Goal: Feedback & Contribution: Contribute content

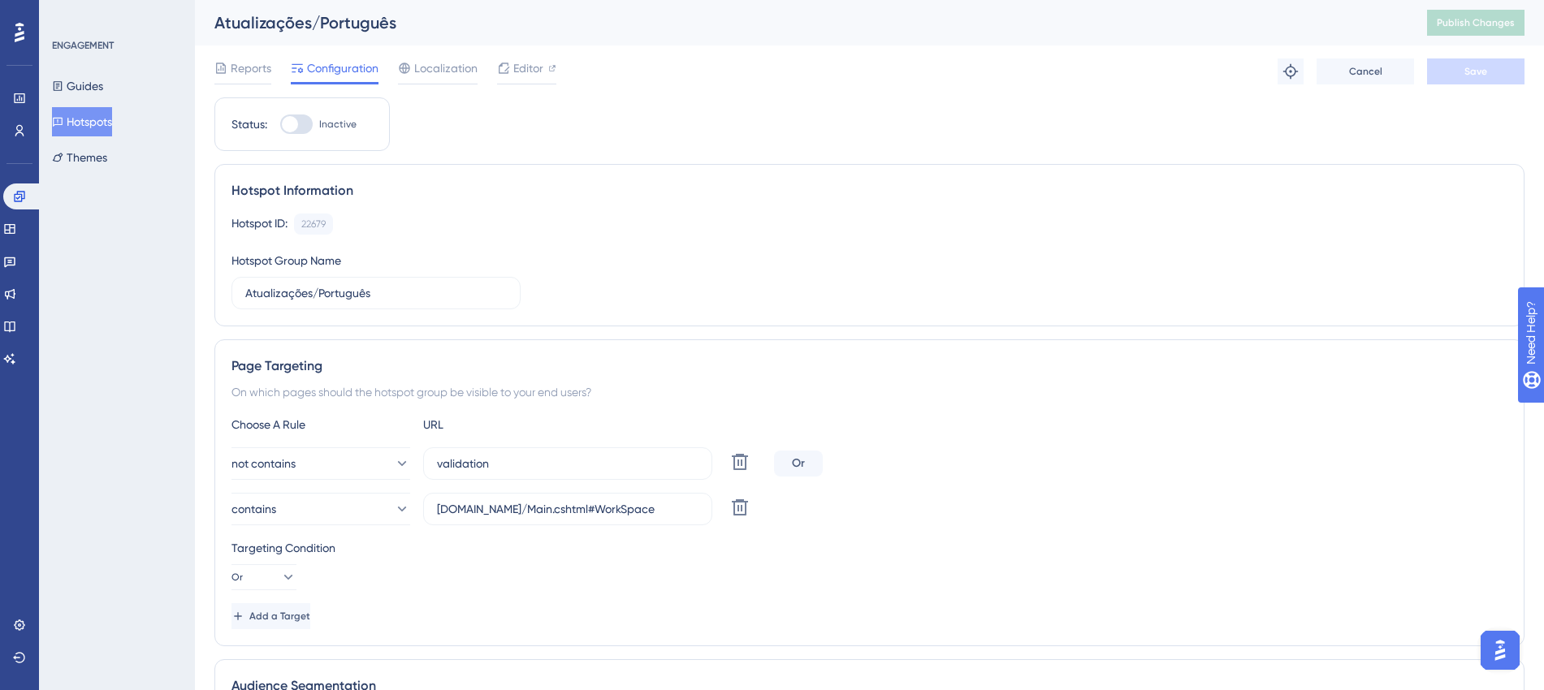
click at [162, 314] on div "ENGAGEMENT Guides Hotspots Themes" at bounding box center [117, 345] width 156 height 690
drag, startPoint x: 29, startPoint y: 294, endPoint x: 34, endPoint y: 285, distance: 10.2
click at [16, 294] on link at bounding box center [9, 294] width 13 height 26
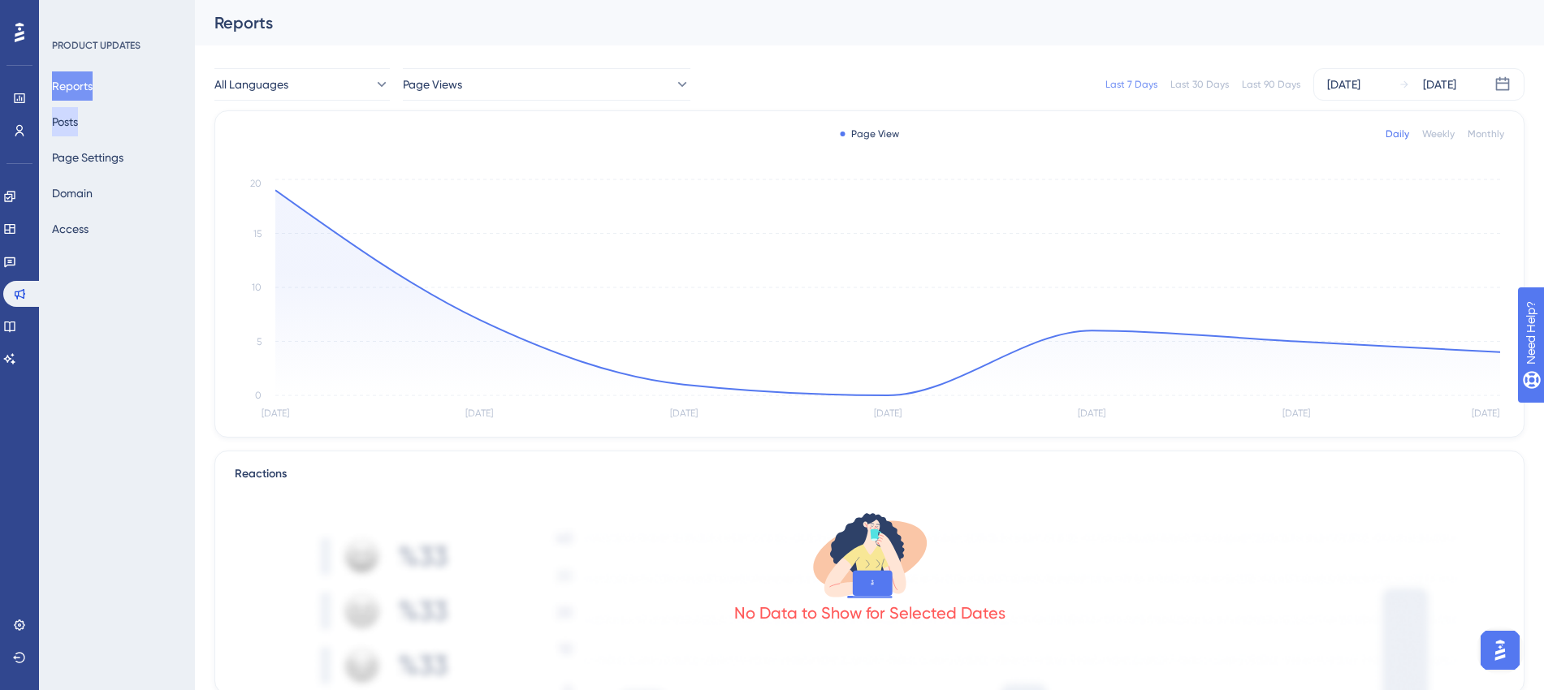
click at [78, 127] on button "Posts" at bounding box center [65, 121] width 26 height 29
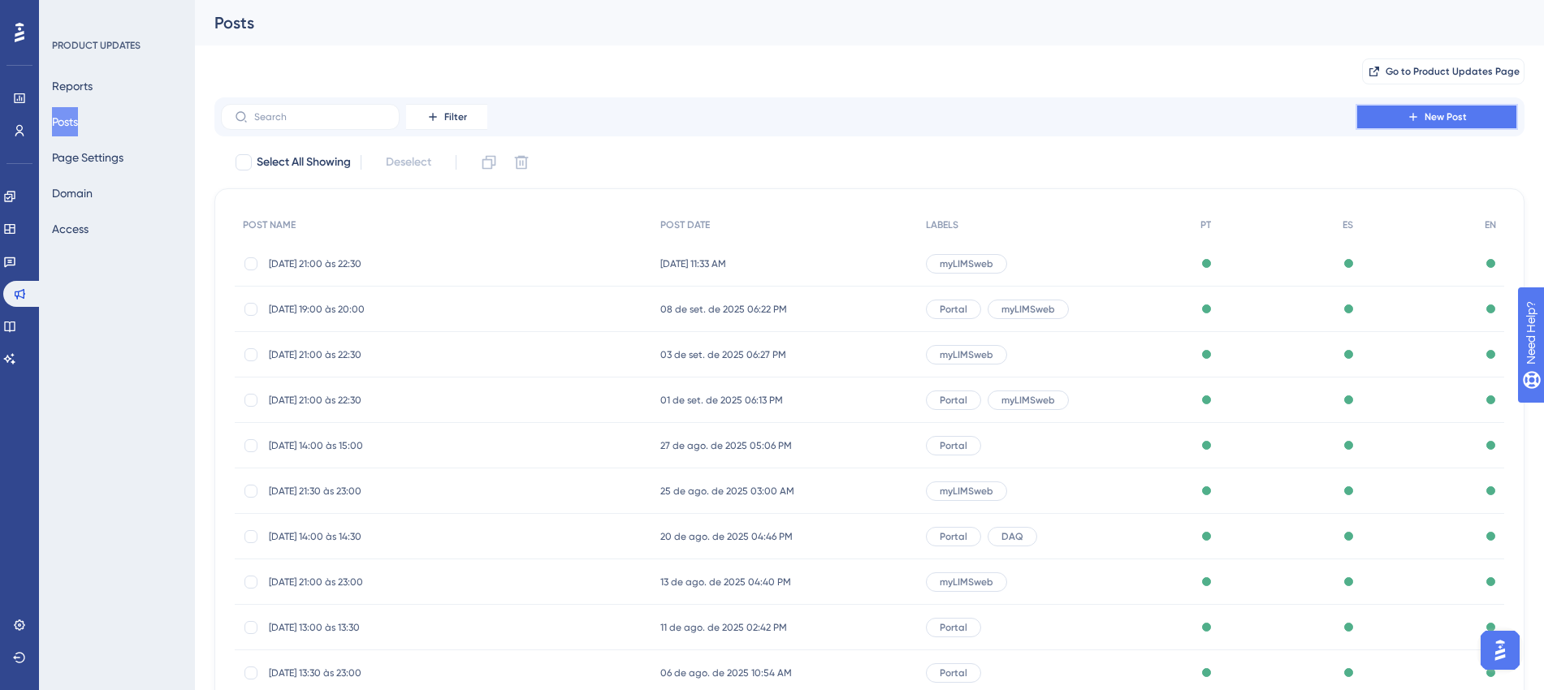
click at [1452, 115] on span "New Post" at bounding box center [1446, 116] width 42 height 13
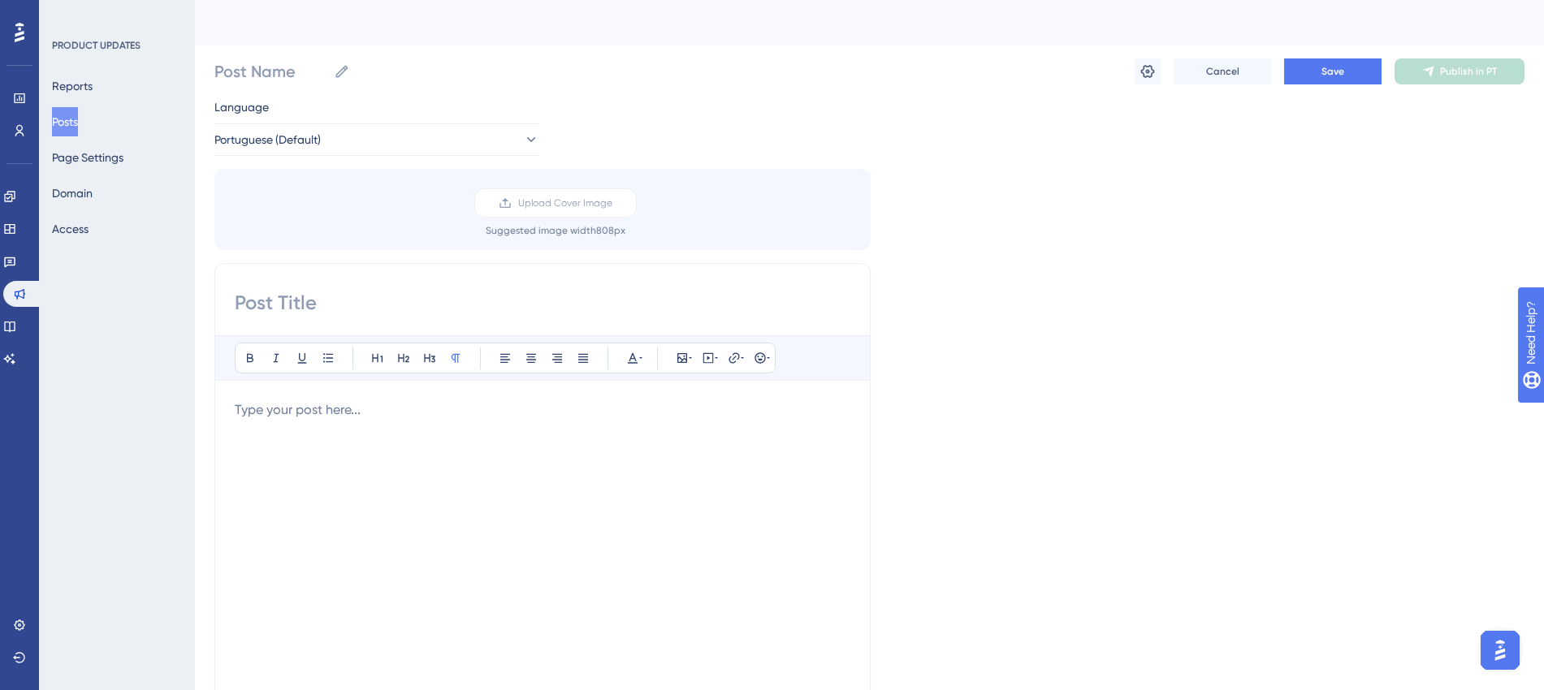
click at [292, 418] on p at bounding box center [543, 409] width 616 height 19
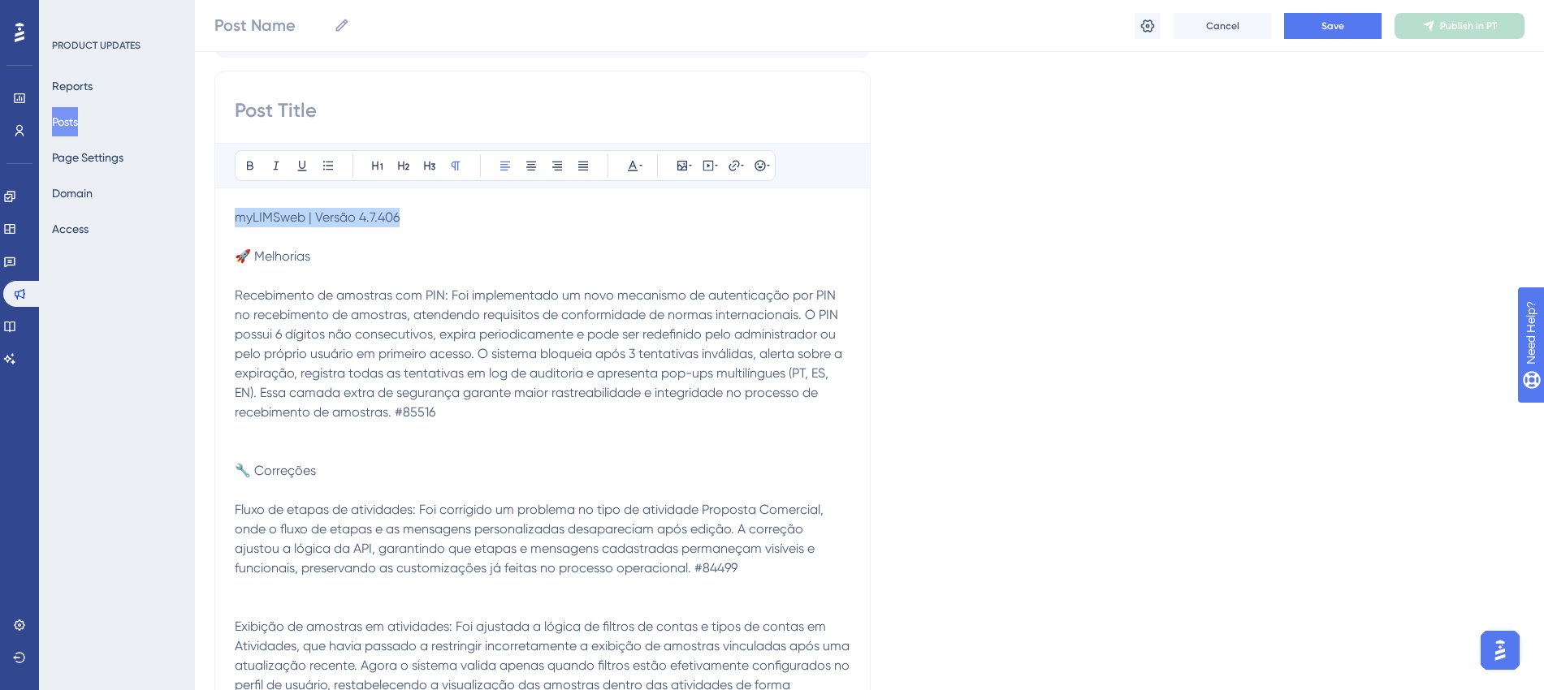
drag, startPoint x: 437, startPoint y: 215, endPoint x: 221, endPoint y: 201, distance: 216.5
click at [221, 201] on div "Bold Italic Underline Bullet Point Heading 1 Heading 2 Heading 3 Normal Align L…" at bounding box center [542, 403] width 656 height 664
click at [243, 171] on button at bounding box center [250, 165] width 23 height 23
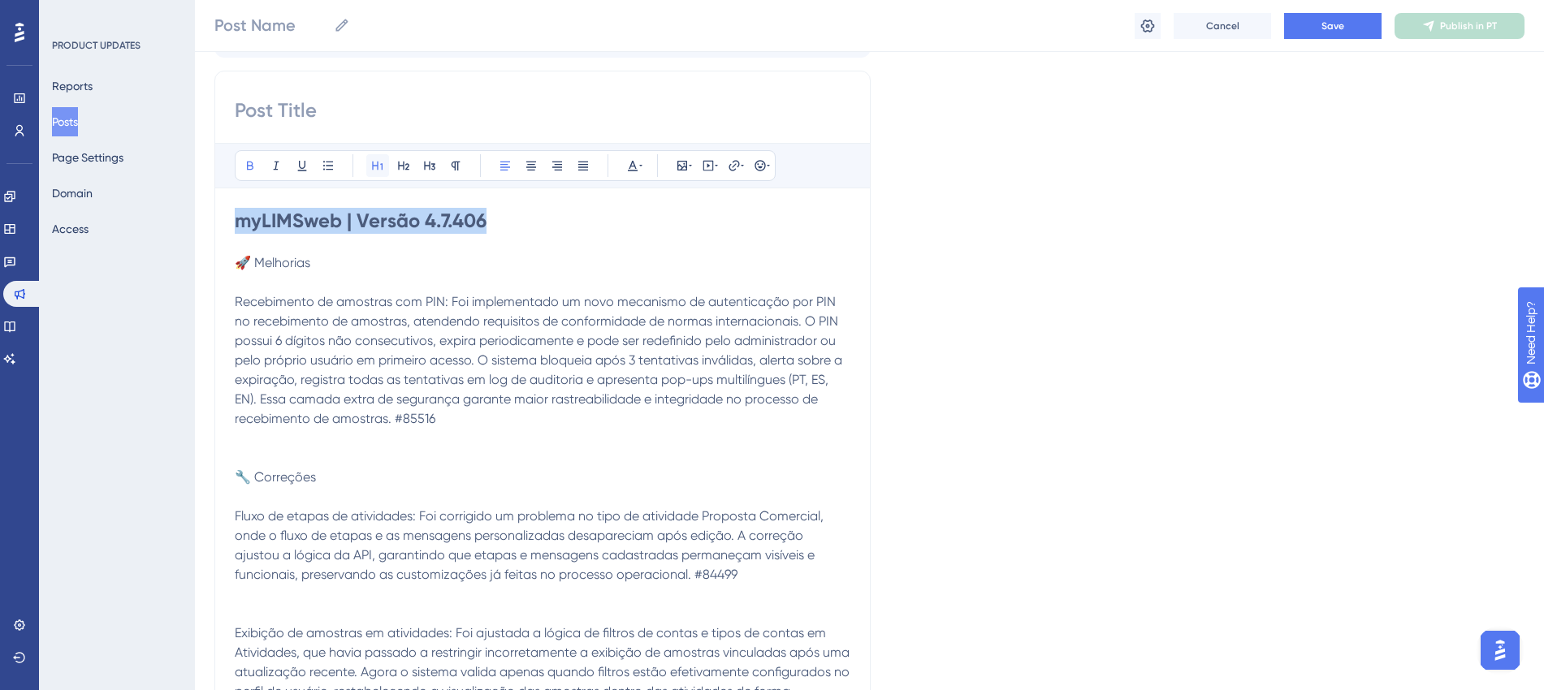
click at [378, 164] on icon at bounding box center [377, 166] width 11 height 9
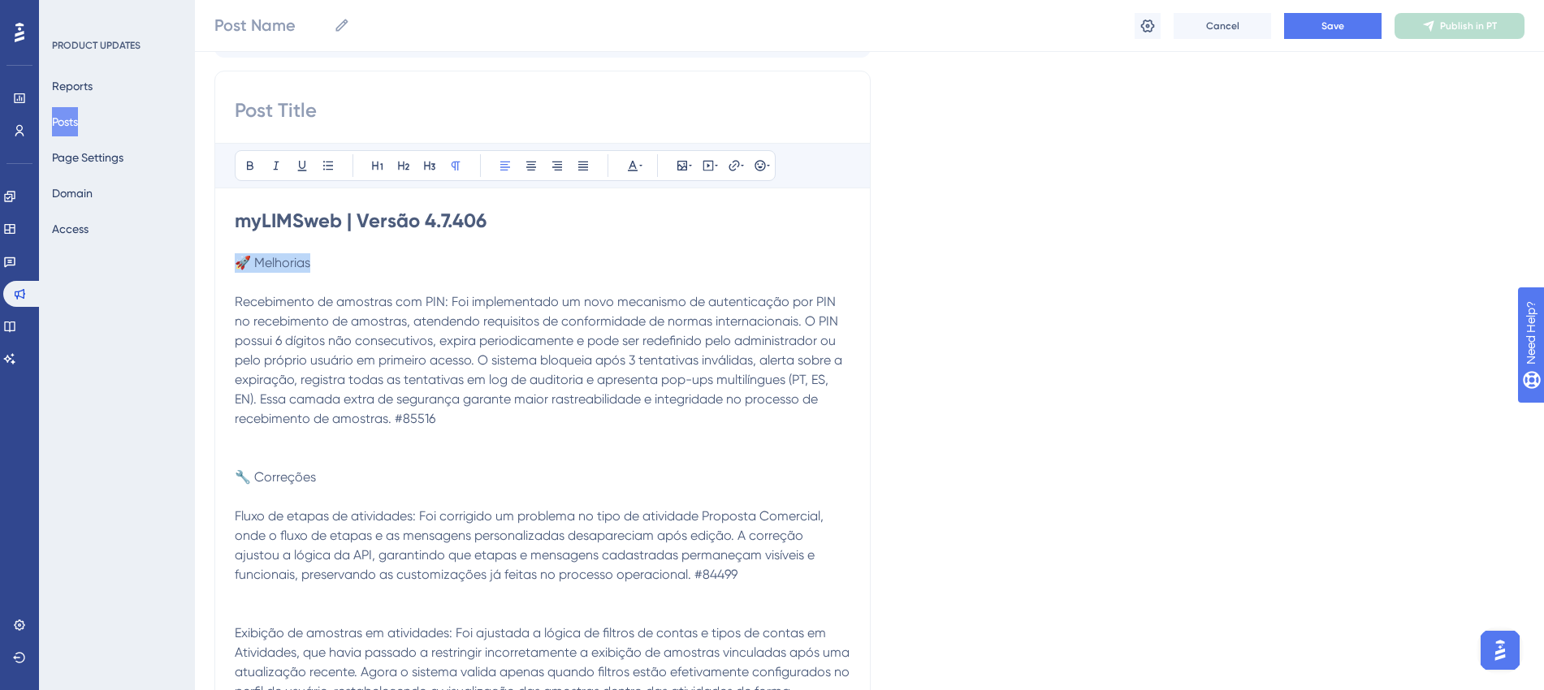
drag, startPoint x: 322, startPoint y: 256, endPoint x: 240, endPoint y: 262, distance: 82.2
click at [240, 262] on p "🚀 Melhorias" at bounding box center [543, 262] width 616 height 19
click at [238, 170] on div "Bold Italic Underline Bullet Point Heading 1 Heading 2 Heading 3 Normal Align L…" at bounding box center [505, 165] width 541 height 31
click at [252, 162] on icon at bounding box center [250, 166] width 6 height 9
click at [400, 166] on icon at bounding box center [403, 165] width 13 height 13
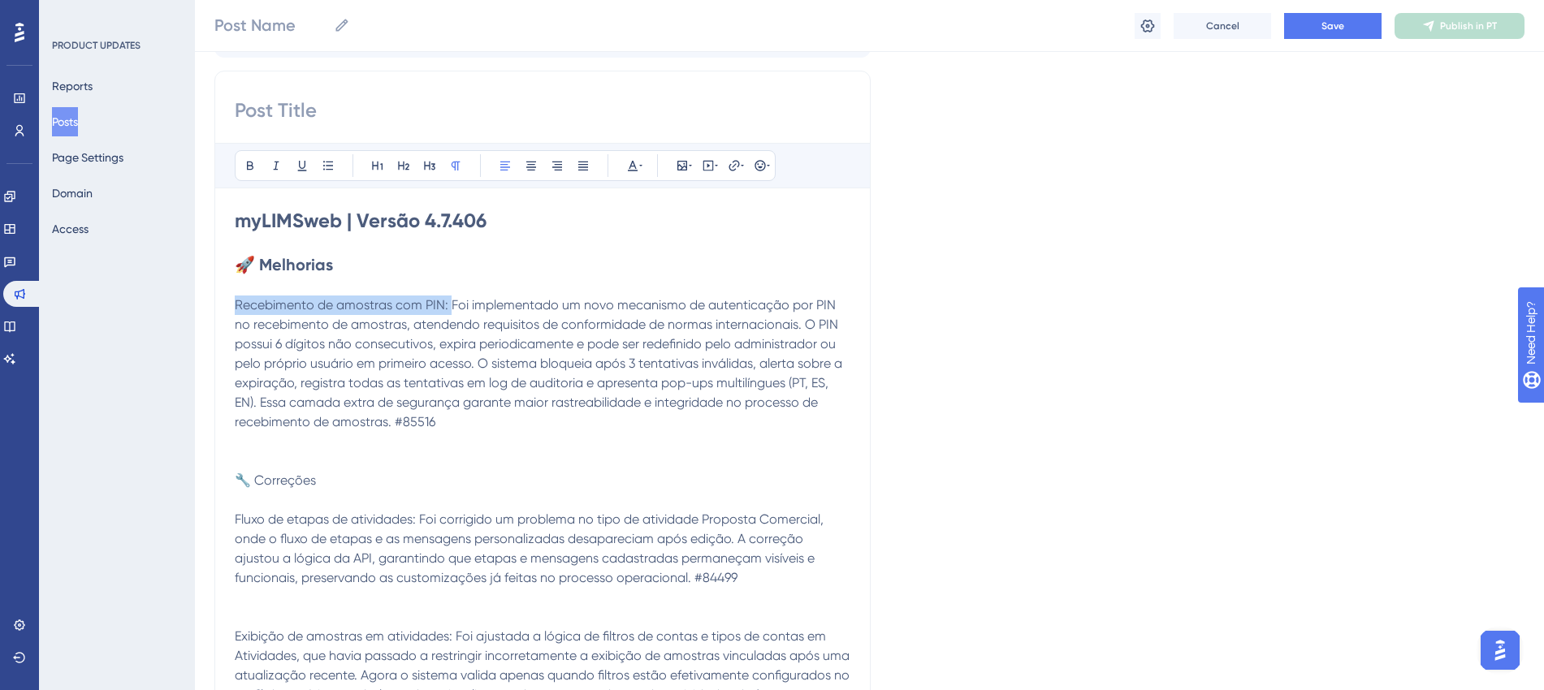
drag, startPoint x: 448, startPoint y: 301, endPoint x: 237, endPoint y: 302, distance: 211.2
click at [237, 302] on span "Recebimento de amostras com PIN: Foi implementado um novo mecanismo de autentic…" at bounding box center [540, 363] width 611 height 132
click at [249, 165] on icon at bounding box center [250, 166] width 6 height 9
click at [328, 162] on icon at bounding box center [328, 165] width 13 height 13
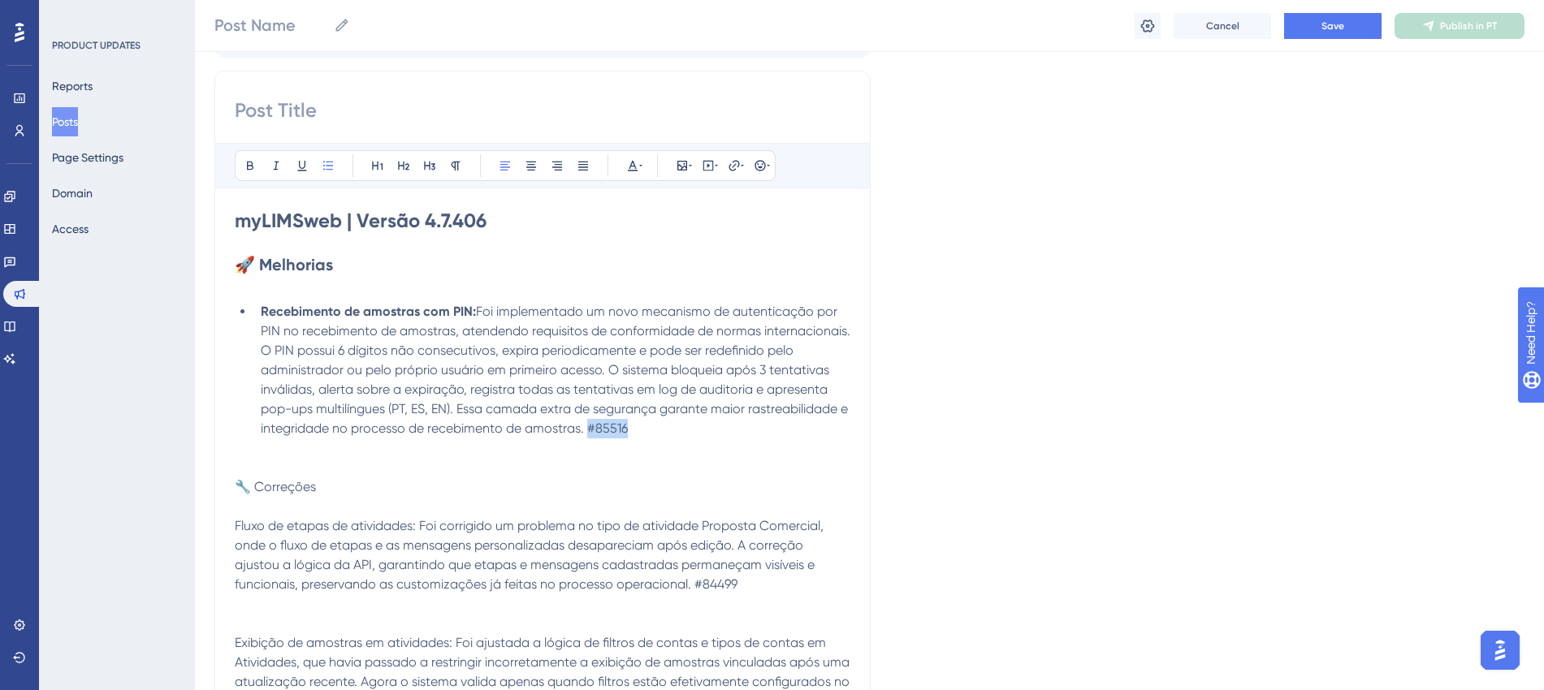
drag, startPoint x: 643, startPoint y: 429, endPoint x: 600, endPoint y: 432, distance: 43.2
click at [600, 432] on li "Recebimento de amostras com PIN: Foi implementado um novo mecanismo de autentic…" at bounding box center [552, 370] width 596 height 136
click at [638, 170] on icon at bounding box center [632, 165] width 13 height 13
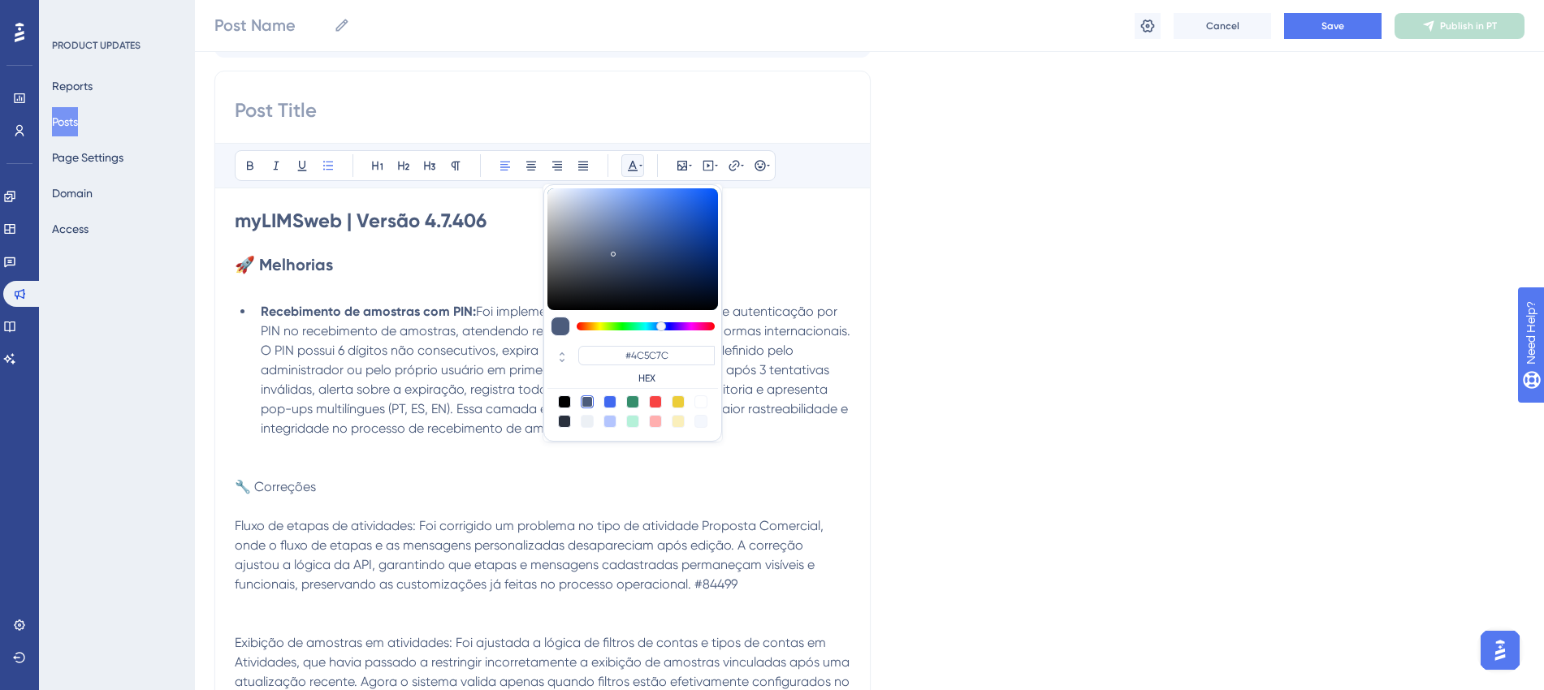
click at [699, 396] on div at bounding box center [700, 402] width 13 height 13
type input "#FFFFFF"
click at [424, 452] on p at bounding box center [543, 448] width 616 height 19
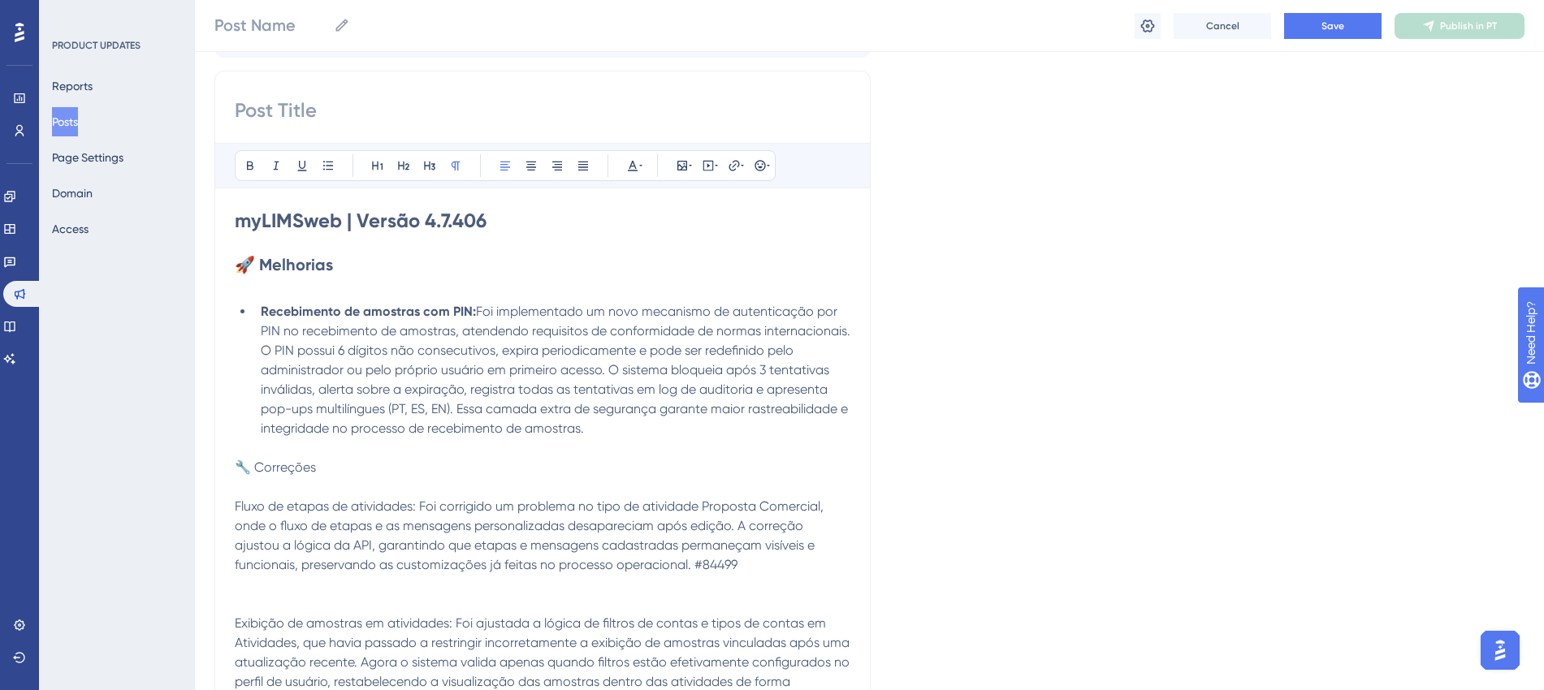
click at [343, 482] on p at bounding box center [543, 487] width 616 height 19
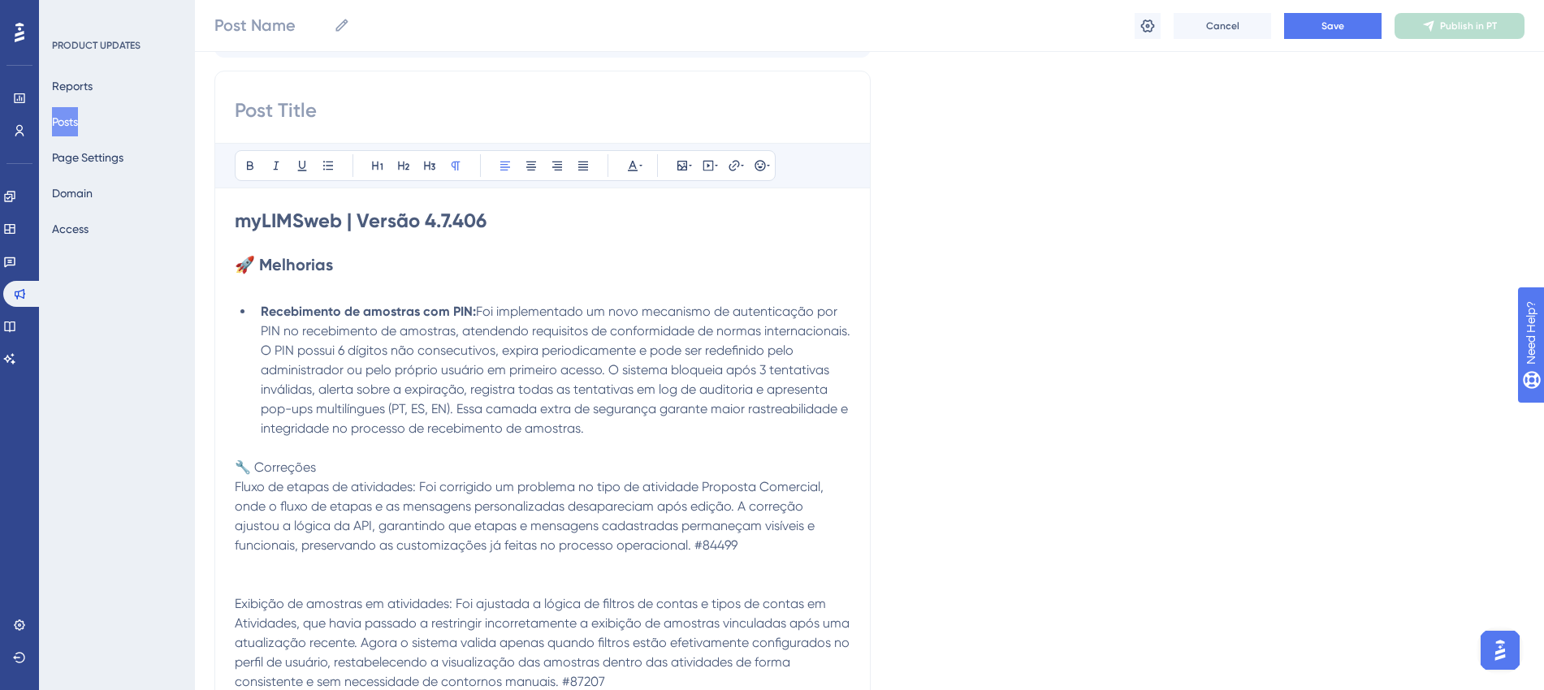
click at [310, 299] on div "myLIMSweb | Versão 4.7.406 🚀 Melhorias Recebimento de amostras com PIN: Foi imp…" at bounding box center [543, 450] width 616 height 484
click at [310, 289] on p at bounding box center [543, 285] width 616 height 19
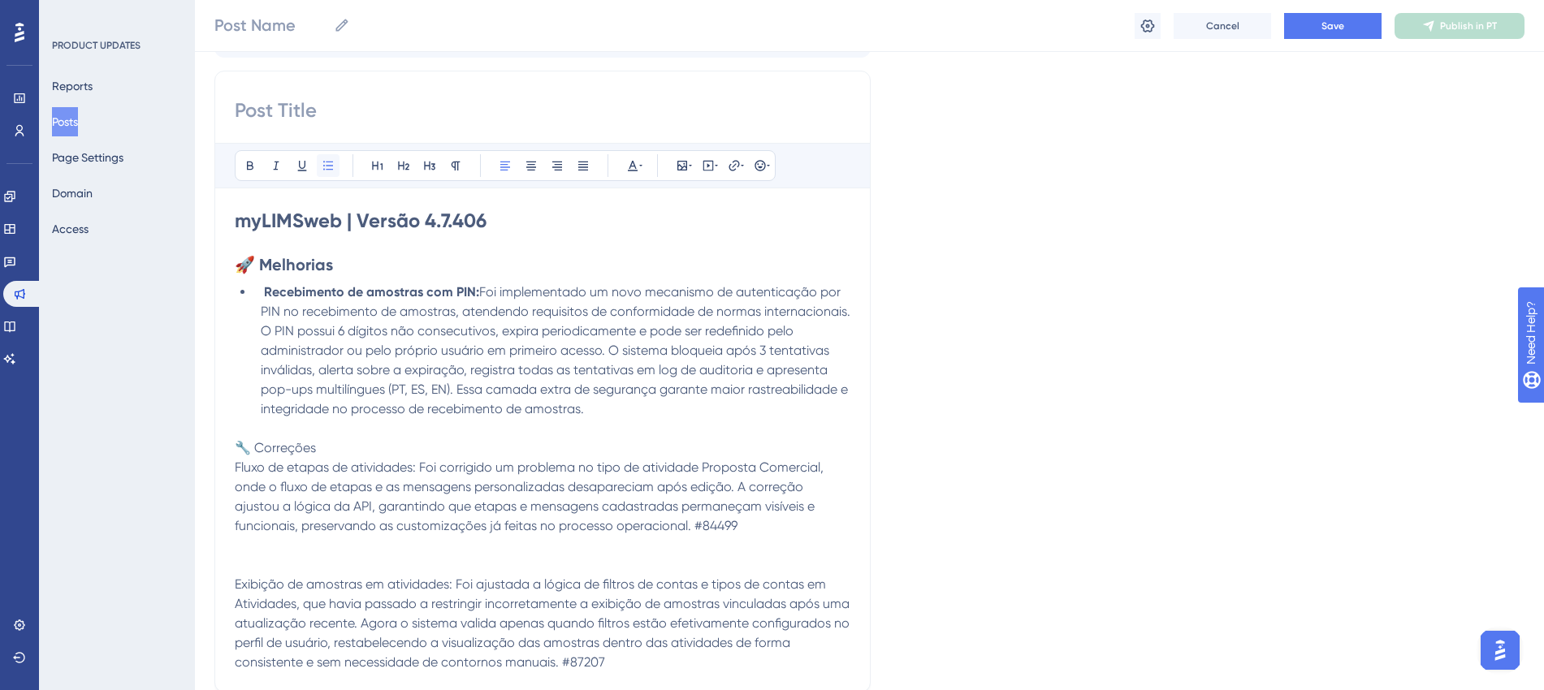
click at [322, 164] on icon at bounding box center [328, 165] width 13 height 13
drag, startPoint x: 422, startPoint y: 462, endPoint x: 229, endPoint y: 465, distance: 193.3
click at [229, 465] on div "Bold Italic Underline Bullet Point Heading 1 Heading 2 Heading 3 Normal Align L…" at bounding box center [542, 382] width 656 height 622
click at [245, 150] on div "Bold Italic Underline Bullet Point Heading 1 Heading 2 Heading 3 Normal Align L…" at bounding box center [505, 165] width 541 height 31
drag, startPoint x: 424, startPoint y: 471, endPoint x: 240, endPoint y: 476, distance: 183.6
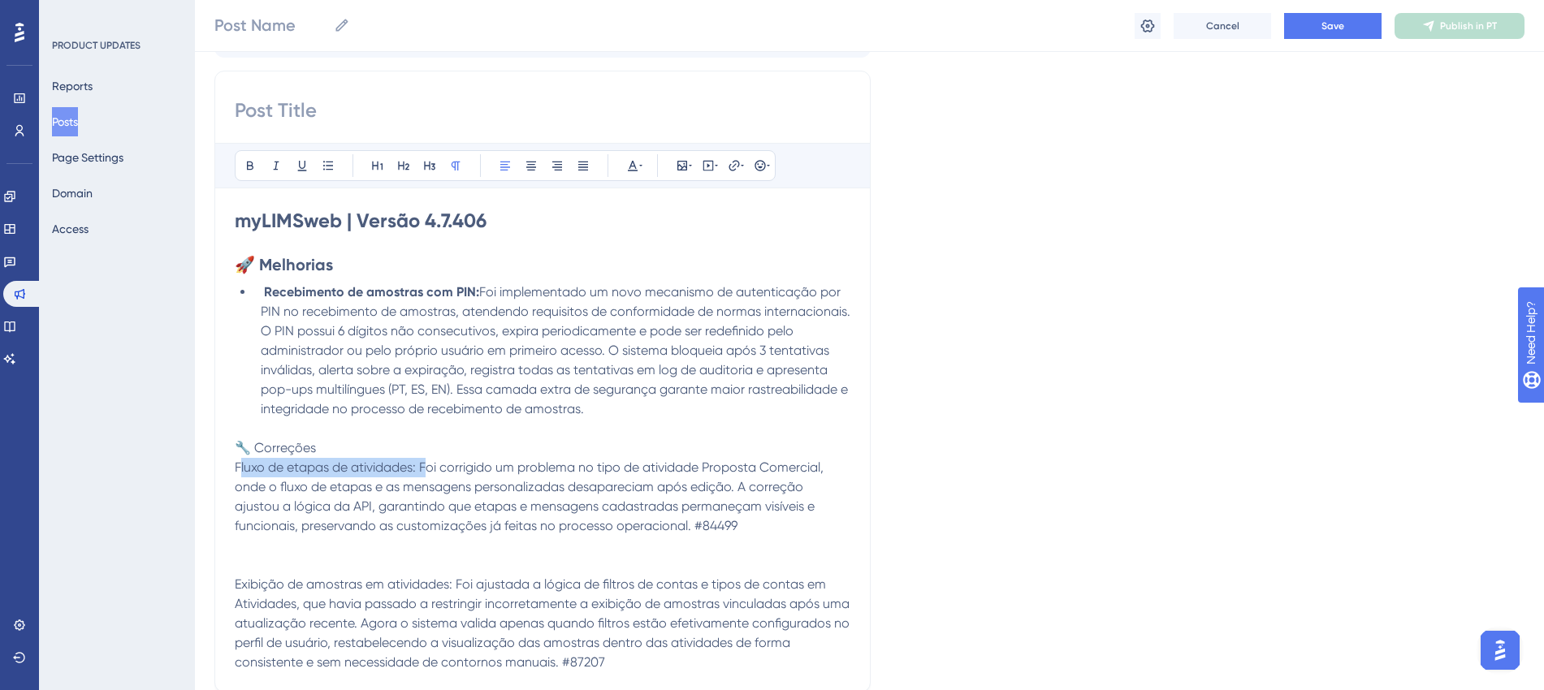
click at [240, 476] on p "Fluxo de etapas de atividades: Foi corrigido um problema no tipo de atividade P…" at bounding box center [543, 497] width 616 height 78
click at [247, 167] on icon at bounding box center [250, 166] width 6 height 9
click at [334, 171] on icon at bounding box center [328, 165] width 13 height 13
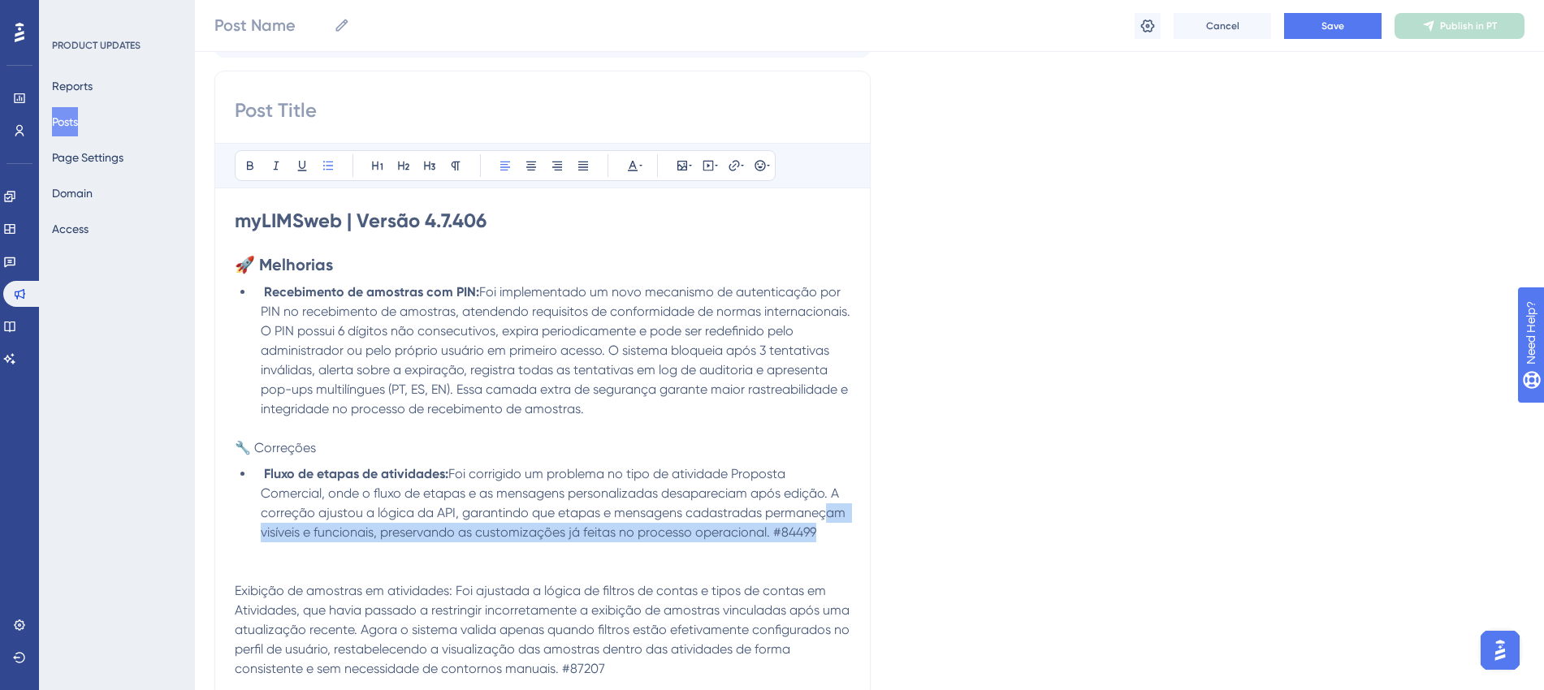
drag, startPoint x: 828, startPoint y: 523, endPoint x: 815, endPoint y: 530, distance: 15.3
click at [815, 530] on li "Fluxo de etapas de atividades: Foi corrigido um problema no tipo de atividade P…" at bounding box center [552, 504] width 596 height 78
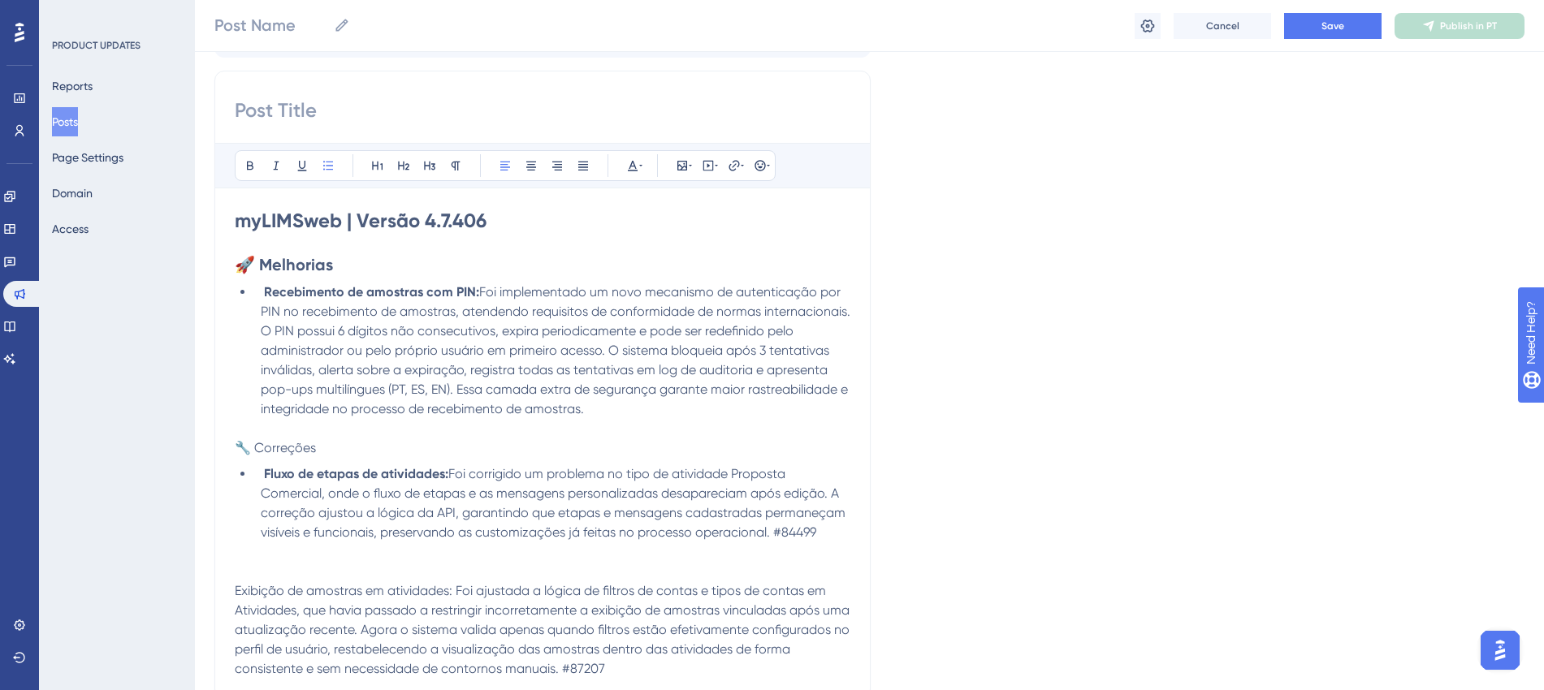
click at [826, 543] on p at bounding box center [543, 552] width 616 height 19
drag, startPoint x: 828, startPoint y: 529, endPoint x: 776, endPoint y: 534, distance: 52.2
click at [776, 534] on li "Fluxo de etapas de atividades: Foi corrigido um problema no tipo de atividade P…" at bounding box center [552, 504] width 596 height 78
click at [638, 159] on icon at bounding box center [632, 165] width 13 height 13
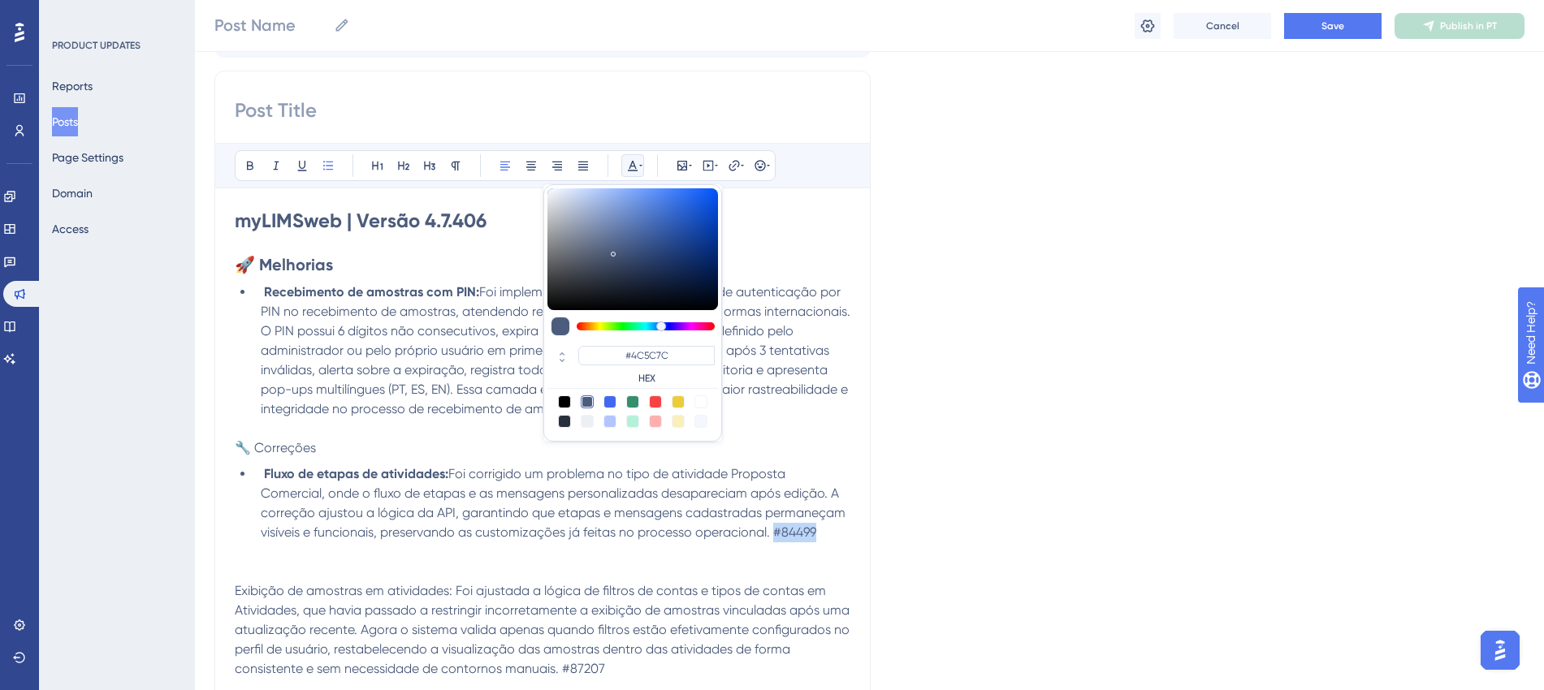
click at [700, 403] on div at bounding box center [700, 402] width 13 height 13
type input "#FFFFFF"
click at [572, 562] on p at bounding box center [543, 571] width 616 height 19
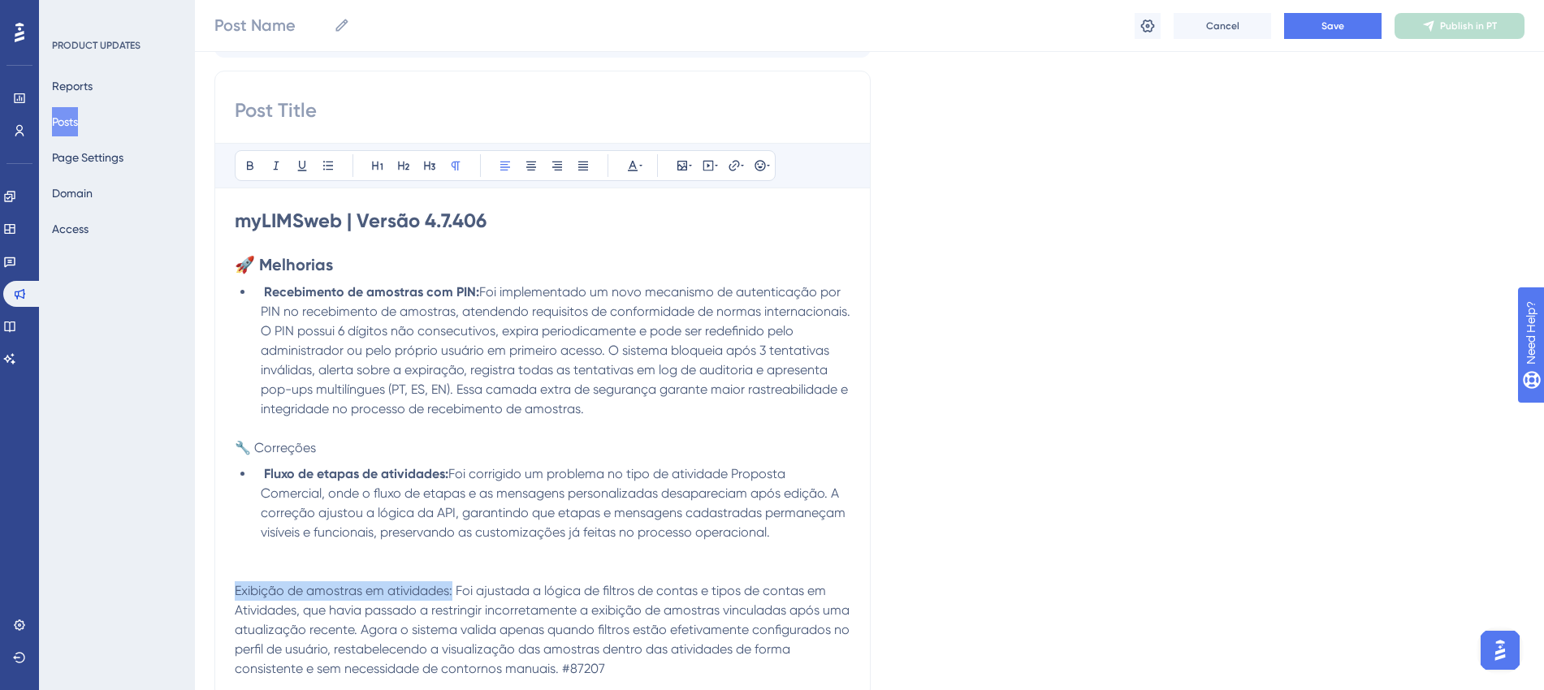
drag, startPoint x: 454, startPoint y: 594, endPoint x: 243, endPoint y: 573, distance: 212.2
click at [243, 573] on div "myLIMSweb | Versão 4.7.406 🚀 Melhorias Recebimento de amostras com PIN: Foi imp…" at bounding box center [543, 443] width 616 height 471
click at [249, 159] on icon at bounding box center [250, 165] width 13 height 13
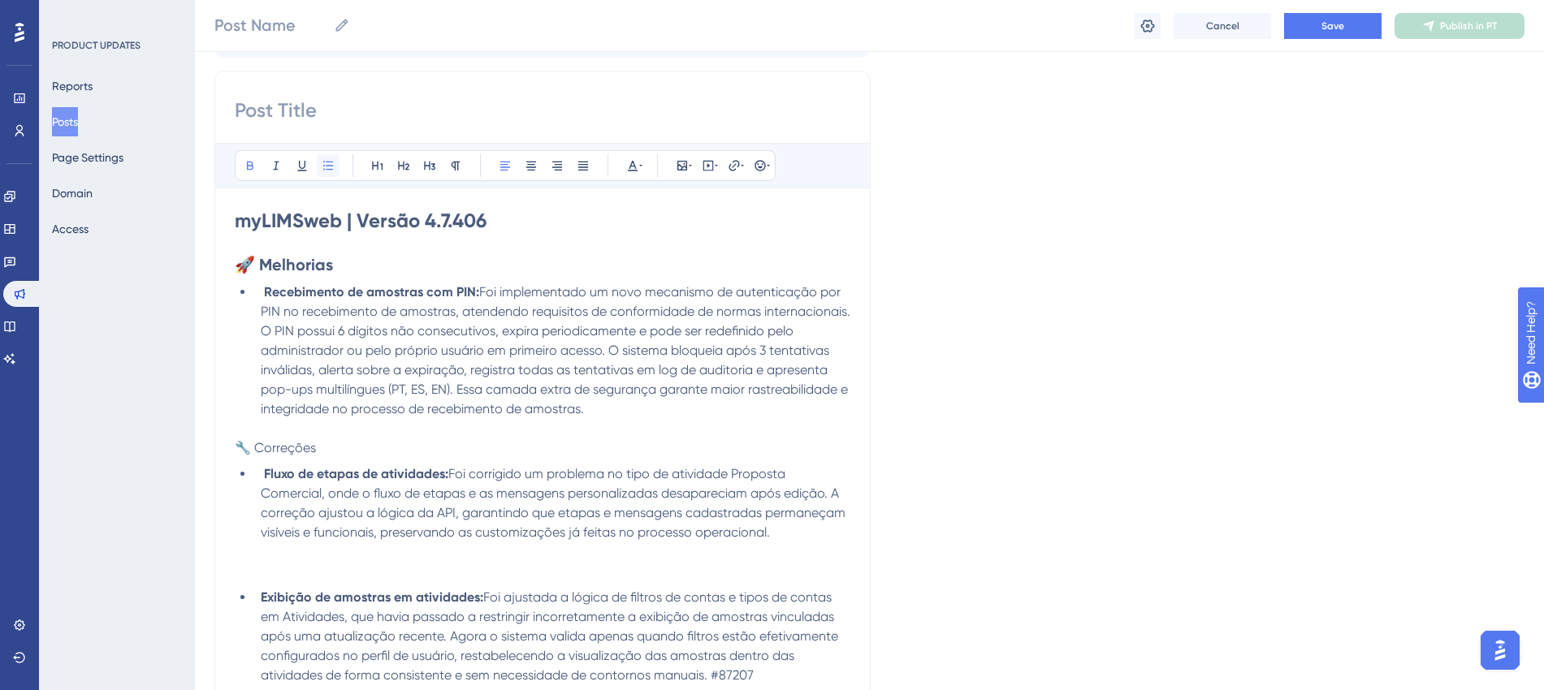
click at [322, 159] on icon at bounding box center [328, 165] width 13 height 13
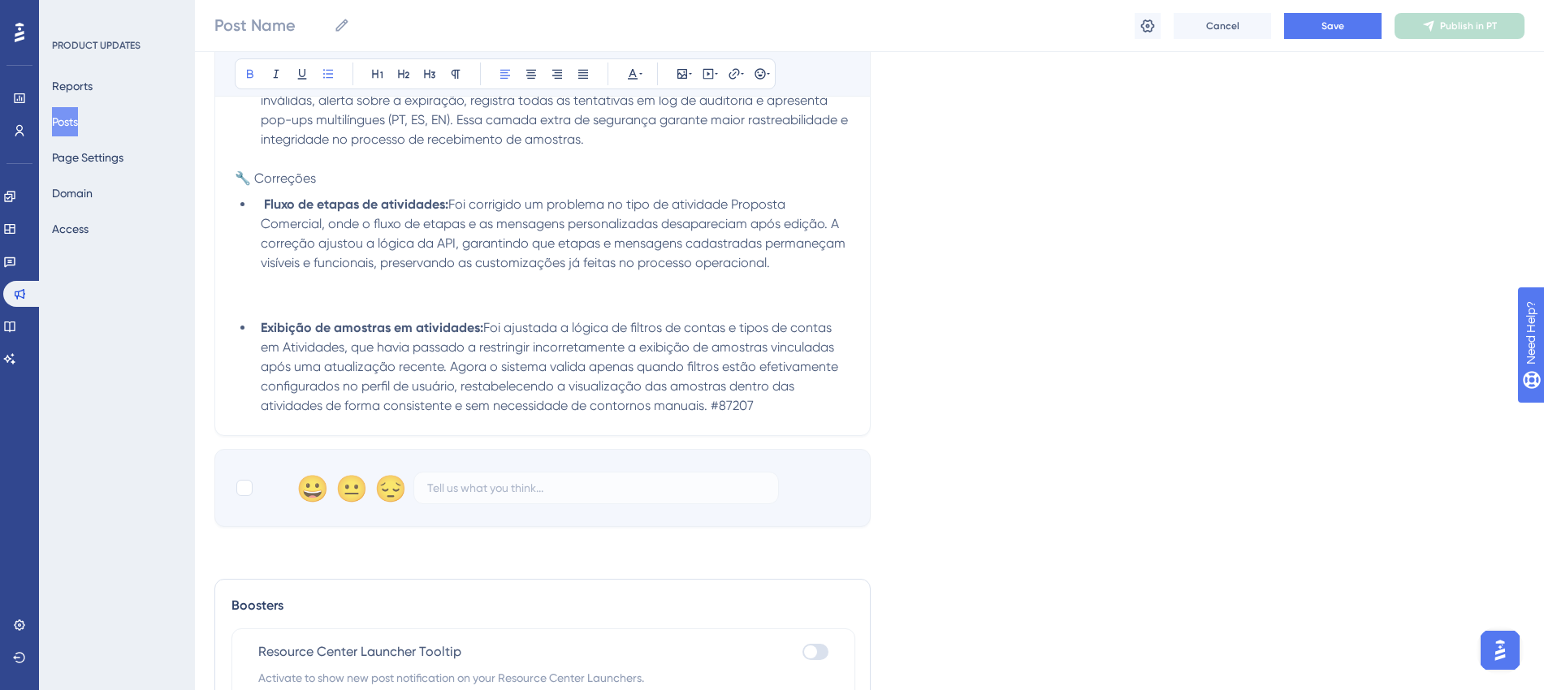
scroll to position [504, 0]
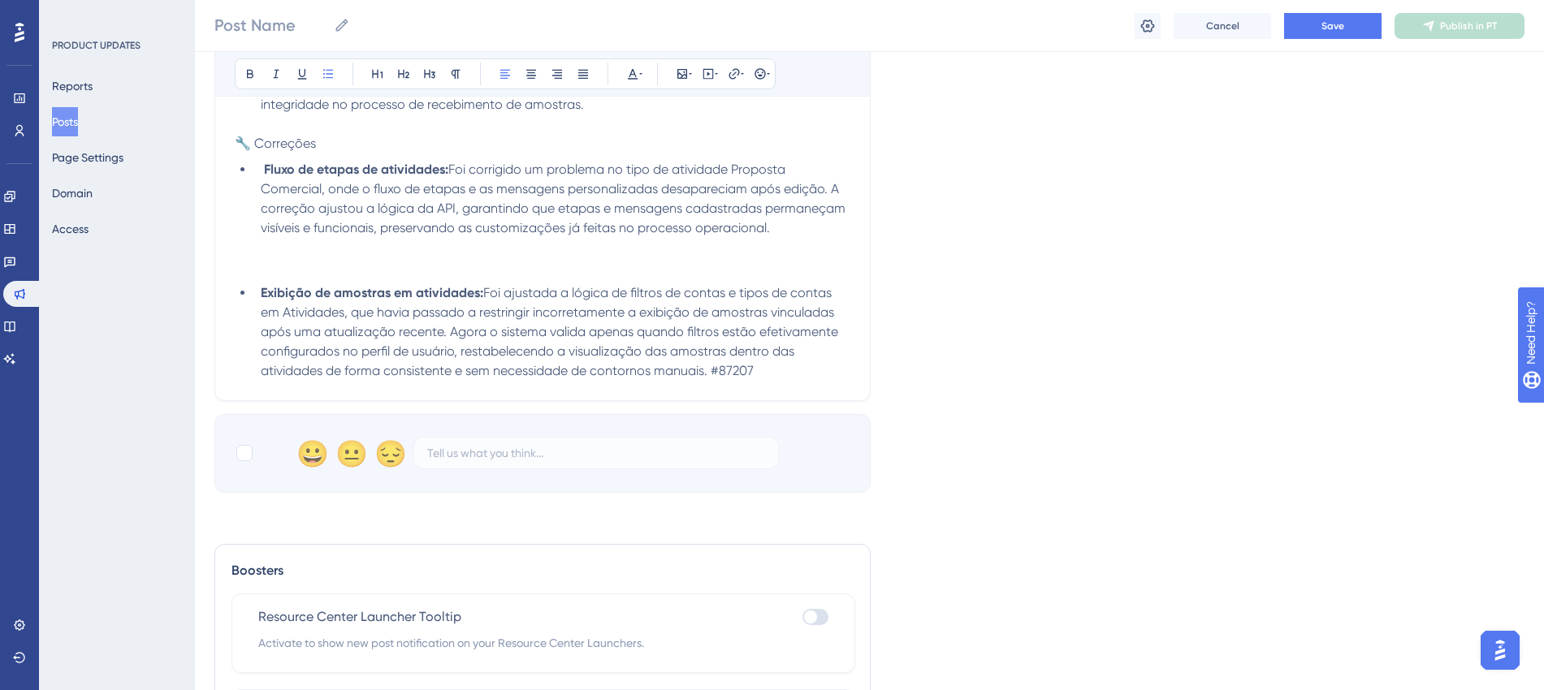
drag, startPoint x: 765, startPoint y: 374, endPoint x: 714, endPoint y: 375, distance: 51.2
click at [714, 375] on li "Exibição de amostras em atividades: Foi ajustada a lógica de filtros de contas …" at bounding box center [552, 331] width 596 height 97
click at [642, 78] on icon at bounding box center [640, 73] width 3 height 13
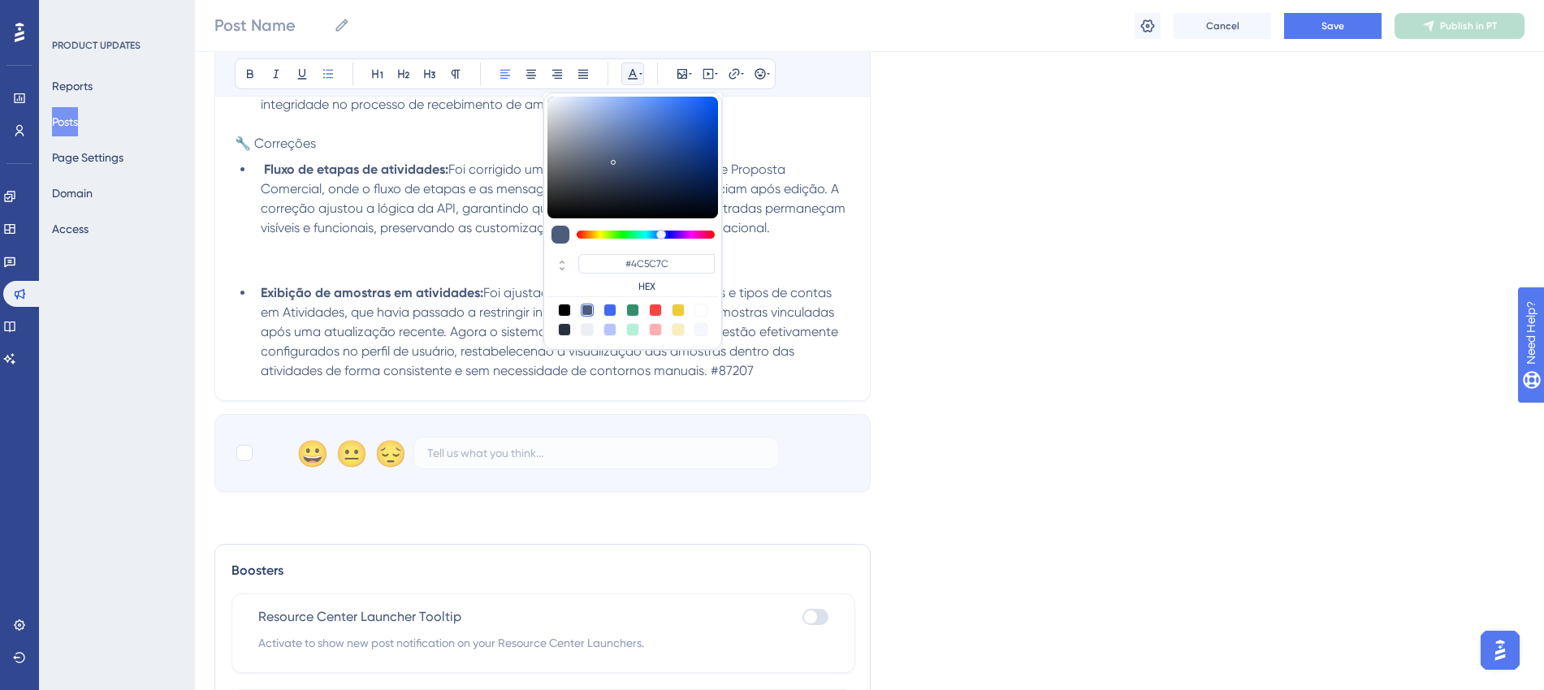
click at [701, 308] on div at bounding box center [700, 310] width 13 height 13
type input "#FFFFFF"
click at [504, 361] on li "Exibição de amostras em atividades: Foi ajustada a lógica de filtros de contas …" at bounding box center [552, 331] width 596 height 97
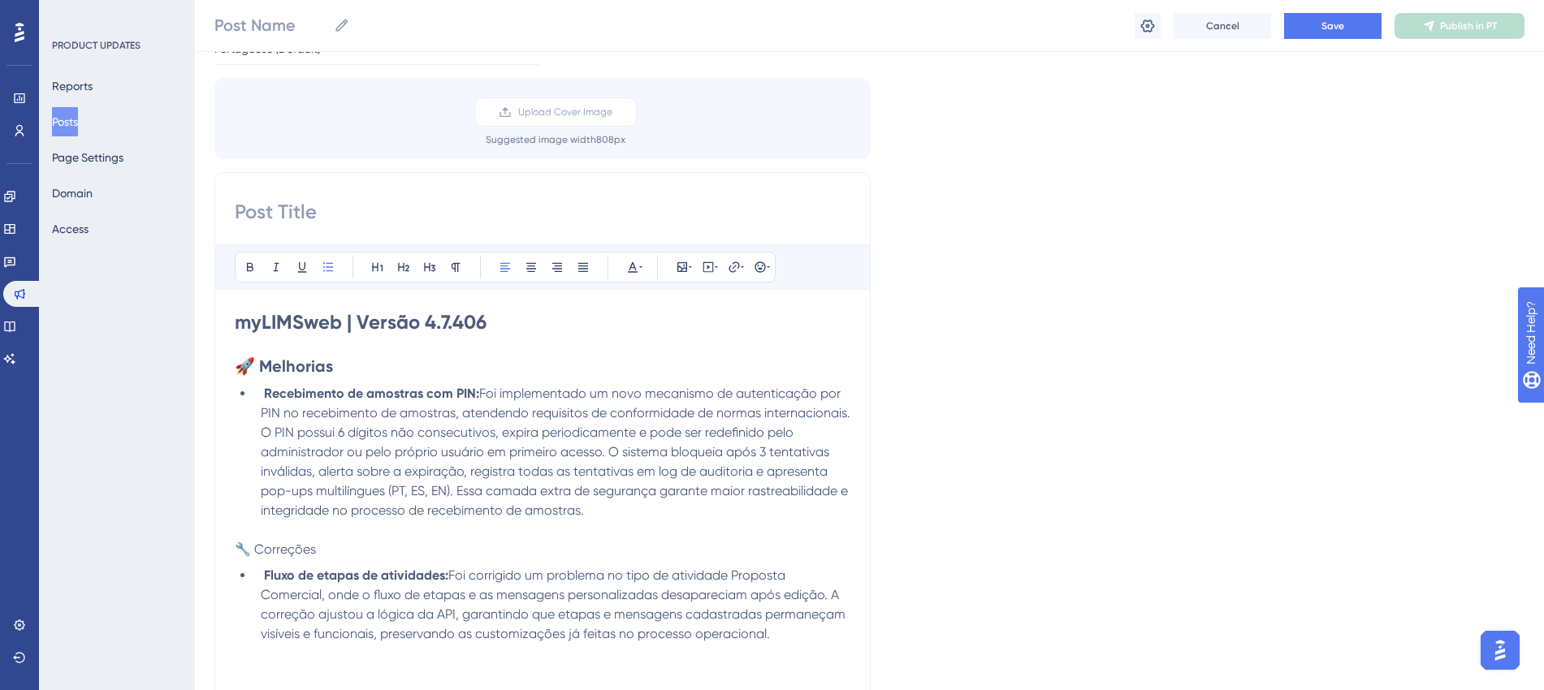
scroll to position [402, 0]
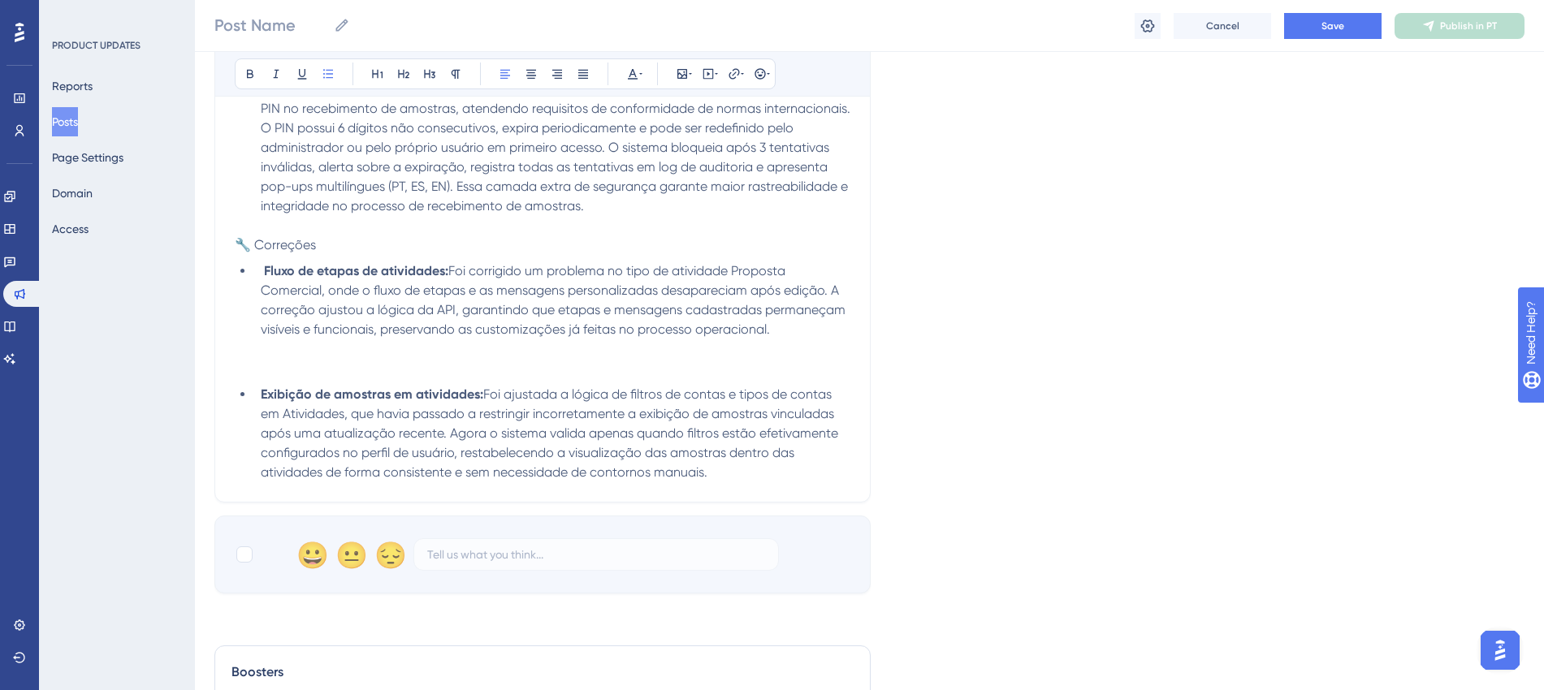
click at [366, 361] on p at bounding box center [543, 368] width 616 height 19
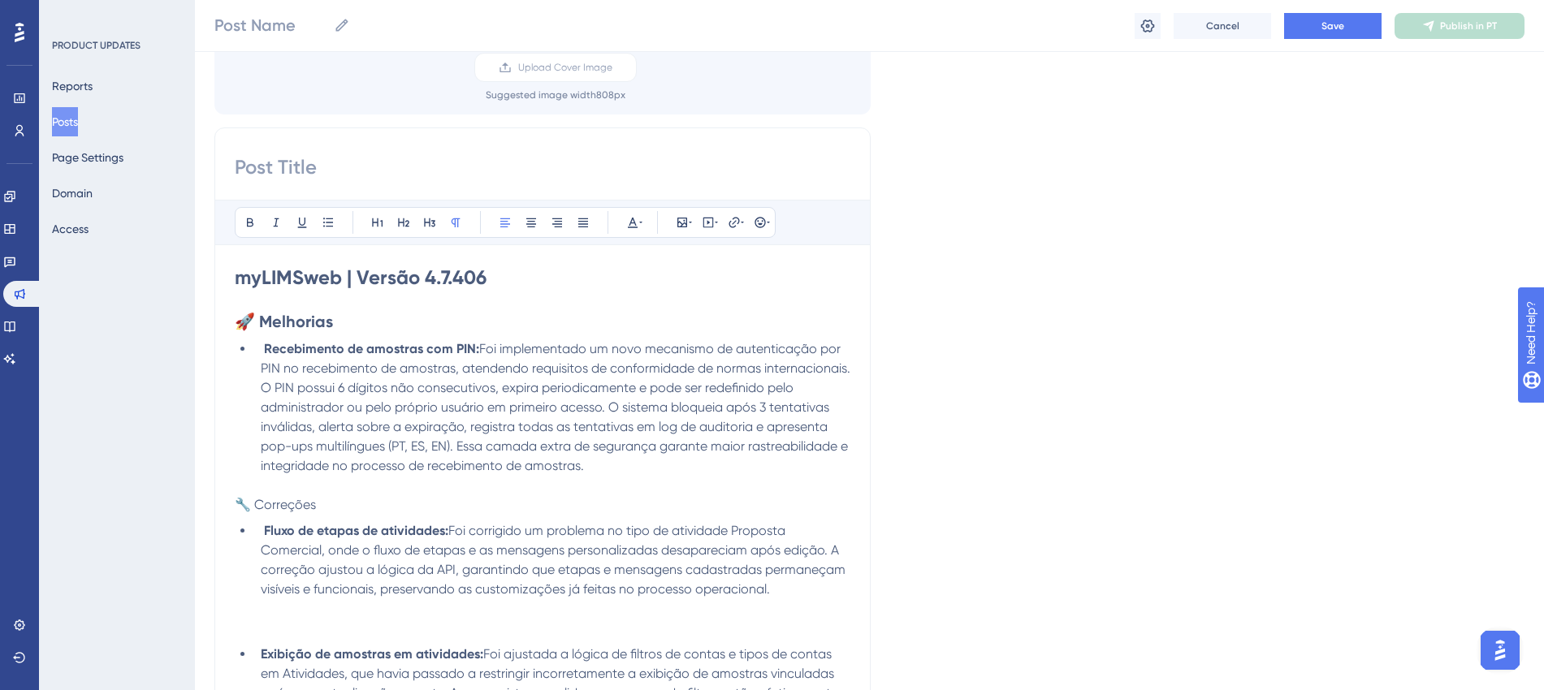
scroll to position [97, 0]
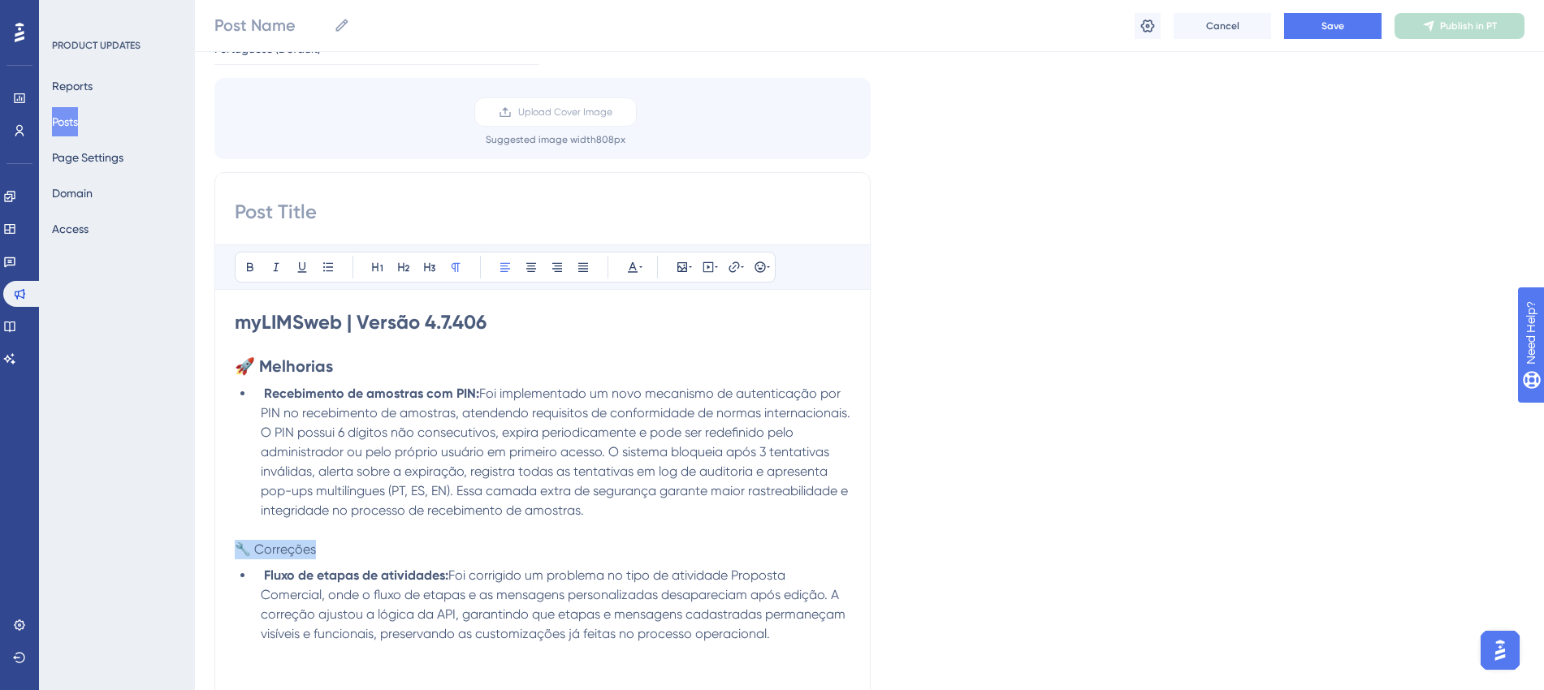
drag, startPoint x: 337, startPoint y: 548, endPoint x: 231, endPoint y: 551, distance: 106.4
click at [231, 551] on div "Bold Italic Underline Bullet Point Heading 1 Heading 2 Heading 3 Normal Align L…" at bounding box center [542, 489] width 656 height 635
click at [248, 265] on icon at bounding box center [250, 267] width 6 height 9
click at [409, 267] on icon at bounding box center [403, 267] width 13 height 13
click at [393, 463] on span "Foi implementado um novo mecanismo de autenticação por PIN no recebimento de am…" at bounding box center [557, 452] width 593 height 132
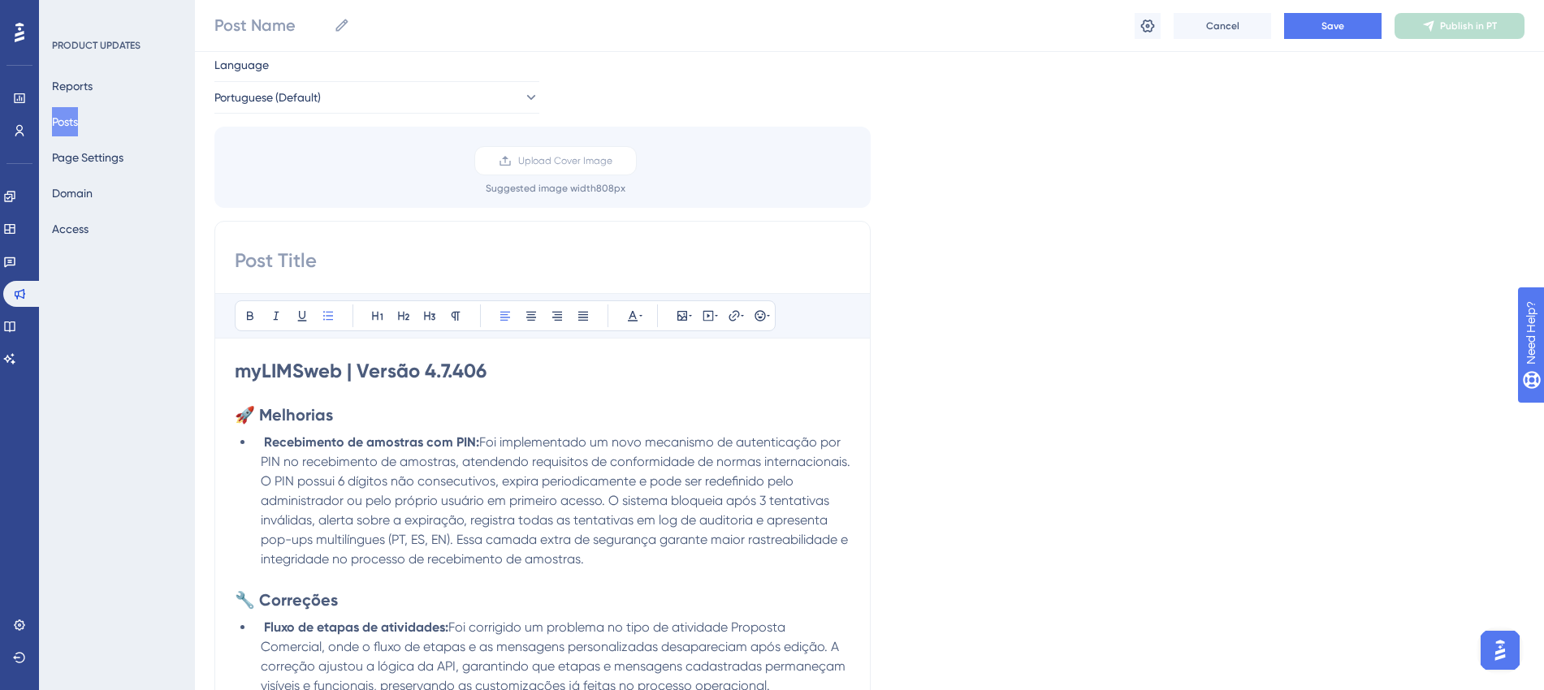
scroll to position [0, 0]
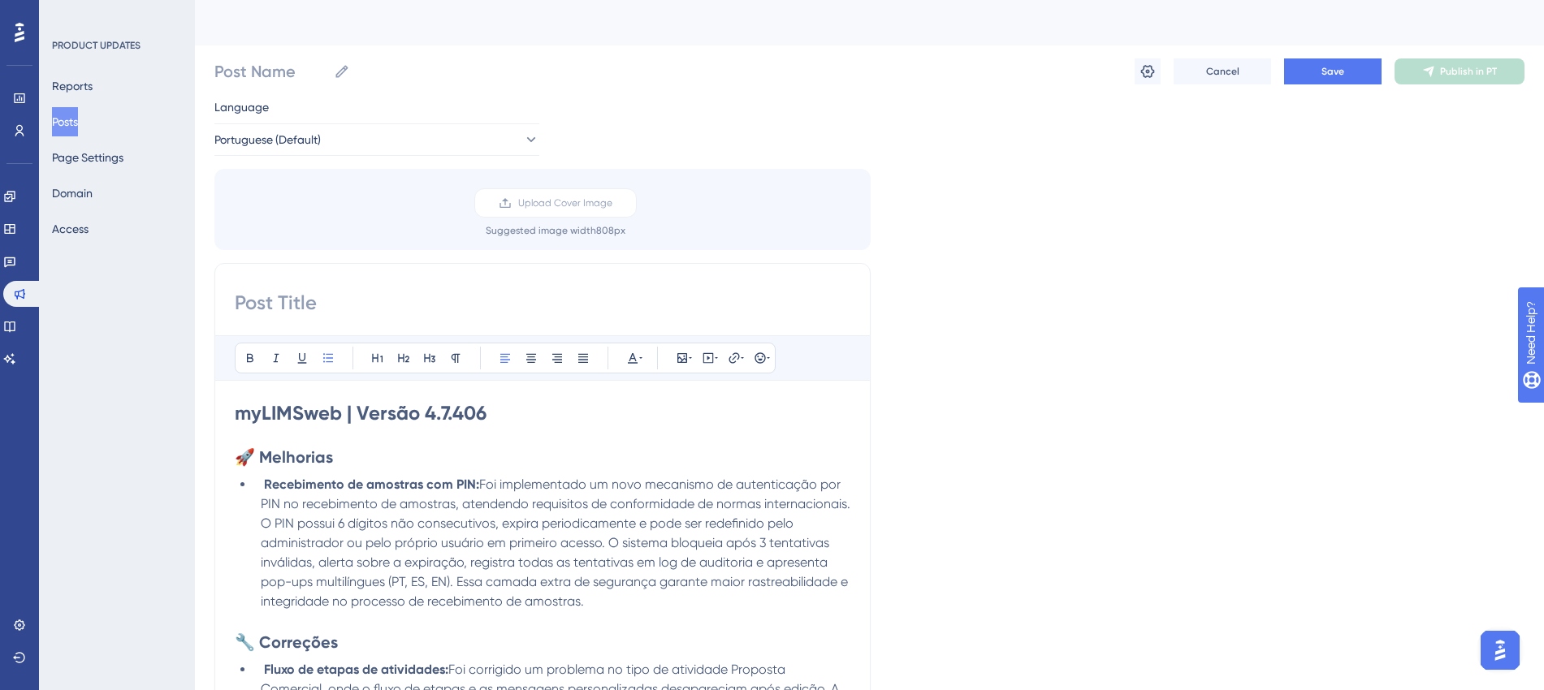
click at [455, 302] on input at bounding box center [543, 303] width 616 height 26
click at [370, 309] on input at bounding box center [543, 303] width 616 height 26
paste input "00/09/25 - 13:30 às 23:00 (horário de Brasília)"
drag, startPoint x: 262, startPoint y: 301, endPoint x: 239, endPoint y: 310, distance: 25.5
click at [239, 310] on input "00/09/25 - 13:30 às 23:00 (horário de Brasília)" at bounding box center [543, 303] width 616 height 26
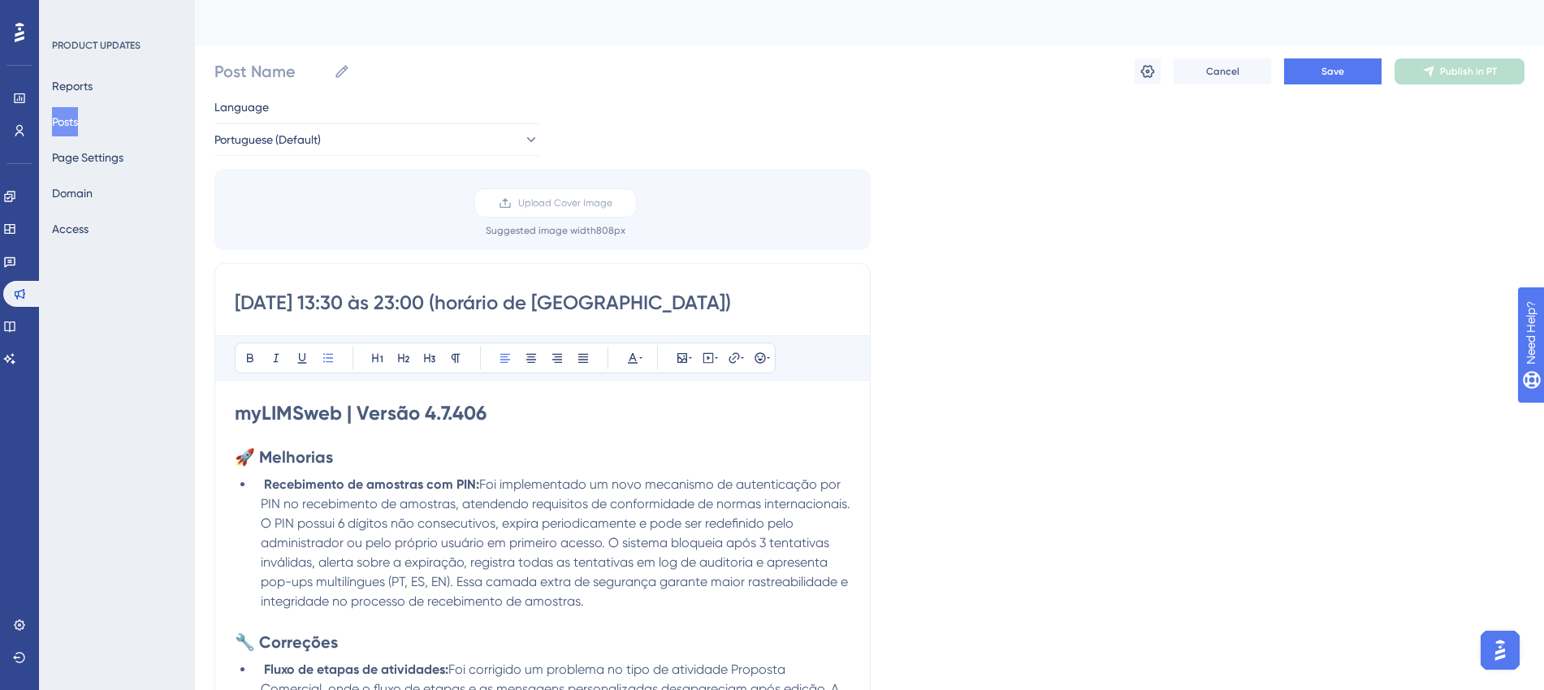
drag, startPoint x: 351, startPoint y: 292, endPoint x: 337, endPoint y: 297, distance: 14.9
click at [337, 297] on input "17/09/25 - 13:30 às 23:00 (horário de Brasília)" at bounding box center [543, 303] width 616 height 26
click at [361, 302] on input "17/09/25 - 21:30 às 23:00 (horário de Brasília)" at bounding box center [543, 303] width 616 height 26
drag, startPoint x: 435, startPoint y: 297, endPoint x: 425, endPoint y: 300, distance: 10.0
click at [425, 300] on input "17/09/25 - 21:00 às 23:00 (horário de Brasília)" at bounding box center [543, 303] width 616 height 26
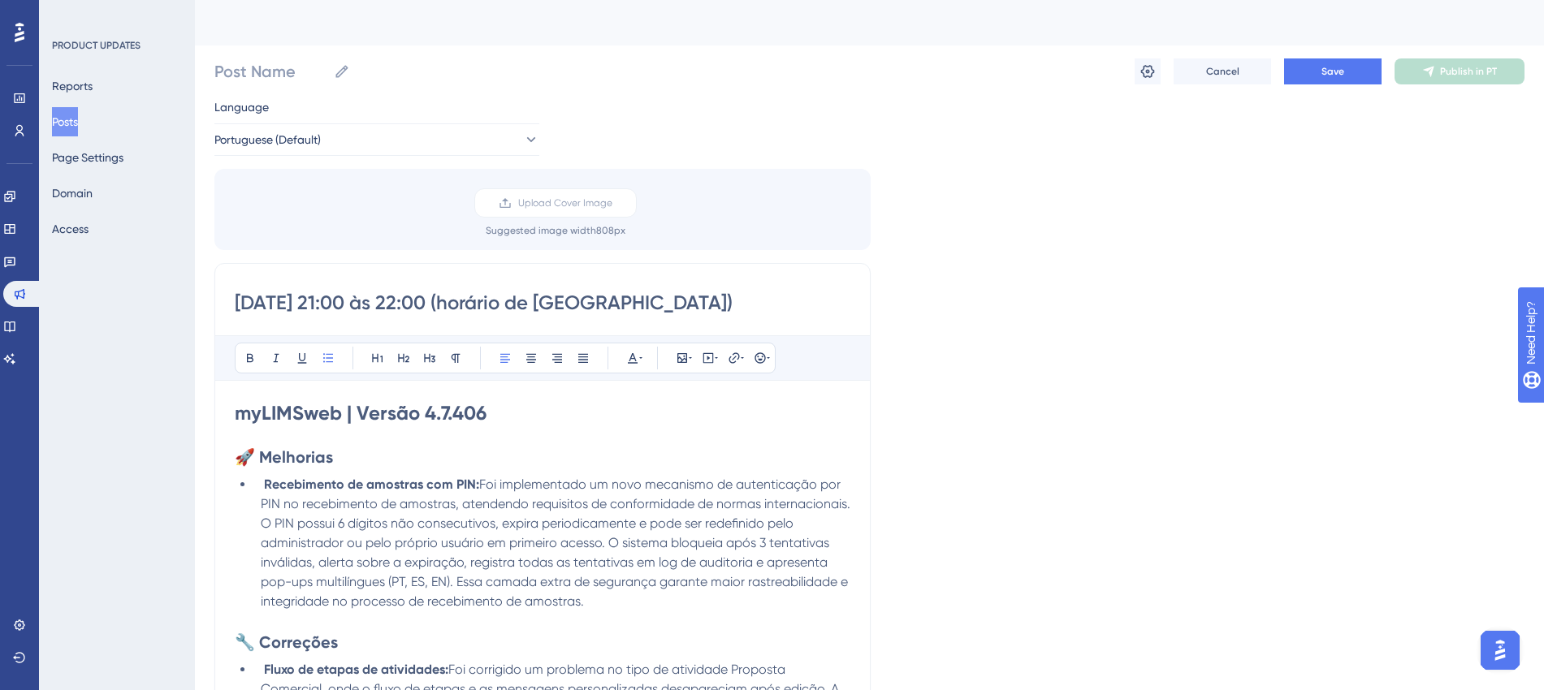
click at [736, 306] on input "17/09/25 - 21:00 às 22:00 (horário de Brasília)" at bounding box center [543, 303] width 616 height 26
type input "17/09/25 - 21:00 às 22:00 (horário de Brasília)"
click at [588, 400] on h1 "myLIMSweb | Versão 4.7.406" at bounding box center [543, 413] width 616 height 26
click at [1359, 68] on button "Save" at bounding box center [1332, 71] width 97 height 26
drag, startPoint x: 465, startPoint y: 289, endPoint x: 240, endPoint y: 307, distance: 225.7
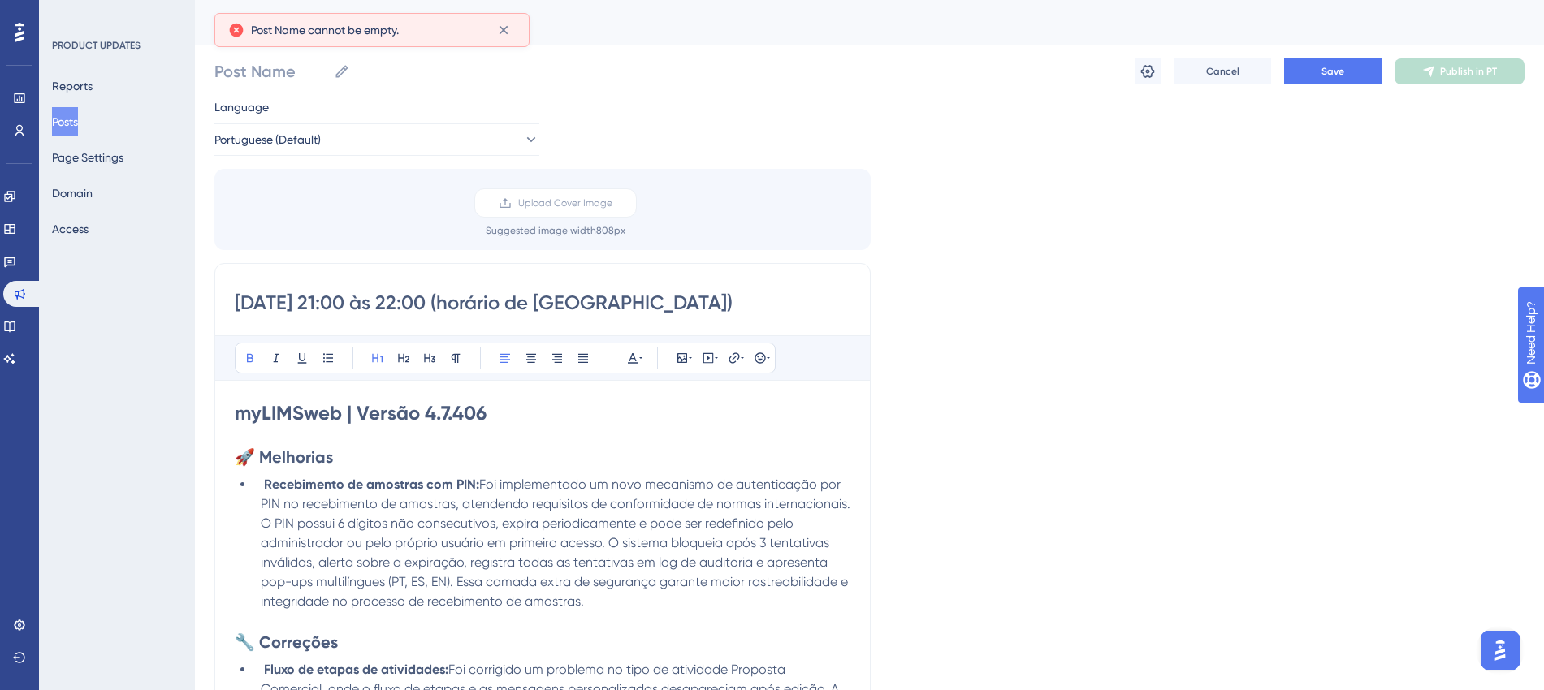
click at [240, 307] on input "17/09/25 - 21:00 às 22:00 (horário de Brasília)" at bounding box center [543, 303] width 616 height 26
click at [456, 300] on input "17/09/25 - 21:00 às 22:00 (horário de Brasília)" at bounding box center [543, 303] width 616 height 26
drag, startPoint x: 463, startPoint y: 300, endPoint x: 235, endPoint y: 304, distance: 228.3
click at [235, 304] on input "17/09/25 - 21:00 às 22:00 (horário de Brasília)" at bounding box center [543, 303] width 616 height 26
click at [251, 65] on input "Post Name" at bounding box center [270, 71] width 113 height 23
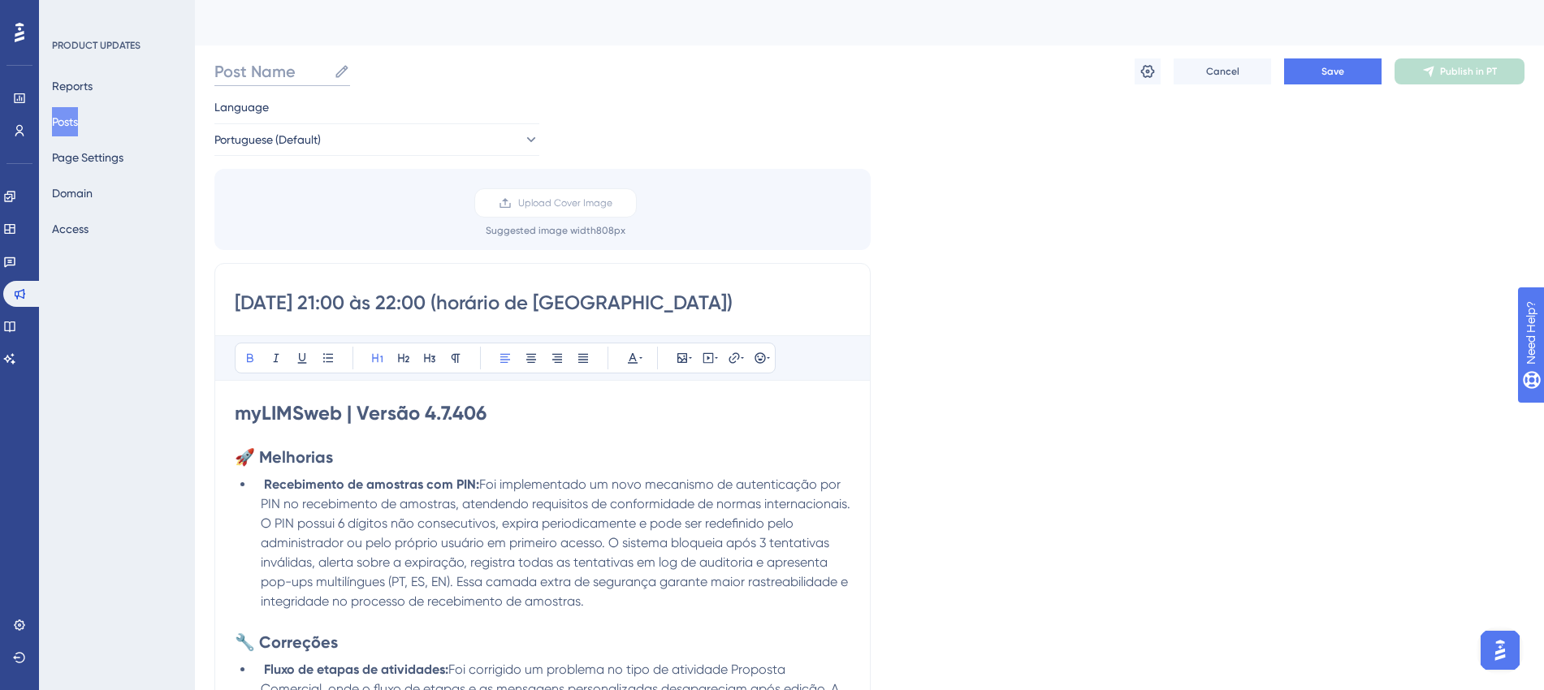
paste input "17/09/25 - 21:00 às 22:00"
type input "17/09/25 - 21:00 às 22:00"
click at [1333, 78] on button "Save" at bounding box center [1332, 71] width 97 height 26
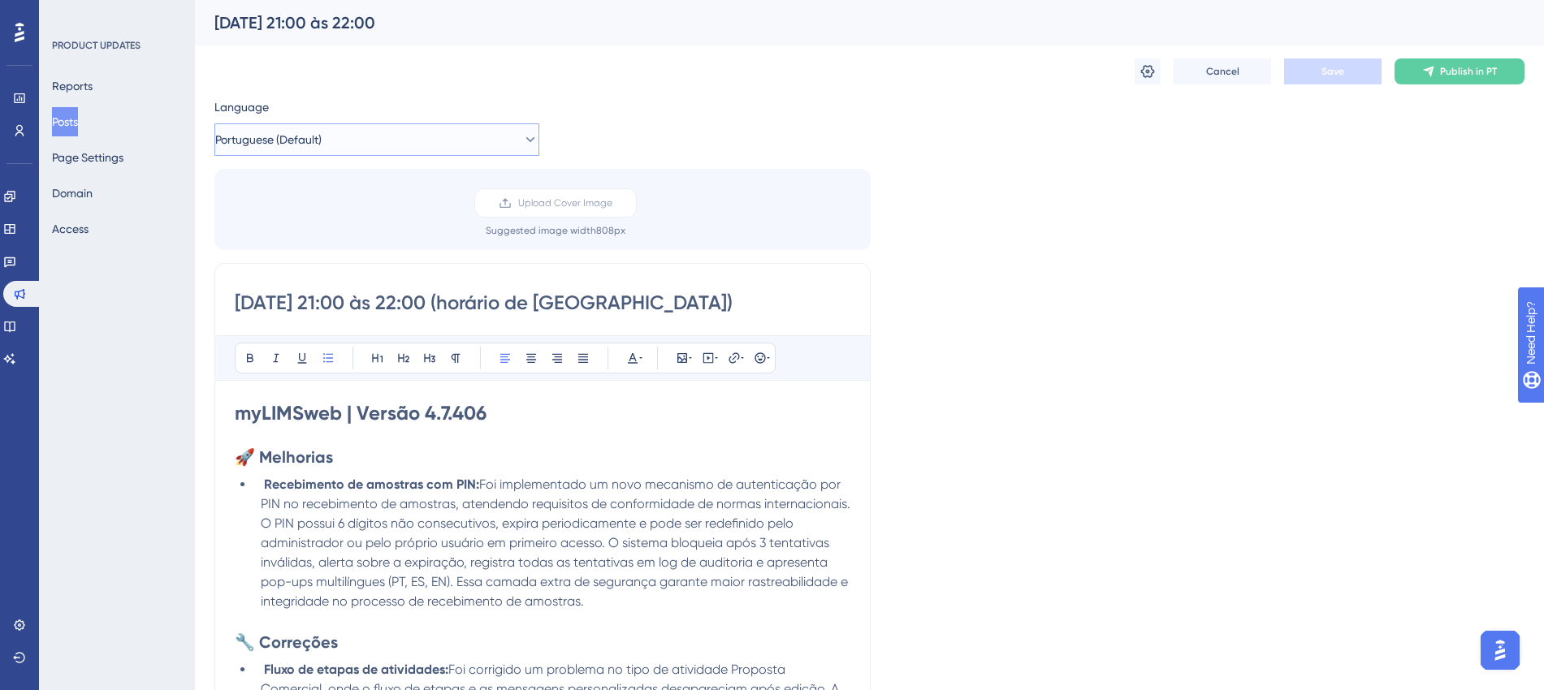
click at [509, 125] on button "Portuguese (Default)" at bounding box center [376, 139] width 325 height 32
click at [367, 227] on button "Spanish Spanish No translation" at bounding box center [377, 221] width 304 height 32
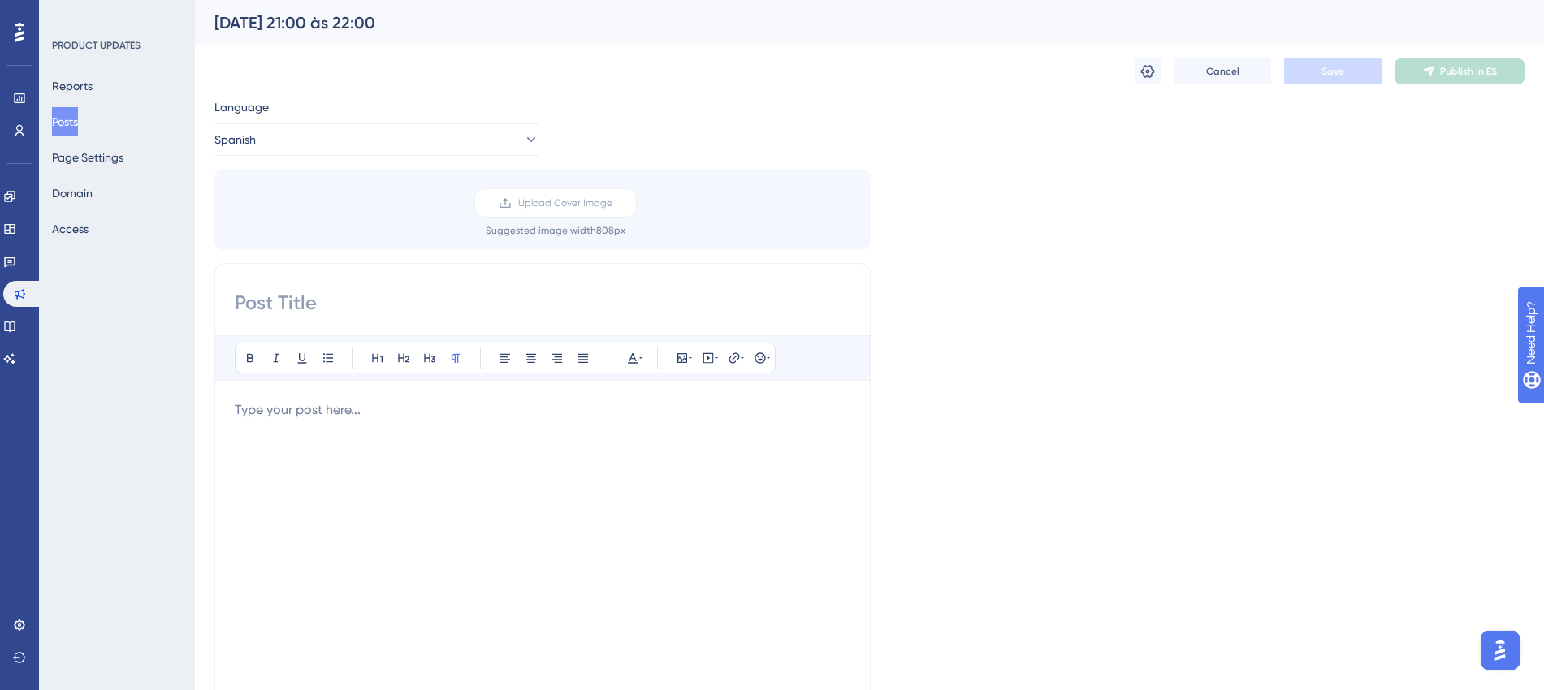
click at [283, 295] on input at bounding box center [543, 303] width 616 height 26
paste input "00/09/25 – de 13:30 a 23:00 (UTC-3, Hora de Brasilia)"
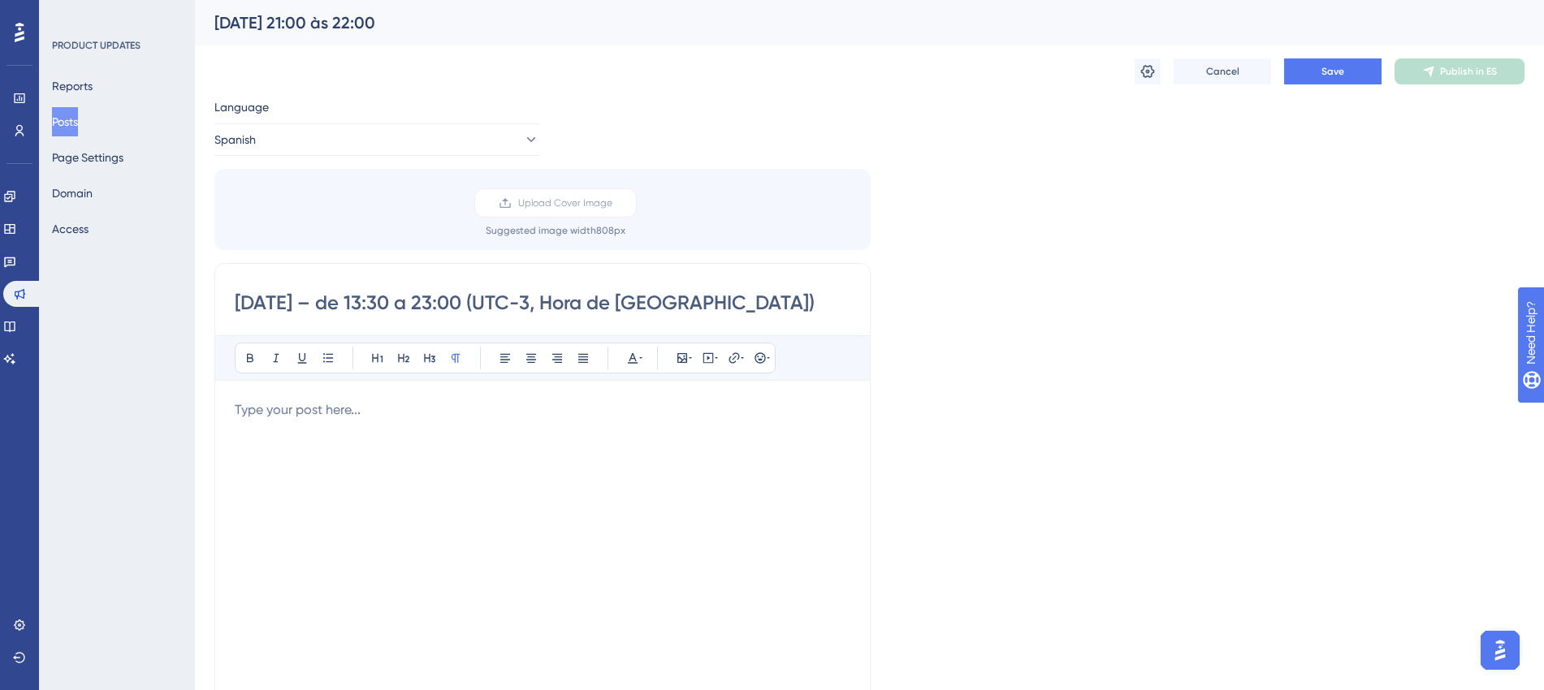
drag, startPoint x: 262, startPoint y: 297, endPoint x: 234, endPoint y: 309, distance: 30.2
click at [234, 309] on div "00/09/25 – de 13:30 a 23:00 (UTC-3, Hora de Brasilia) Bold Italic Underline Bul…" at bounding box center [542, 520] width 656 height 515
drag, startPoint x: 383, startPoint y: 301, endPoint x: 368, endPoint y: 307, distance: 15.7
click at [368, 307] on input "17/09/25 – de 13:30 a 23:00 (UTC-3, Hora de Brasilia)" at bounding box center [543, 303] width 616 height 26
click at [392, 296] on input "17/09/25 – de 21:30 a 23:00 (UTC-3, Hora de Brasilia)" at bounding box center [543, 303] width 616 height 26
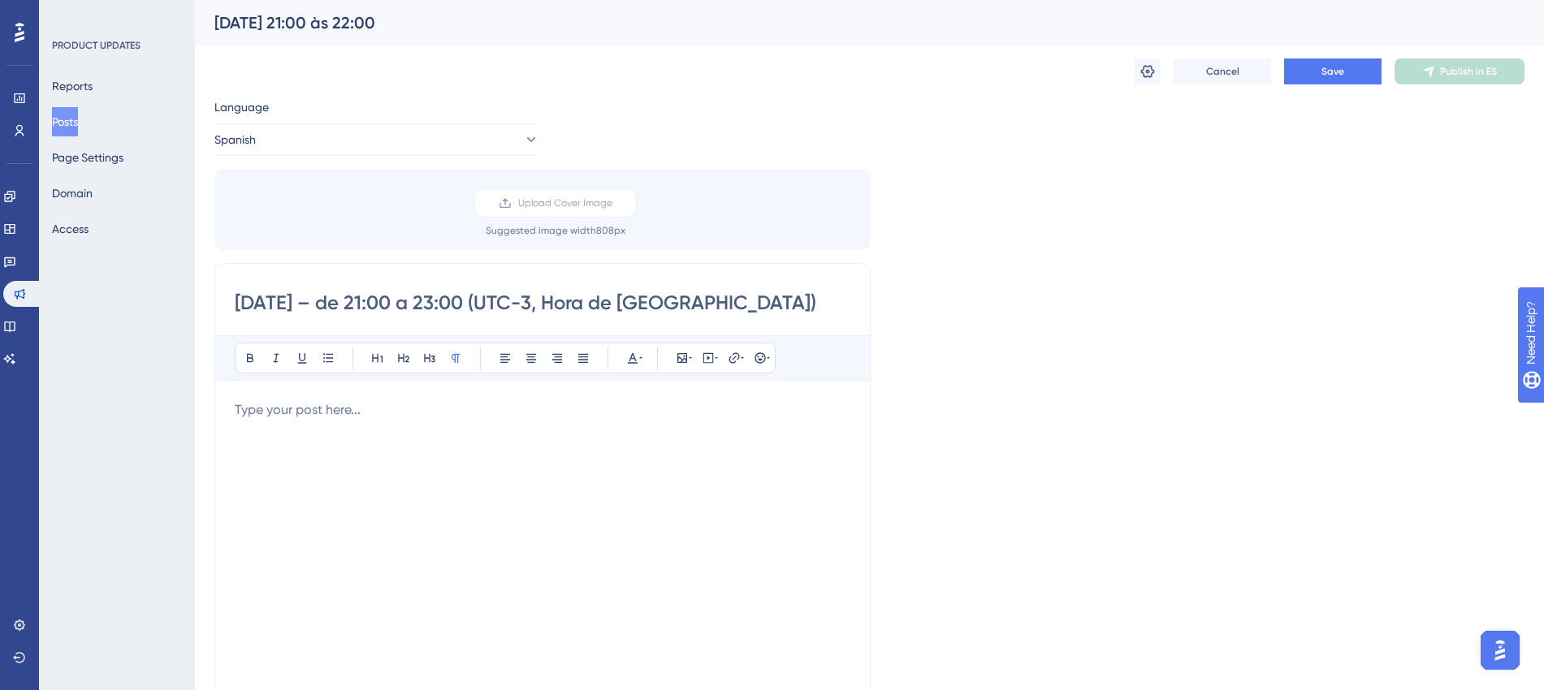
drag, startPoint x: 457, startPoint y: 305, endPoint x: 447, endPoint y: 308, distance: 10.8
click at [447, 308] on input "17/09/25 – de 21:00 a 23:00 (UTC-3, Hora de Brasilia)" at bounding box center [543, 303] width 616 height 26
type input "17/09/25 – de 21:00 a 22:00 (UTC-3, Hora de Brasilia)"
click at [488, 404] on p at bounding box center [543, 409] width 616 height 19
click at [369, 437] on div at bounding box center [543, 578] width 616 height 357
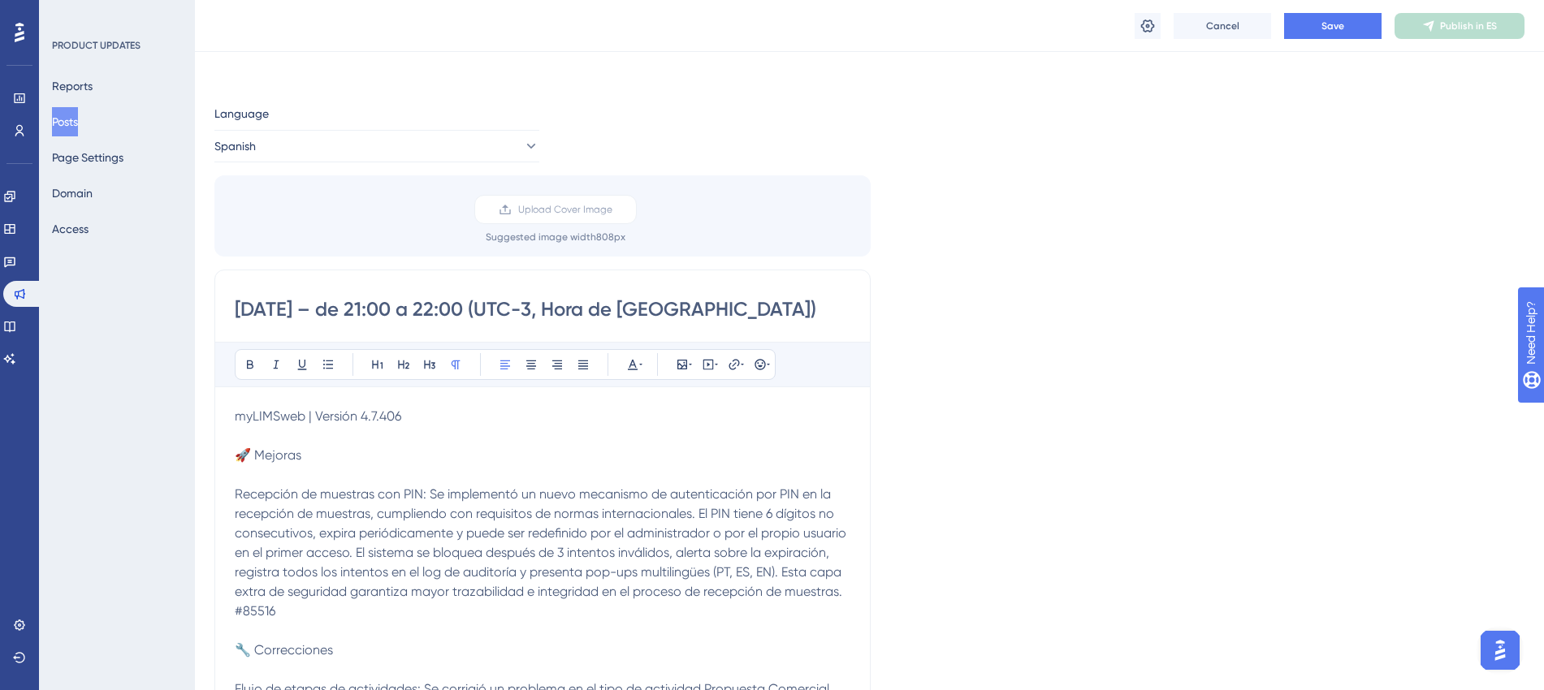
scroll to position [199, 0]
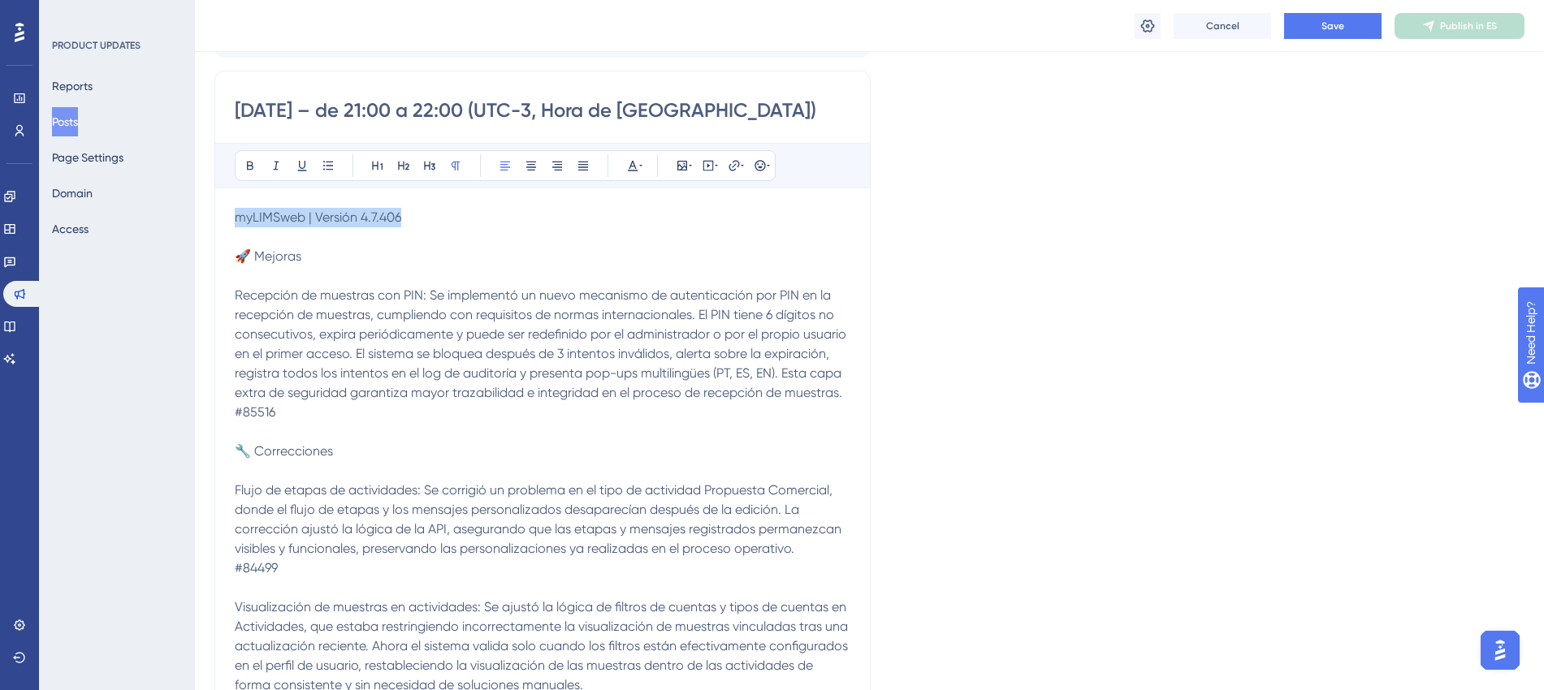
drag, startPoint x: 408, startPoint y: 222, endPoint x: 205, endPoint y: 208, distance: 202.7
click at [205, 208] on div "Performance Users Engagement Widgets Feedback Product Updates Knowledge Base AI…" at bounding box center [869, 480] width 1349 height 1358
click at [251, 163] on icon at bounding box center [250, 165] width 13 height 13
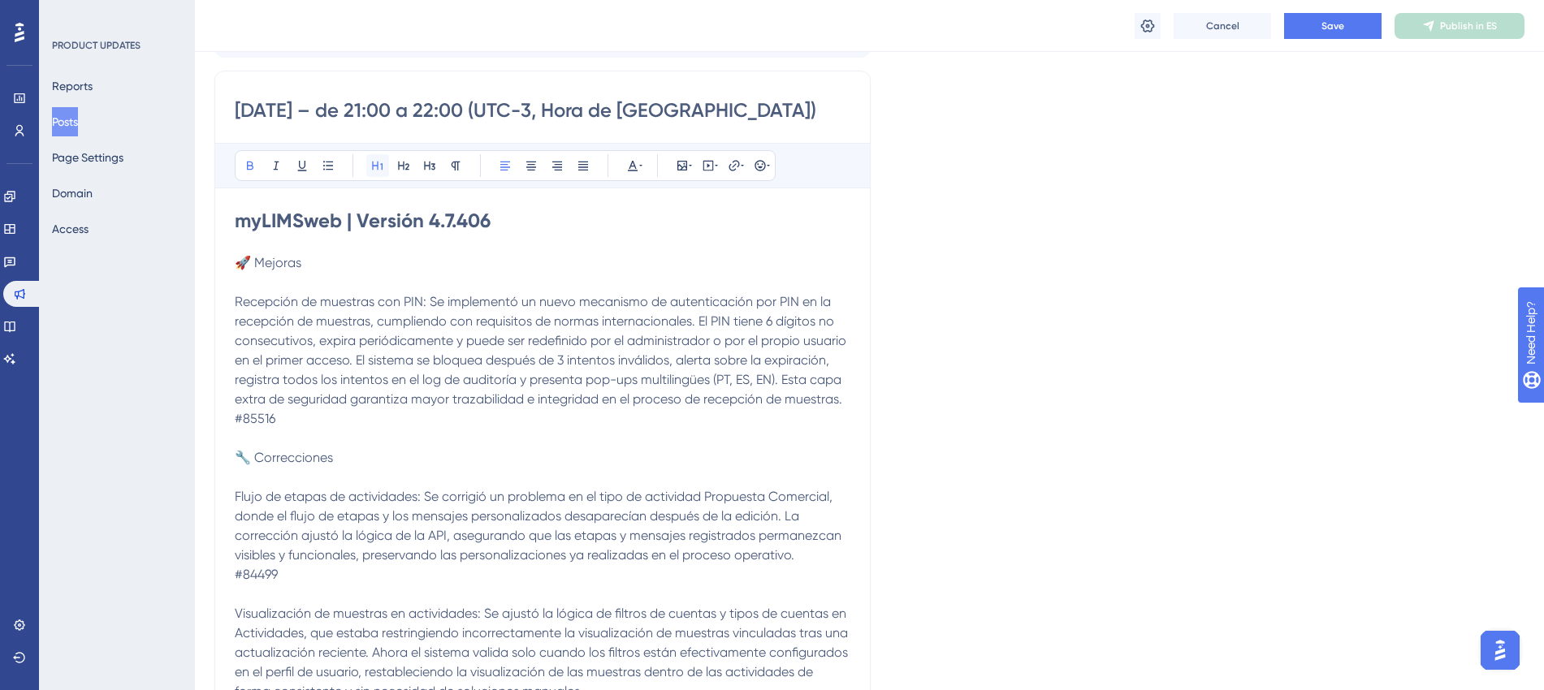
click at [375, 161] on icon at bounding box center [377, 165] width 13 height 13
drag, startPoint x: 302, startPoint y: 257, endPoint x: 227, endPoint y: 269, distance: 75.7
click at [227, 269] on div "17/09/25 – de 21:00 a 22:00 (UTC-3, Hora de Brasilia) Bold Italic Underline Bul…" at bounding box center [542, 406] width 656 height 671
click at [248, 162] on icon at bounding box center [250, 166] width 6 height 9
click at [409, 161] on icon at bounding box center [403, 165] width 13 height 13
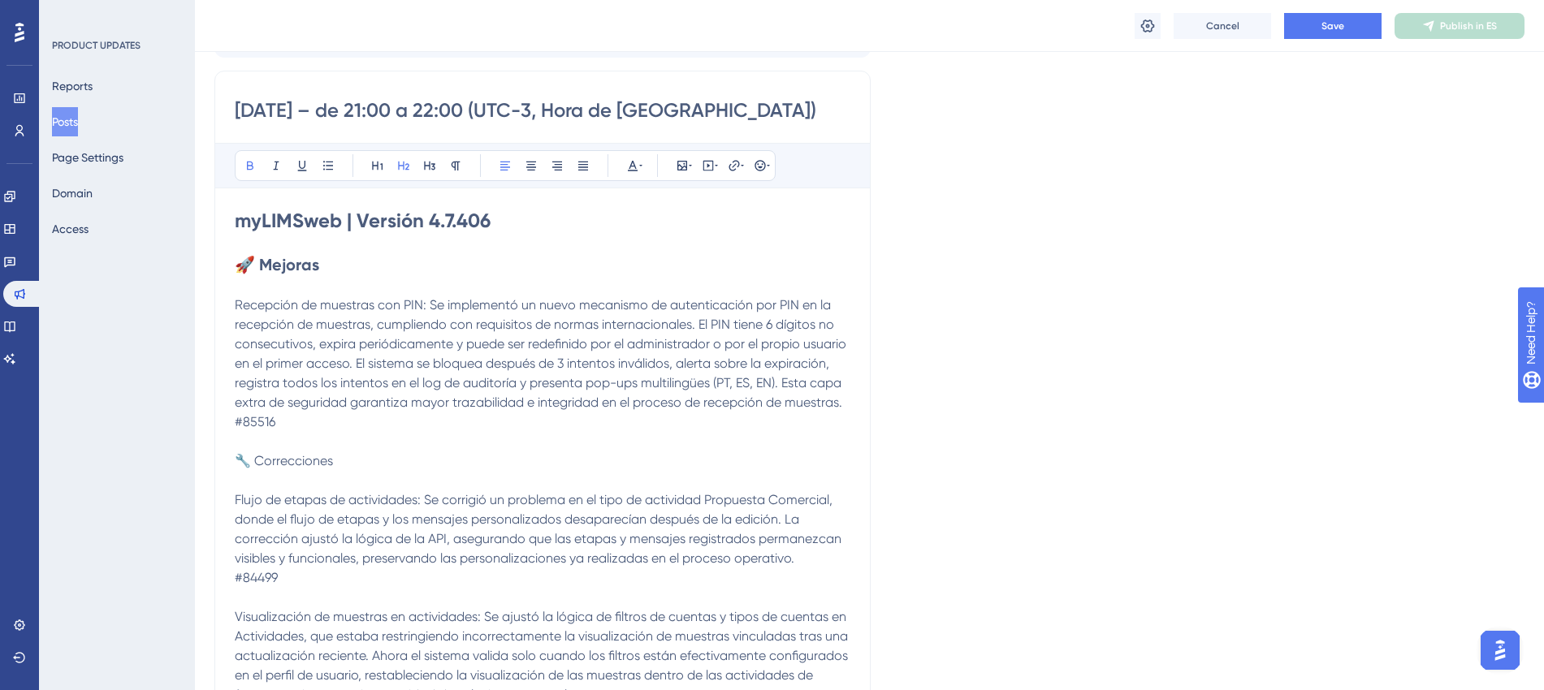
click at [306, 288] on p at bounding box center [543, 285] width 616 height 19
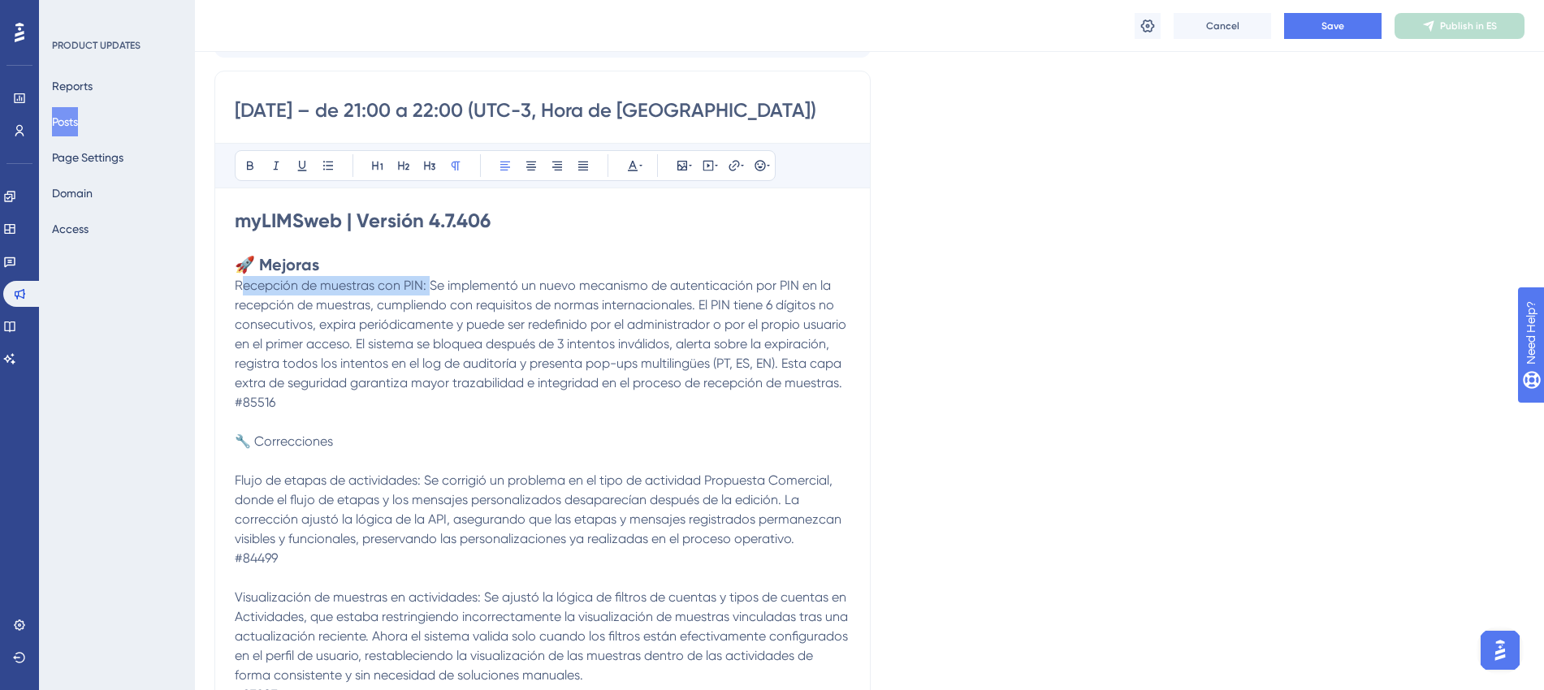
drag, startPoint x: 427, startPoint y: 286, endPoint x: 241, endPoint y: 293, distance: 186.1
click at [241, 293] on p "Recepción de muestras con PIN: Se implementó un nuevo mecanismo de autenticació…" at bounding box center [543, 334] width 616 height 117
click at [251, 163] on icon at bounding box center [250, 165] width 13 height 13
click at [323, 162] on icon at bounding box center [328, 165] width 13 height 13
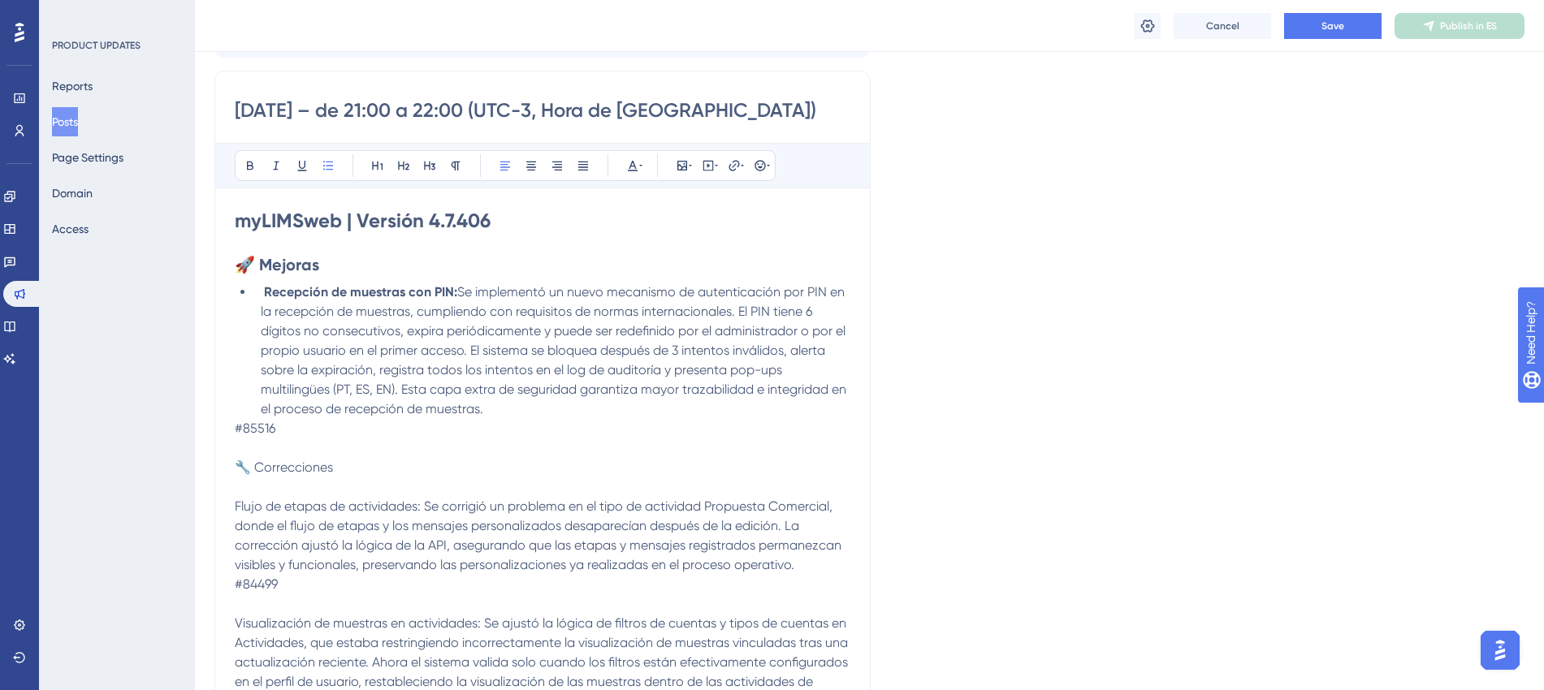
click at [496, 413] on li "Recepción de muestras con PIN: Se implementó un nuevo mecanismo de autenticació…" at bounding box center [552, 351] width 596 height 136
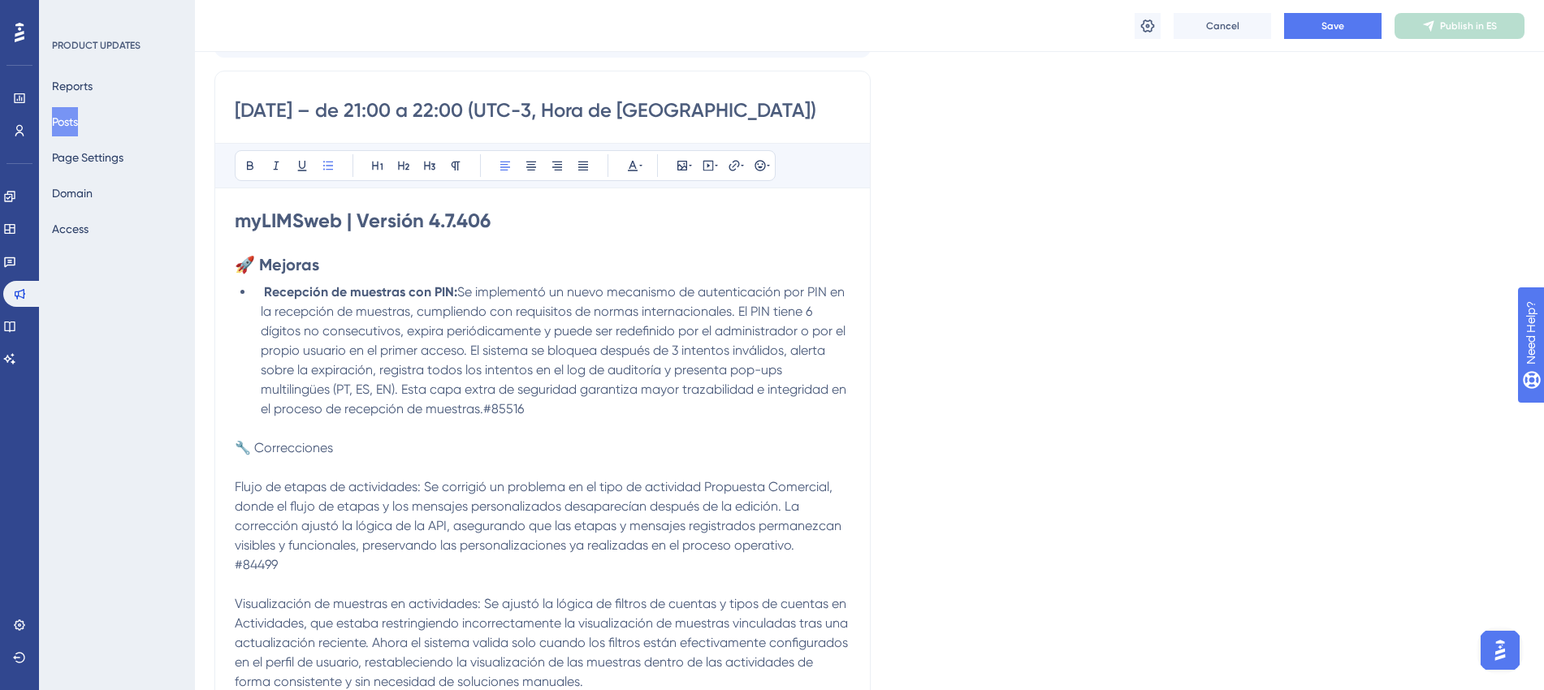
drag, startPoint x: 536, startPoint y: 409, endPoint x: 484, endPoint y: 413, distance: 52.1
click at [484, 413] on li "Recepción de muestras con PIN: Se implementó un nuevo mecanismo de autenticació…" at bounding box center [552, 351] width 596 height 136
click at [634, 162] on icon at bounding box center [632, 165] width 13 height 13
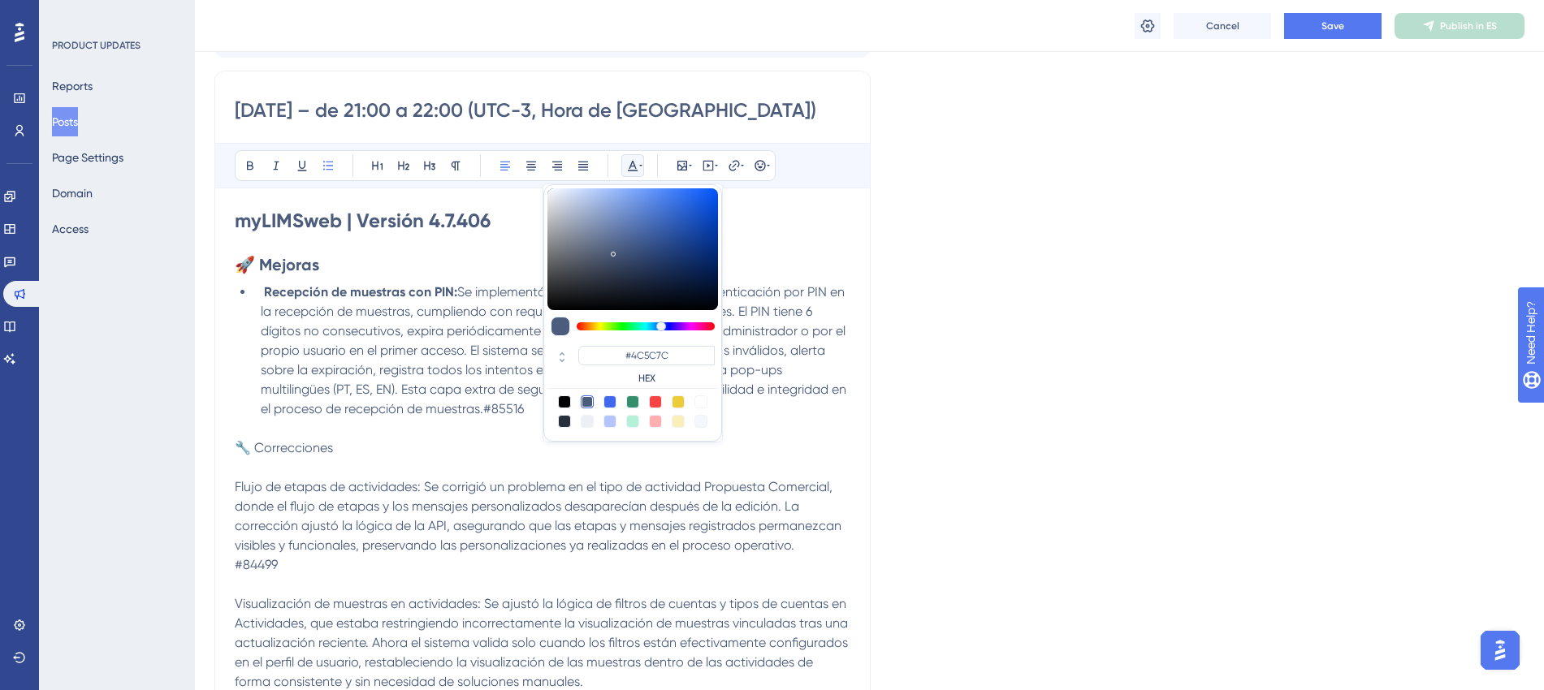
click at [701, 400] on div at bounding box center [700, 402] width 13 height 13
type input "#FFFFFF"
drag, startPoint x: 378, startPoint y: 452, endPoint x: 240, endPoint y: 454, distance: 137.3
click at [240, 454] on p "🔧 Correcciones" at bounding box center [543, 448] width 616 height 19
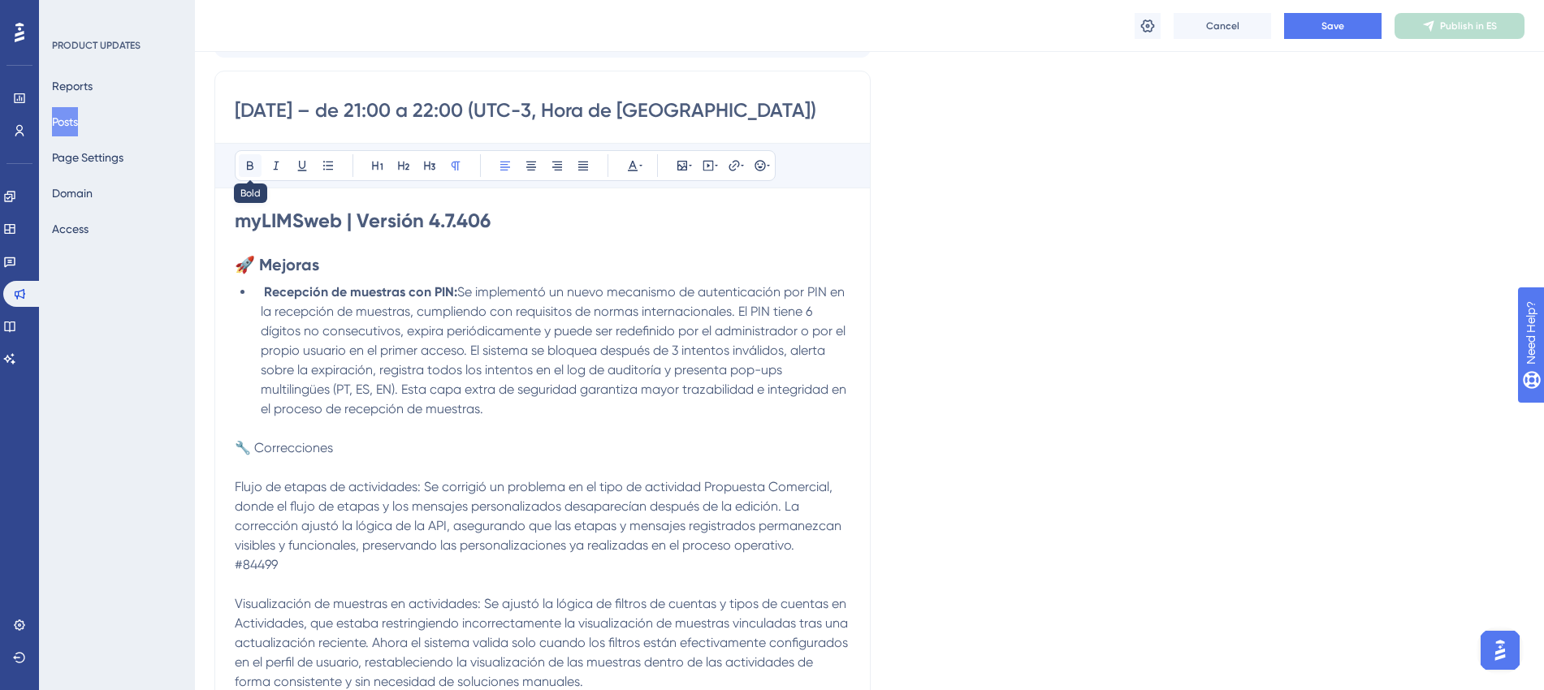
click at [255, 162] on icon at bounding box center [250, 165] width 13 height 13
click at [407, 162] on icon at bounding box center [403, 165] width 13 height 13
drag, startPoint x: 427, startPoint y: 495, endPoint x: 230, endPoint y: 495, distance: 197.4
click at [230, 495] on div "17/09/25 – de 21:00 a 22:00 (UTC-3, Hora de Brasilia) Bold Italic Underline Bul…" at bounding box center [542, 403] width 656 height 664
click at [246, 175] on button at bounding box center [250, 165] width 23 height 23
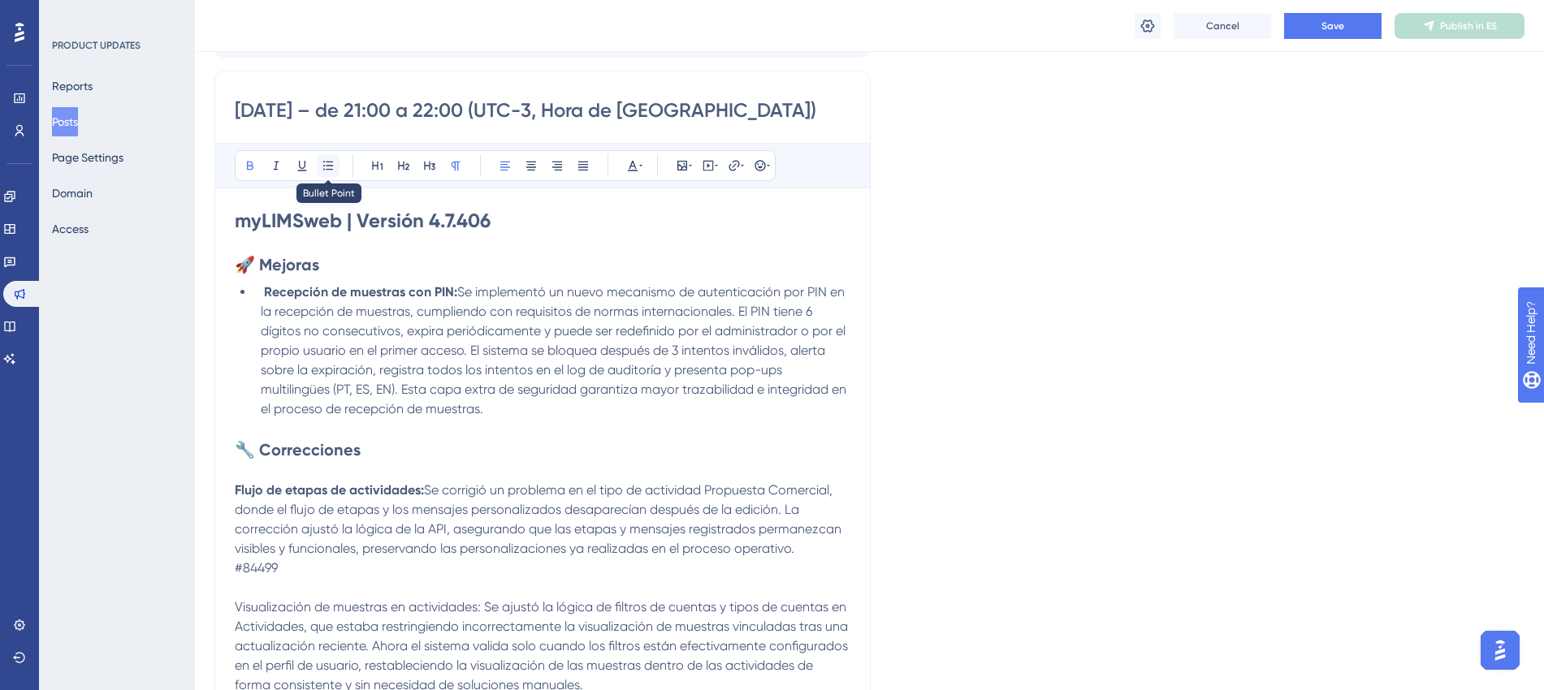
click at [334, 162] on icon at bounding box center [328, 165] width 13 height 13
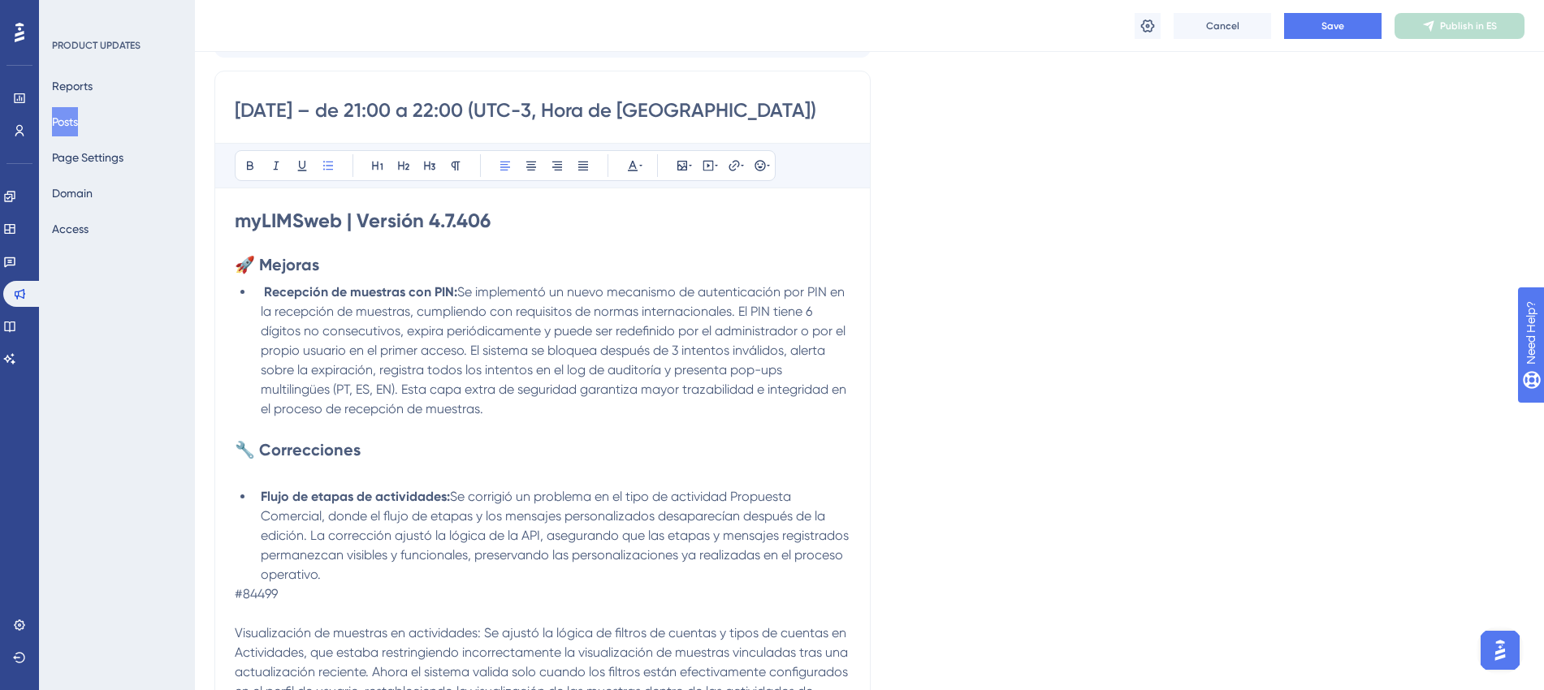
click at [344, 577] on li "Flujo de etapas de actividades: Se corrigió un problema en el tipo de actividad…" at bounding box center [552, 535] width 596 height 97
drag, startPoint x: 361, startPoint y: 577, endPoint x: 323, endPoint y: 578, distance: 38.2
click at [323, 578] on span "Se corrigió un problema en el tipo de actividad Propuesta Comercial, donde el f…" at bounding box center [556, 535] width 591 height 93
click at [651, 159] on div "Bold Italic Underline Bullet Point Heading 1 Heading 2 Heading 3 Normal Align L…" at bounding box center [505, 165] width 541 height 31
click at [645, 162] on div "Bold Italic Underline Bullet Point Heading 1 Heading 2 Heading 3 Normal Align L…" at bounding box center [505, 165] width 541 height 31
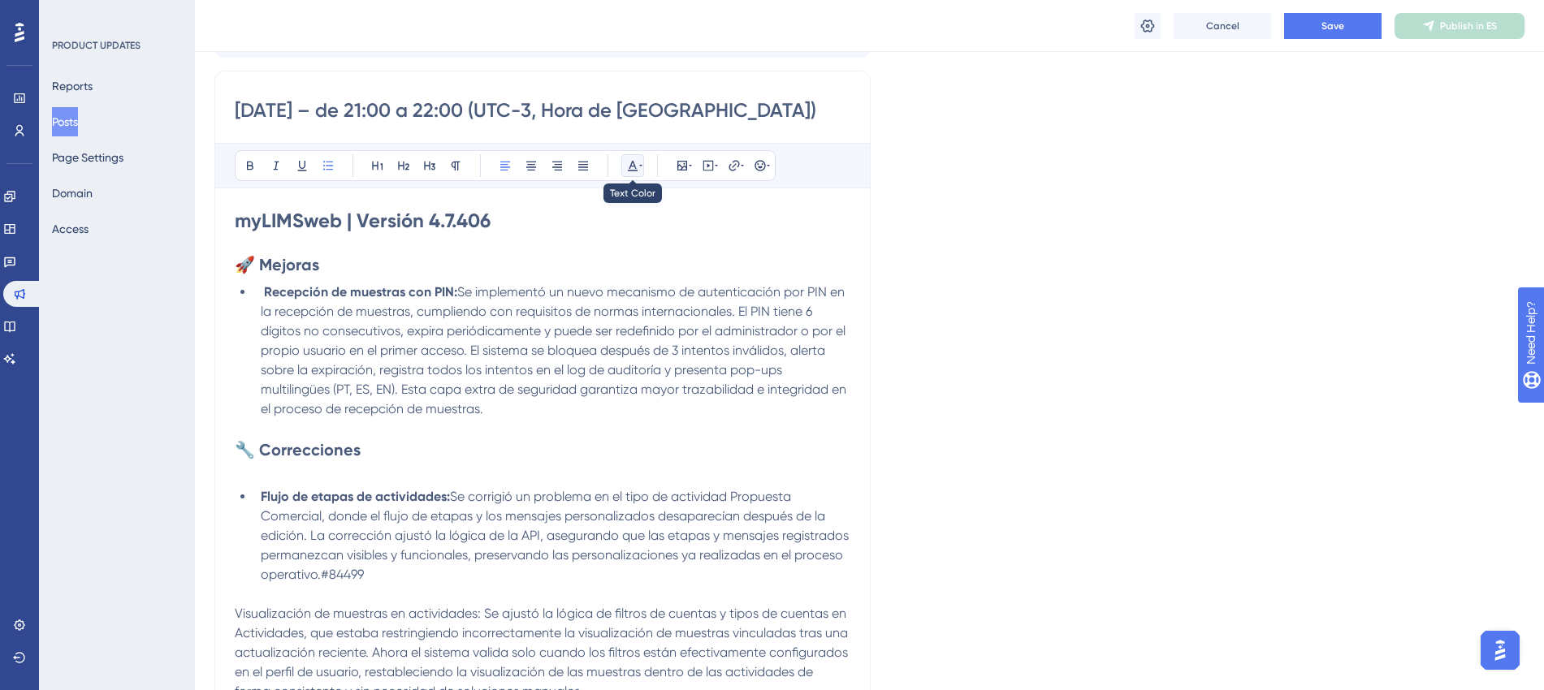
click at [642, 163] on button at bounding box center [632, 165] width 23 height 23
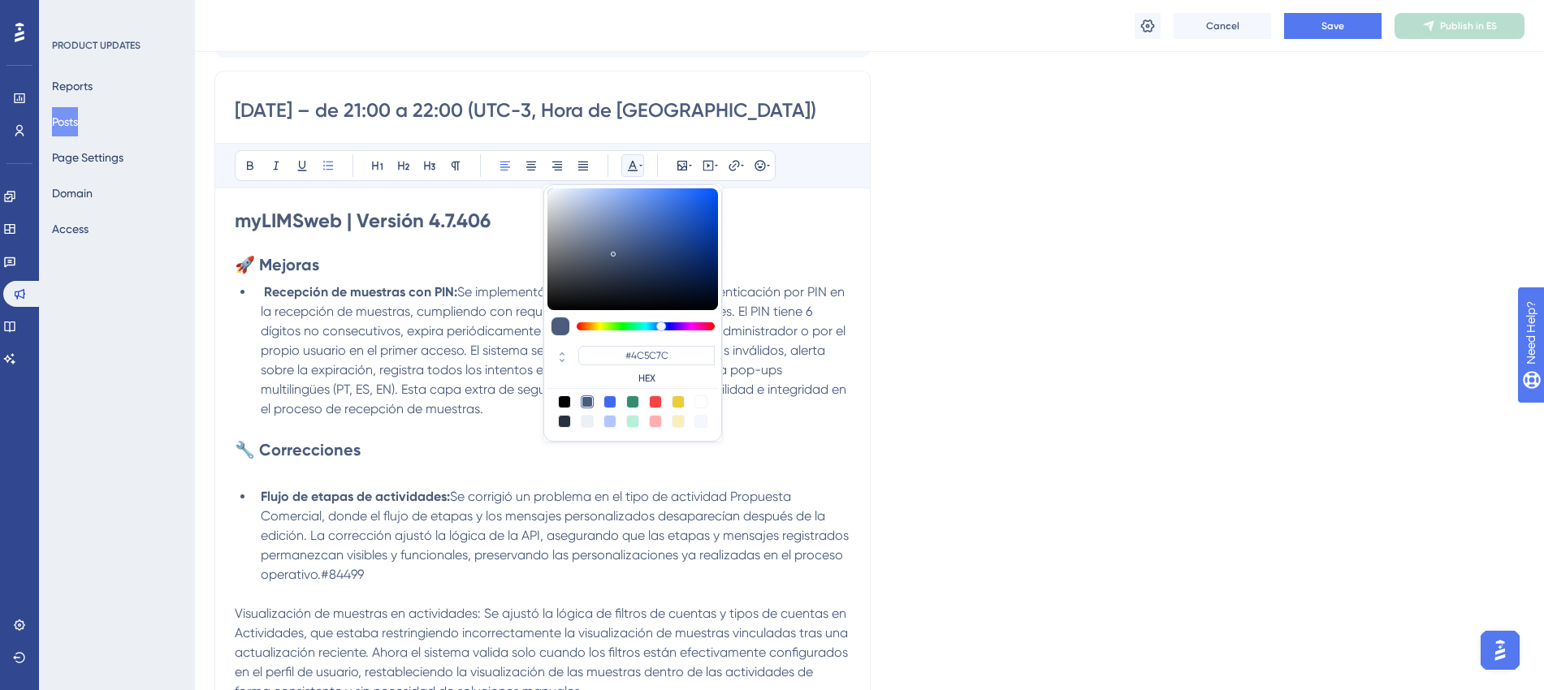
click at [694, 399] on div at bounding box center [700, 402] width 13 height 13
type input "#FFFFFF"
click at [521, 601] on p at bounding box center [543, 594] width 616 height 19
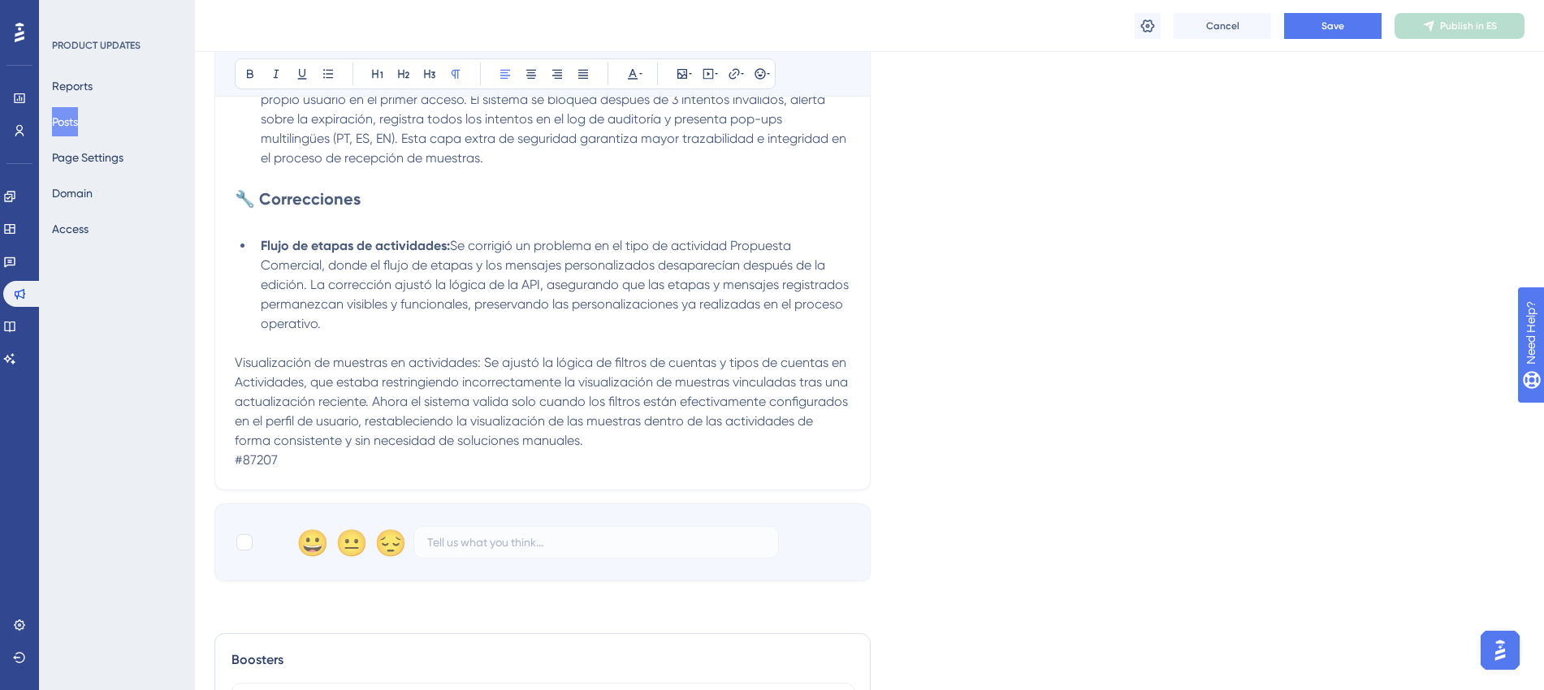
scroll to position [504, 0]
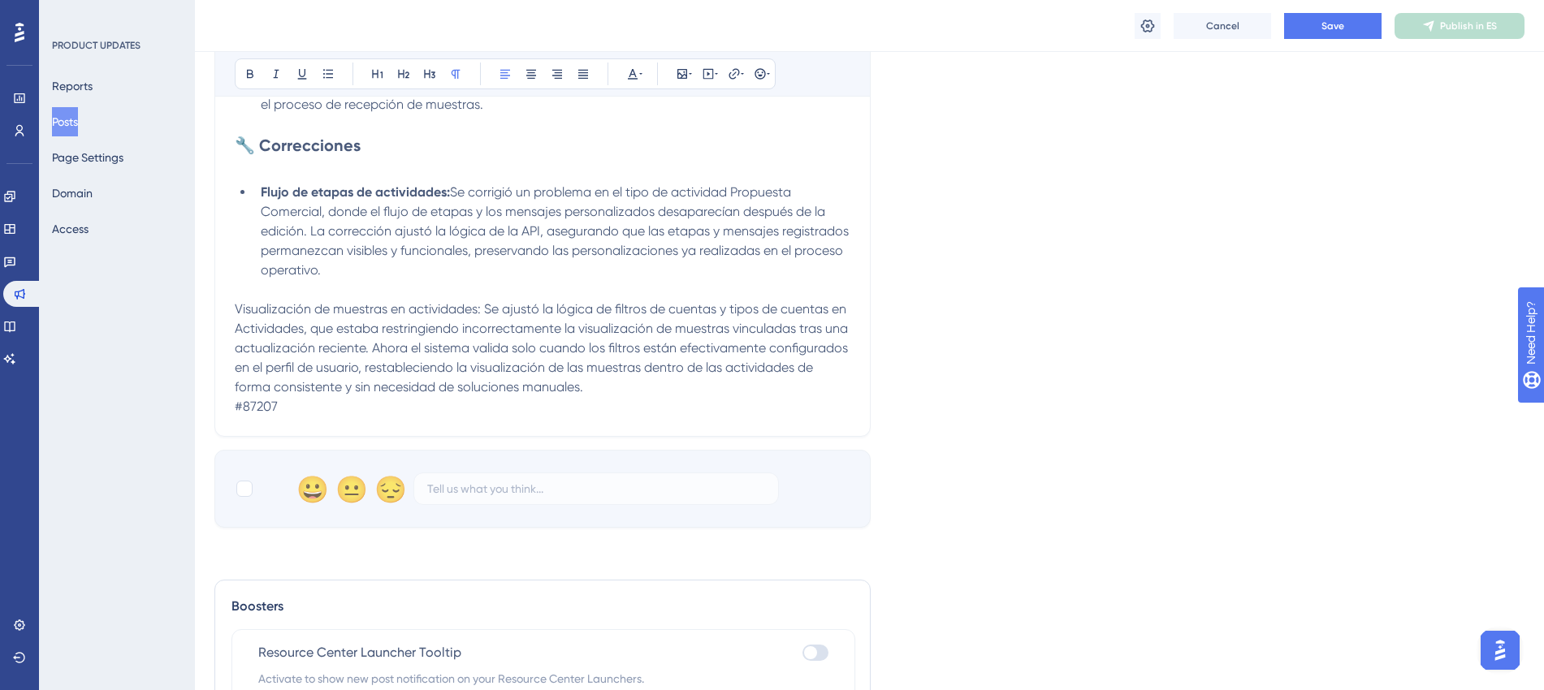
click at [593, 383] on p "Visualización de muestras en actividades: Se ajustó la lógica de filtros de cue…" at bounding box center [543, 348] width 616 height 97
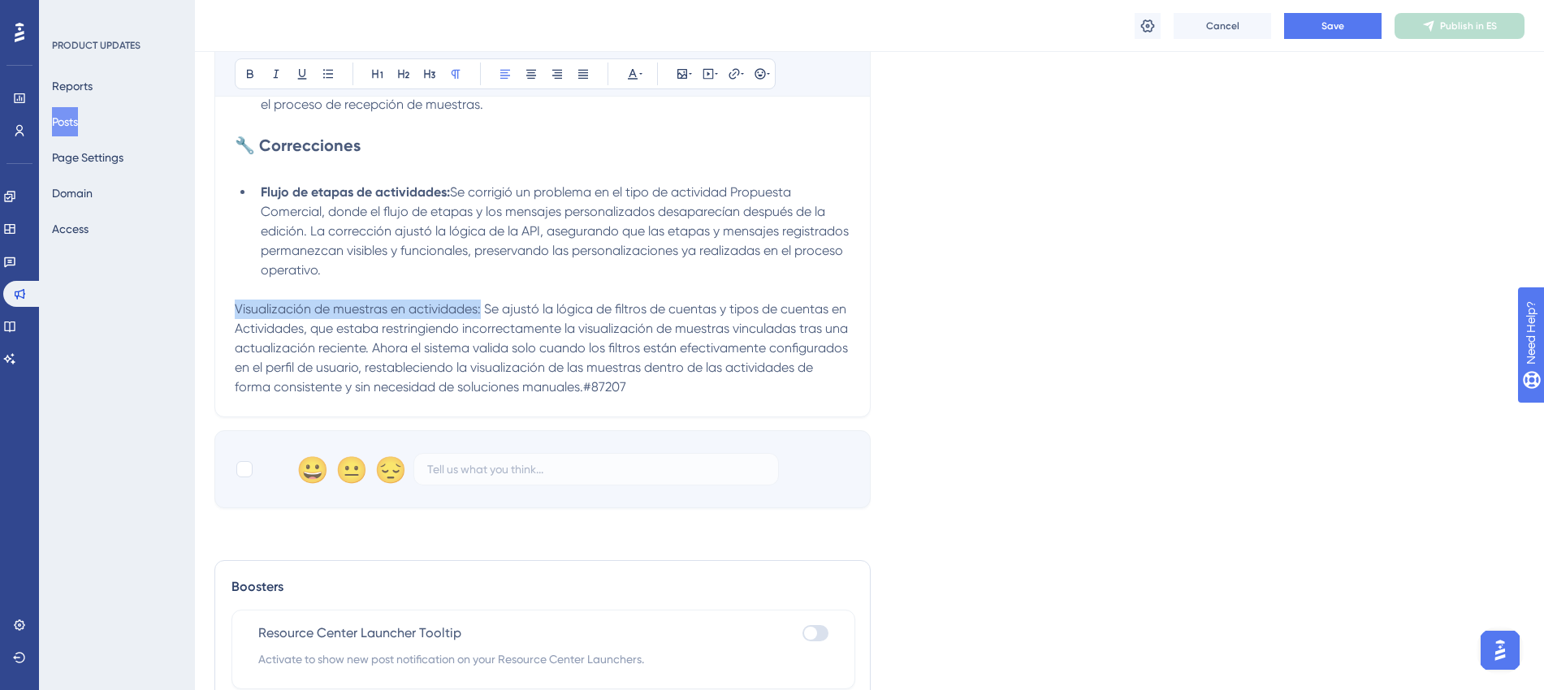
drag, startPoint x: 481, startPoint y: 315, endPoint x: 276, endPoint y: 297, distance: 205.5
click at [276, 297] on div "myLIMSweb | Versión 4.7.406 🚀 Mejoras Recepción de muestras con PIN: Se impleme…" at bounding box center [543, 150] width 616 height 494
click at [246, 78] on icon at bounding box center [250, 73] width 13 height 13
click at [334, 75] on button at bounding box center [328, 74] width 23 height 23
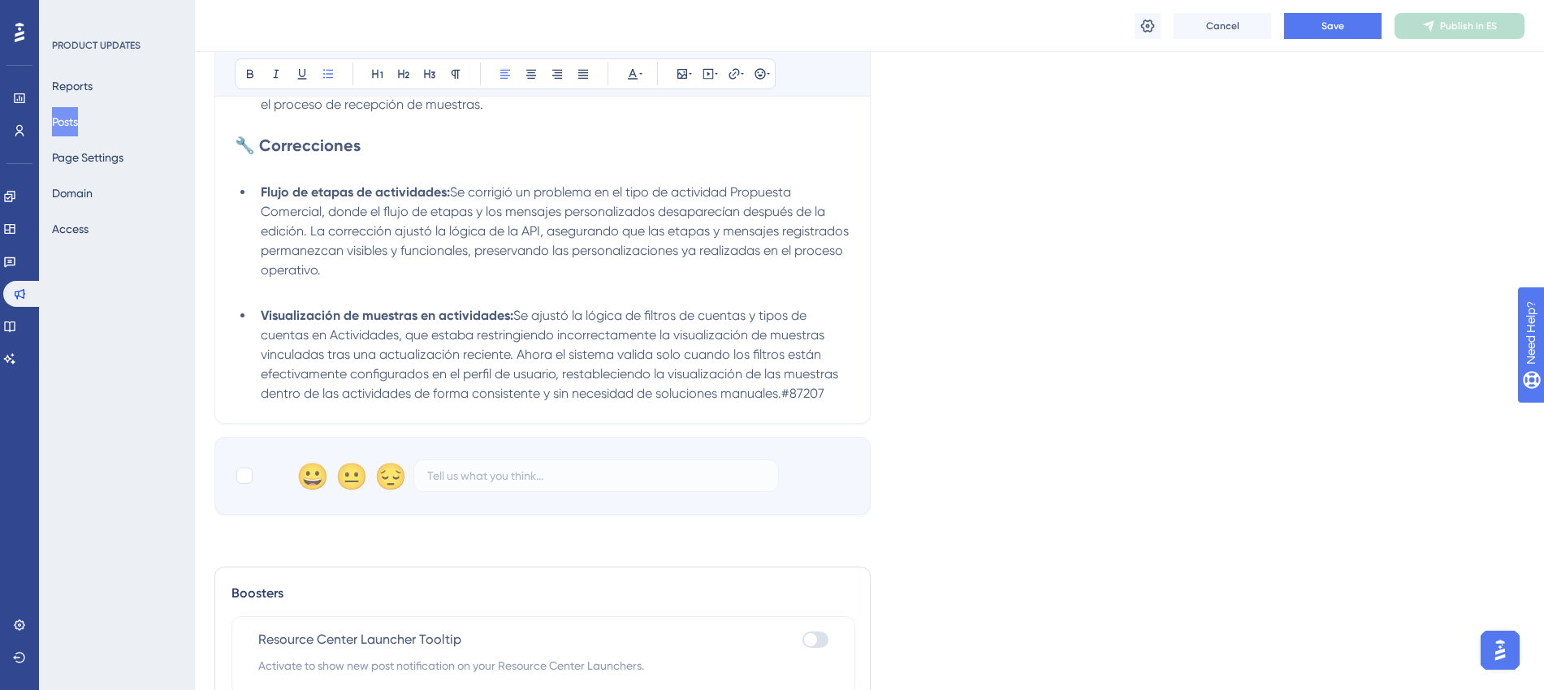
drag, startPoint x: 833, startPoint y: 395, endPoint x: 787, endPoint y: 390, distance: 45.7
click at [787, 390] on li "Visualización de muestras en actividades: Se ajustó la lógica de filtros de cue…" at bounding box center [552, 354] width 596 height 97
click at [636, 83] on button at bounding box center [632, 74] width 23 height 23
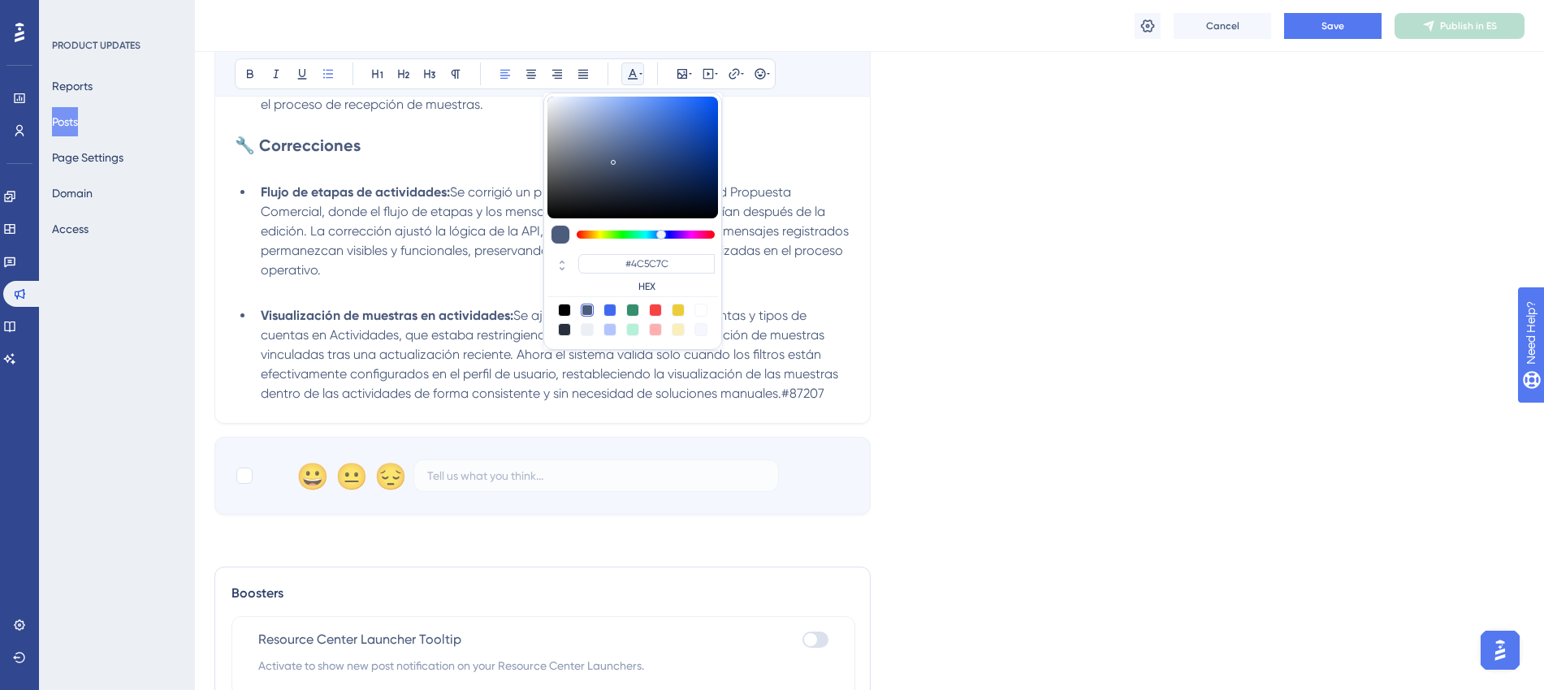
click at [699, 308] on div at bounding box center [700, 310] width 13 height 13
type input "#FFFFFF"
click at [785, 311] on span "Se ajustó la lógica de filtros de cuentas y tipos de cuentas en Actividades, qu…" at bounding box center [551, 354] width 581 height 93
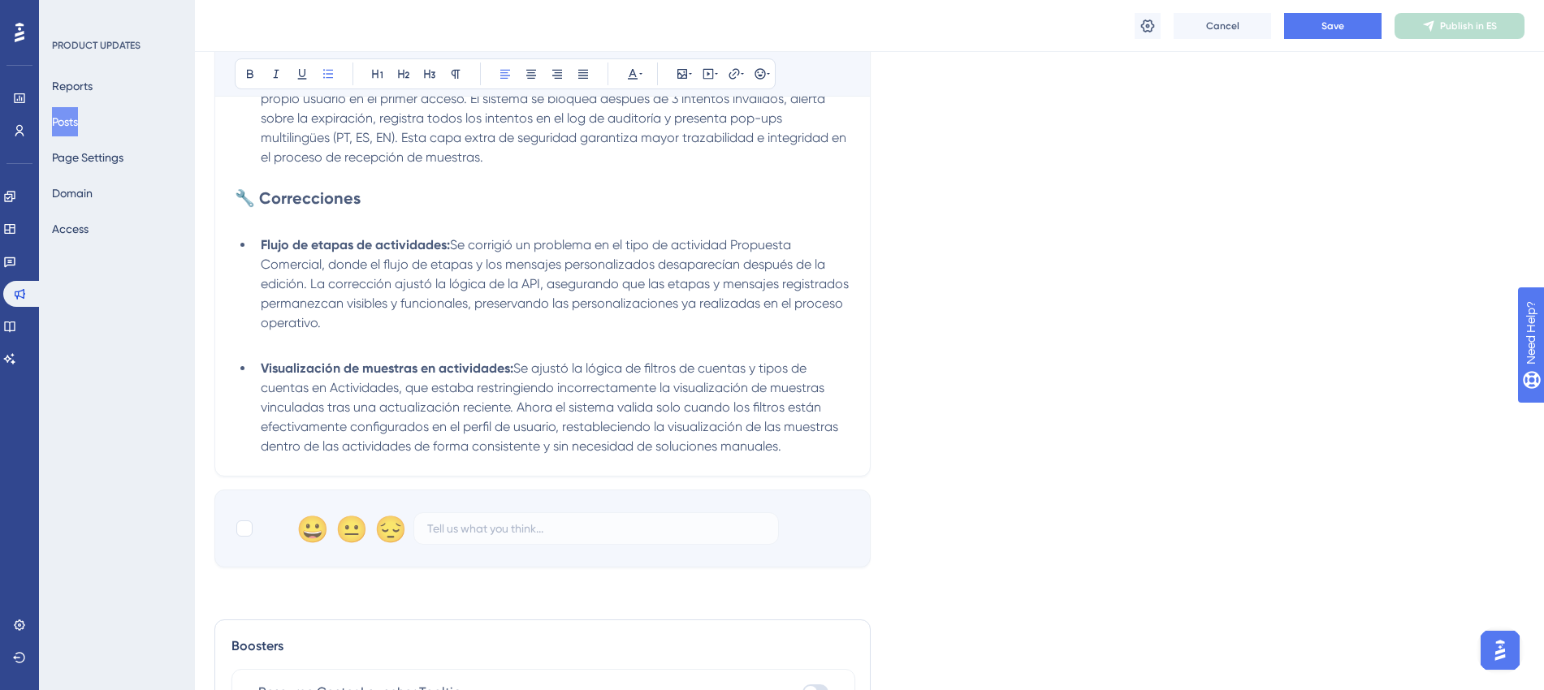
scroll to position [402, 0]
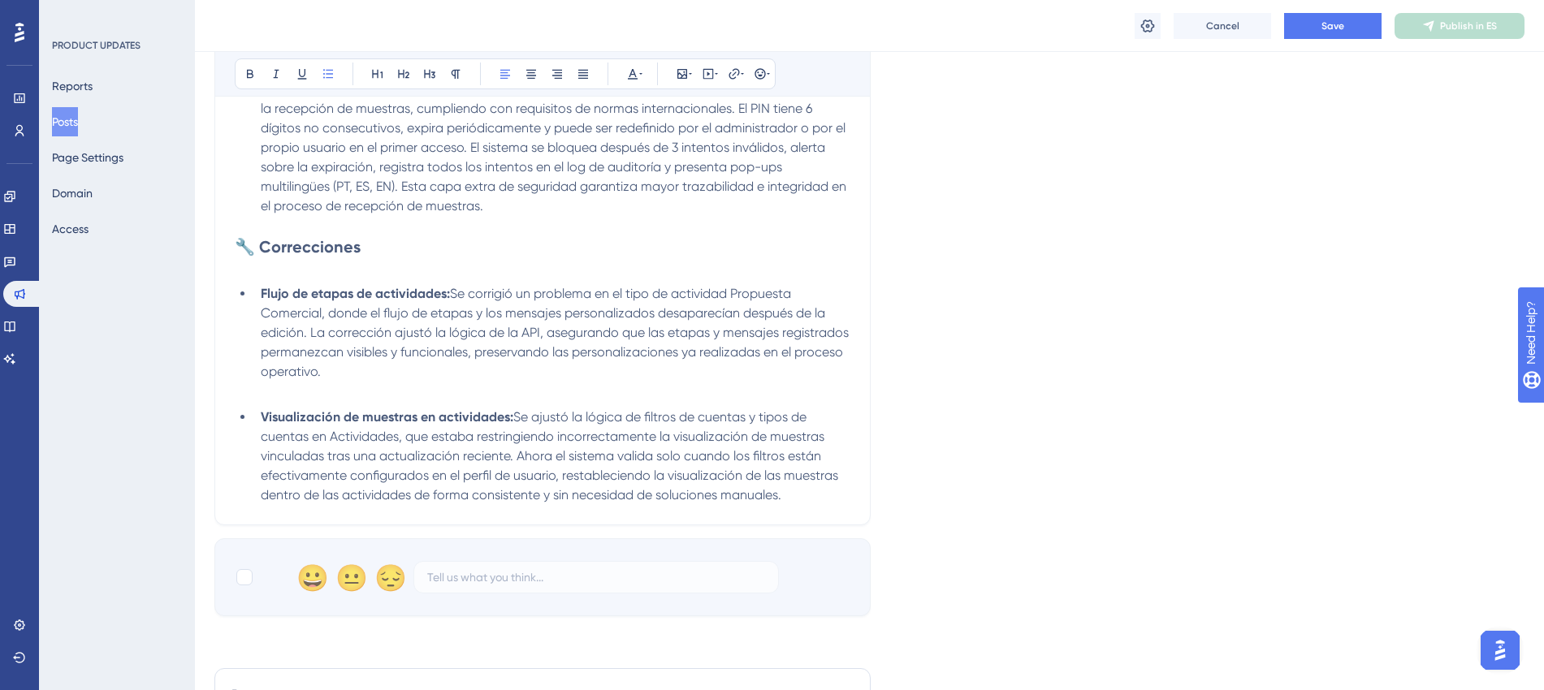
click at [426, 280] on div "myLIMSweb | Versión 4.7.406 🚀 Mejoras Recepción de muestras con PIN: Se impleme…" at bounding box center [543, 255] width 616 height 500
click at [353, 267] on p at bounding box center [543, 267] width 616 height 19
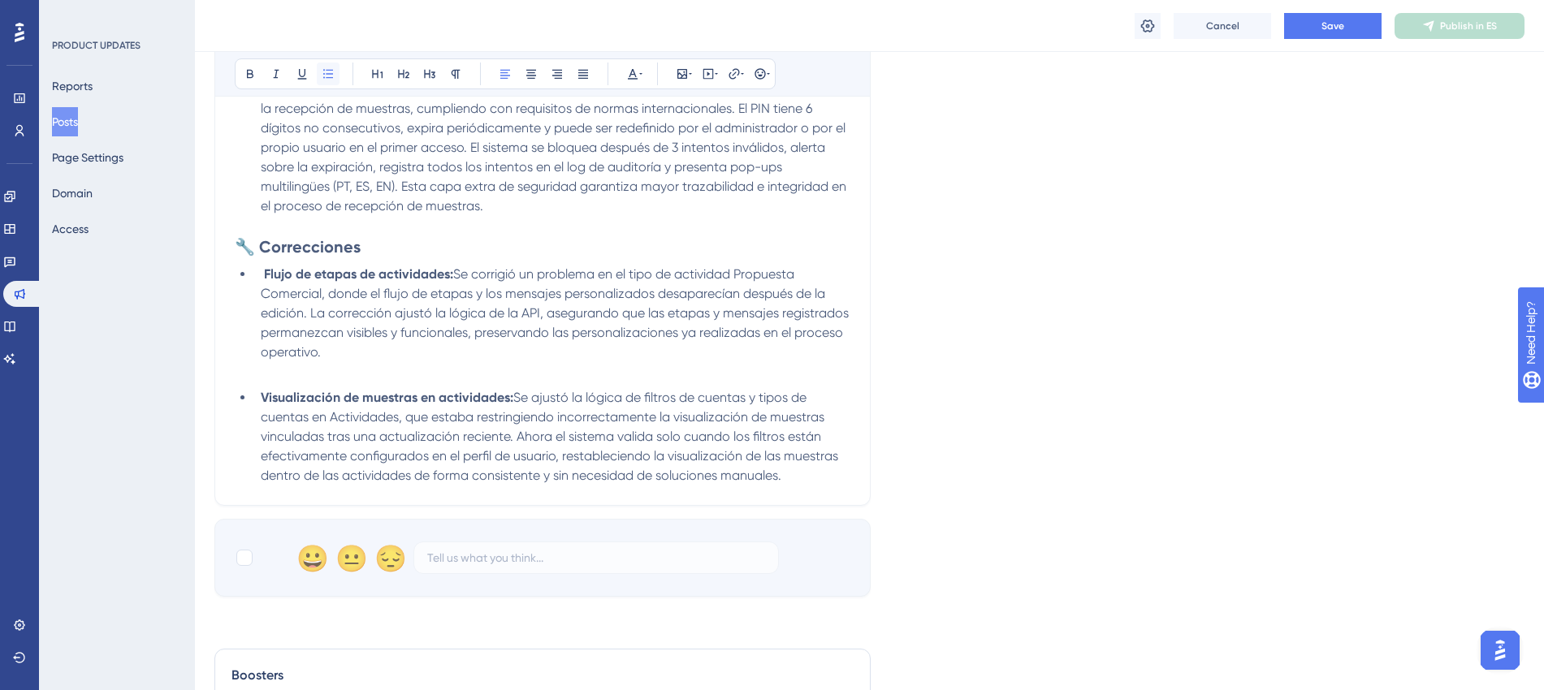
click at [333, 68] on icon at bounding box center [328, 73] width 13 height 13
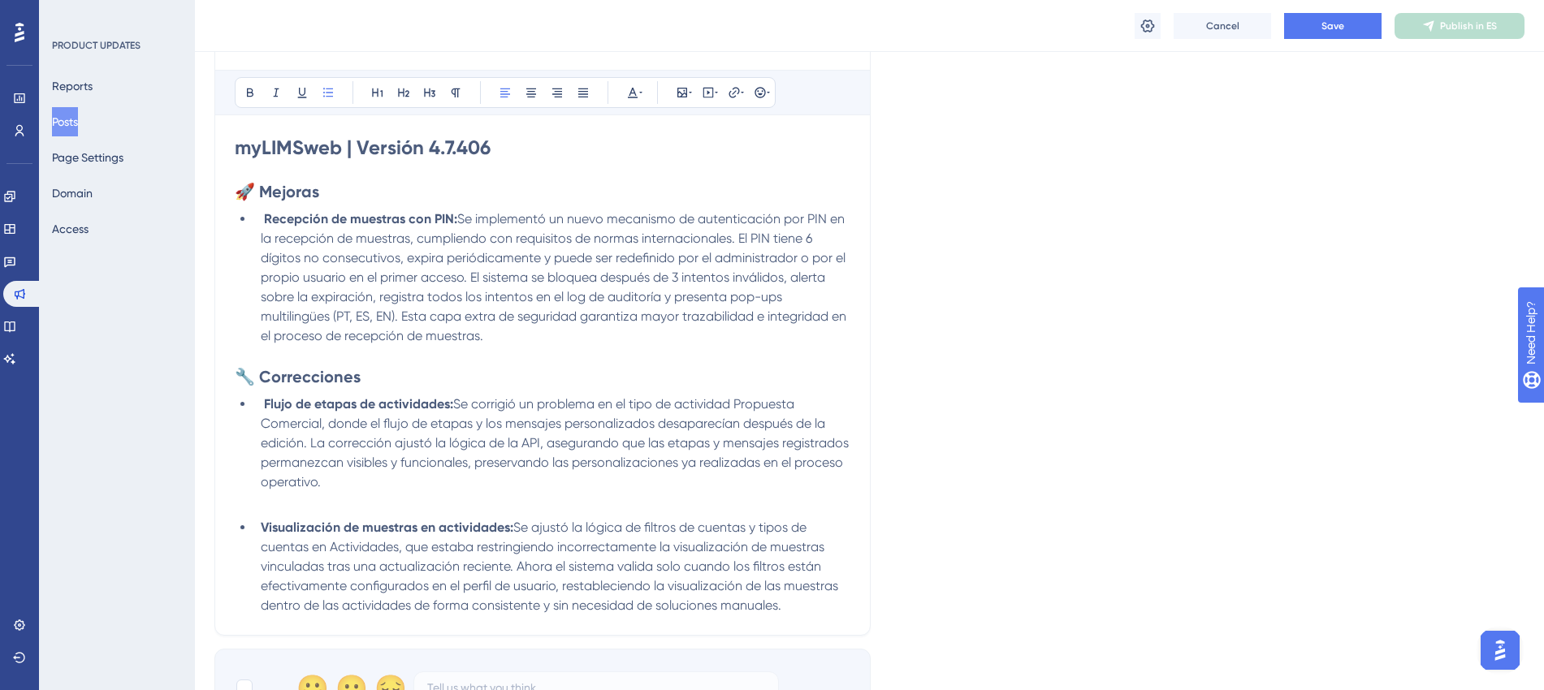
scroll to position [305, 0]
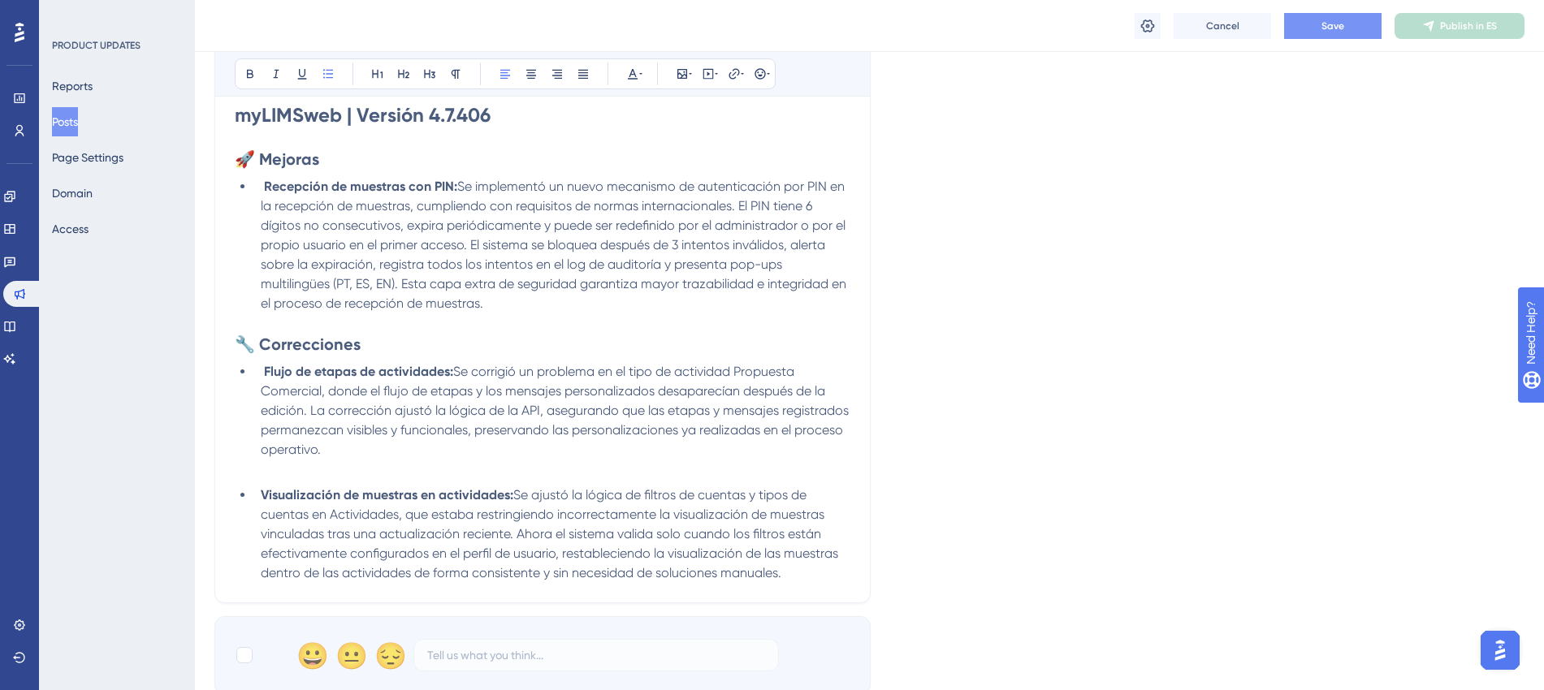
click at [1323, 19] on span "Save" at bounding box center [1332, 25] width 23 height 13
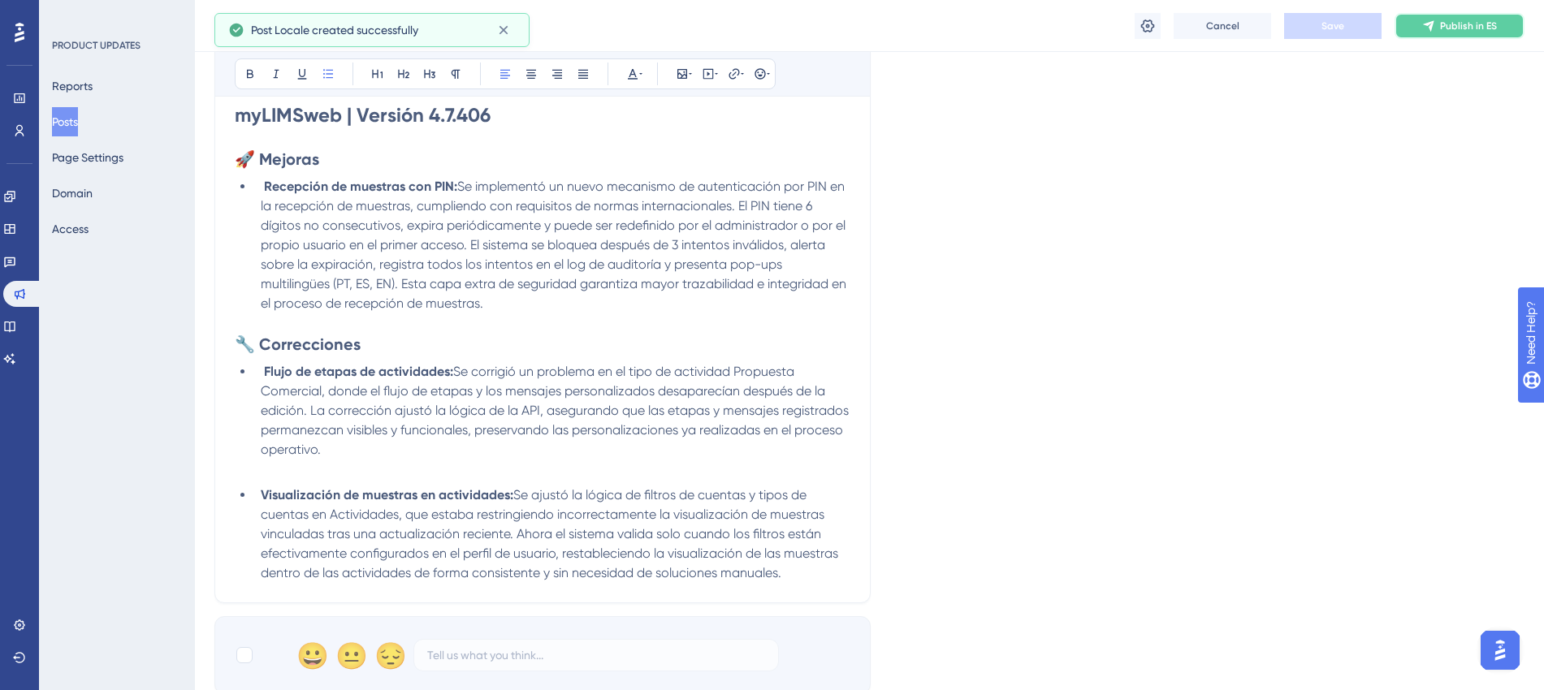
click at [1414, 28] on button "Publish in ES" at bounding box center [1460, 26] width 130 height 26
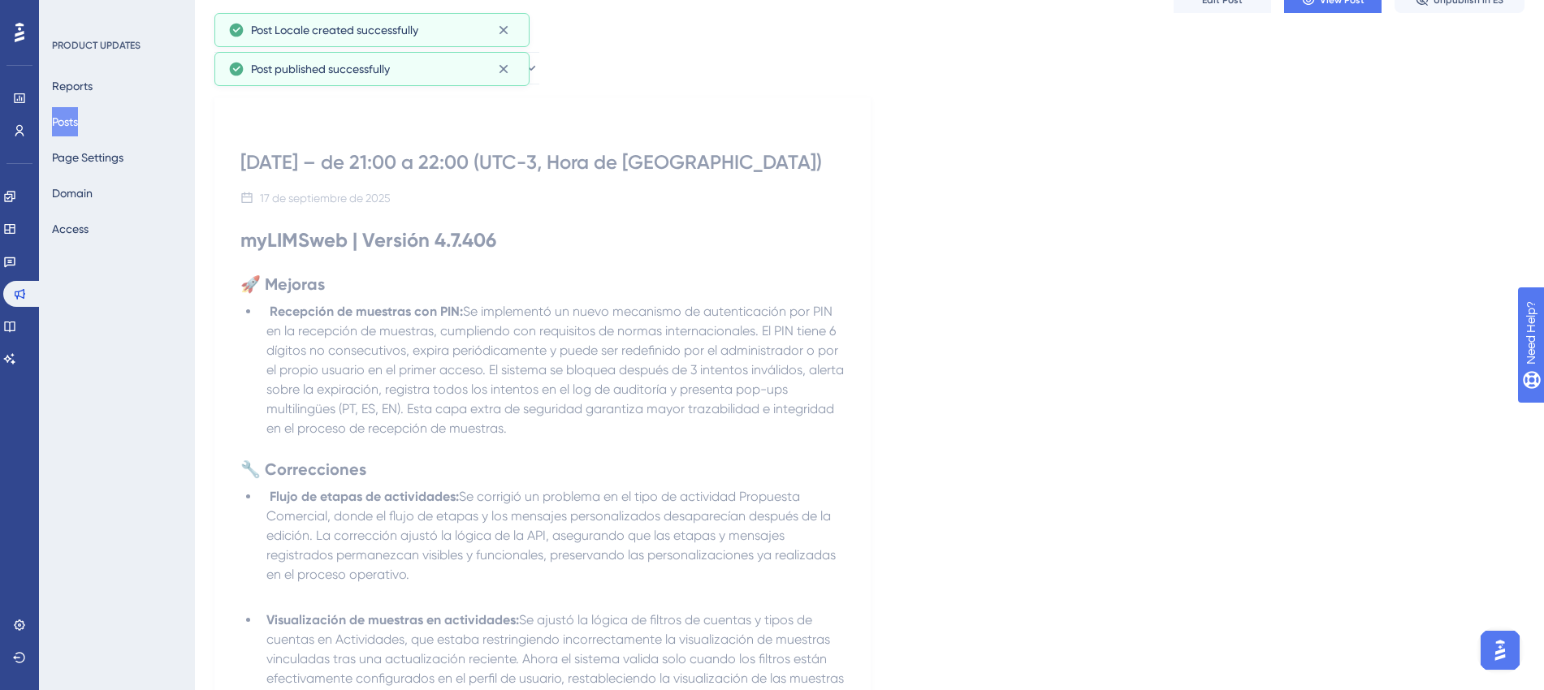
scroll to position [0, 0]
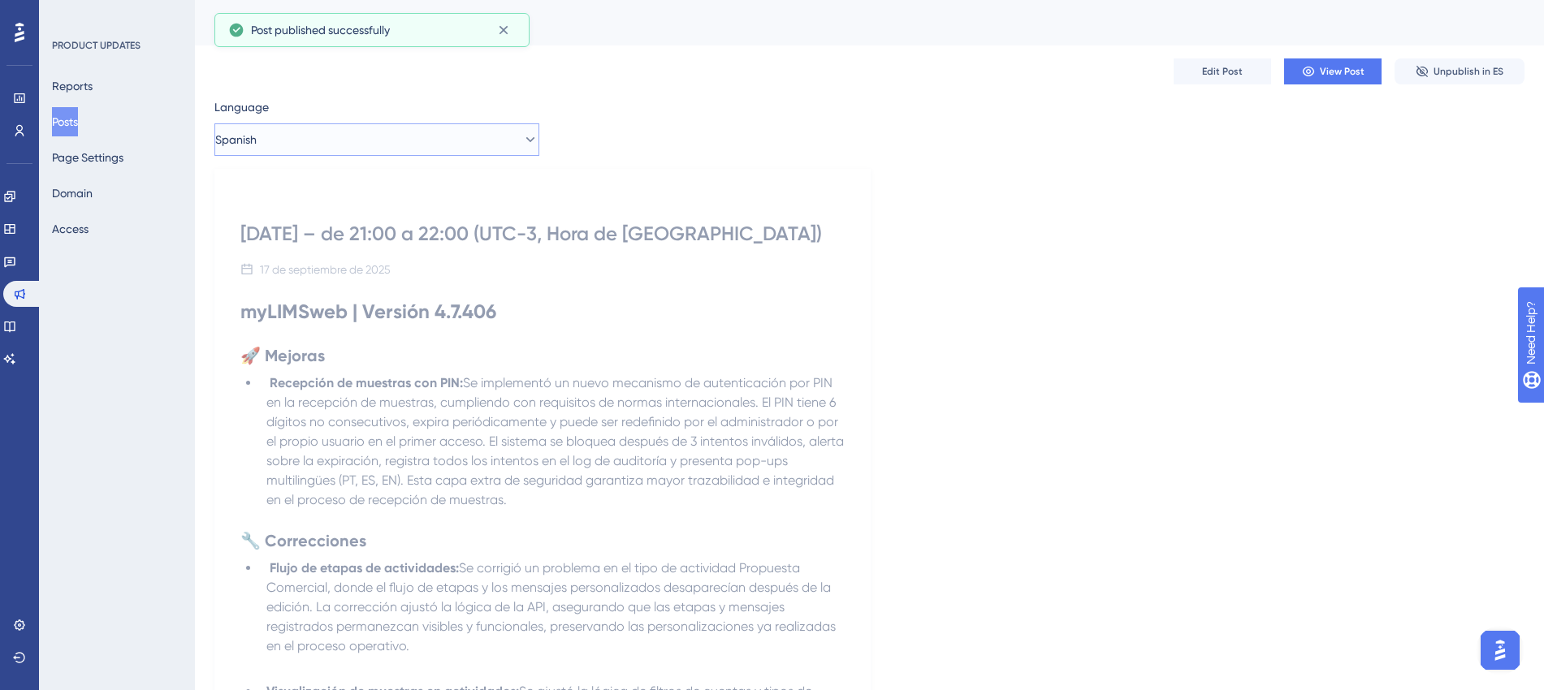
click at [530, 128] on button "Spanish" at bounding box center [376, 139] width 325 height 32
click at [371, 247] on button "English English No translation" at bounding box center [377, 254] width 304 height 32
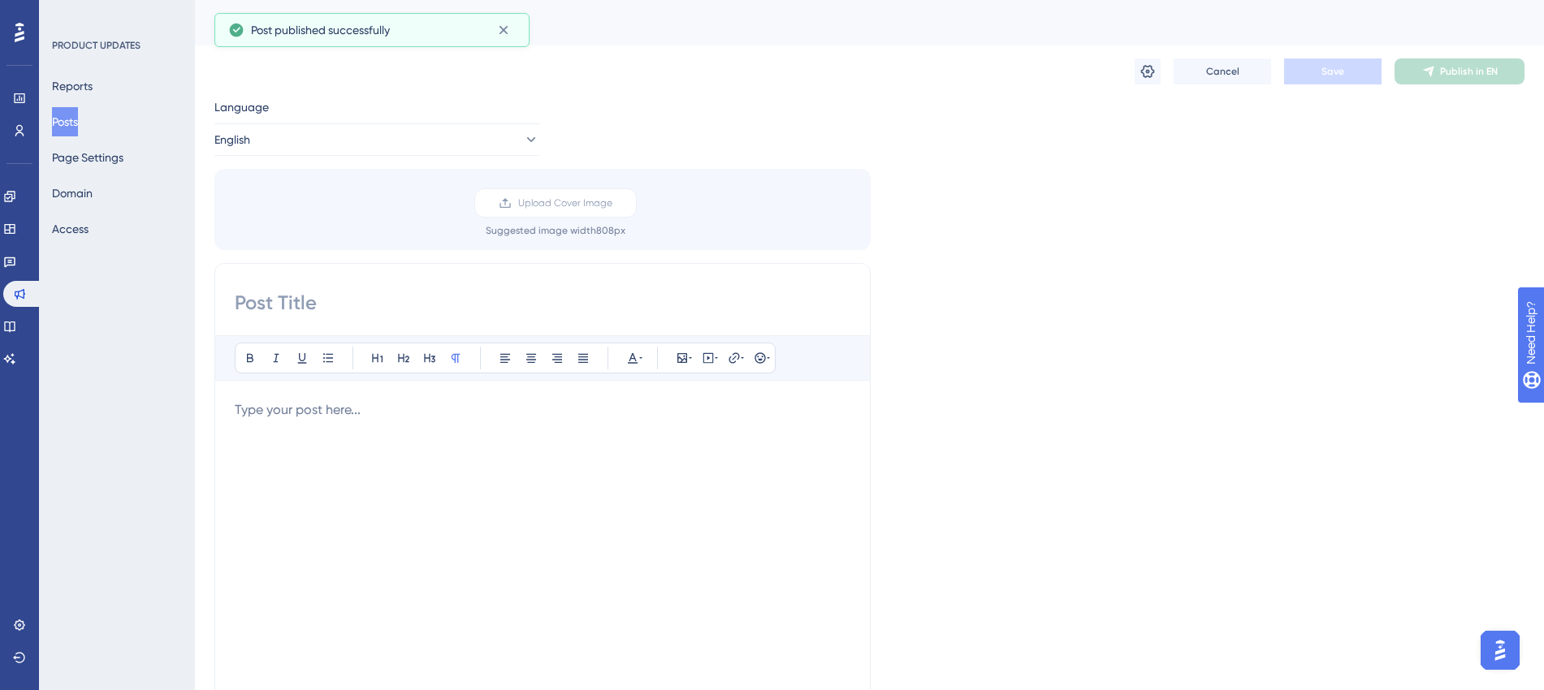
click at [529, 482] on div at bounding box center [543, 578] width 616 height 357
click at [240, 408] on p at bounding box center [543, 409] width 616 height 19
click at [302, 296] on input at bounding box center [543, 303] width 616 height 26
paste input "09/00/25 – from 1:30 PM to 11:00 PM (UTC-3, Brasilia Time)"
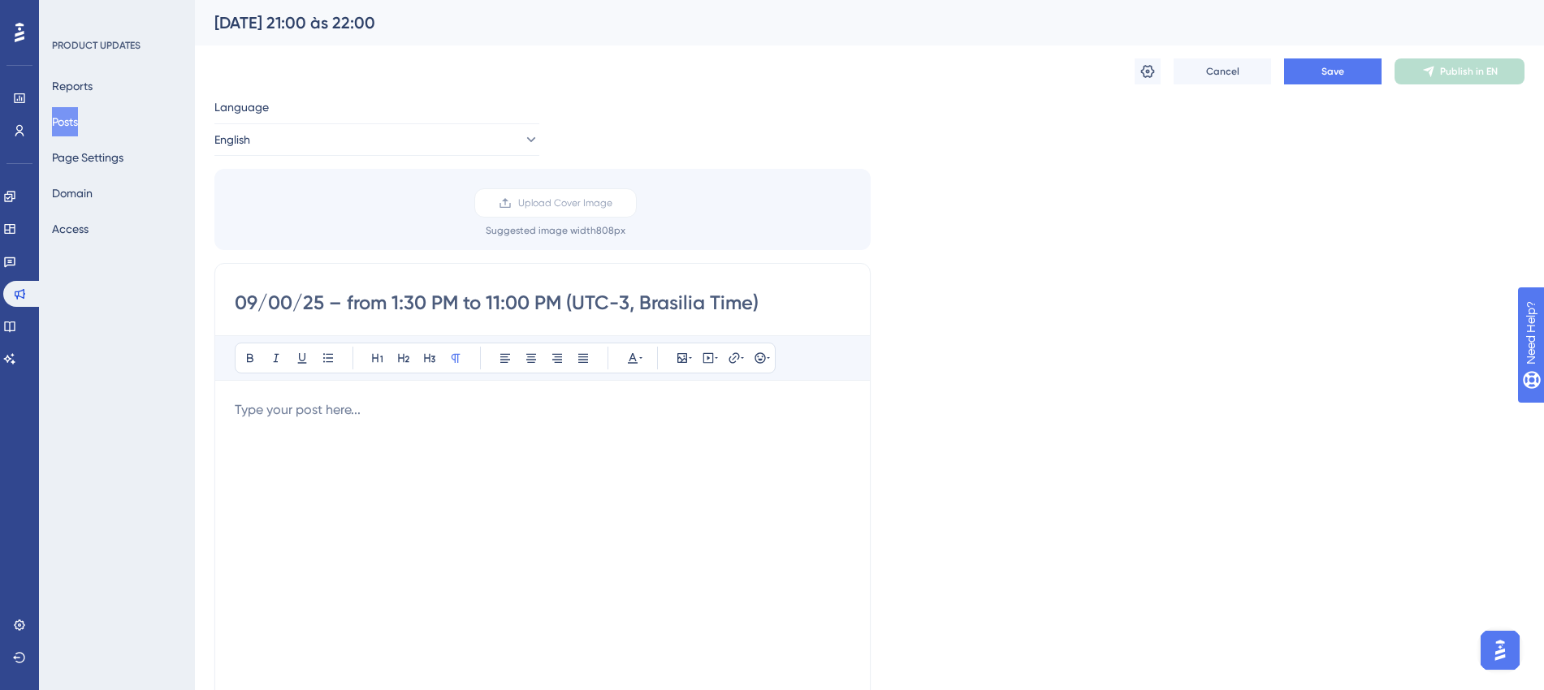
drag, startPoint x: 290, startPoint y: 301, endPoint x: 271, endPoint y: 306, distance: 19.5
click at [271, 306] on input "09/00/25 – from 1:30 PM to 11:00 PM (UTC-3, Brasilia Time)" at bounding box center [543, 303] width 616 height 26
click at [383, 303] on input "09/17/25 – from 1:30 PM to 11:00 PM (UTC-3, Brasilia Time)" at bounding box center [543, 303] width 616 height 26
drag, startPoint x: 413, startPoint y: 300, endPoint x: 402, endPoint y: 301, distance: 10.7
click at [402, 301] on input "09/17/25 – from 9:30 PM to 11:00 PM (UTC-3, Brasilia Time)" at bounding box center [543, 303] width 616 height 26
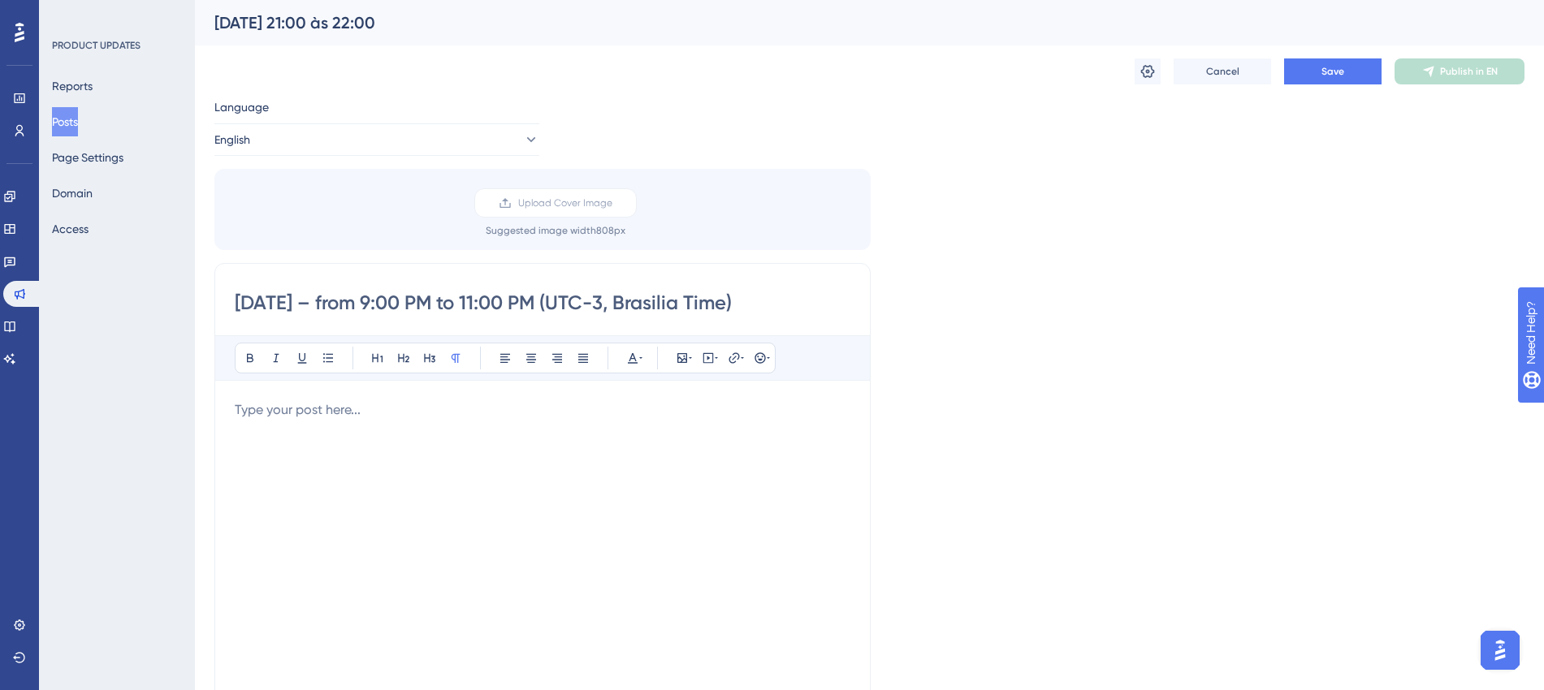
drag, startPoint x: 497, startPoint y: 301, endPoint x: 487, endPoint y: 297, distance: 11.0
click at [487, 297] on input "09/17/25 – from 9:00 PM to 11:00 PM (UTC-3, Brasilia Time)" at bounding box center [543, 303] width 616 height 26
type input "09/17/25 – from 9:00 PM to 10:00 PM (UTC-3, Brasilia Time)"
click at [534, 432] on div at bounding box center [543, 578] width 616 height 357
click at [412, 404] on p at bounding box center [543, 409] width 616 height 19
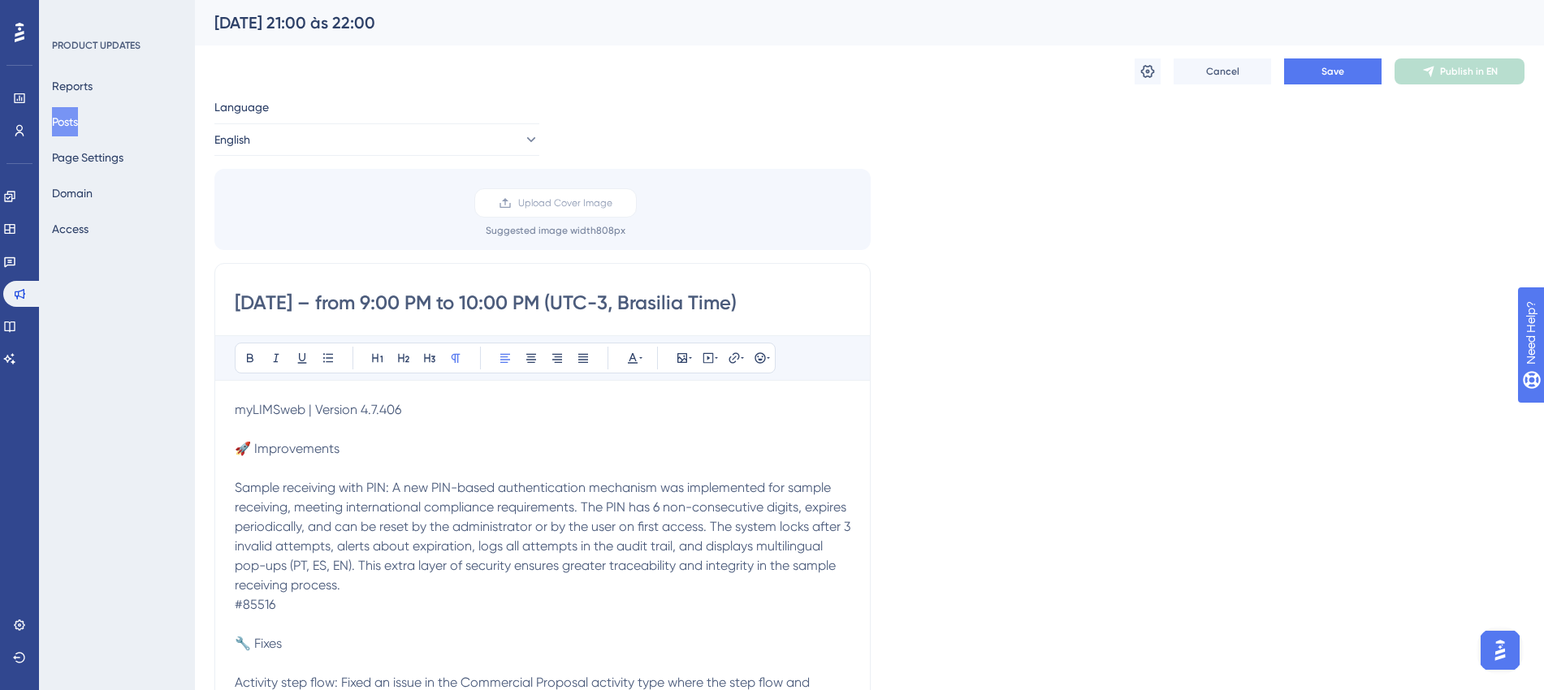
scroll to position [180, 0]
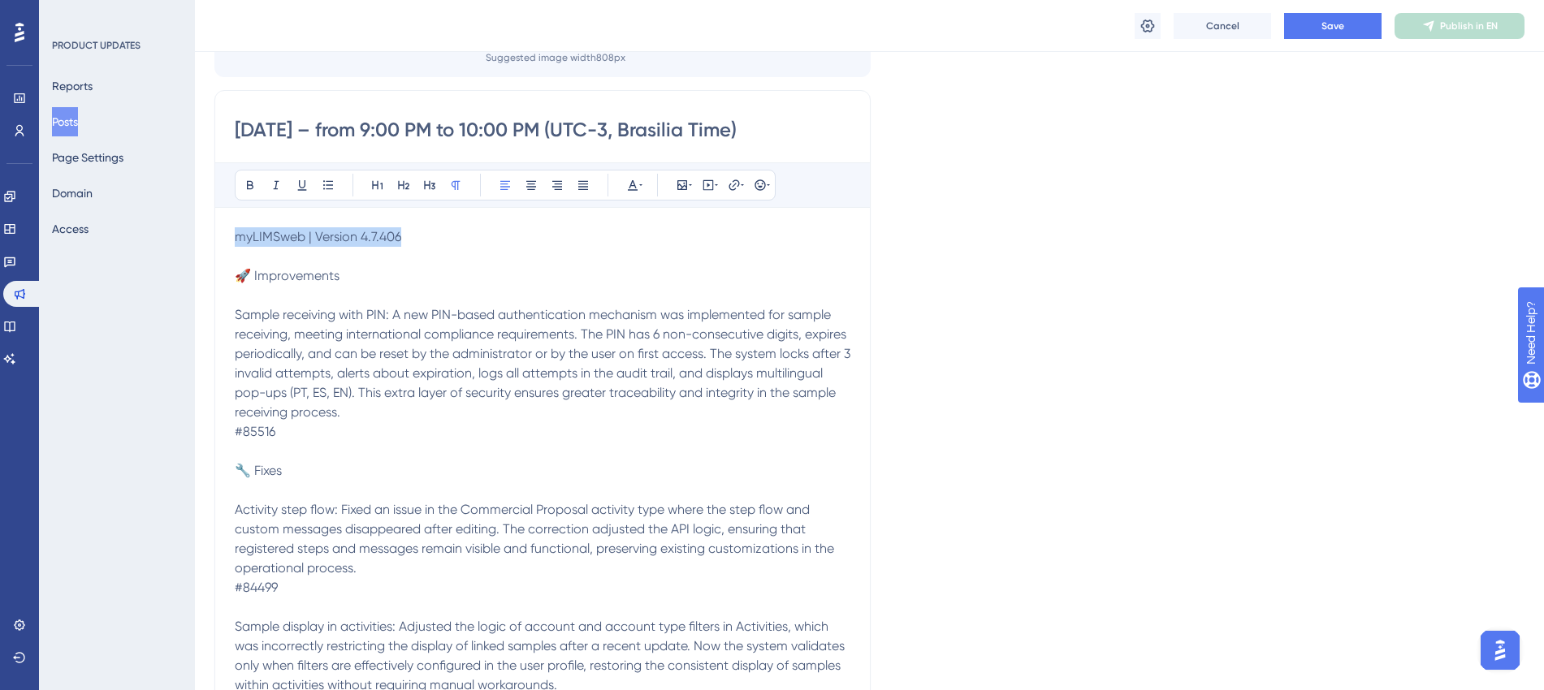
drag, startPoint x: 430, startPoint y: 231, endPoint x: 190, endPoint y: 217, distance: 240.8
click at [195, 217] on div "Performance Users Engagement Widgets Feedback Product Updates Knowledge Base AI…" at bounding box center [869, 489] width 1349 height 1339
click at [253, 182] on icon at bounding box center [250, 185] width 13 height 13
click at [384, 185] on button at bounding box center [377, 185] width 23 height 23
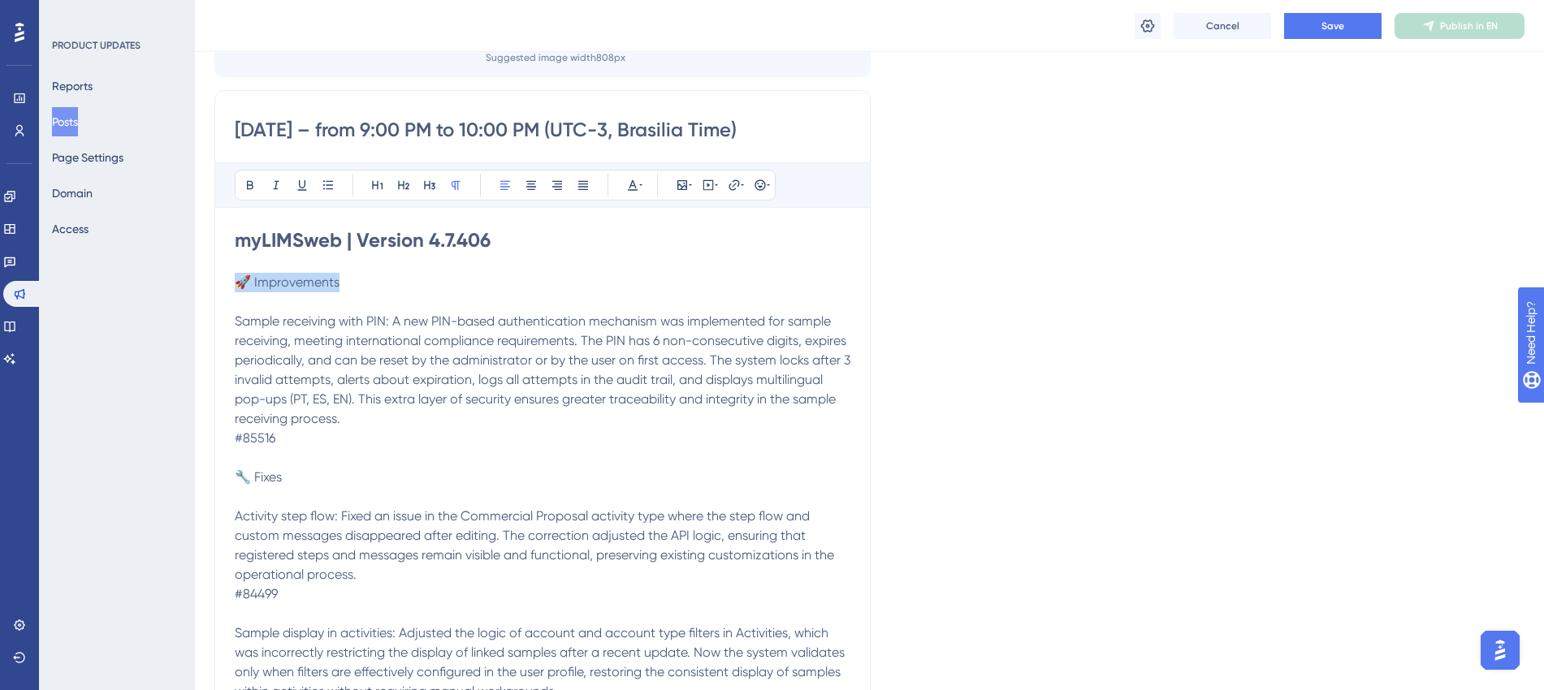
drag, startPoint x: 352, startPoint y: 283, endPoint x: 224, endPoint y: 289, distance: 127.7
click at [224, 289] on div "09/17/25 – from 9:00 PM to 10:00 PM (UTC-3, Brasilia Time) Bold Italic Underlin…" at bounding box center [542, 415] width 656 height 651
click at [250, 175] on button at bounding box center [250, 185] width 23 height 23
click at [403, 180] on icon at bounding box center [403, 185] width 13 height 13
click at [344, 296] on p at bounding box center [543, 305] width 616 height 19
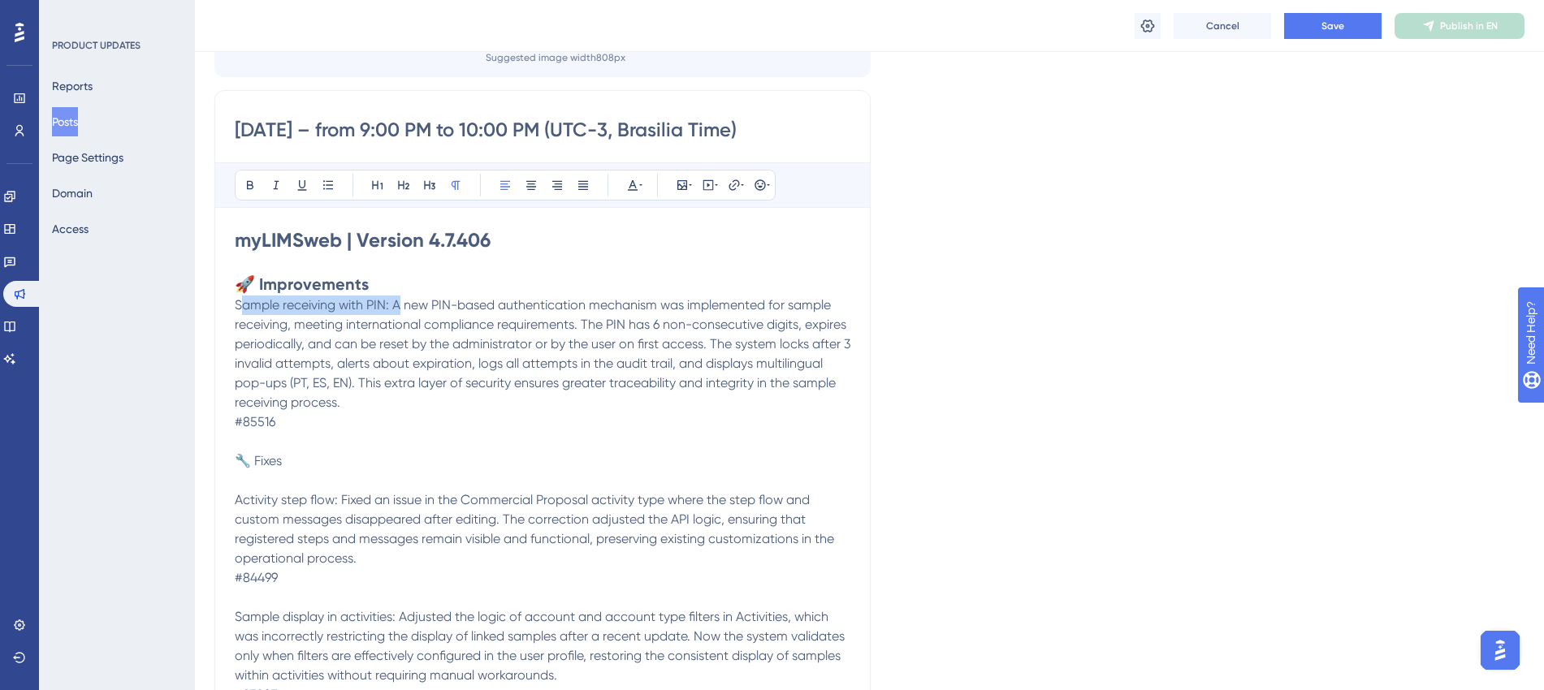
drag, startPoint x: 398, startPoint y: 309, endPoint x: 237, endPoint y: 308, distance: 160.8
click at [237, 308] on span "Sample receiving with PIN: A new PIN-based authentication mechanism was impleme…" at bounding box center [544, 353] width 619 height 113
click at [250, 181] on icon at bounding box center [250, 185] width 6 height 9
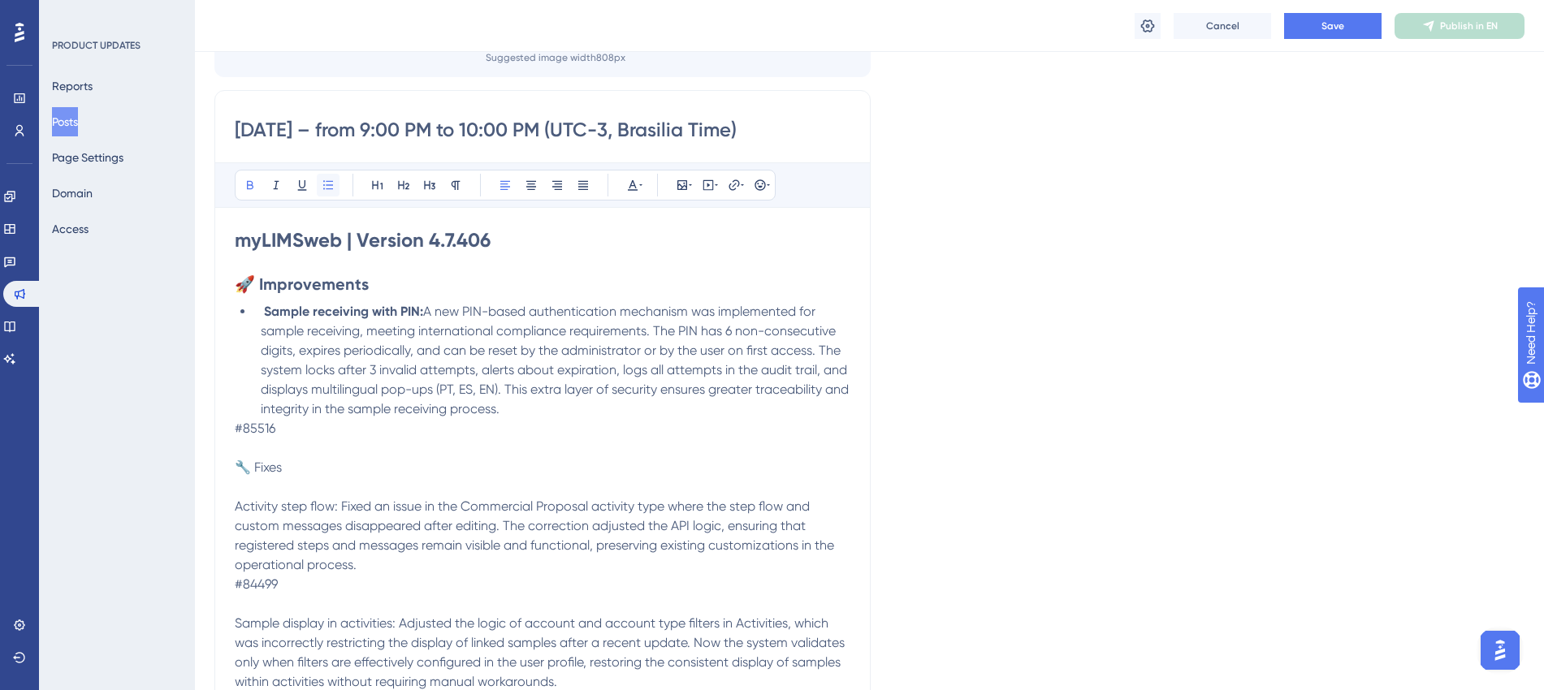
click at [325, 181] on icon at bounding box center [328, 185] width 13 height 13
click at [607, 421] on p "#85516" at bounding box center [543, 428] width 616 height 19
click at [603, 412] on li "Sample receiving with PIN: A new PIN-based authentication mechanism was impleme…" at bounding box center [552, 360] width 596 height 117
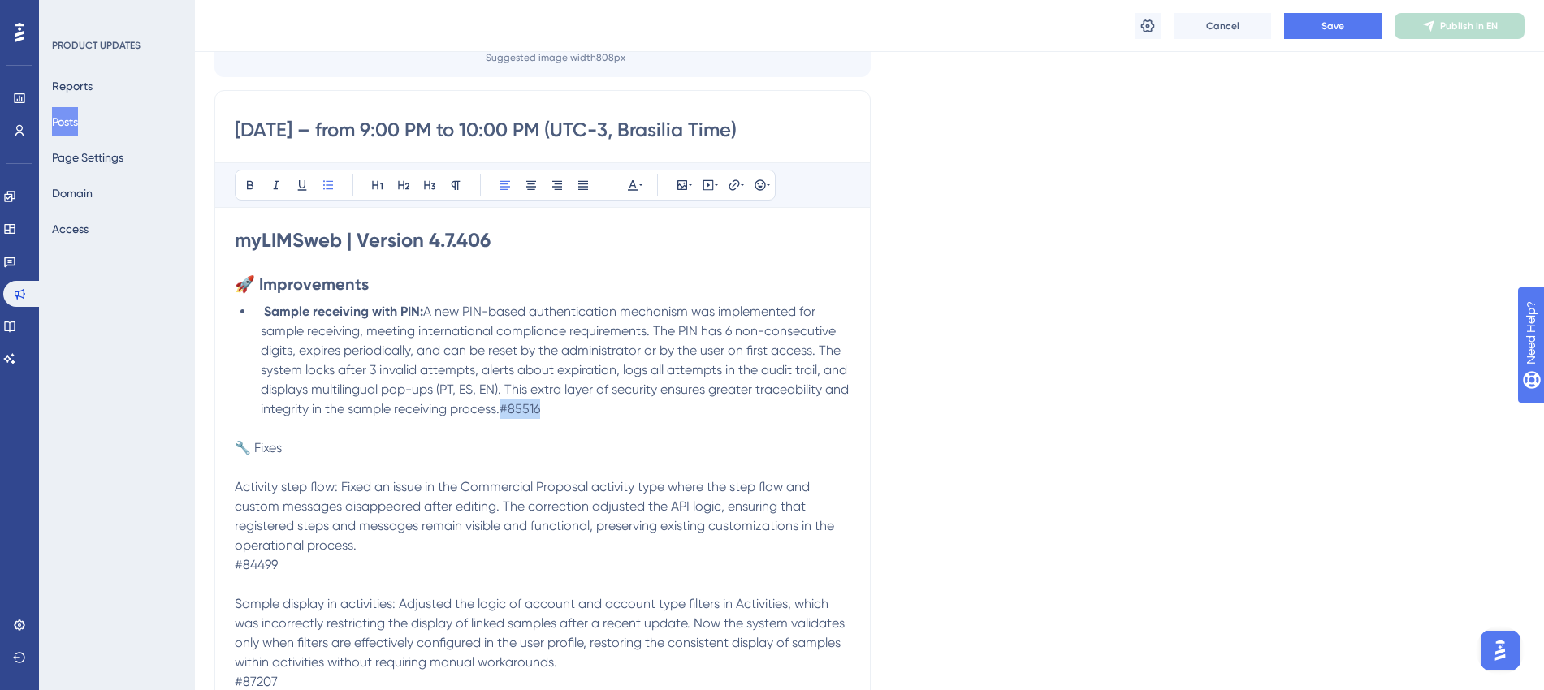
drag, startPoint x: 594, startPoint y: 413, endPoint x: 527, endPoint y: 412, distance: 66.6
click at [527, 412] on li "Sample receiving with PIN: A new PIN-based authentication mechanism was impleme…" at bounding box center [552, 360] width 596 height 117
click at [634, 193] on button at bounding box center [632, 185] width 23 height 23
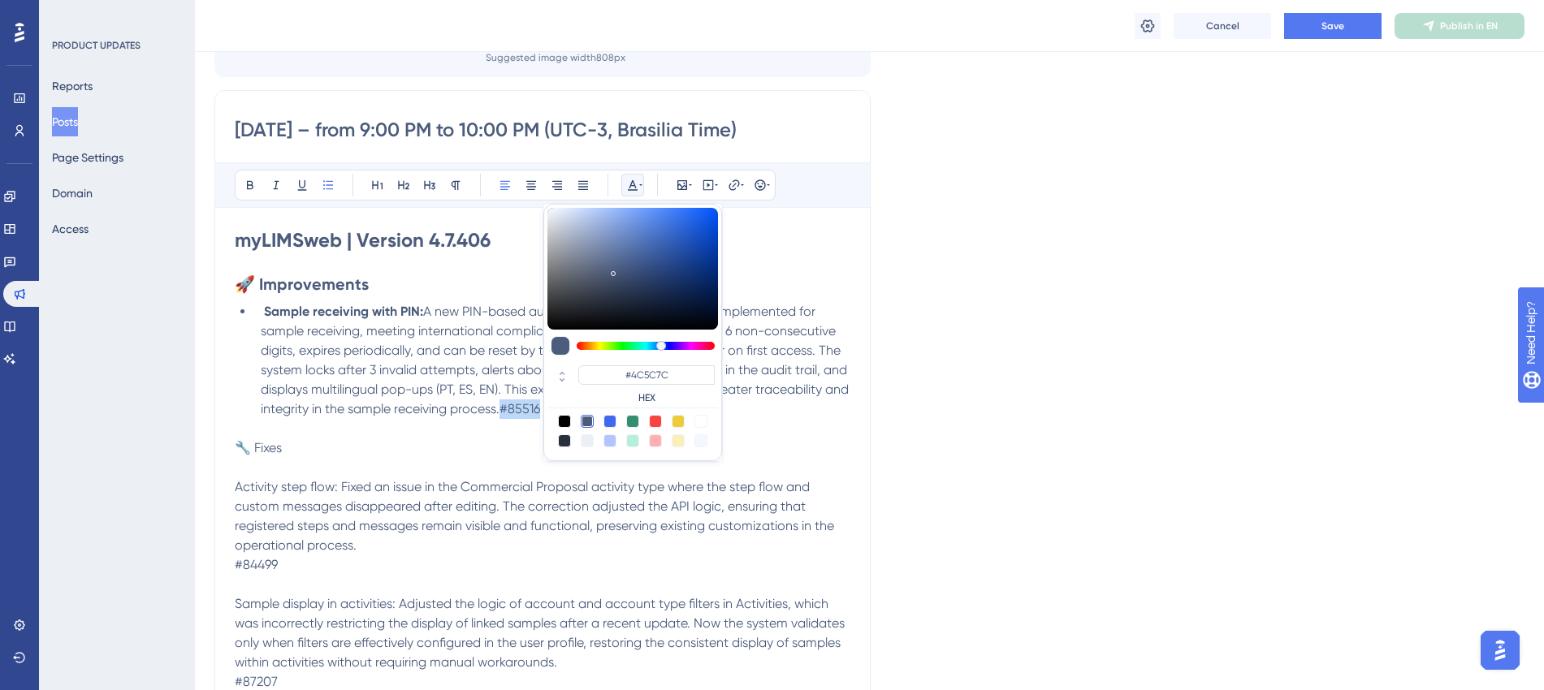
click at [695, 417] on div at bounding box center [700, 421] width 13 height 13
type input "#FFFFFF"
click at [507, 445] on p "🔧 Fixes" at bounding box center [543, 448] width 616 height 19
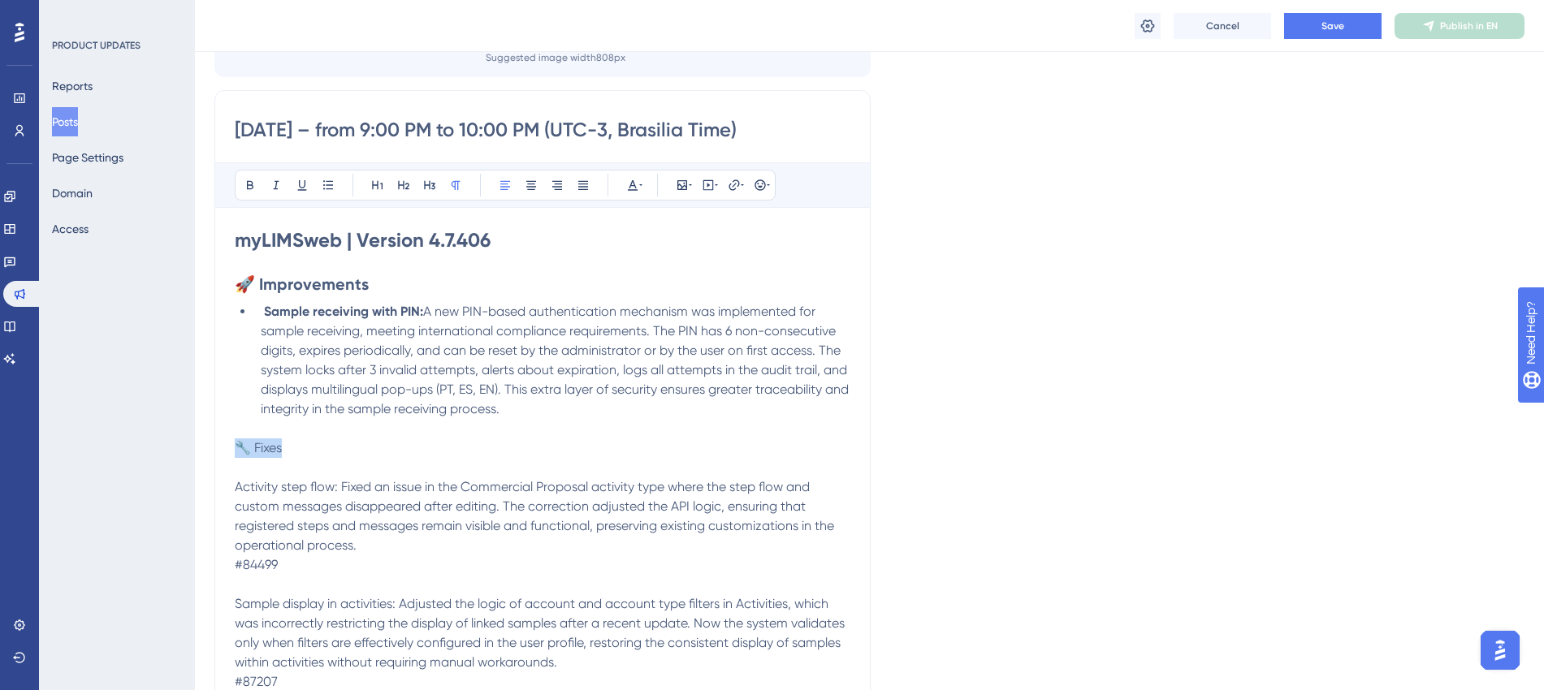
drag, startPoint x: 288, startPoint y: 449, endPoint x: 231, endPoint y: 451, distance: 56.9
click at [231, 451] on div "09/17/25 – from 9:00 PM to 10:00 PM (UTC-3, Brasilia Time) Bold Italic Underlin…" at bounding box center [542, 401] width 656 height 622
click at [244, 193] on button at bounding box center [250, 185] width 23 height 23
click at [404, 179] on icon at bounding box center [403, 185] width 13 height 13
click at [289, 474] on p at bounding box center [543, 470] width 616 height 19
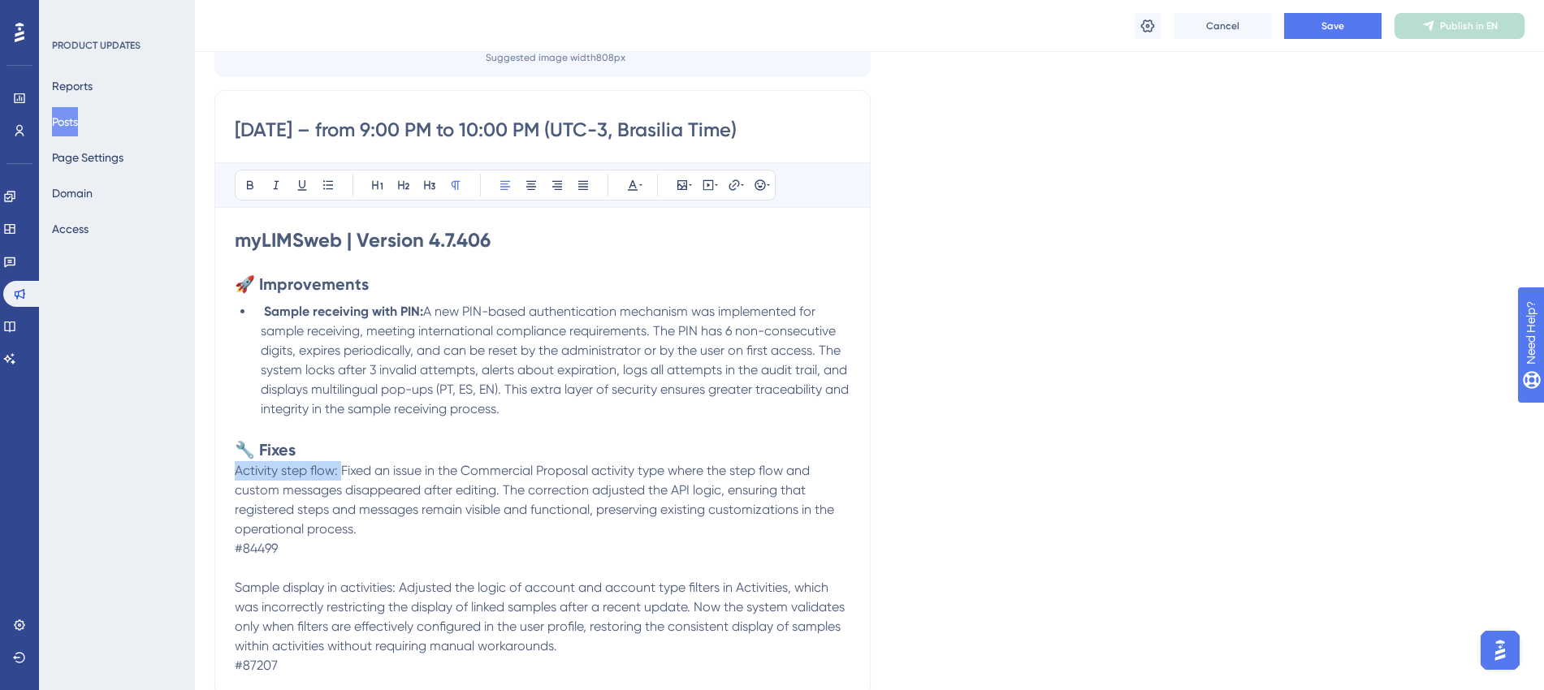
drag, startPoint x: 341, startPoint y: 473, endPoint x: 236, endPoint y: 475, distance: 104.8
click at [236, 475] on span "Activity step flow: Fixed an issue in the Commercial Proposal activity type whe…" at bounding box center [536, 500] width 603 height 74
click at [257, 180] on button at bounding box center [250, 185] width 23 height 23
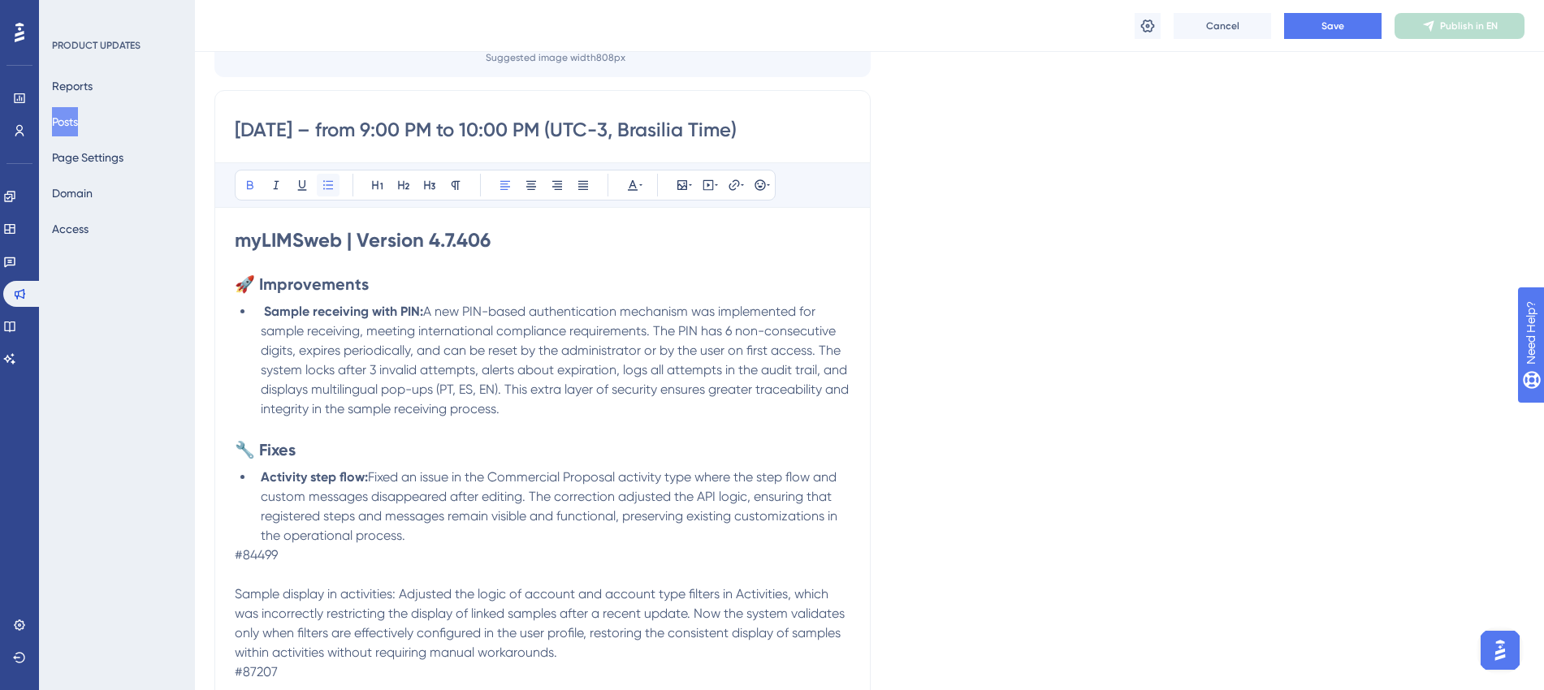
click at [331, 177] on button at bounding box center [328, 185] width 23 height 23
click at [417, 539] on li "Activity step flow: Fixed an issue in the Commercial Proposal activity type whe…" at bounding box center [552, 507] width 596 height 78
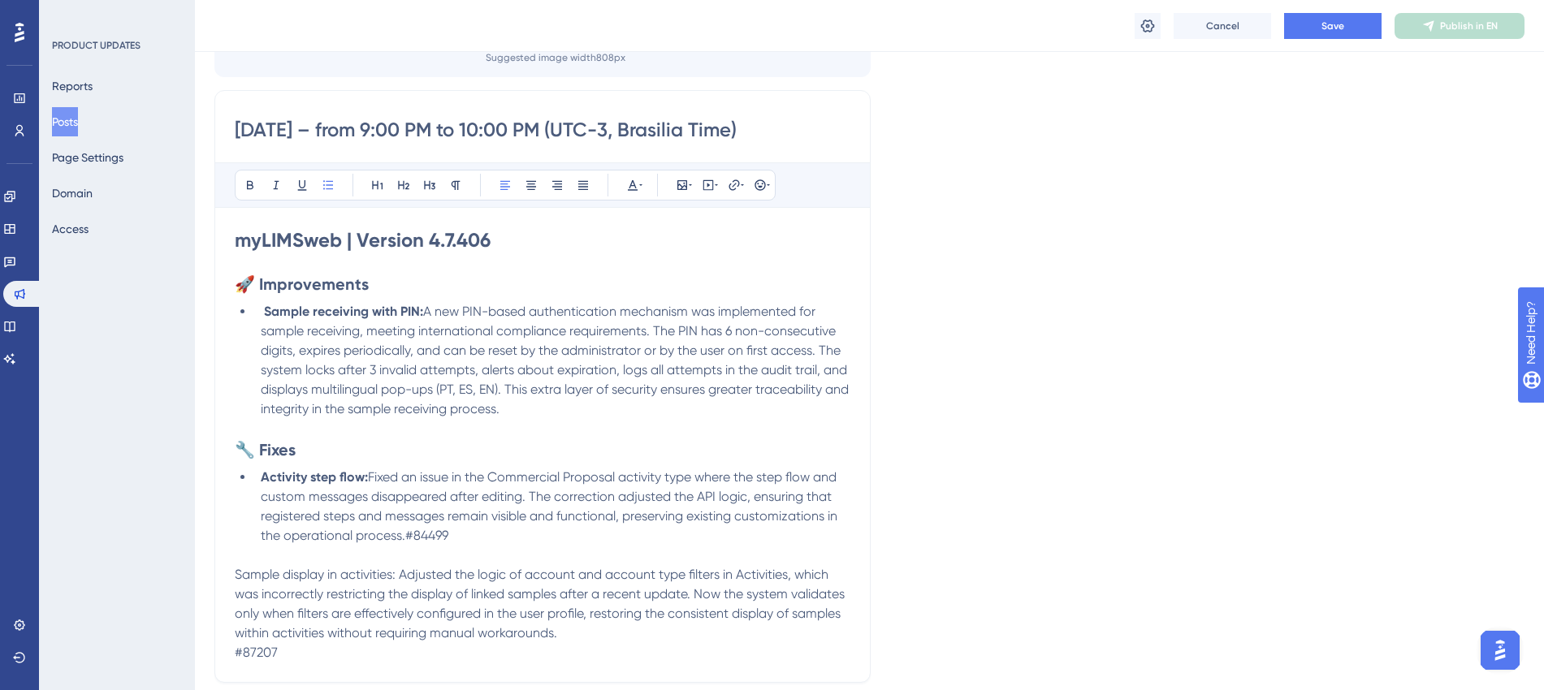
drag, startPoint x: 452, startPoint y: 538, endPoint x: 407, endPoint y: 539, distance: 44.7
click at [407, 539] on li "Activity step flow: Fixed an issue in the Commercial Proposal activity type whe…" at bounding box center [552, 507] width 596 height 78
click at [638, 189] on icon at bounding box center [632, 185] width 13 height 13
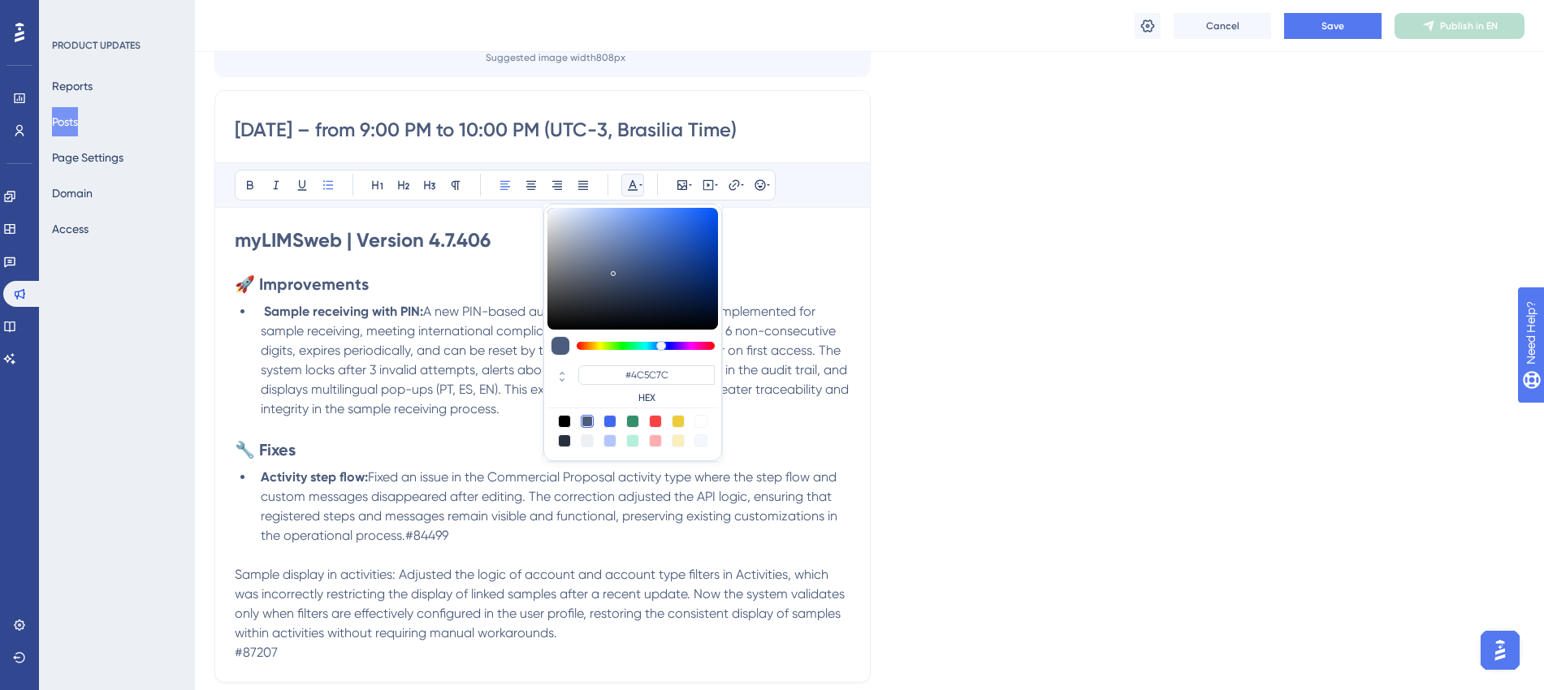
click at [703, 417] on div at bounding box center [700, 421] width 13 height 13
type input "#FFFFFF"
click at [486, 528] on li "Activity step flow: Fixed an issue in the Commercial Proposal activity type whe…" at bounding box center [552, 507] width 596 height 78
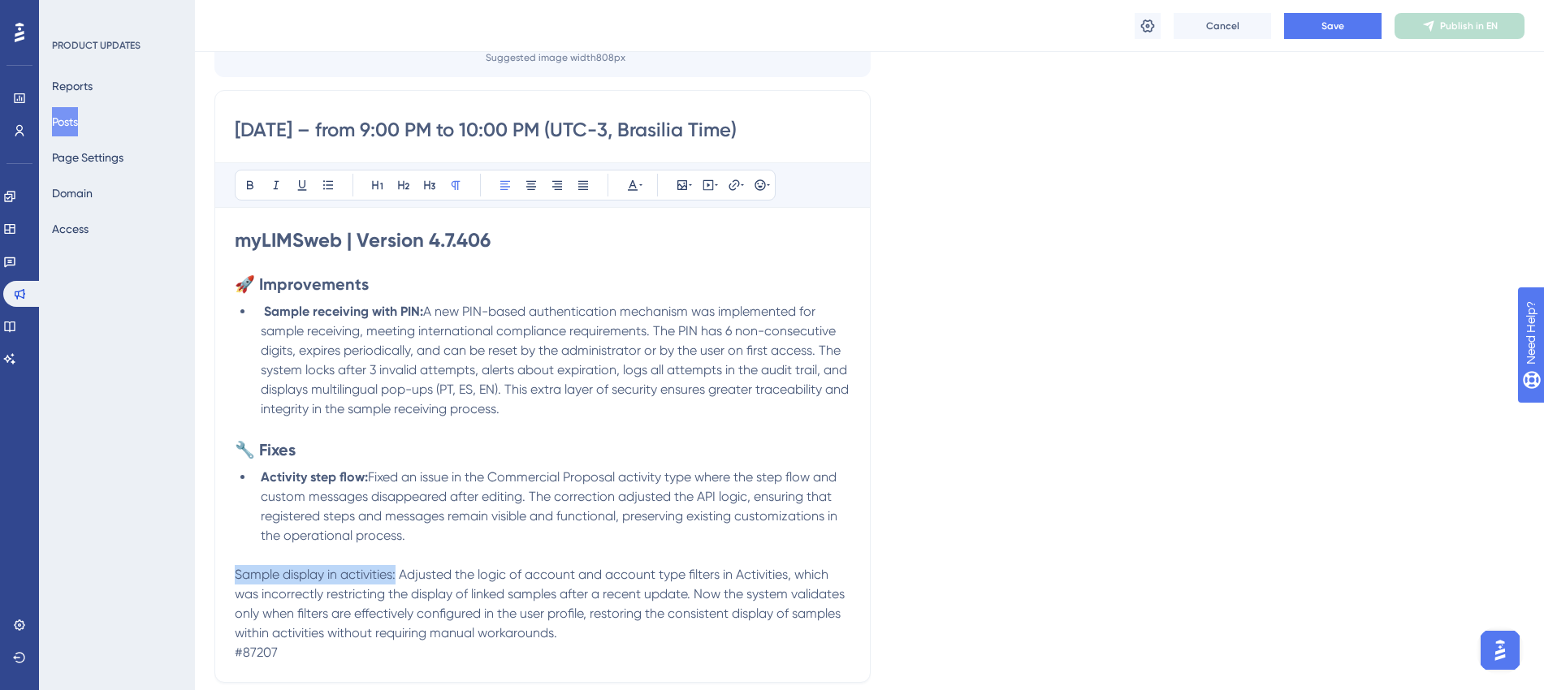
drag, startPoint x: 397, startPoint y: 577, endPoint x: 235, endPoint y: 568, distance: 162.7
click at [235, 568] on span "Sample display in activities: Adjusted the logic of account and account type fi…" at bounding box center [541, 604] width 613 height 74
click at [252, 192] on button at bounding box center [250, 185] width 23 height 23
click at [323, 179] on icon at bounding box center [328, 185] width 13 height 13
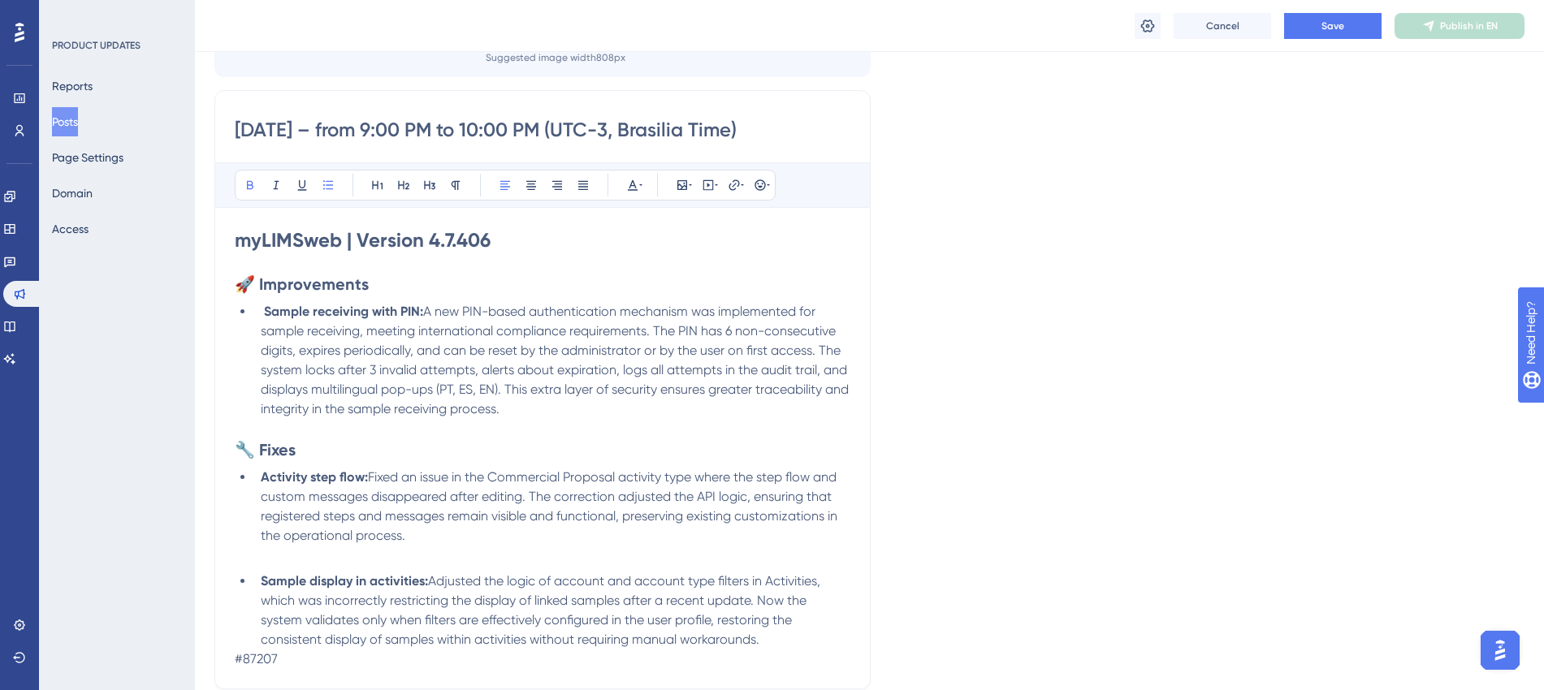
click at [779, 635] on li "Sample display in activities: Adjusted the logic of account and account type fi…" at bounding box center [552, 611] width 596 height 78
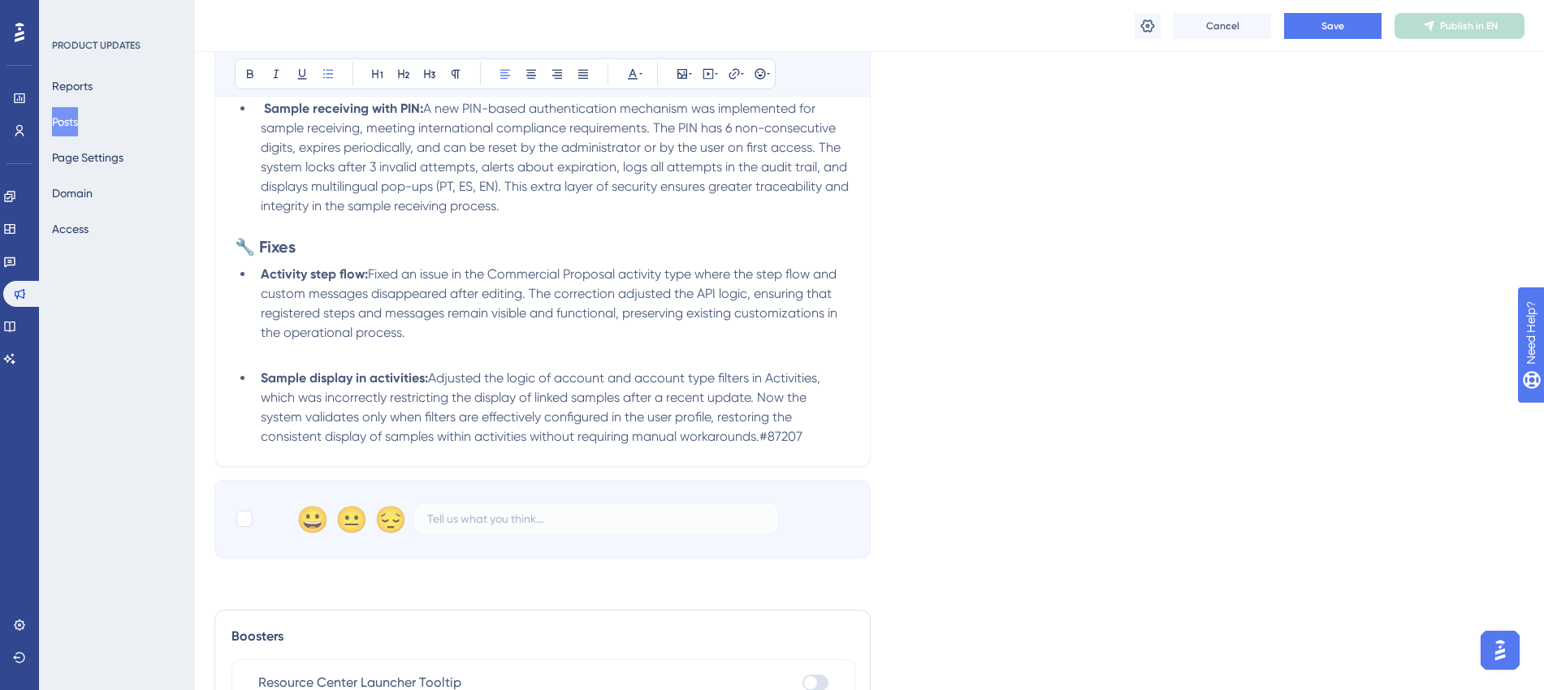
drag, startPoint x: 813, startPoint y: 433, endPoint x: 763, endPoint y: 439, distance: 50.8
click at [763, 439] on li "Sample display in activities: Adjusted the logic of account and account type fi…" at bounding box center [552, 408] width 596 height 78
click at [625, 84] on button at bounding box center [632, 74] width 23 height 23
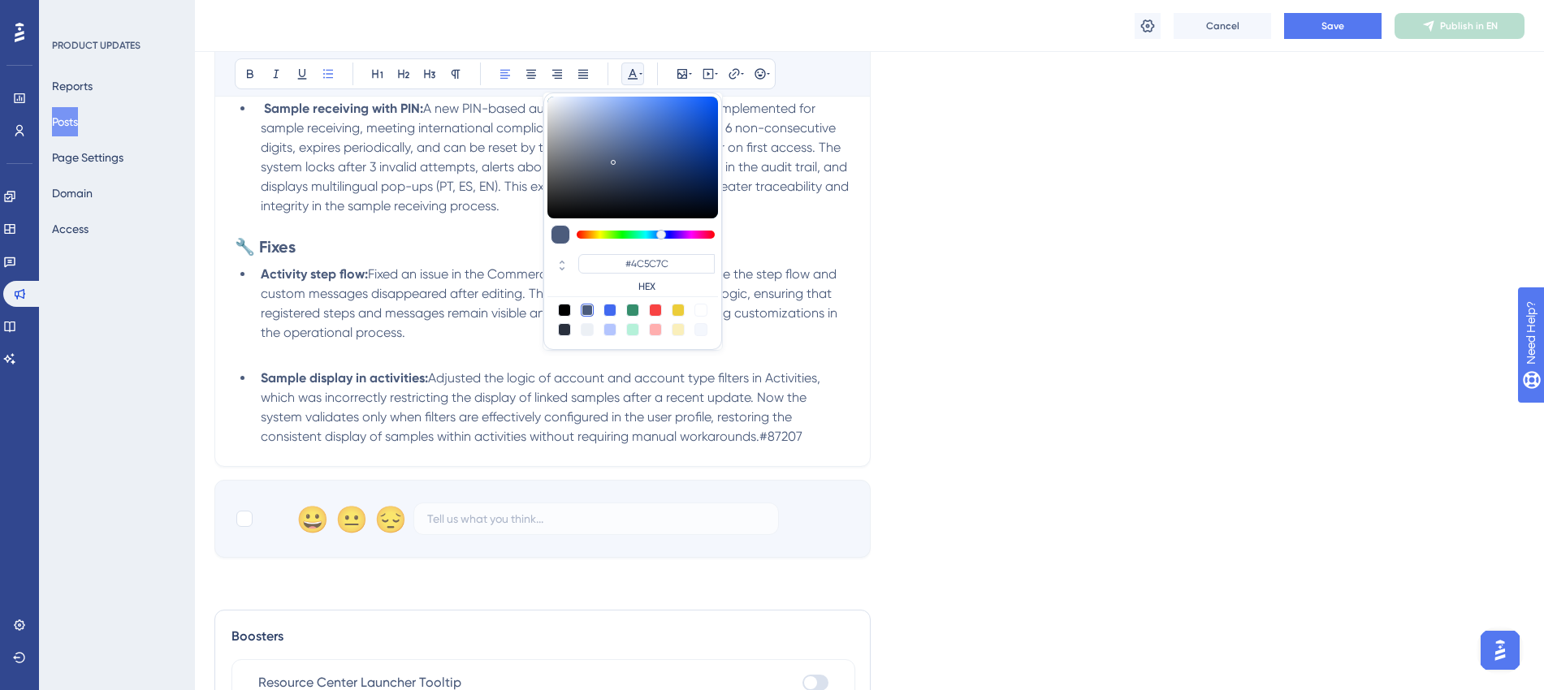
click at [701, 308] on div at bounding box center [700, 310] width 13 height 13
type input "#FFFFFF"
click at [435, 364] on div "myLIMSweb | Version 4.7.406 🚀 Improvements Sample receiving with PIN: A new PIN…" at bounding box center [543, 235] width 616 height 422
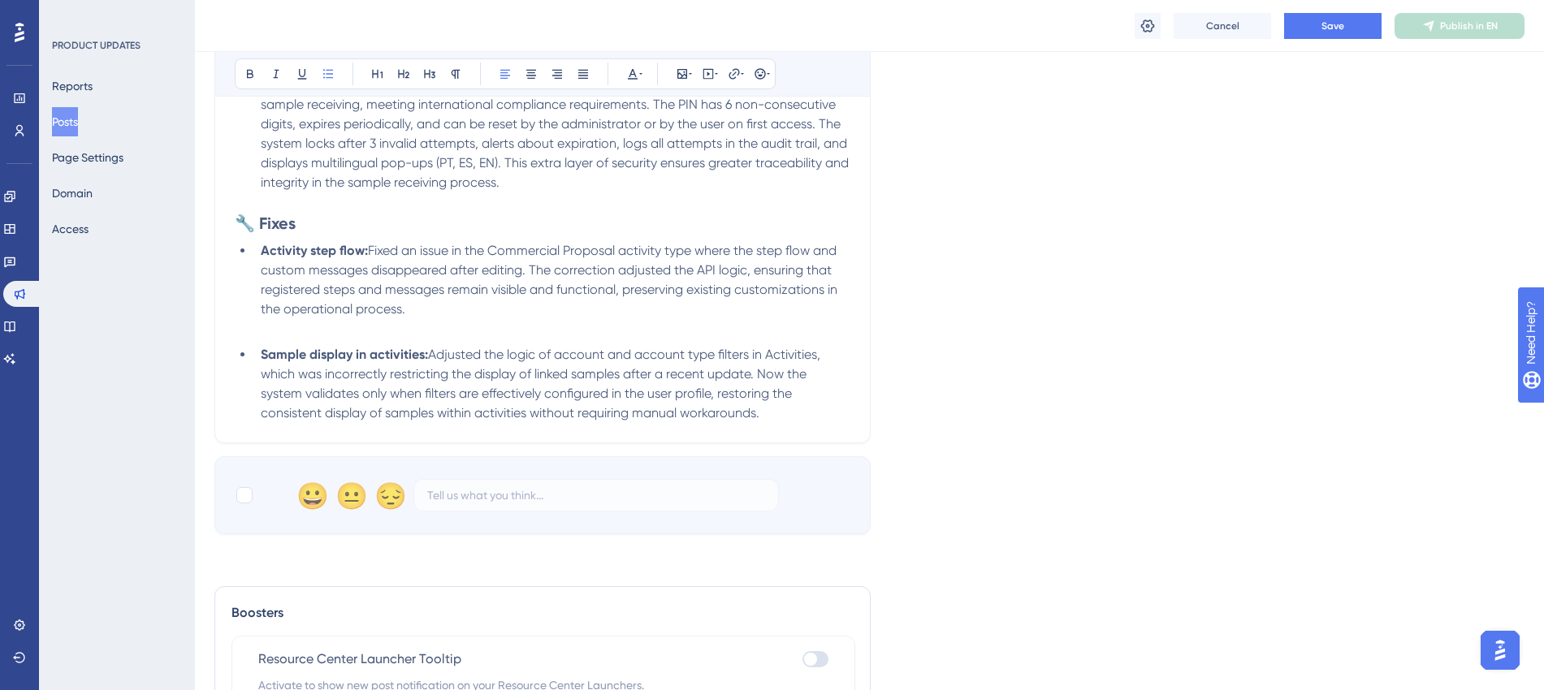
scroll to position [0, 0]
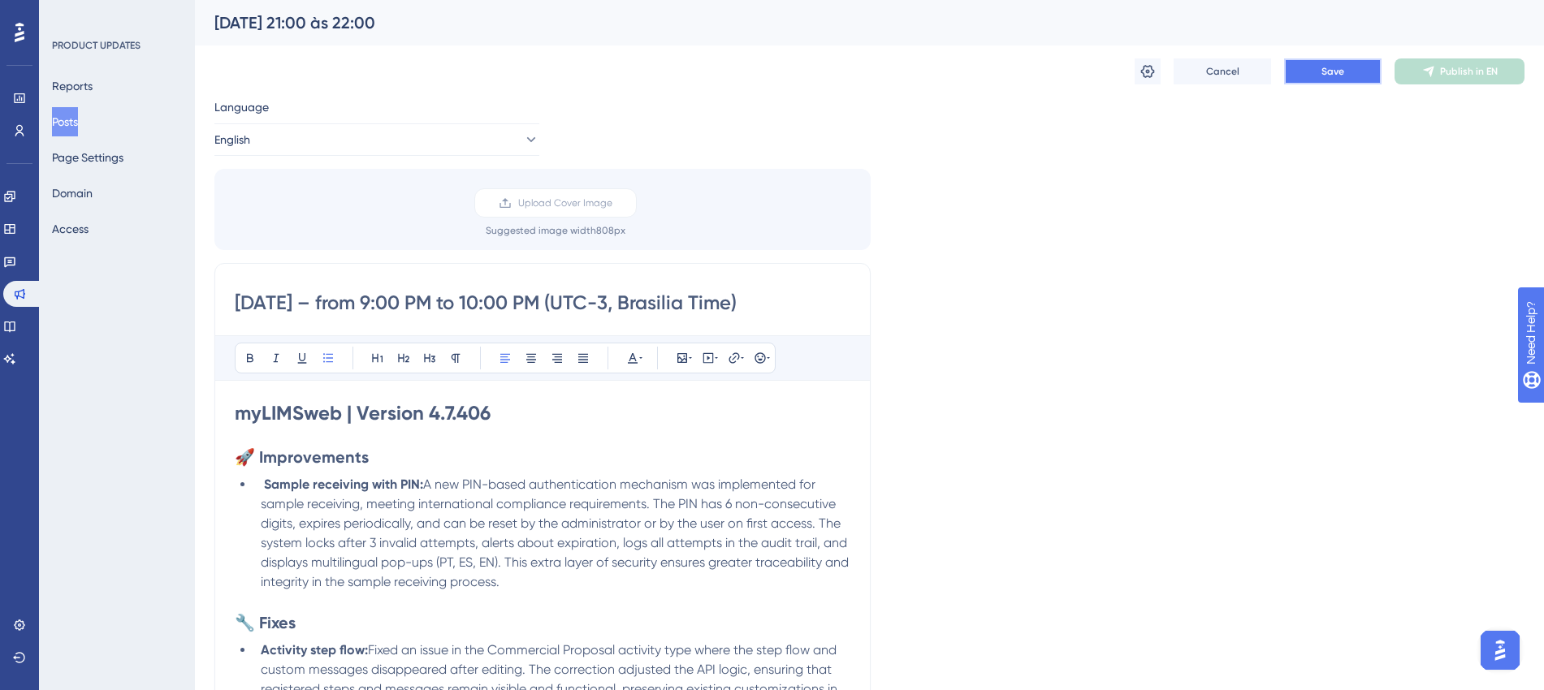
click at [1370, 71] on button "Save" at bounding box center [1332, 71] width 97 height 26
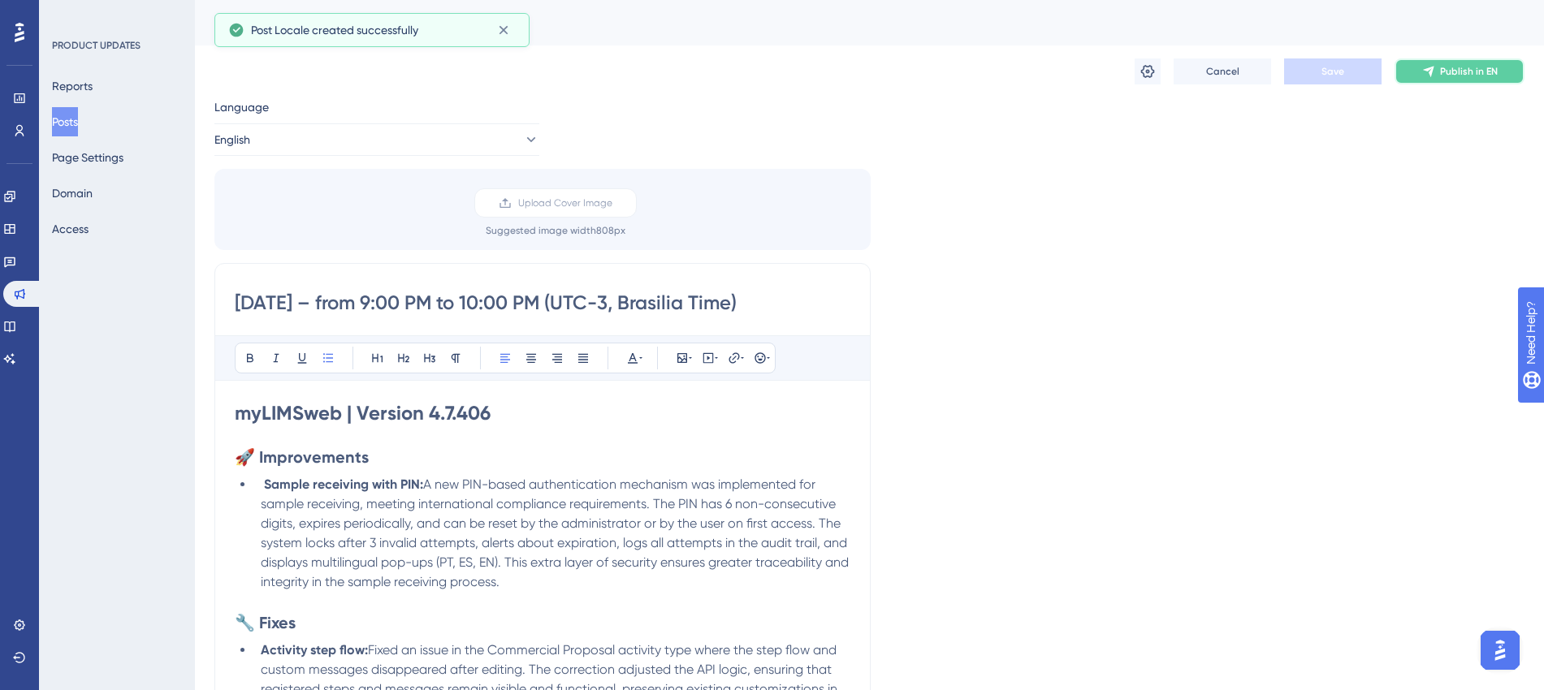
click at [1499, 65] on button "Publish in EN" at bounding box center [1460, 71] width 130 height 26
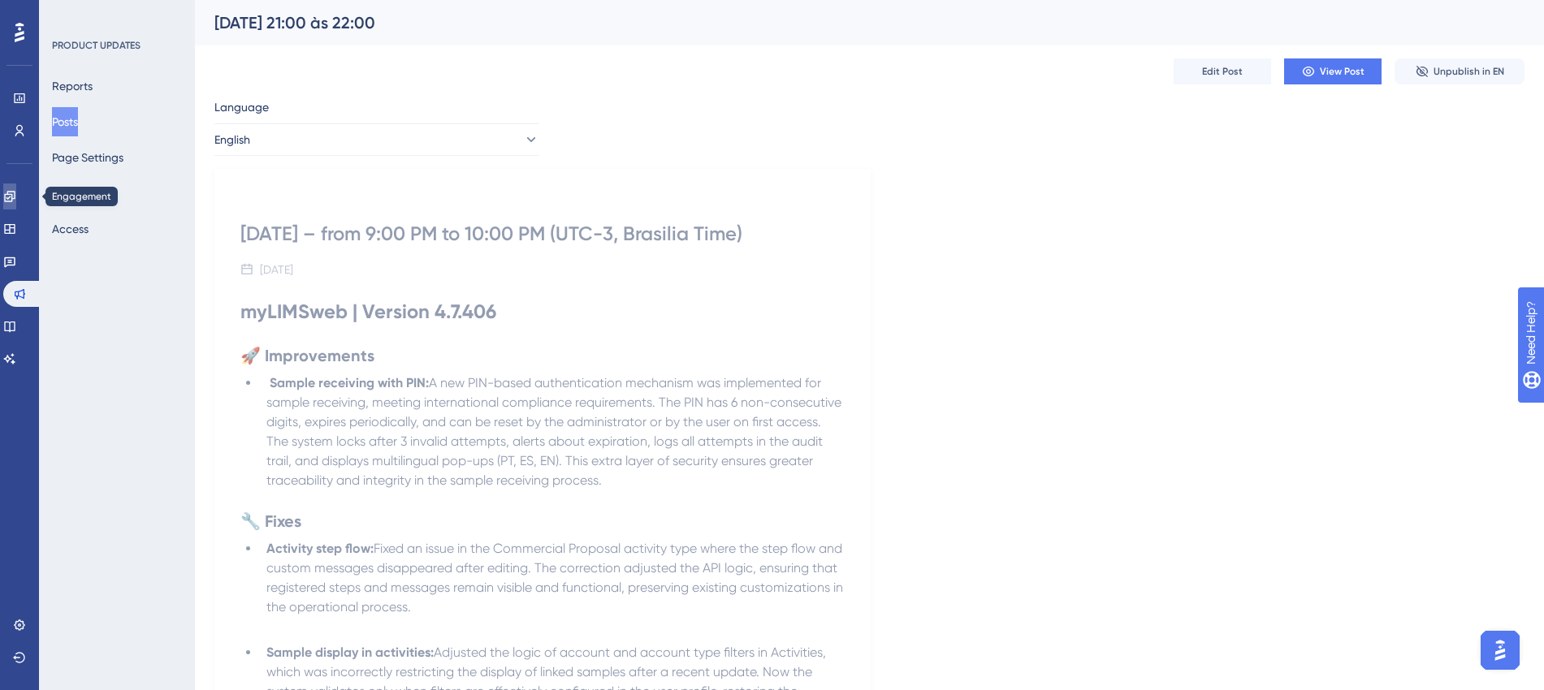
click at [16, 203] on link at bounding box center [9, 197] width 13 height 26
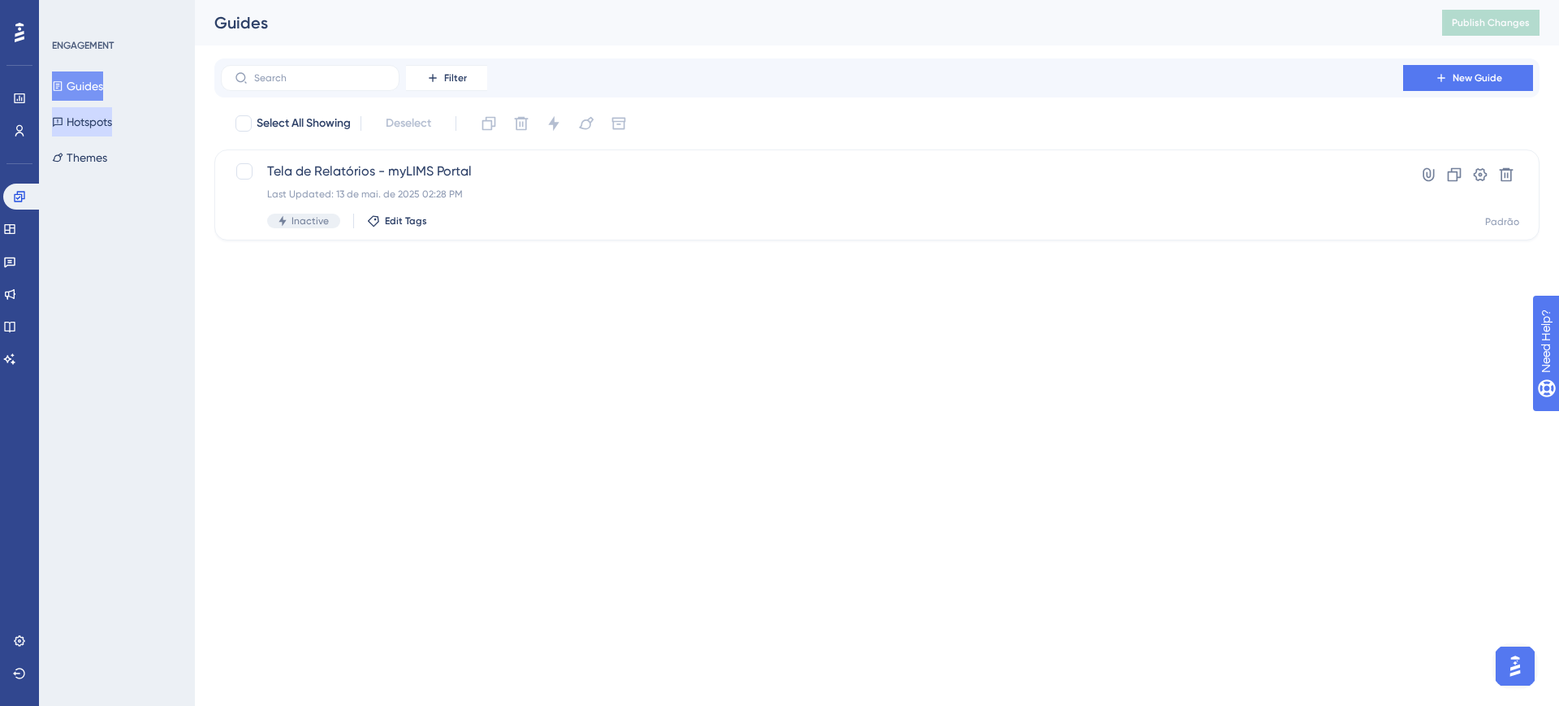
click at [102, 130] on button "Hotspots" at bounding box center [82, 121] width 60 height 29
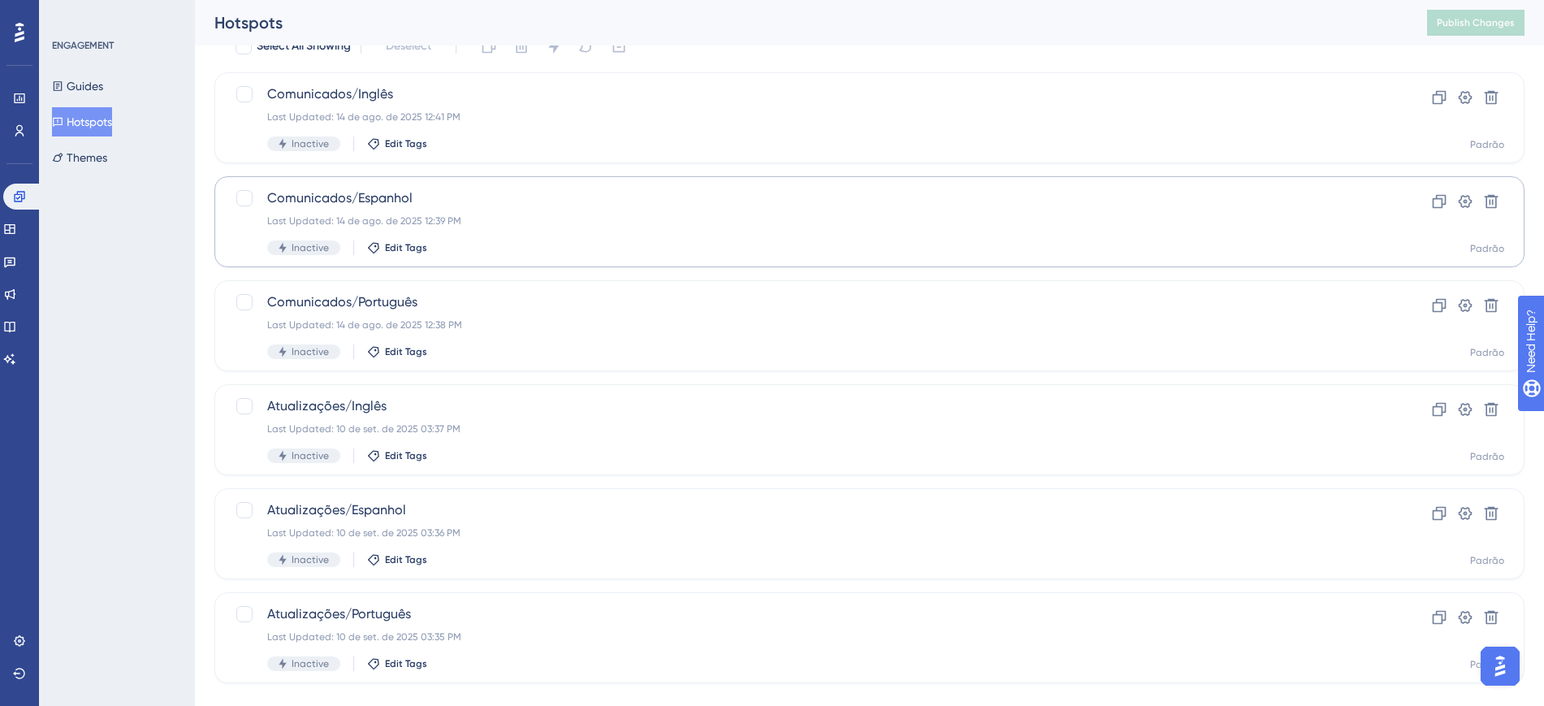
scroll to position [106, 0]
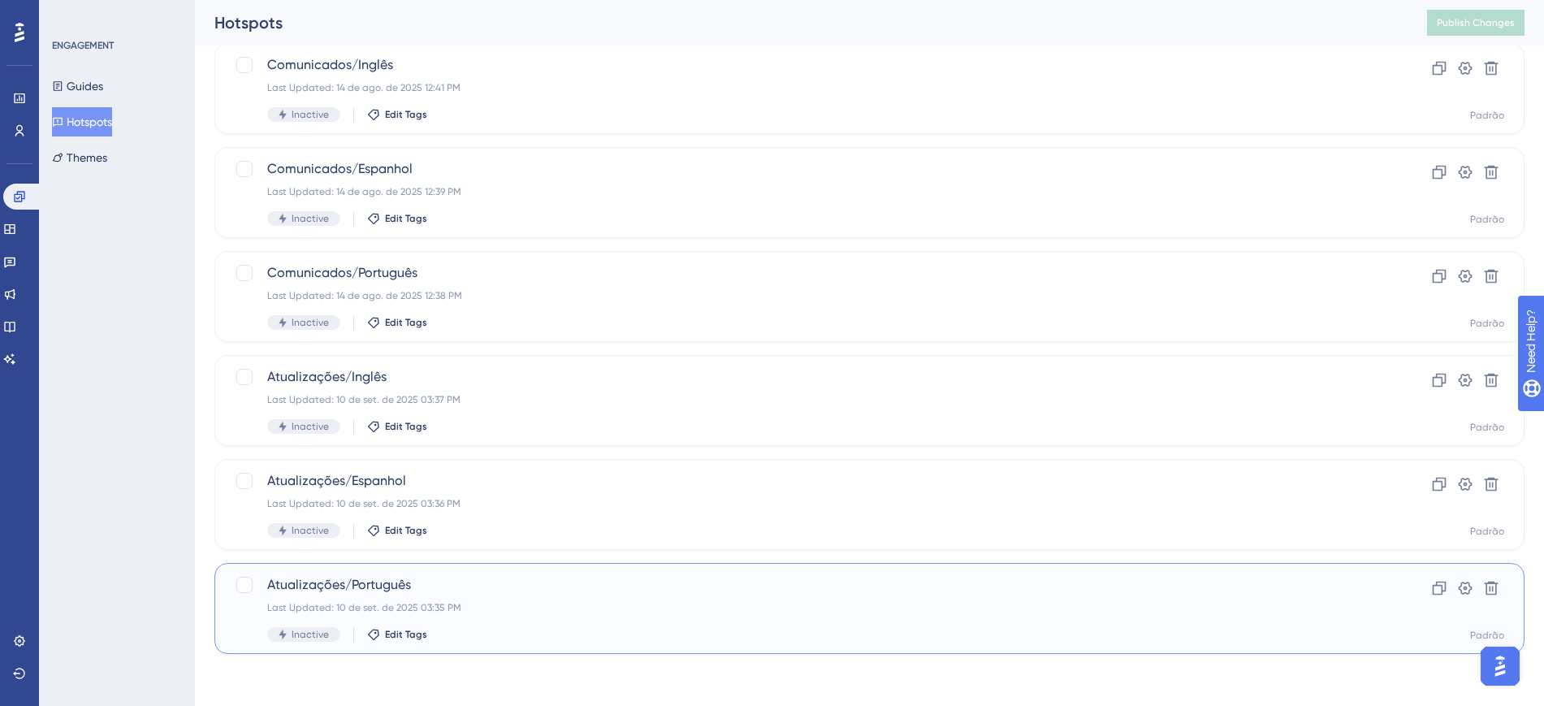
click at [456, 582] on span "Atualizações/Português" at bounding box center [804, 584] width 1075 height 19
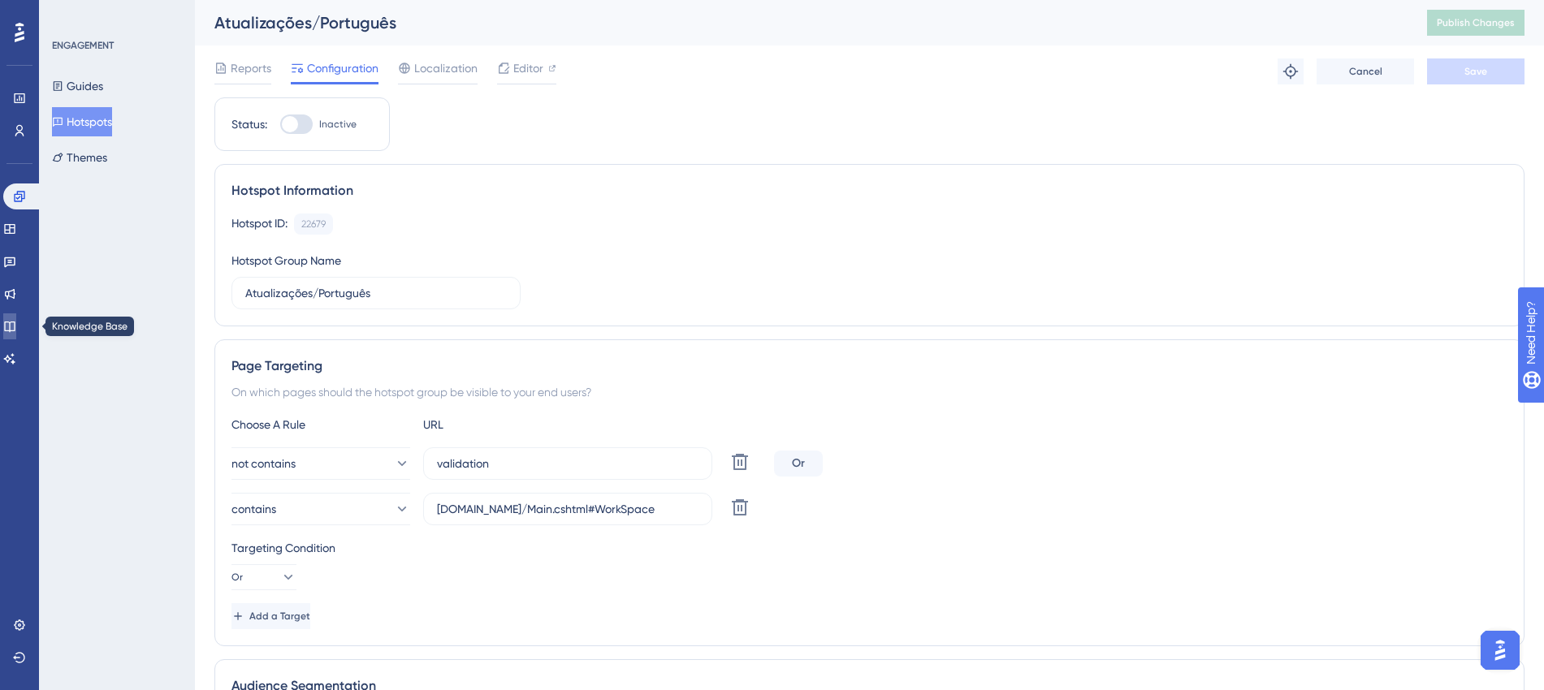
click at [16, 318] on link at bounding box center [9, 327] width 13 height 26
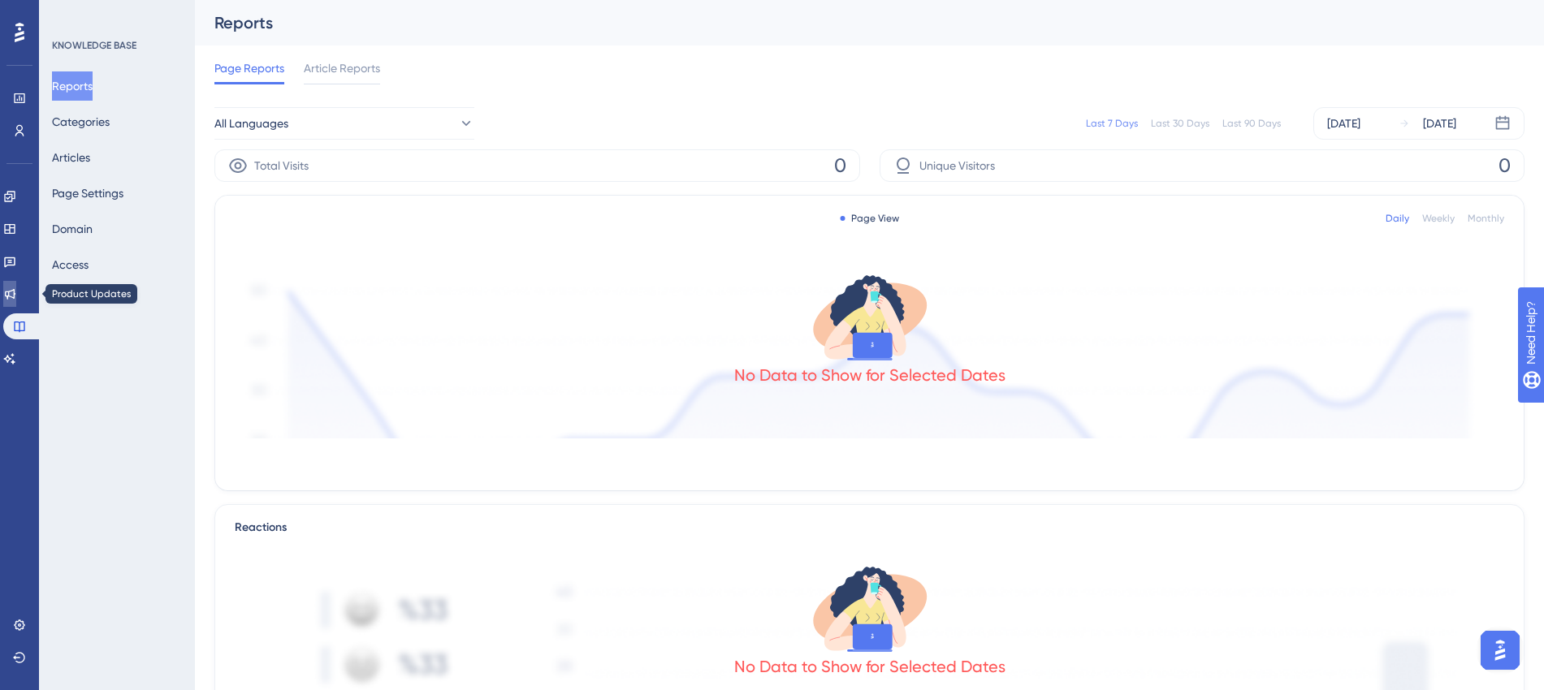
click at [16, 284] on link at bounding box center [9, 294] width 13 height 26
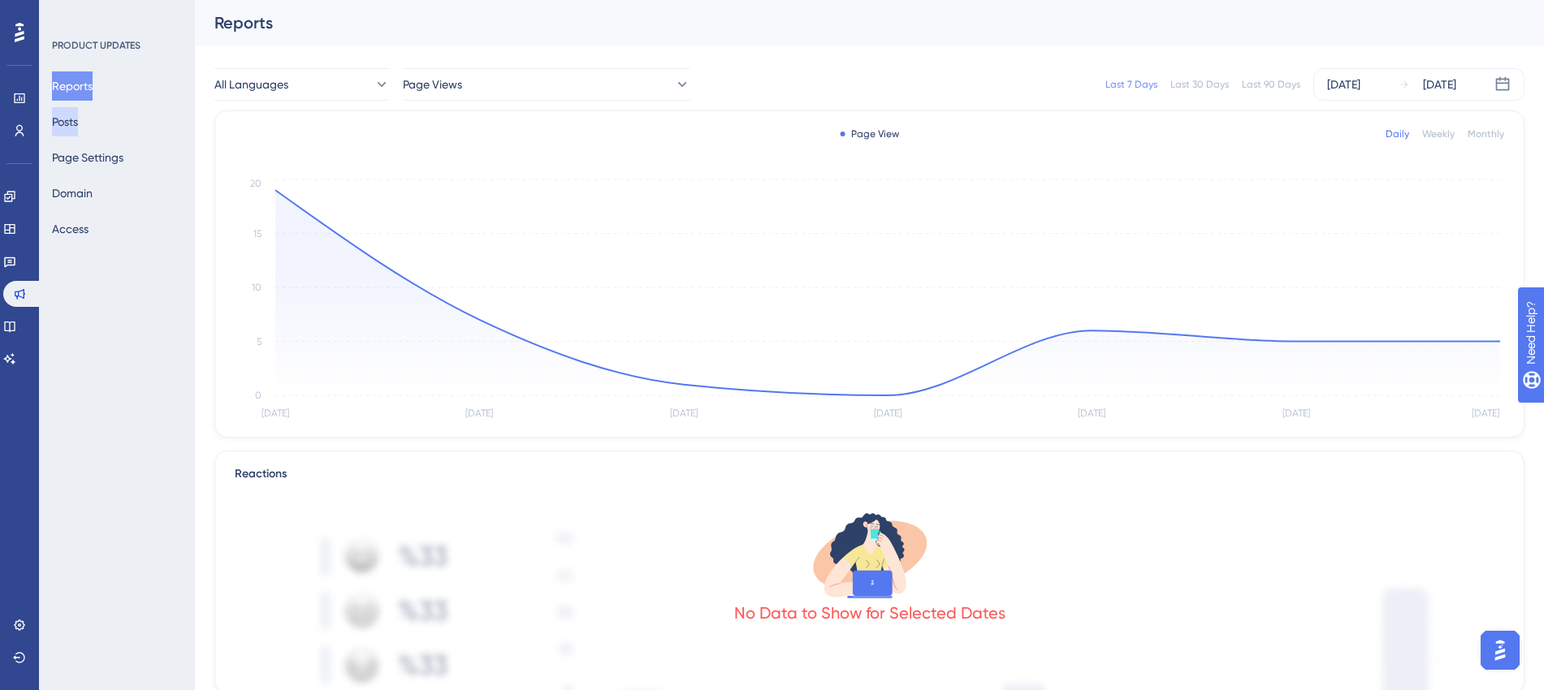
click at [78, 122] on button "Posts" at bounding box center [65, 121] width 26 height 29
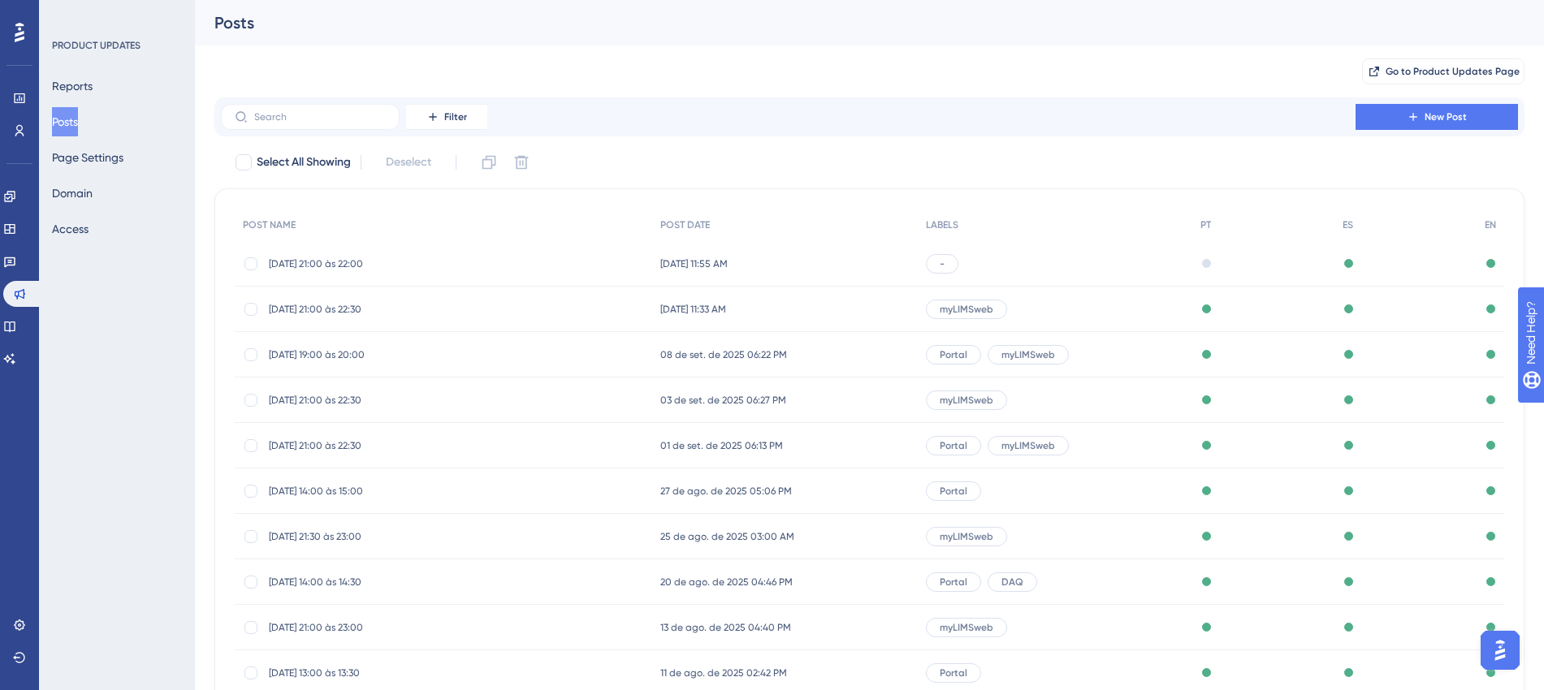
click at [825, 259] on div "17 de set. de 2025 11:55 AM 17 de set. de 2025 11:55 AM" at bounding box center [785, 263] width 266 height 45
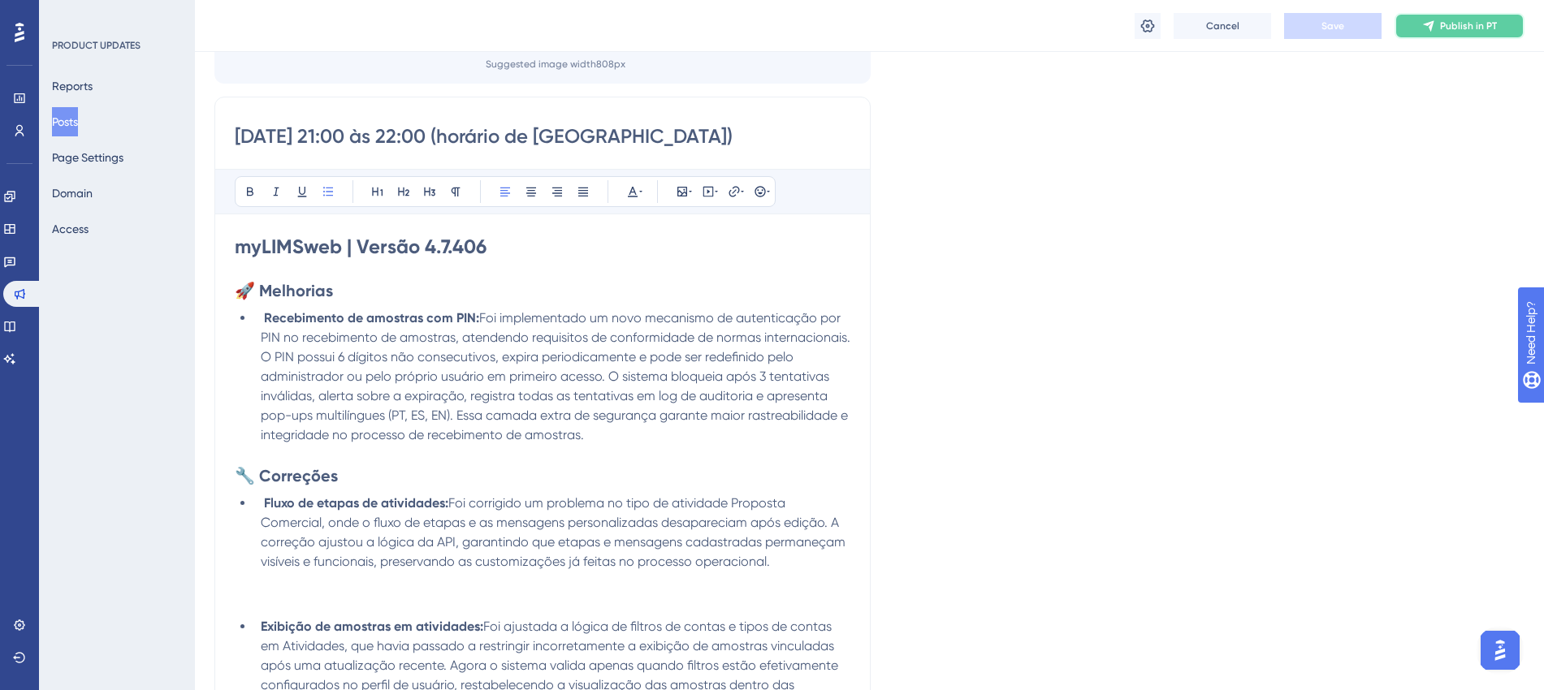
click at [1474, 33] on button "Publish in PT" at bounding box center [1460, 26] width 130 height 26
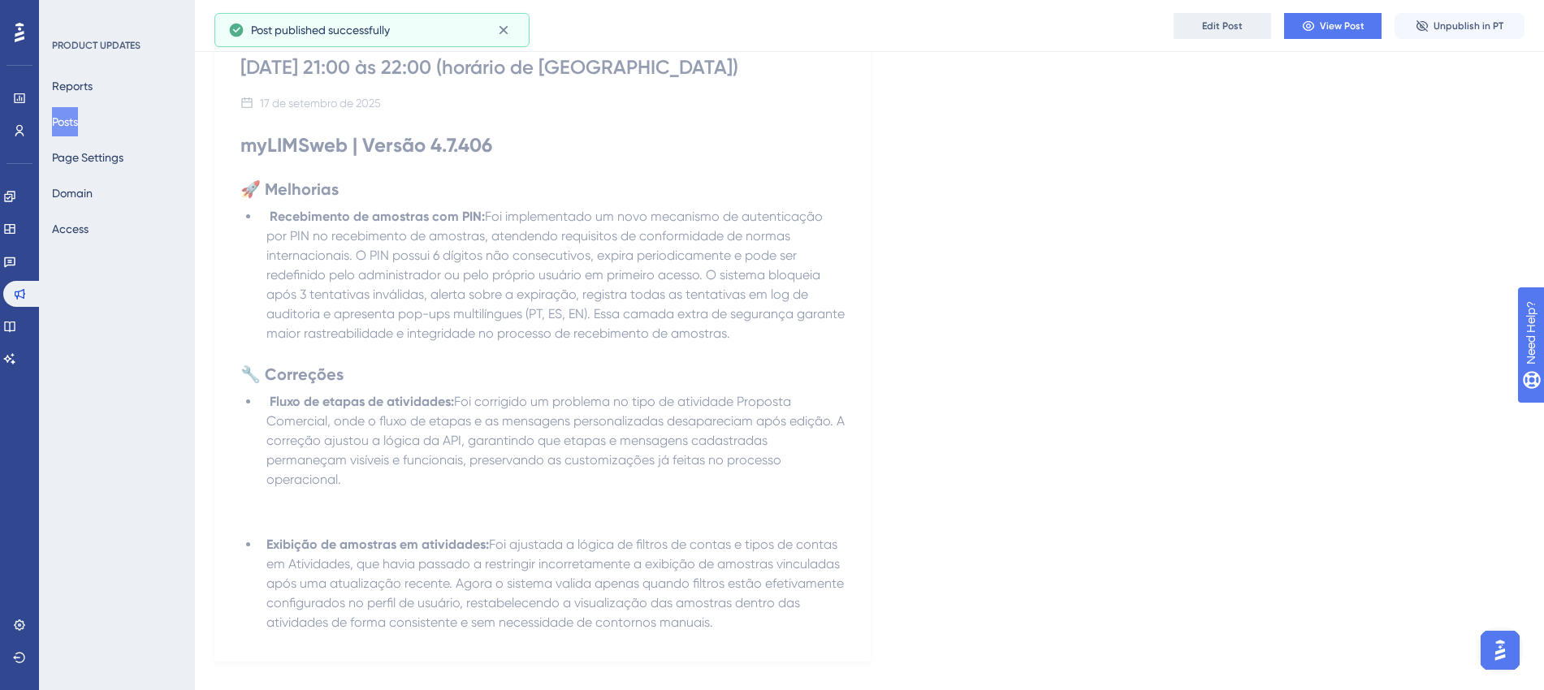
click at [1240, 33] on button "Edit Post" at bounding box center [1222, 26] width 97 height 26
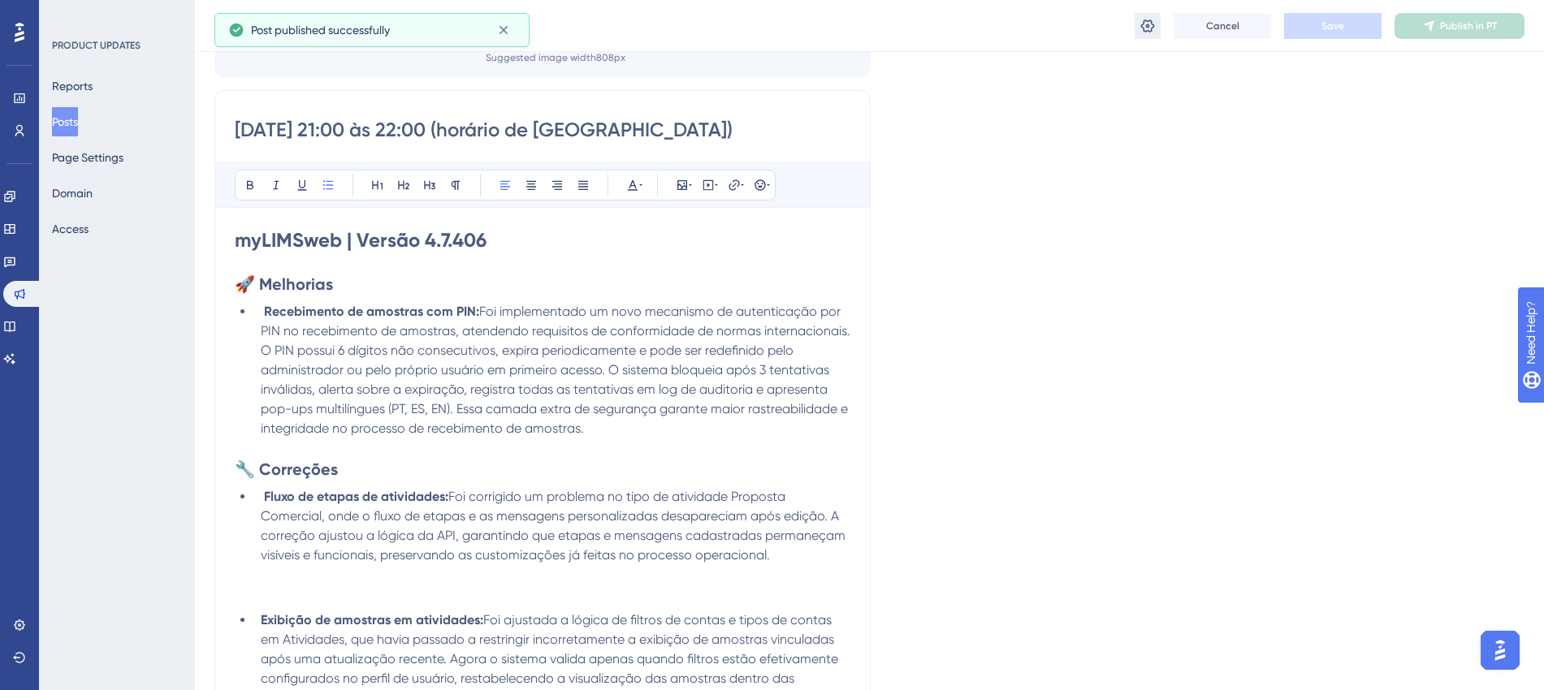
click at [1154, 24] on icon at bounding box center [1148, 25] width 14 height 13
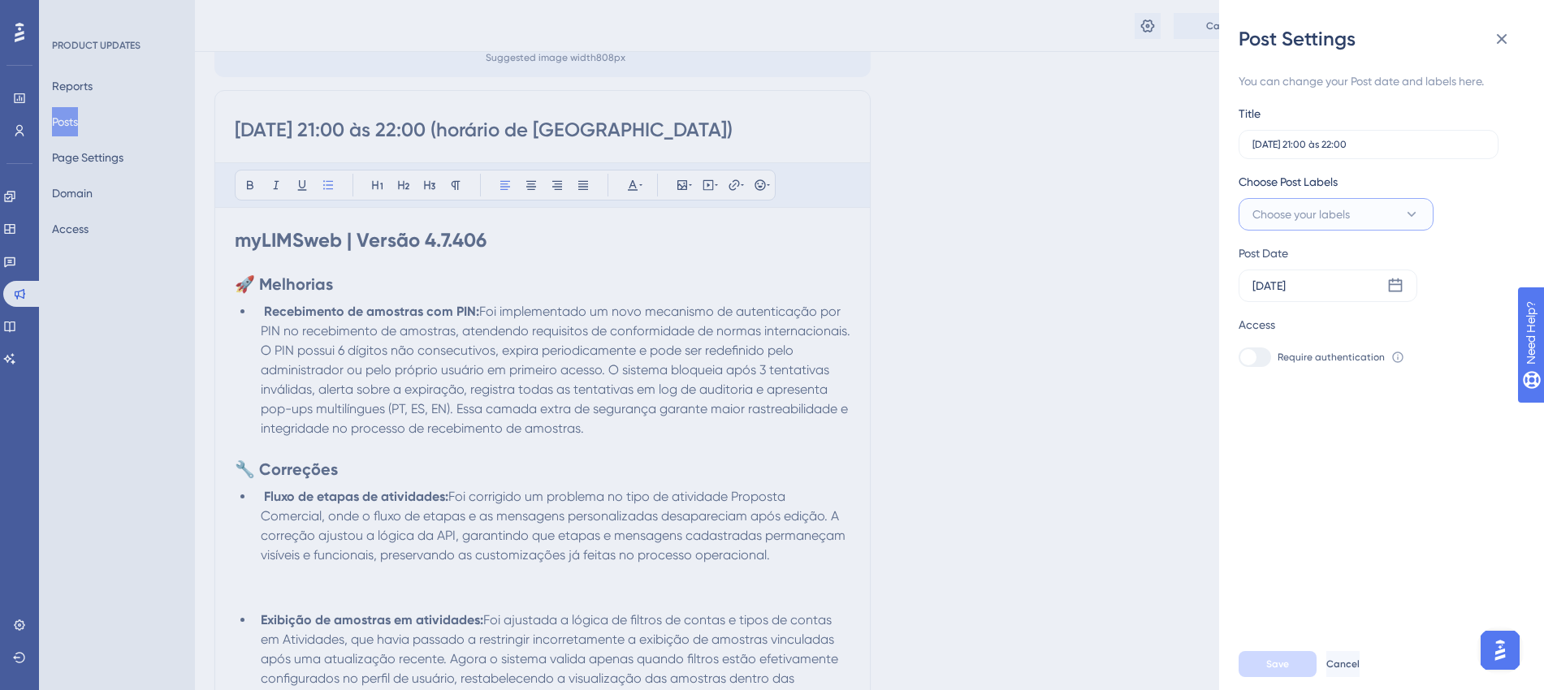
click at [1293, 207] on span "Choose your labels" at bounding box center [1300, 214] width 97 height 19
click at [1318, 340] on input "myLIMSweb" at bounding box center [1327, 346] width 65 height 20
click at [1261, 557] on div "You can change your Post date and labels here. Title 17/09/25 - 21:00 às 22:00 …" at bounding box center [1388, 345] width 299 height 586
click at [1336, 220] on span "Choose your labels" at bounding box center [1300, 214] width 97 height 19
click at [1261, 347] on div at bounding box center [1257, 346] width 13 height 13
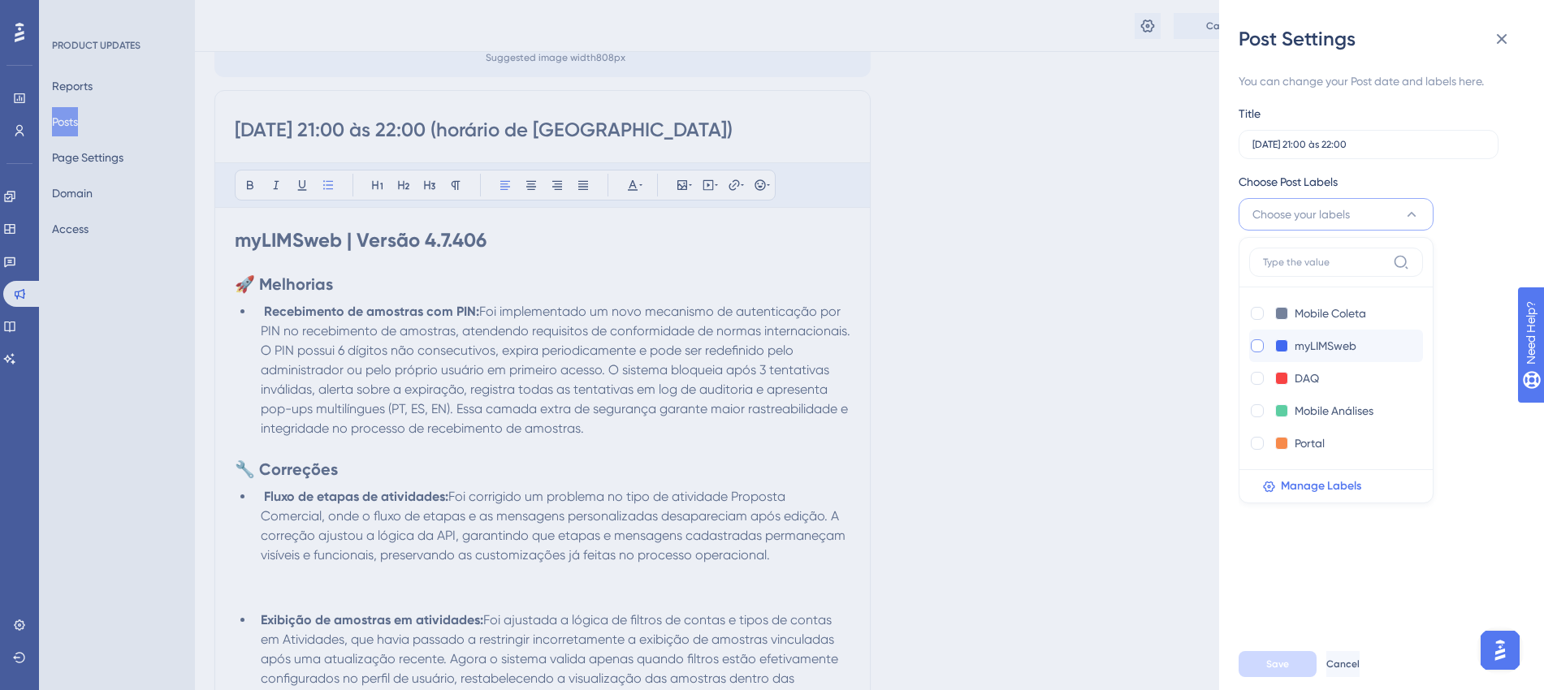
checkbox input "true"
click at [1285, 666] on button "Save" at bounding box center [1278, 664] width 78 height 26
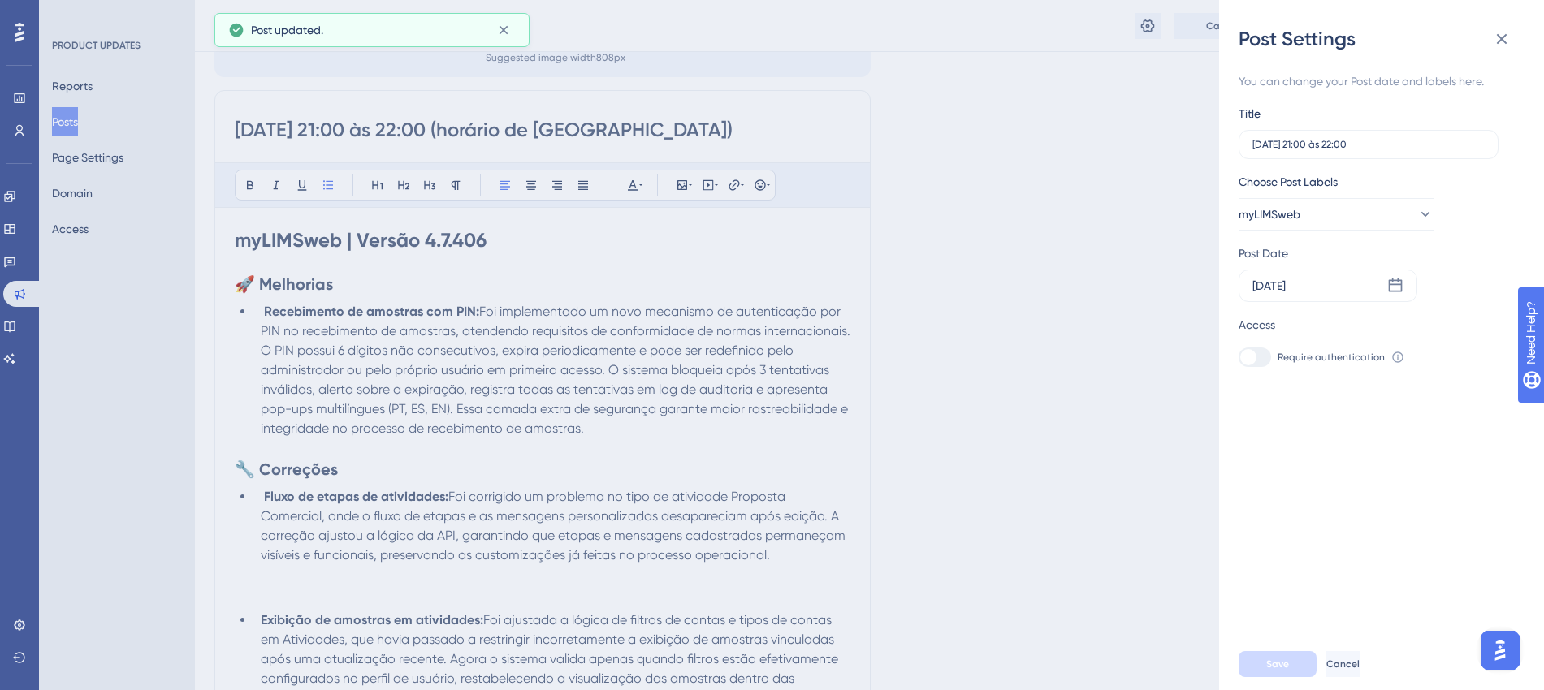
click at [1151, 393] on div "Post Settings You can change your Post date and labels here. Title 17/09/25 - 2…" at bounding box center [772, 345] width 1544 height 690
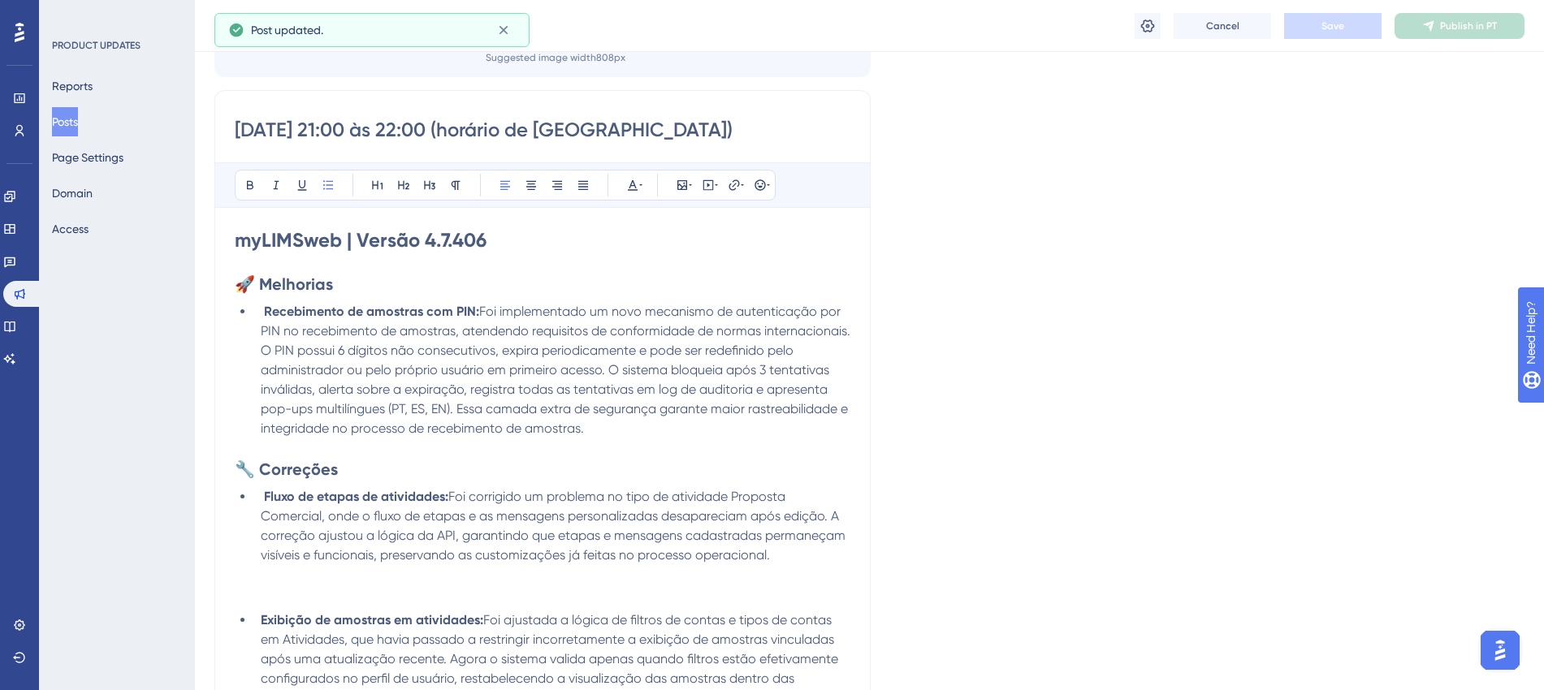
click at [958, 127] on div "Language Portuguese (Default) Upload Cover Image Suggested image width 808 px 1…" at bounding box center [869, 371] width 1310 height 895
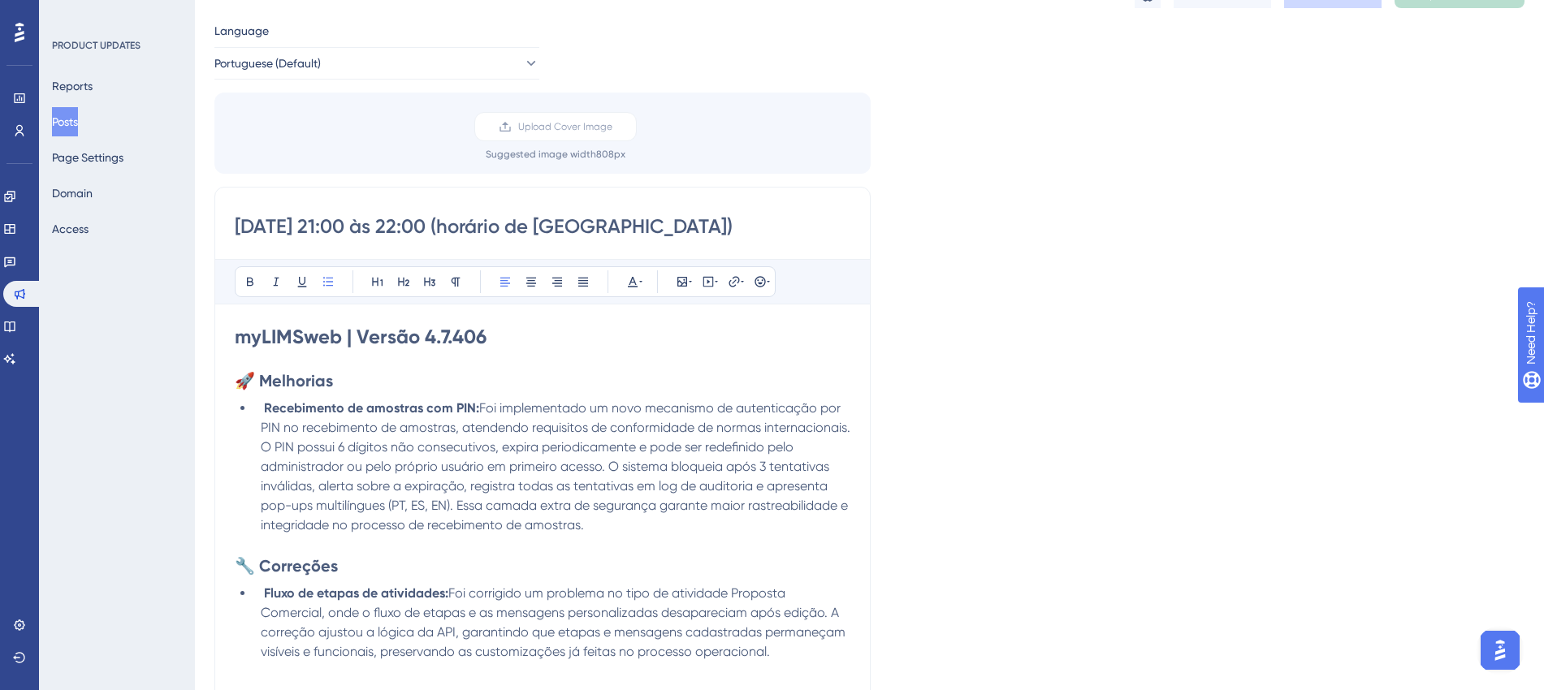
scroll to position [0, 0]
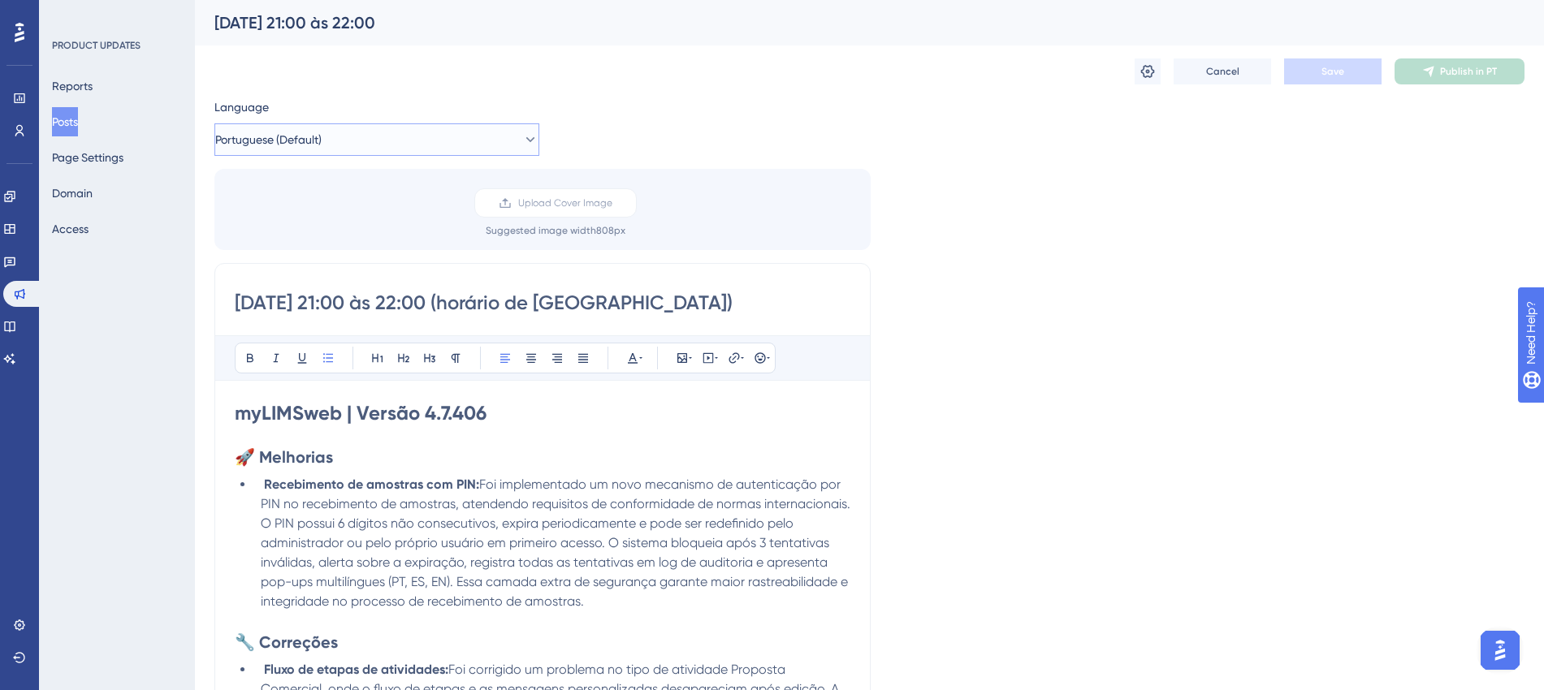
click at [380, 135] on button "Portuguese (Default)" at bounding box center [376, 139] width 325 height 32
click at [335, 213] on button "Spanish Spanish Published" at bounding box center [377, 221] width 304 height 32
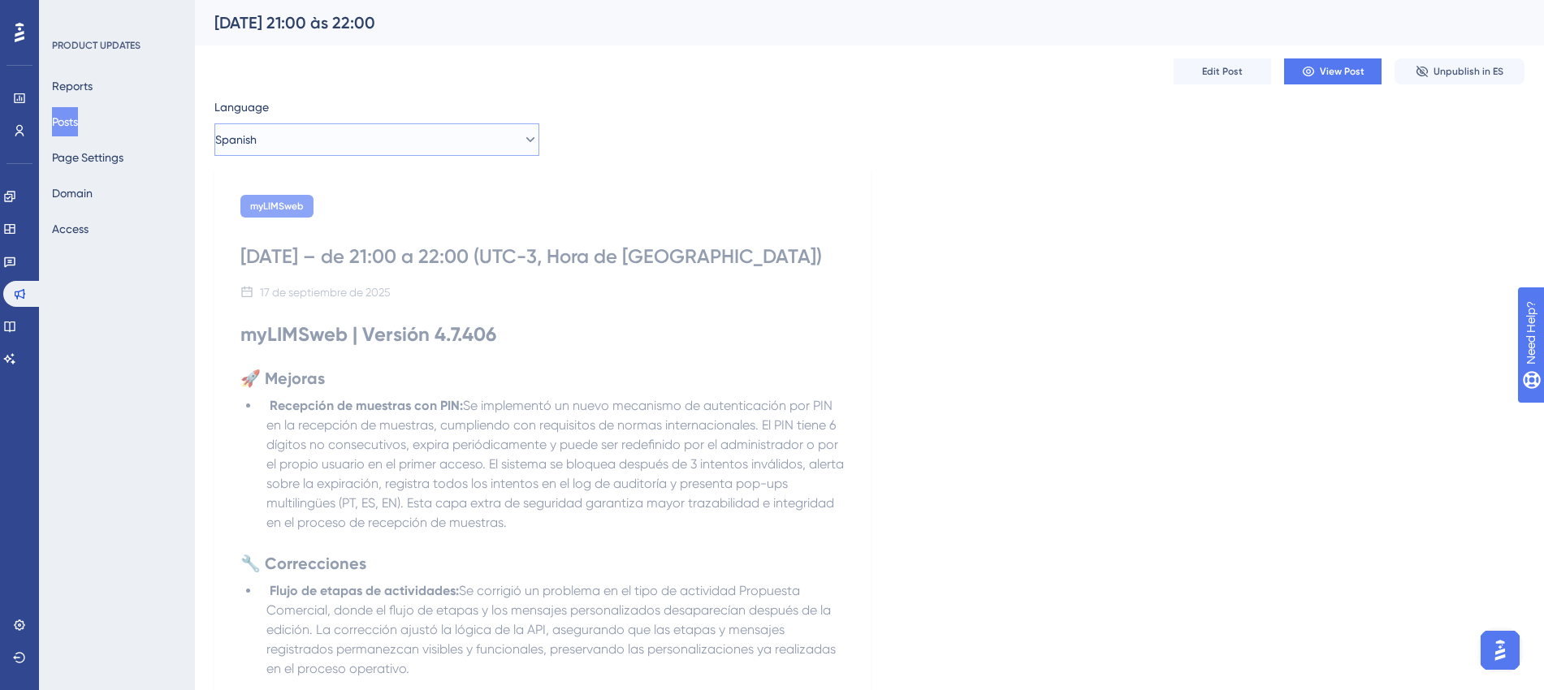
click at [369, 149] on button "Spanish" at bounding box center [376, 139] width 325 height 32
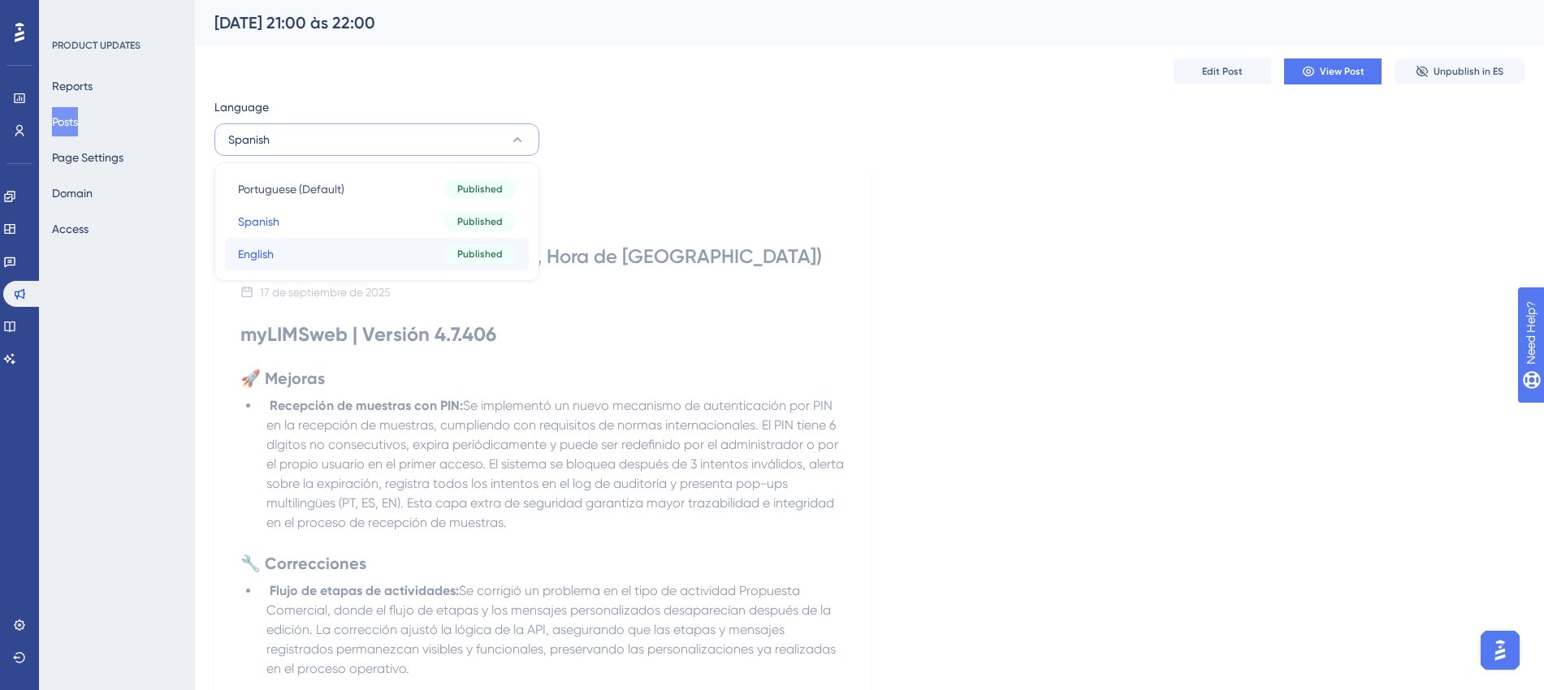
click at [318, 244] on button "English English Published" at bounding box center [377, 254] width 304 height 32
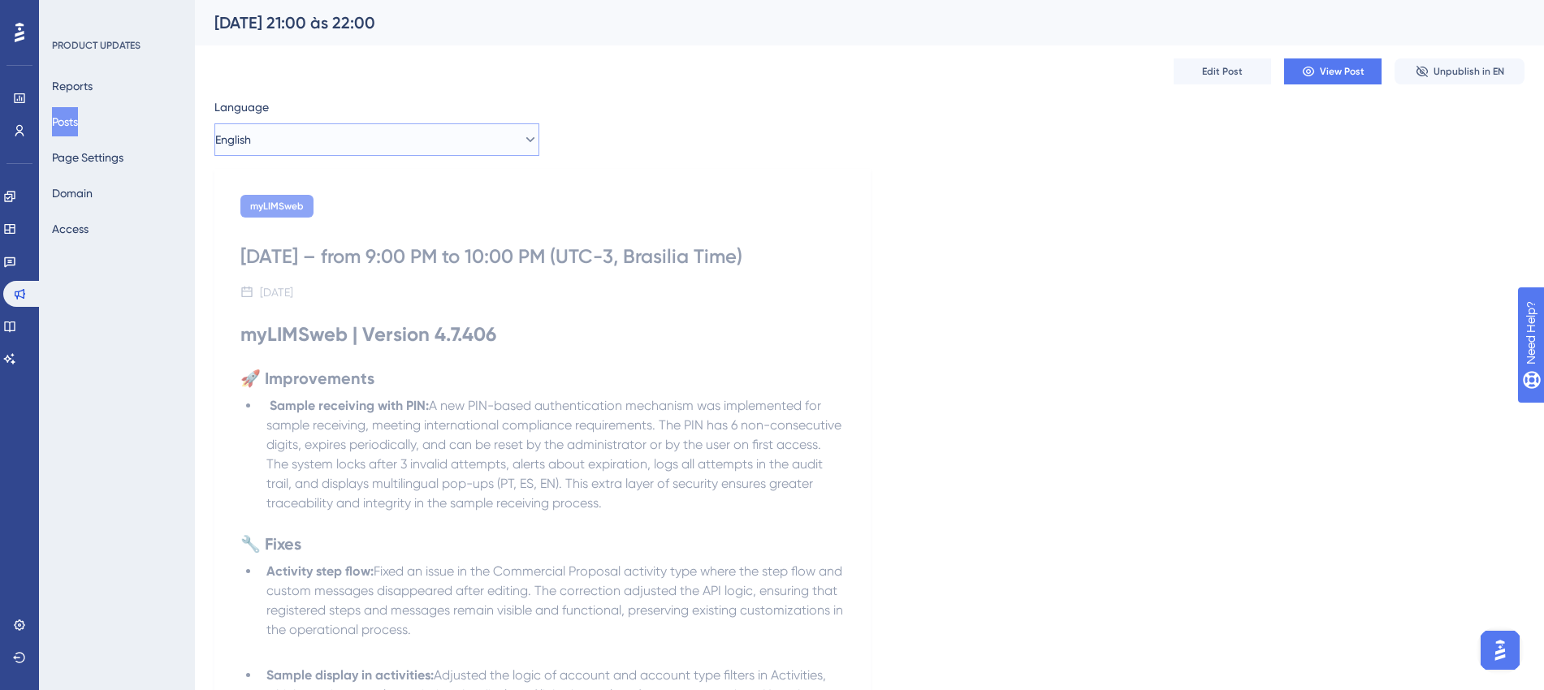
click at [354, 135] on button "English" at bounding box center [376, 139] width 325 height 32
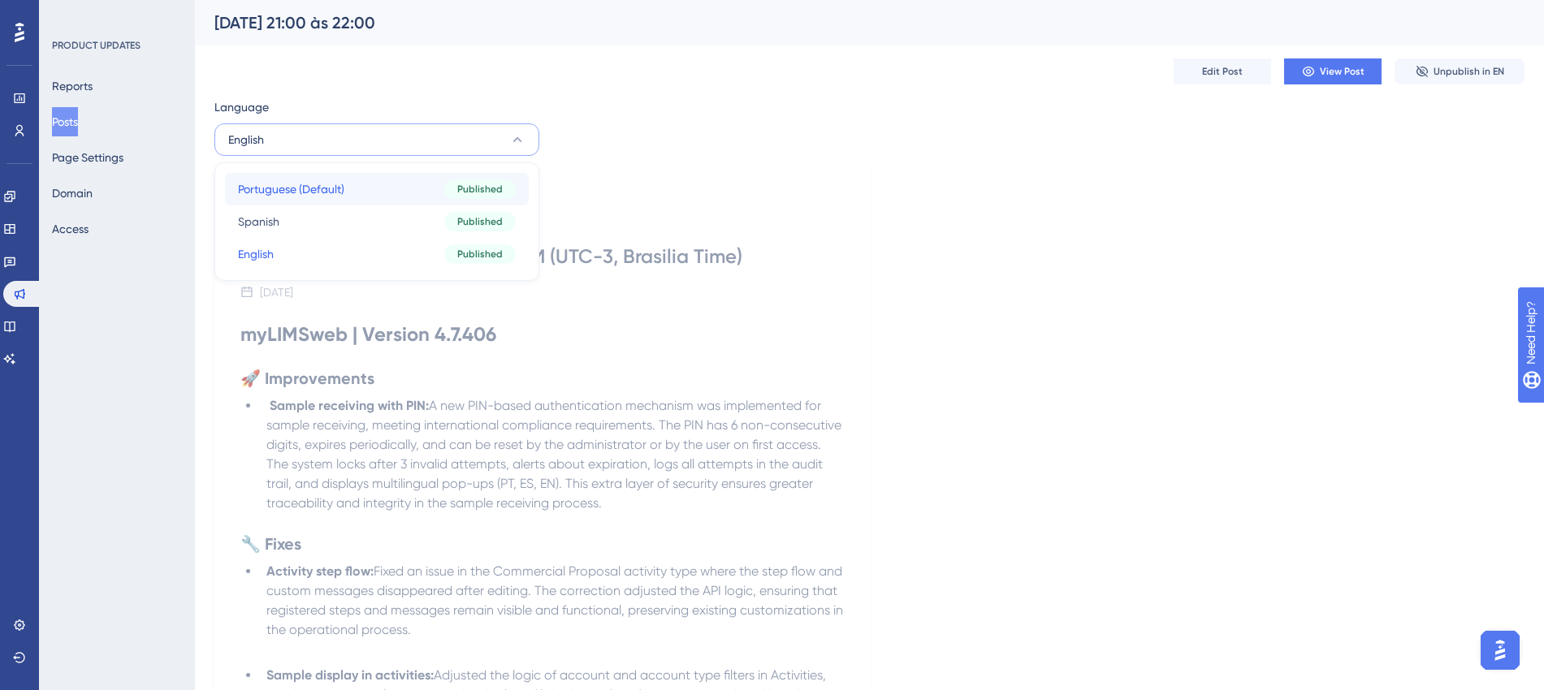
click at [339, 184] on span "Portuguese (Default)" at bounding box center [291, 189] width 106 height 19
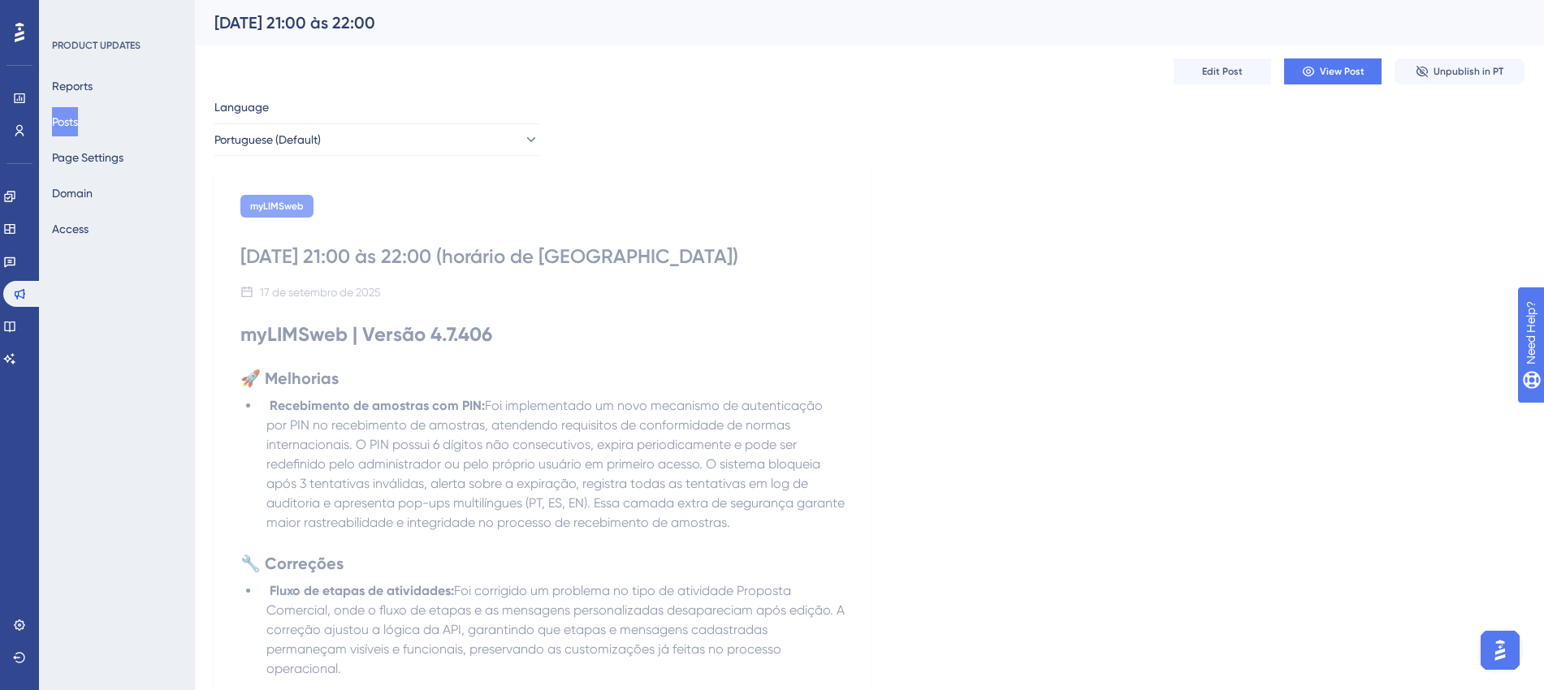
click at [508, 121] on div "Language" at bounding box center [376, 110] width 325 height 26
click at [674, 125] on div "Language Portuguese (Default) myLIMSweb 17/09/25 - 21:00 às 22:00 (horário de B…" at bounding box center [869, 474] width 1310 height 754
click at [1308, 80] on button "View Post" at bounding box center [1332, 71] width 97 height 26
click at [1216, 67] on span "Edit Post" at bounding box center [1222, 71] width 41 height 13
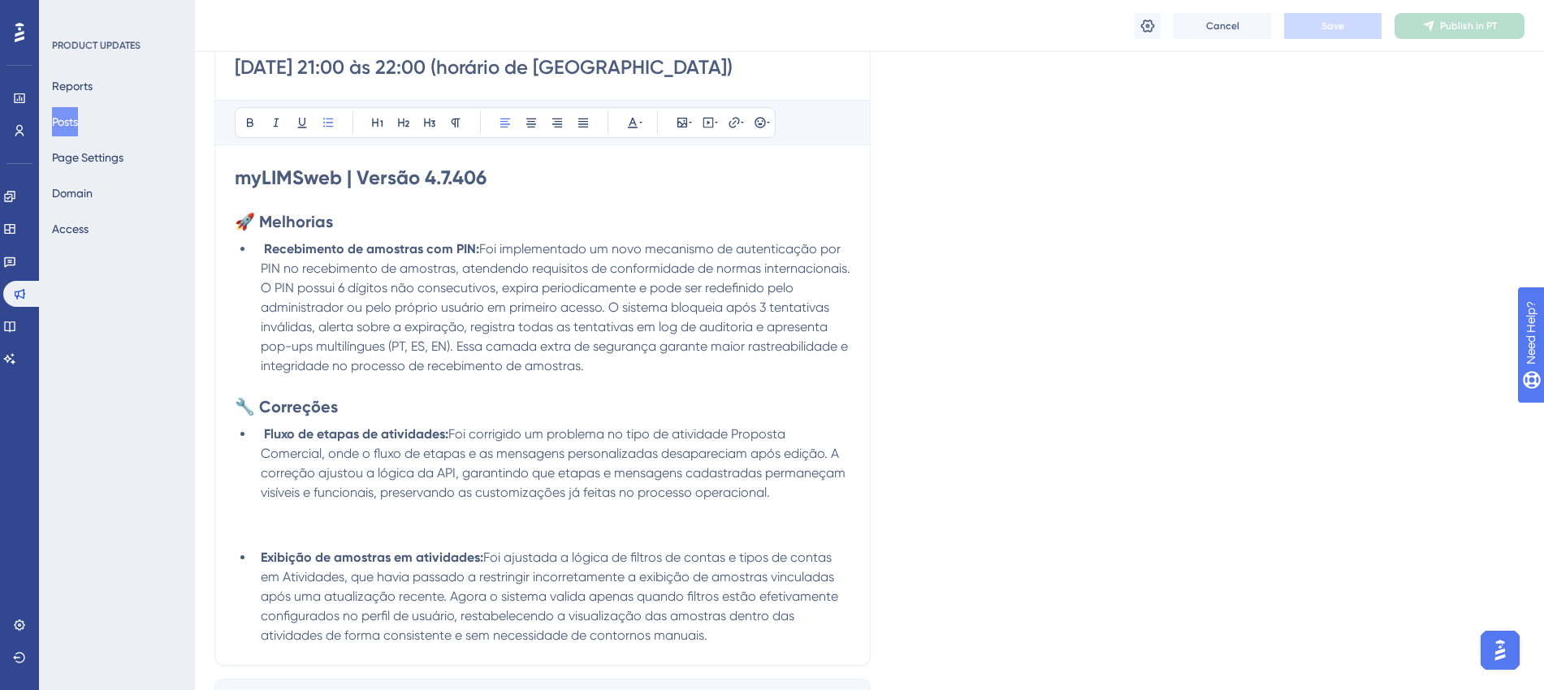
scroll to position [478, 0]
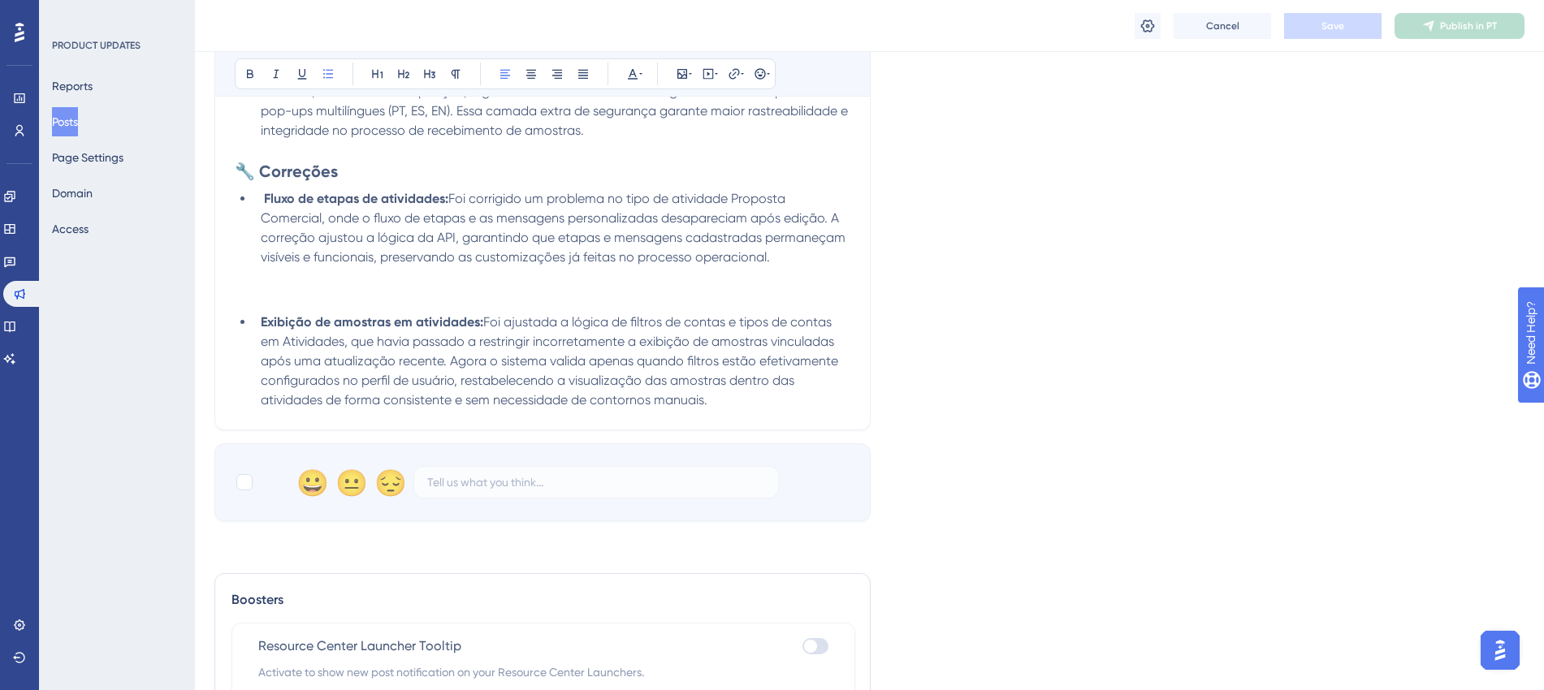
click at [408, 296] on p at bounding box center [543, 296] width 616 height 19
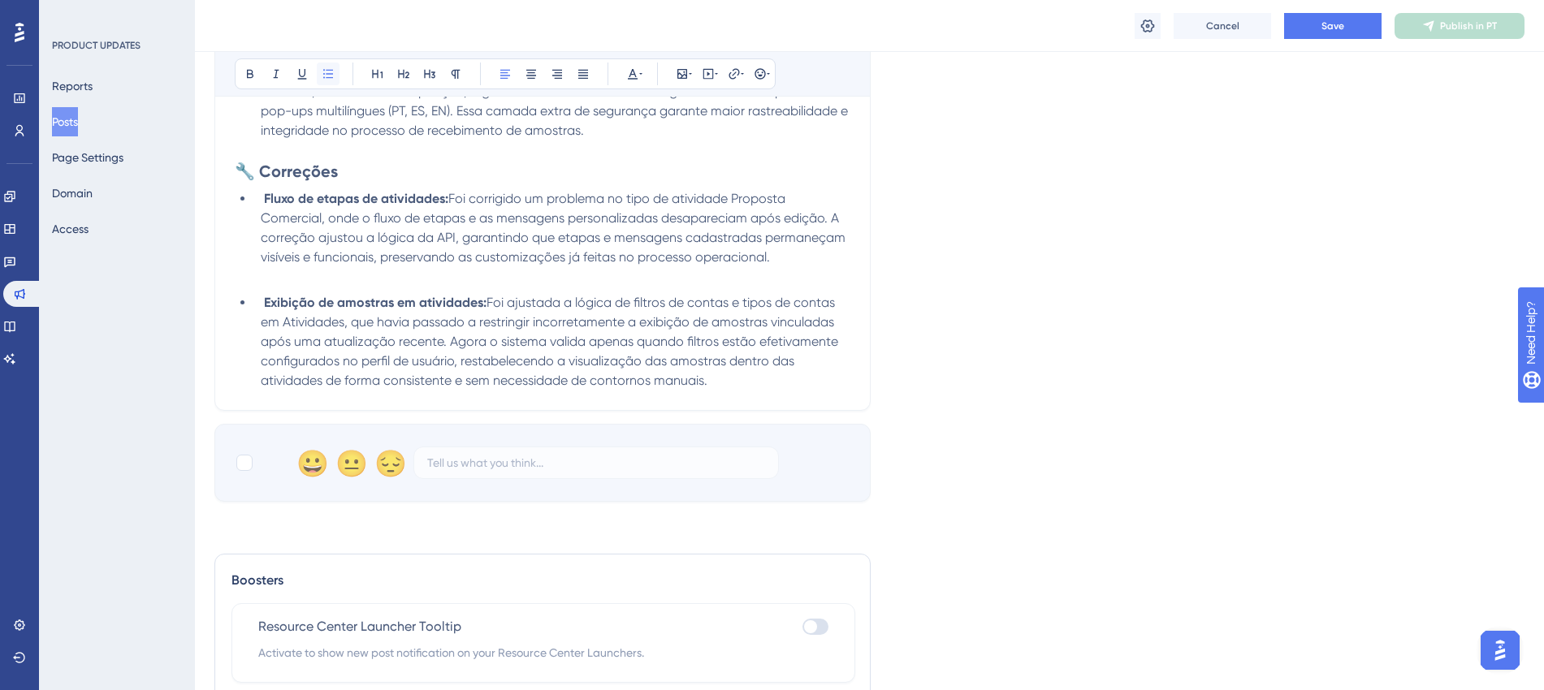
click at [323, 77] on icon at bounding box center [328, 73] width 13 height 13
click at [380, 279] on p at bounding box center [543, 276] width 616 height 19
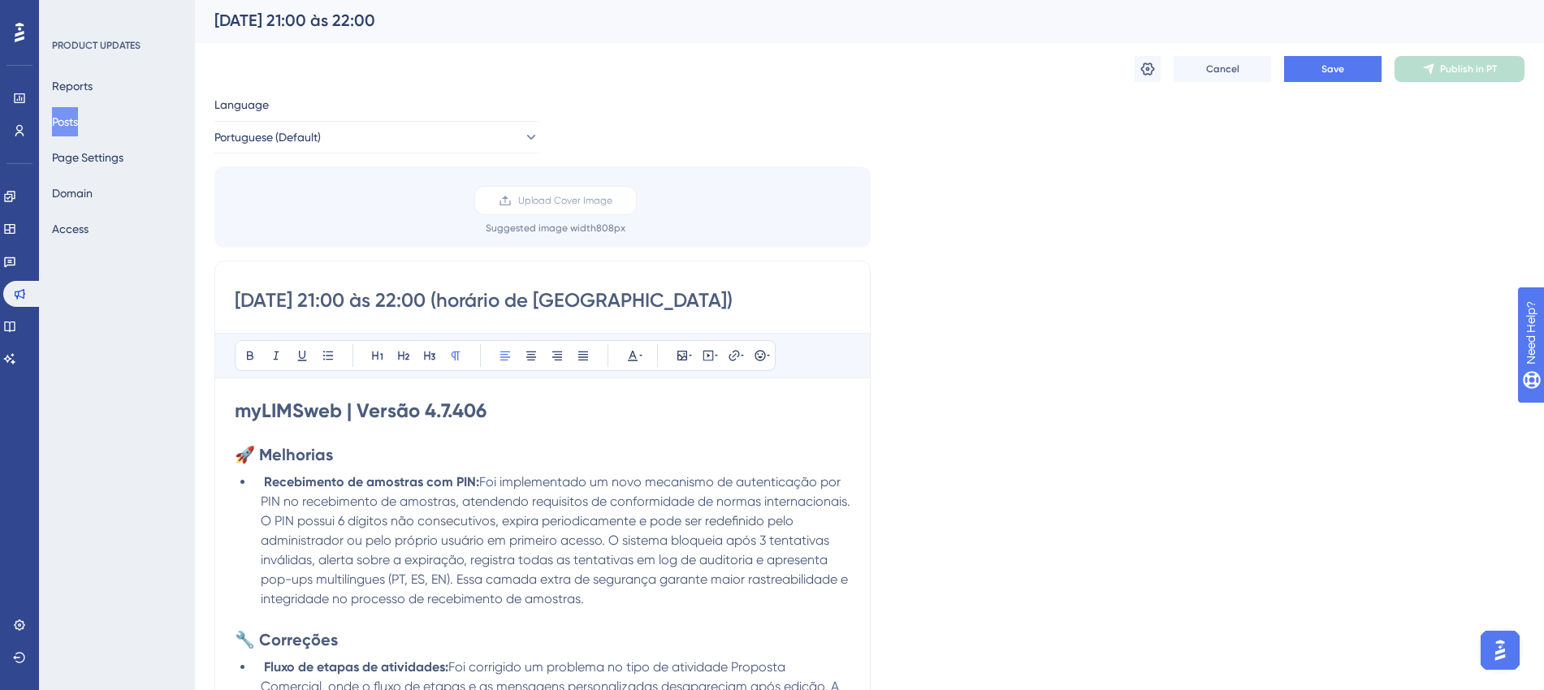
scroll to position [0, 0]
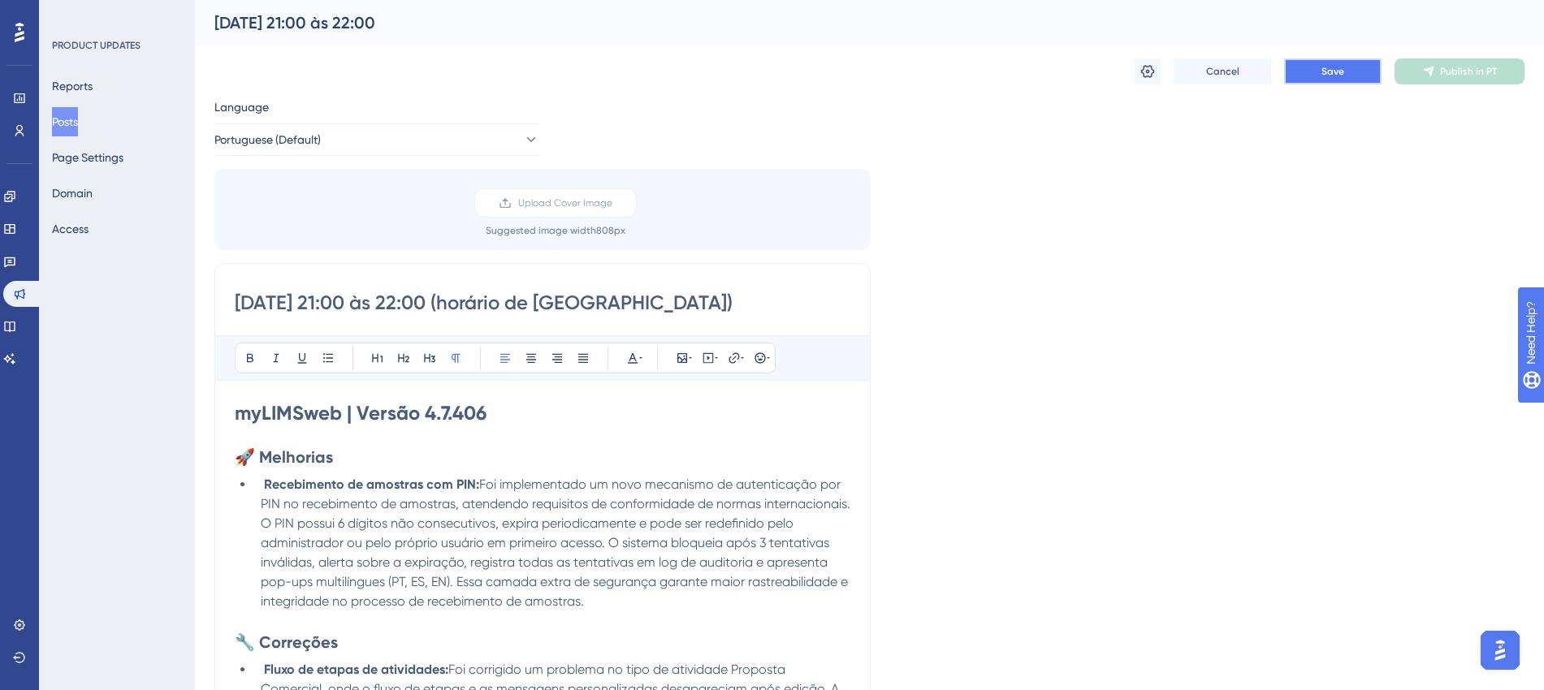
click at [1323, 77] on span "Save" at bounding box center [1332, 71] width 23 height 13
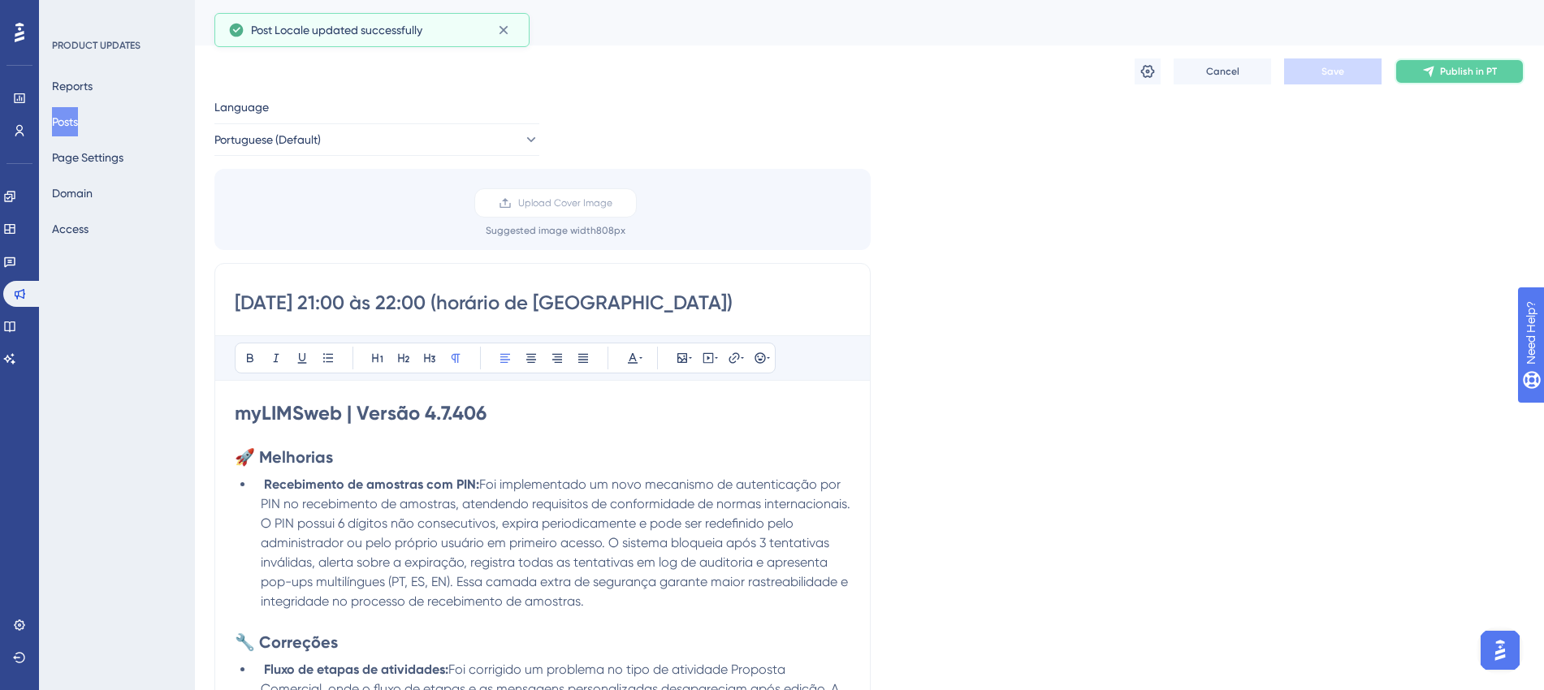
click at [1460, 76] on span "Publish in PT" at bounding box center [1468, 71] width 57 height 13
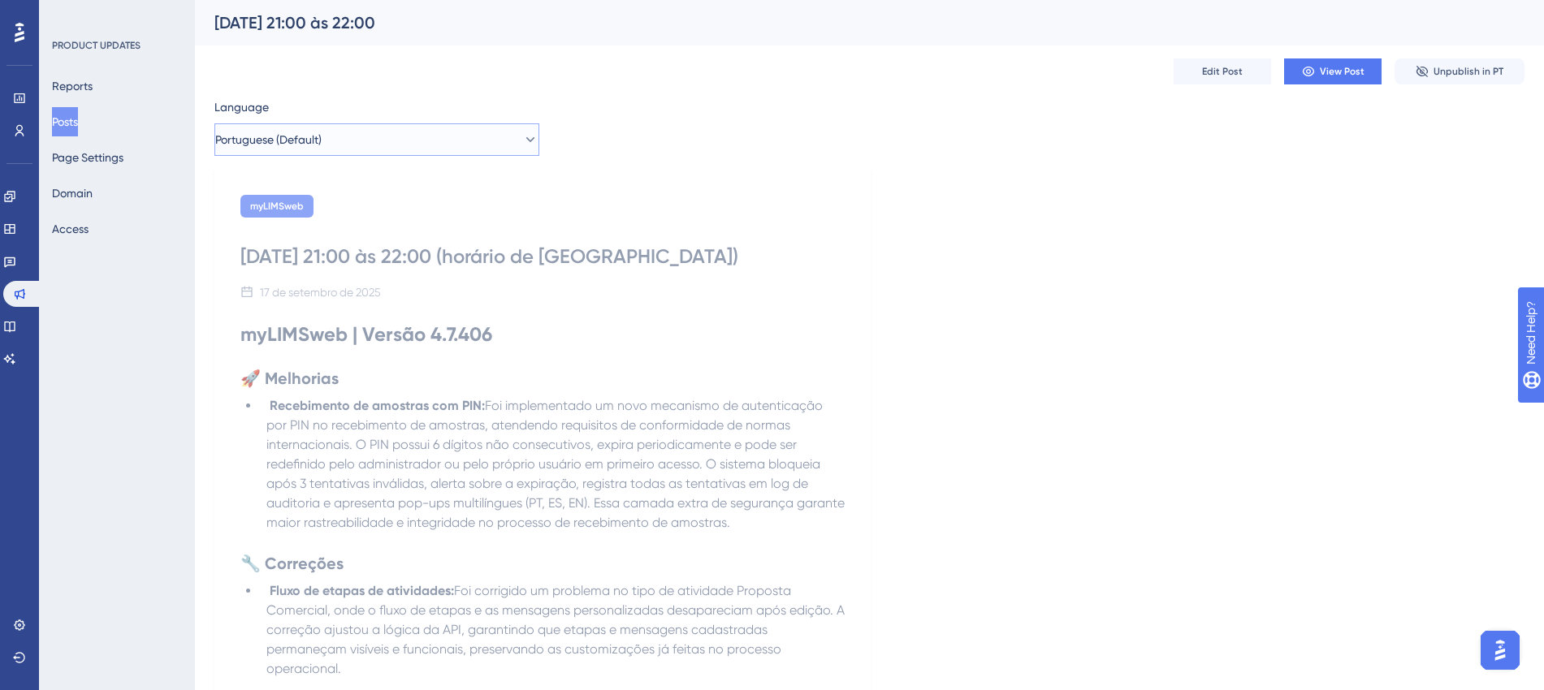
click at [394, 149] on button "Portuguese (Default)" at bounding box center [376, 139] width 325 height 32
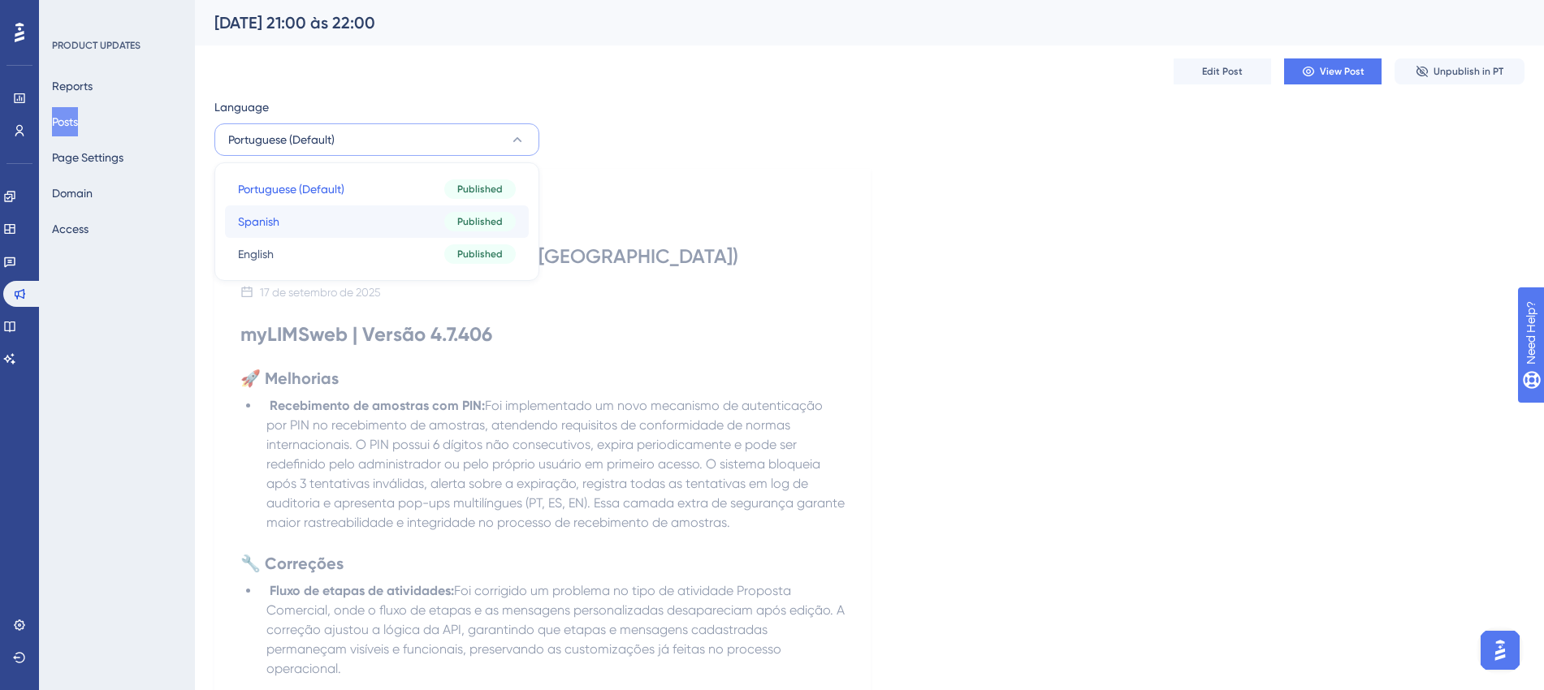
click at [357, 207] on button "Spanish Spanish Published" at bounding box center [377, 221] width 304 height 32
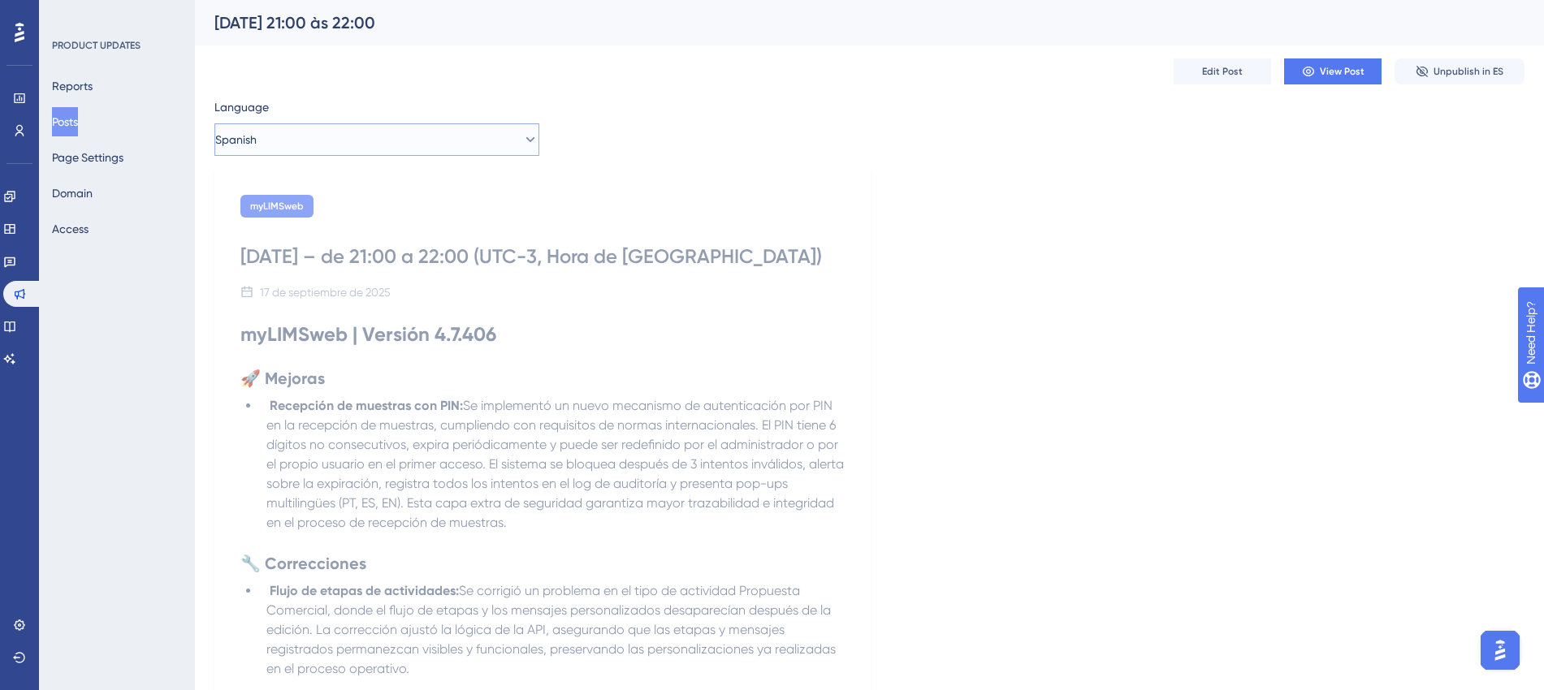
click at [496, 148] on button "Spanish" at bounding box center [376, 139] width 325 height 32
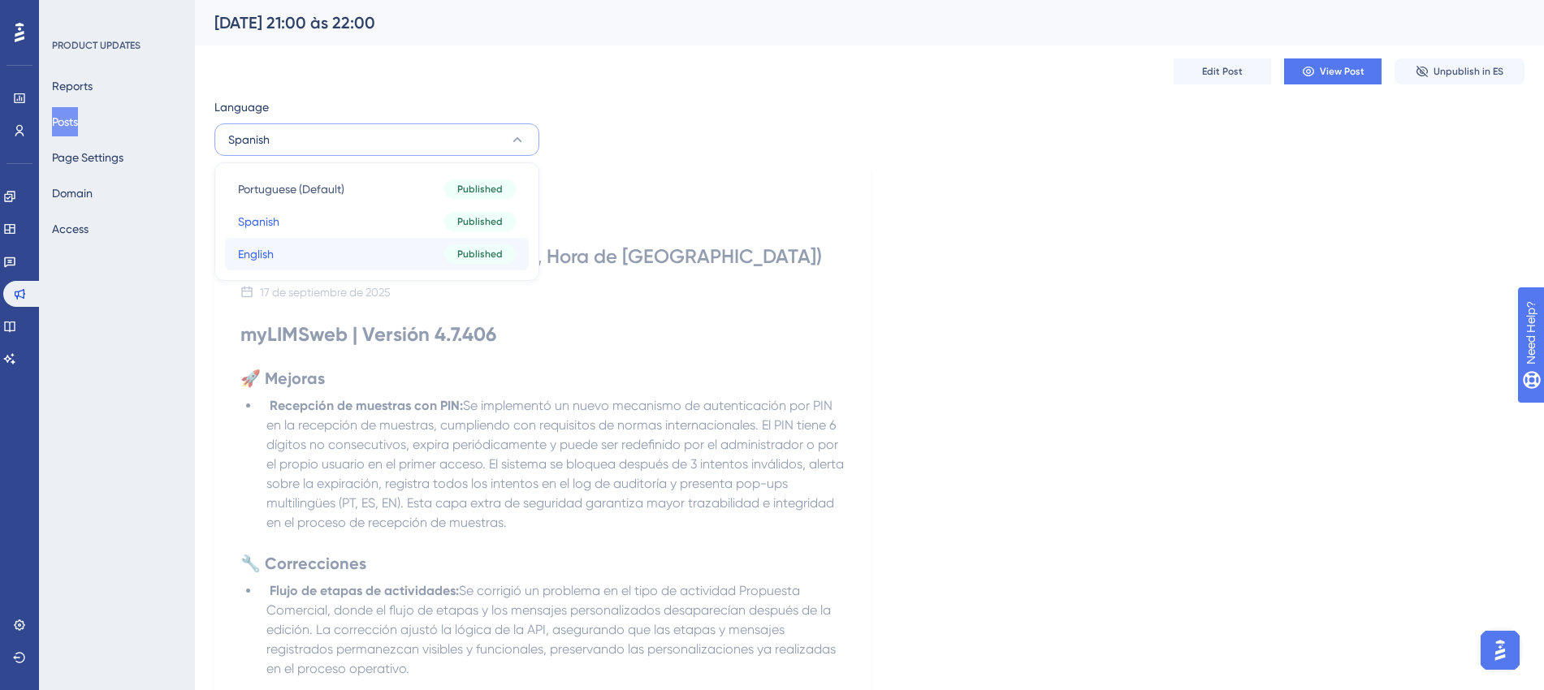
click at [398, 262] on button "English English Published" at bounding box center [377, 254] width 304 height 32
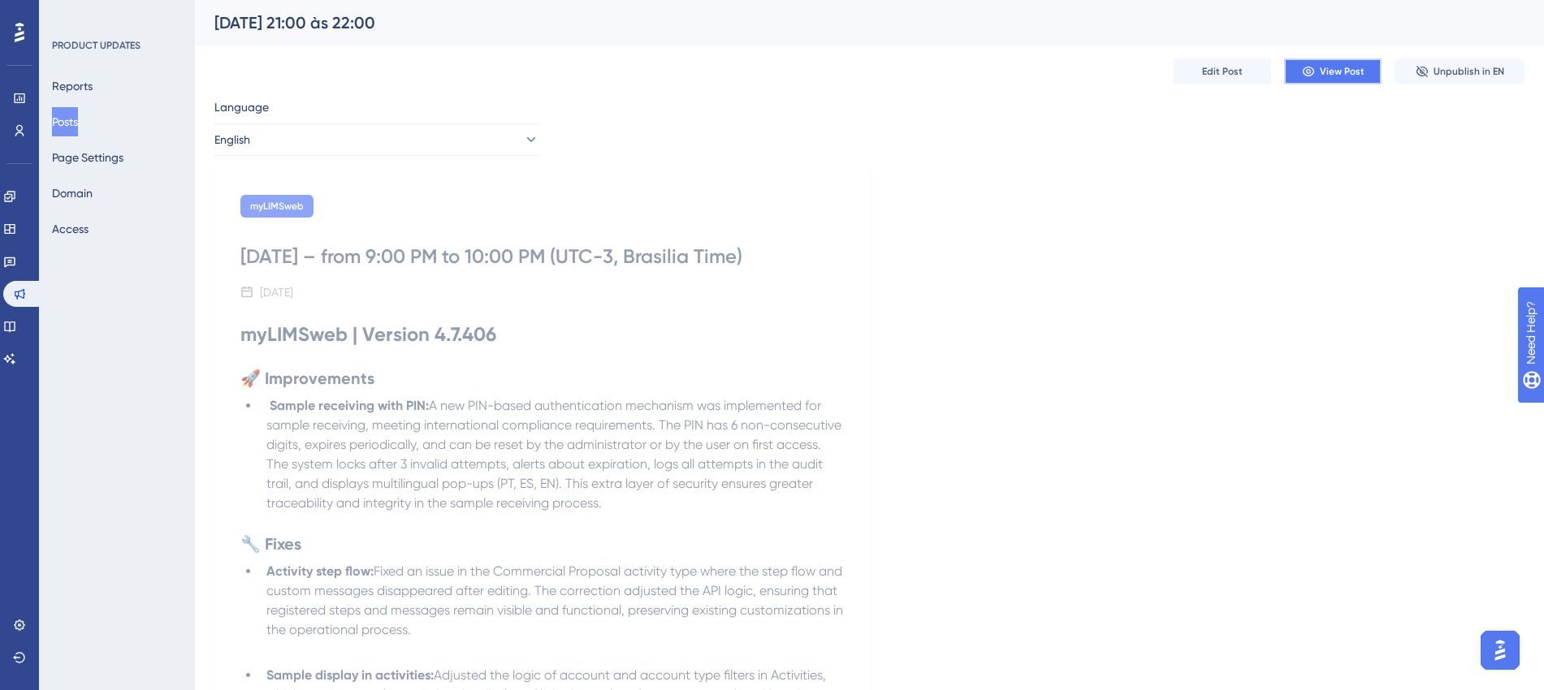
click at [1368, 70] on button "View Post" at bounding box center [1332, 71] width 97 height 26
click at [16, 197] on icon at bounding box center [9, 196] width 13 height 13
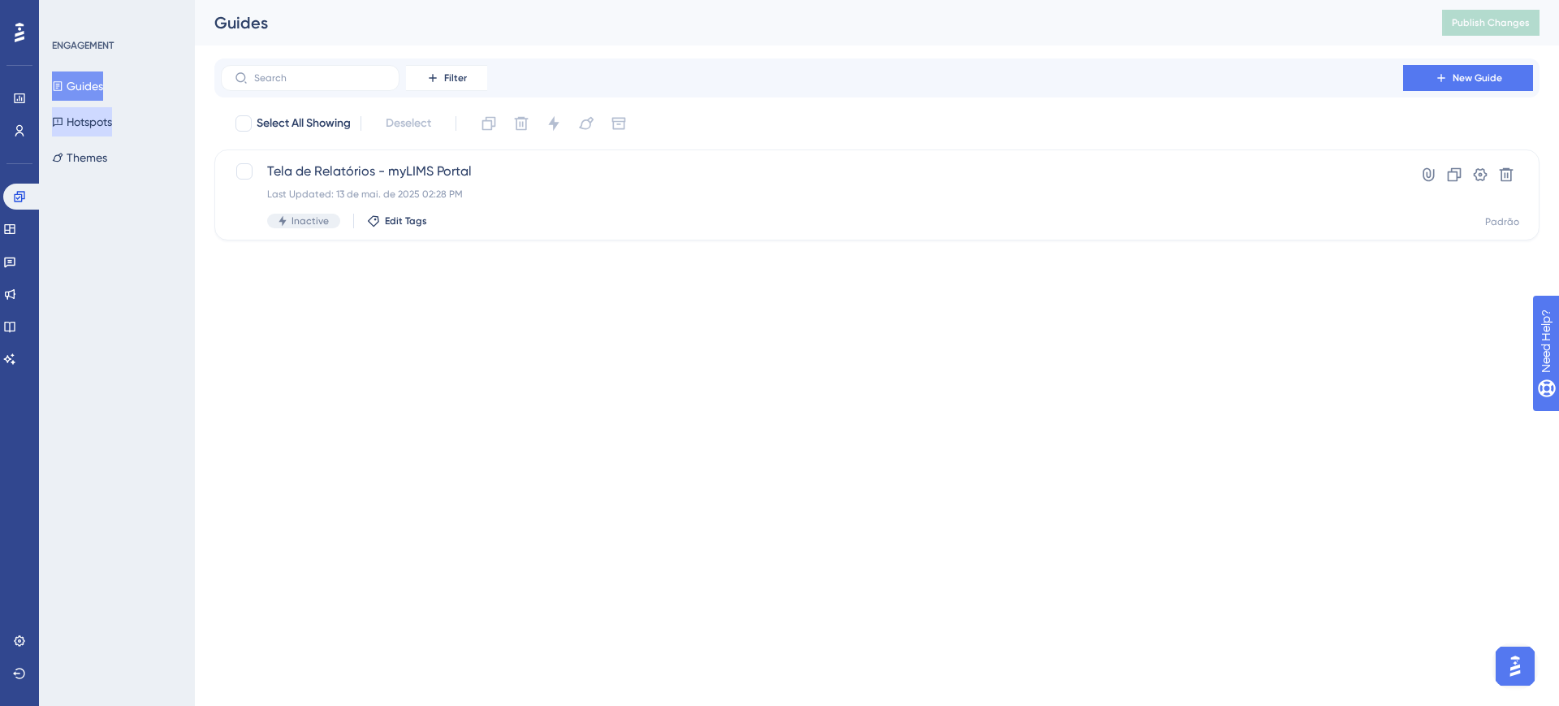
click at [103, 124] on button "Hotspots" at bounding box center [82, 121] width 60 height 29
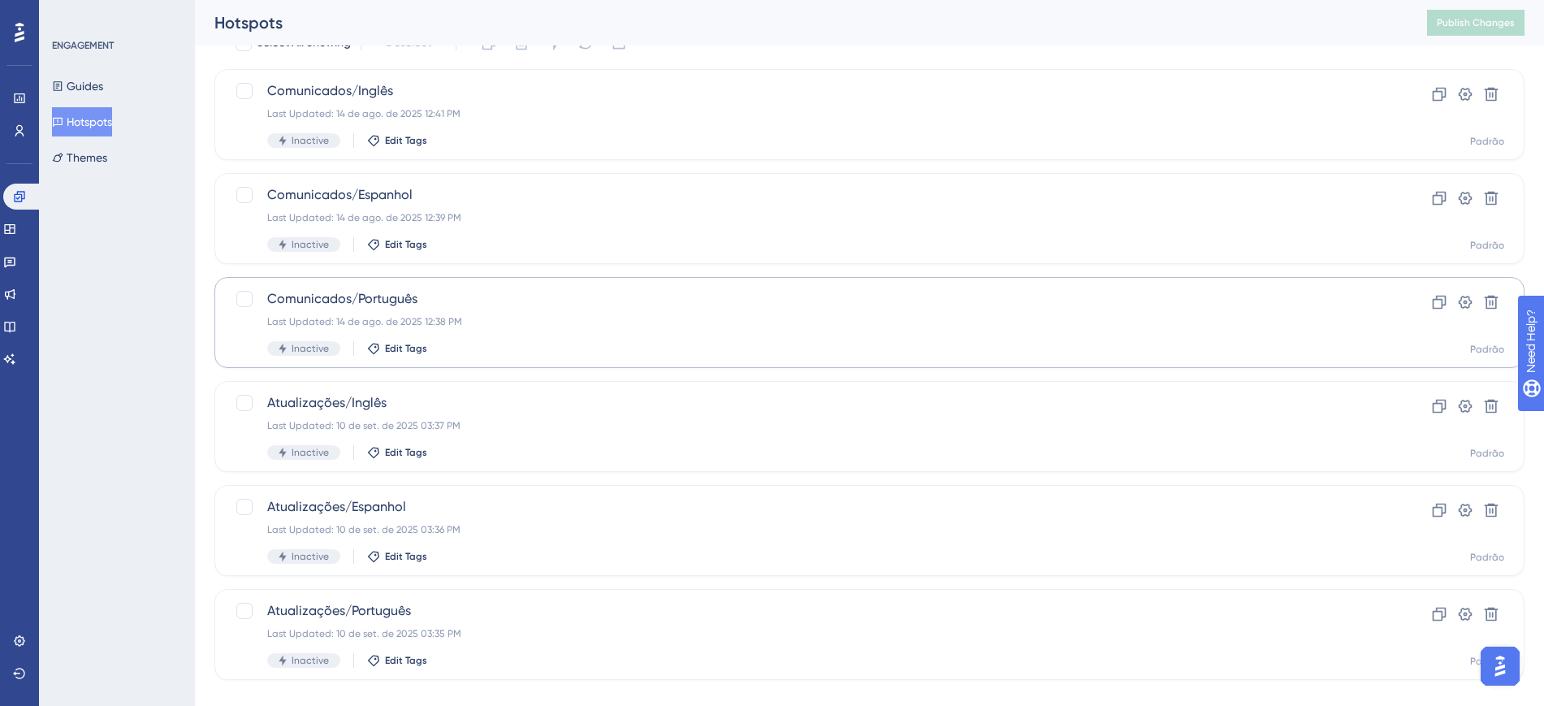
scroll to position [106, 0]
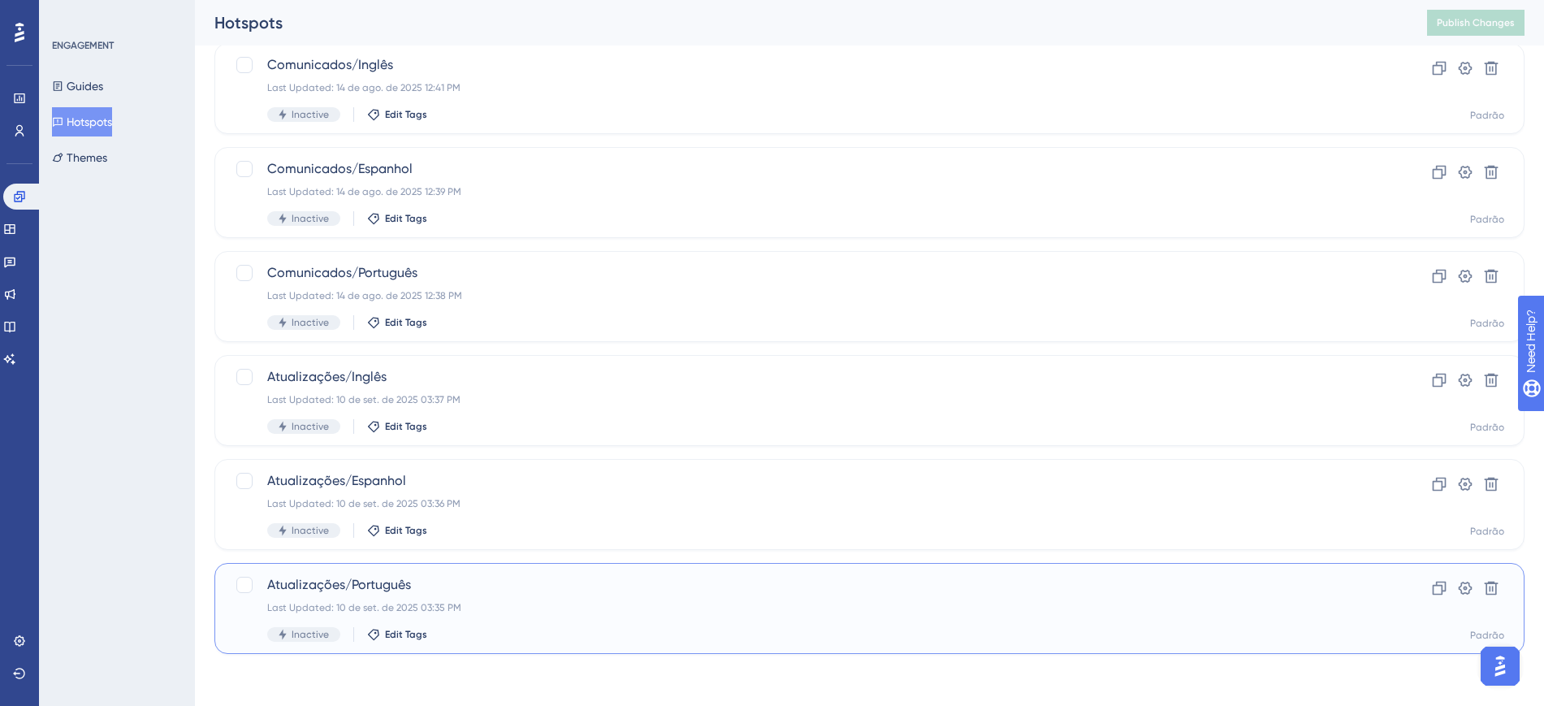
click at [443, 603] on div "Last Updated: 10 de set. de 2025 03:35 PM" at bounding box center [804, 607] width 1075 height 13
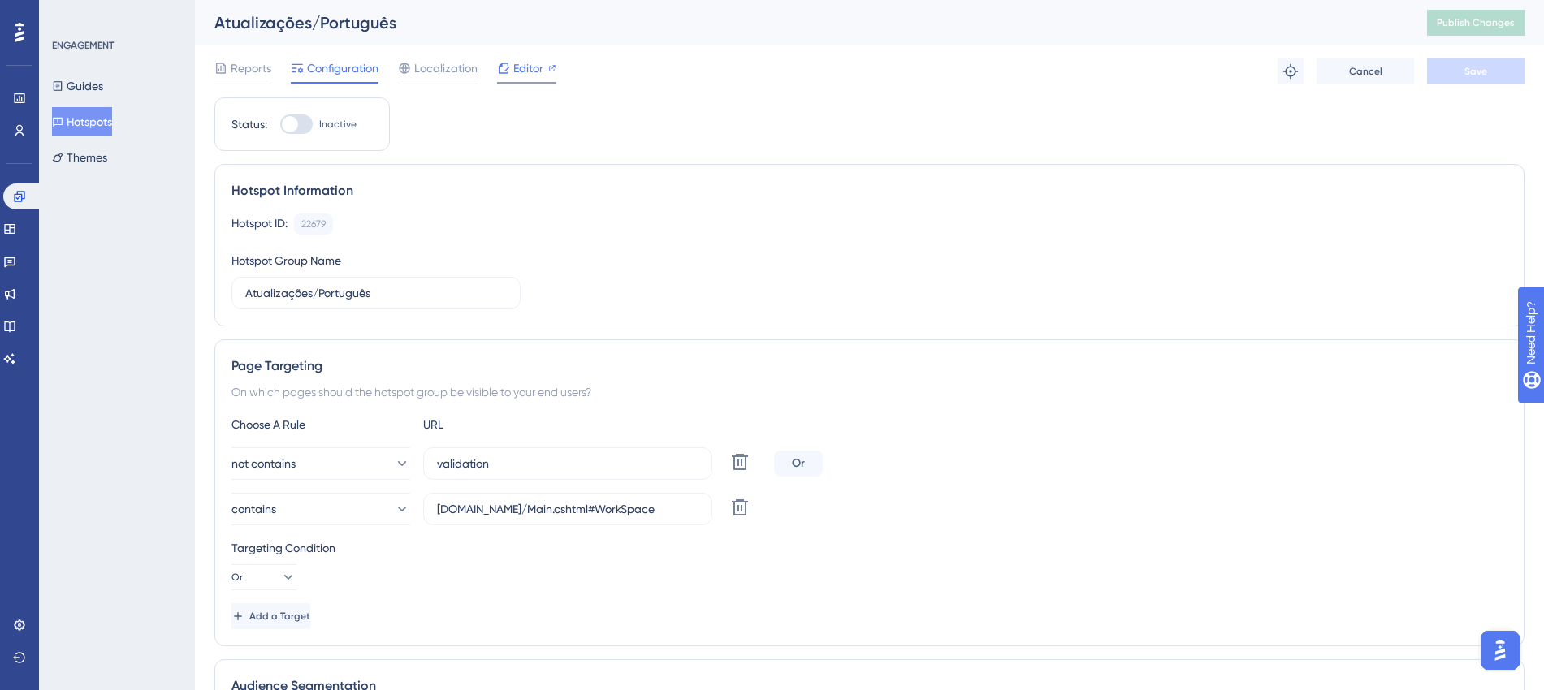
click at [537, 71] on span "Editor" at bounding box center [528, 67] width 30 height 19
click at [1483, 24] on span "Publish Changes" at bounding box center [1476, 22] width 78 height 13
click at [28, 199] on link at bounding box center [22, 197] width 39 height 26
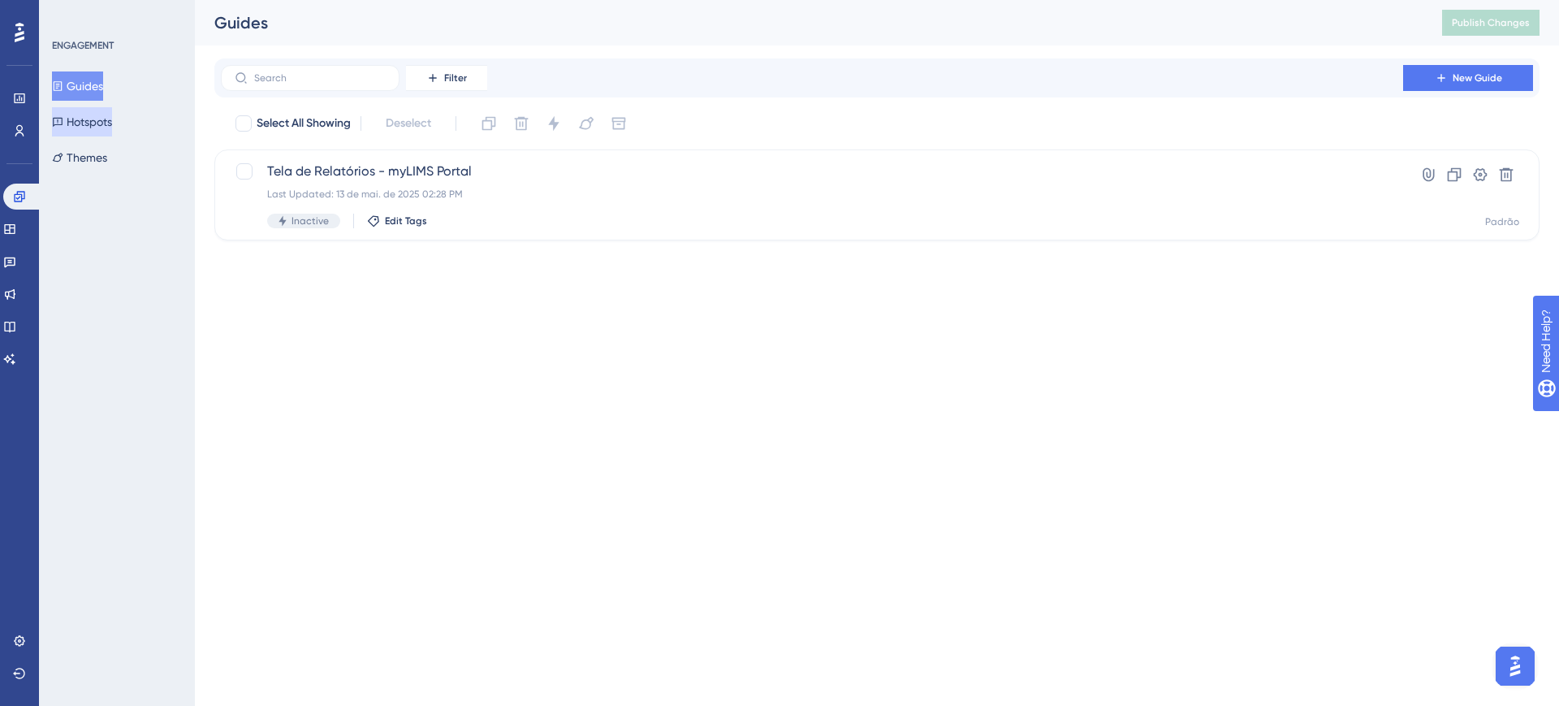
click at [112, 124] on button "Hotspots" at bounding box center [82, 121] width 60 height 29
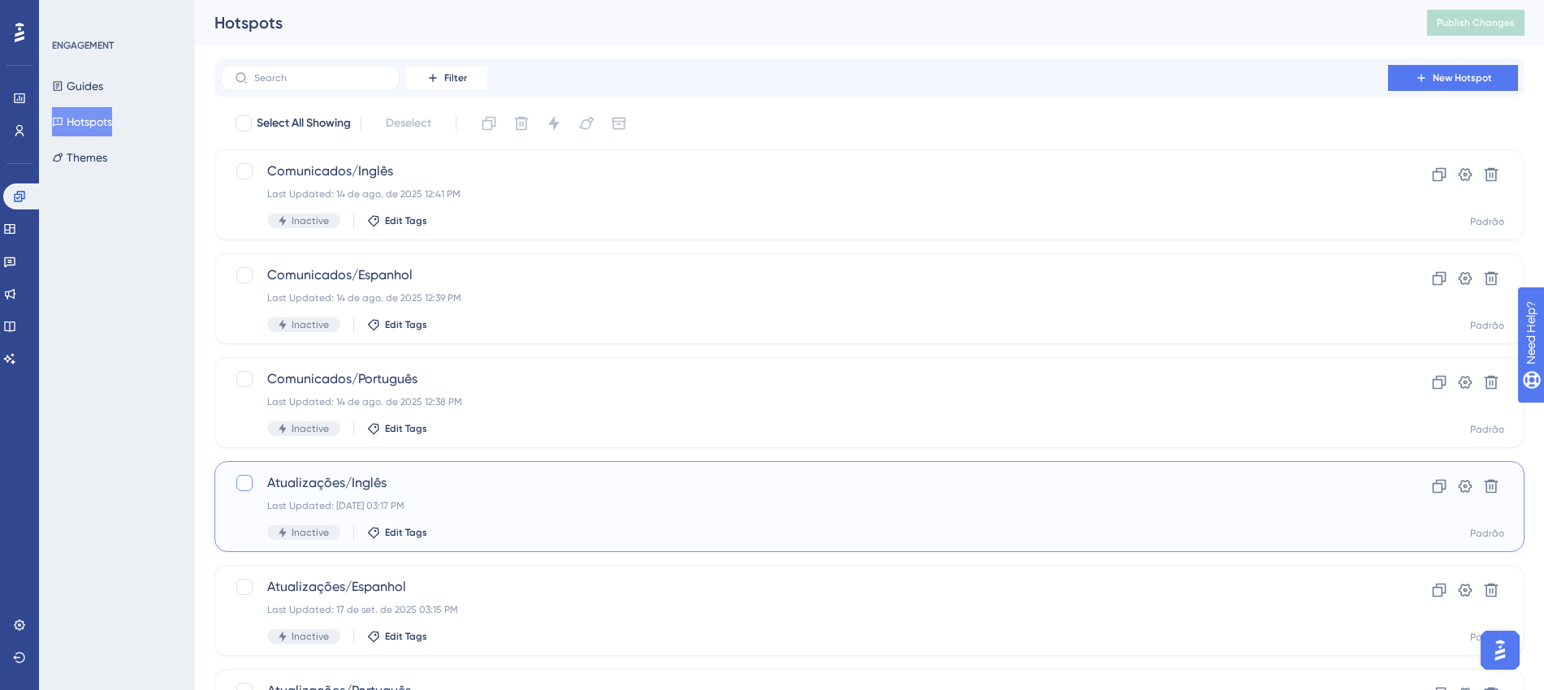
click at [256, 485] on label at bounding box center [246, 483] width 23 height 19
checkbox input "true"
click at [250, 581] on div at bounding box center [244, 587] width 16 height 16
checkbox input "true"
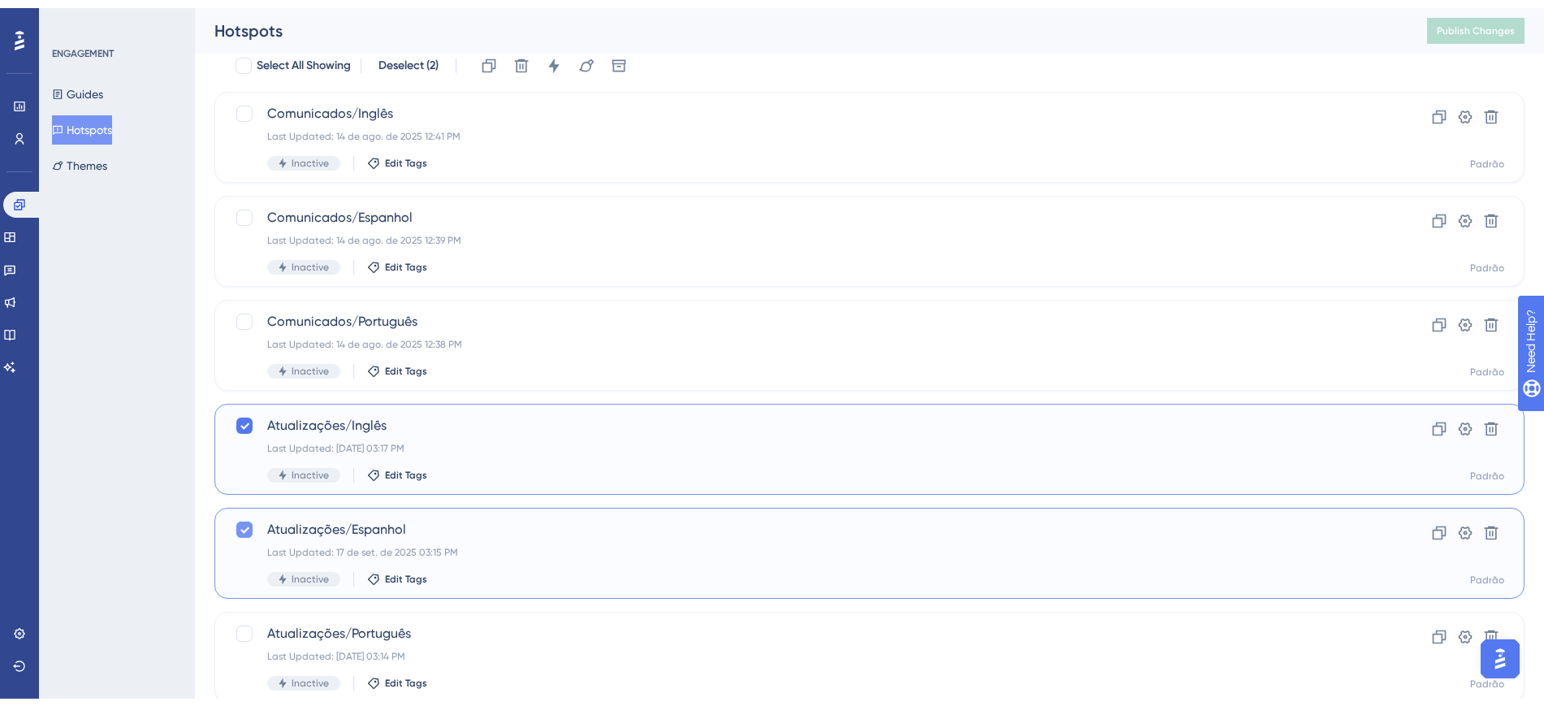
scroll to position [106, 0]
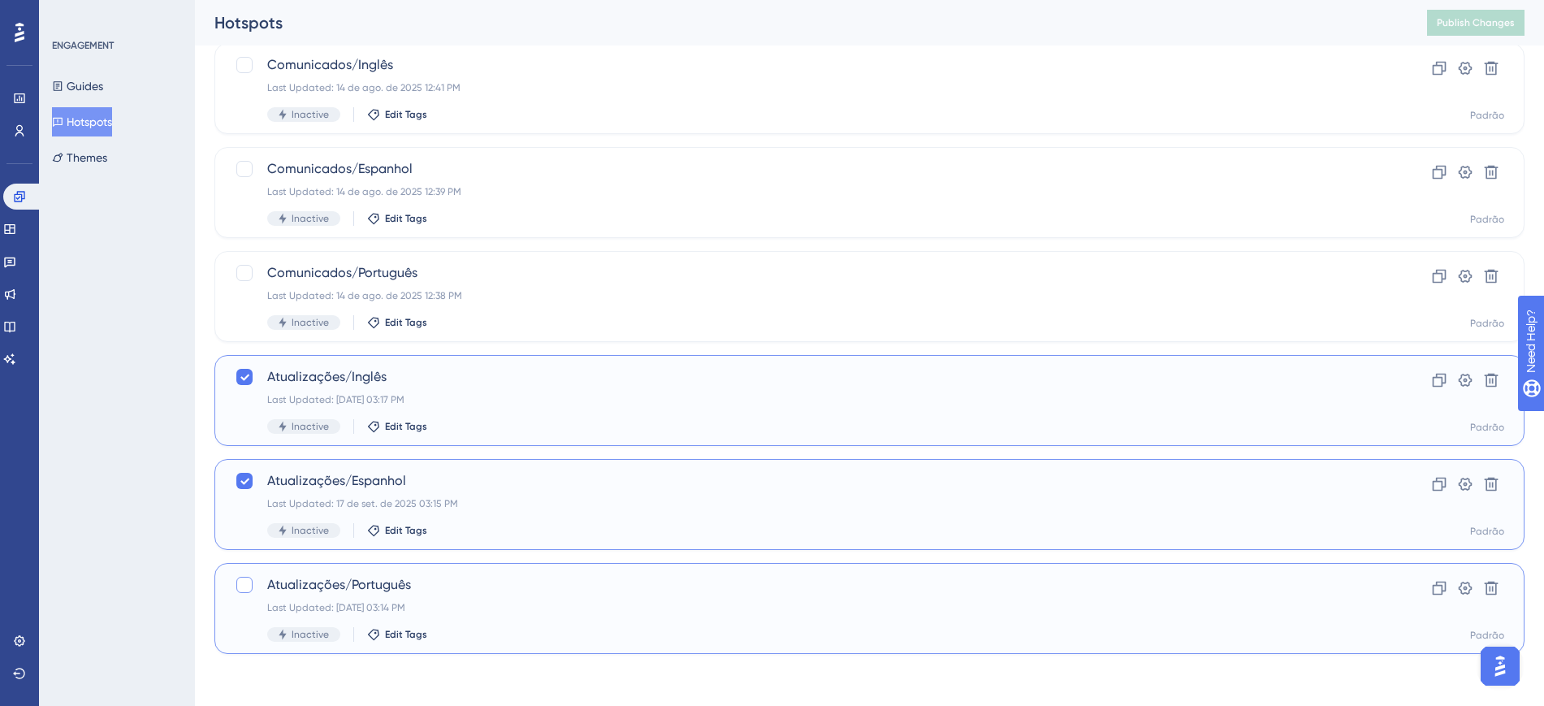
click at [248, 590] on div at bounding box center [244, 585] width 16 height 16
checkbox input "true"
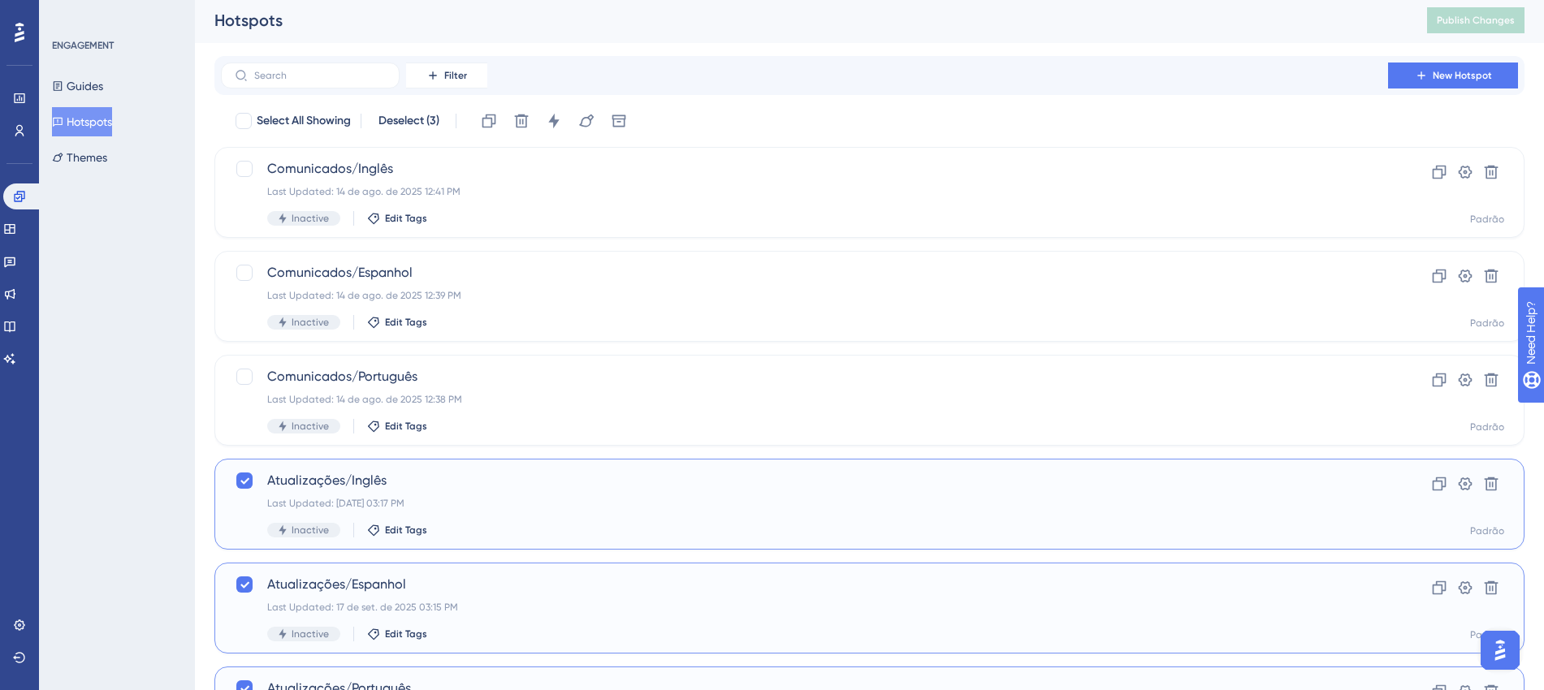
scroll to position [0, 0]
click at [551, 117] on icon at bounding box center [554, 123] width 16 height 16
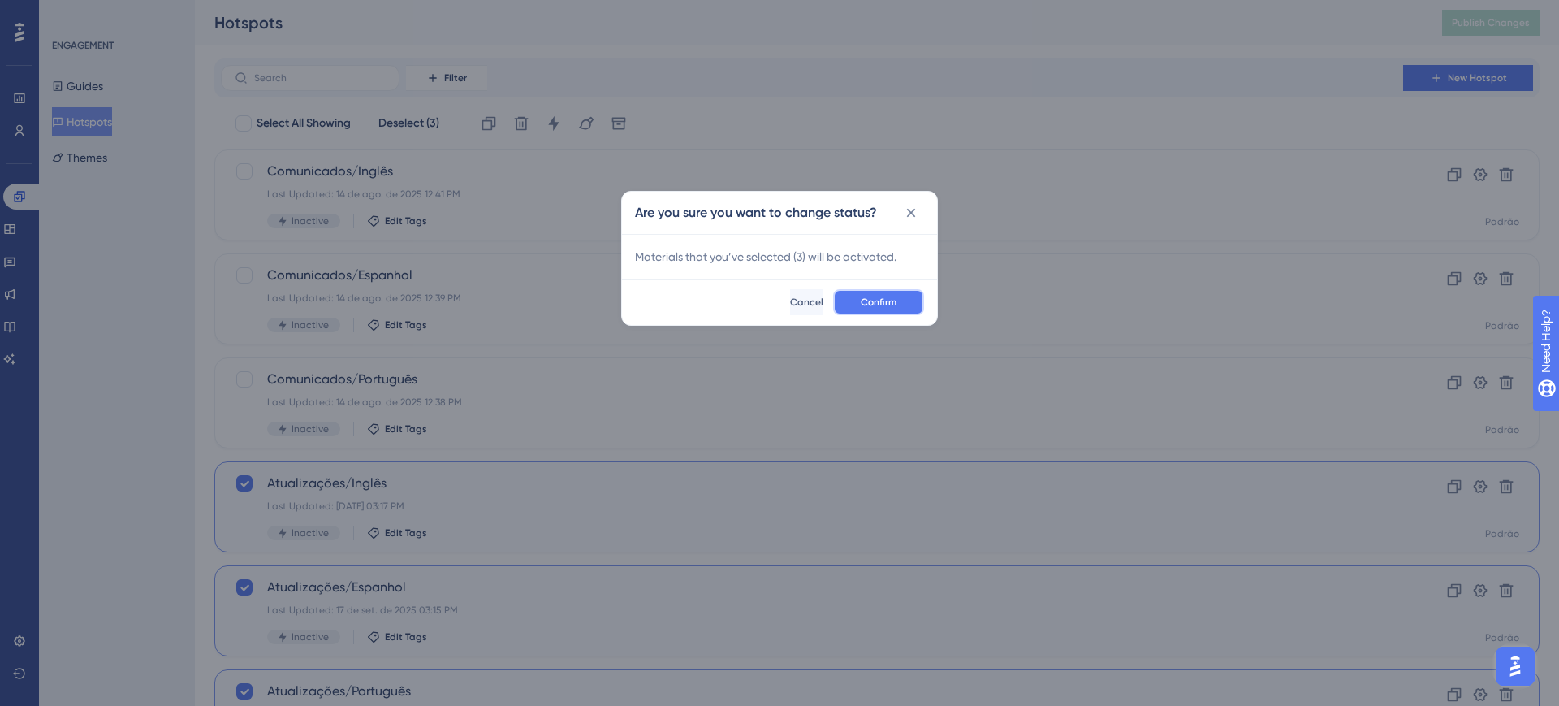
click at [867, 297] on span "Confirm" at bounding box center [879, 302] width 36 height 13
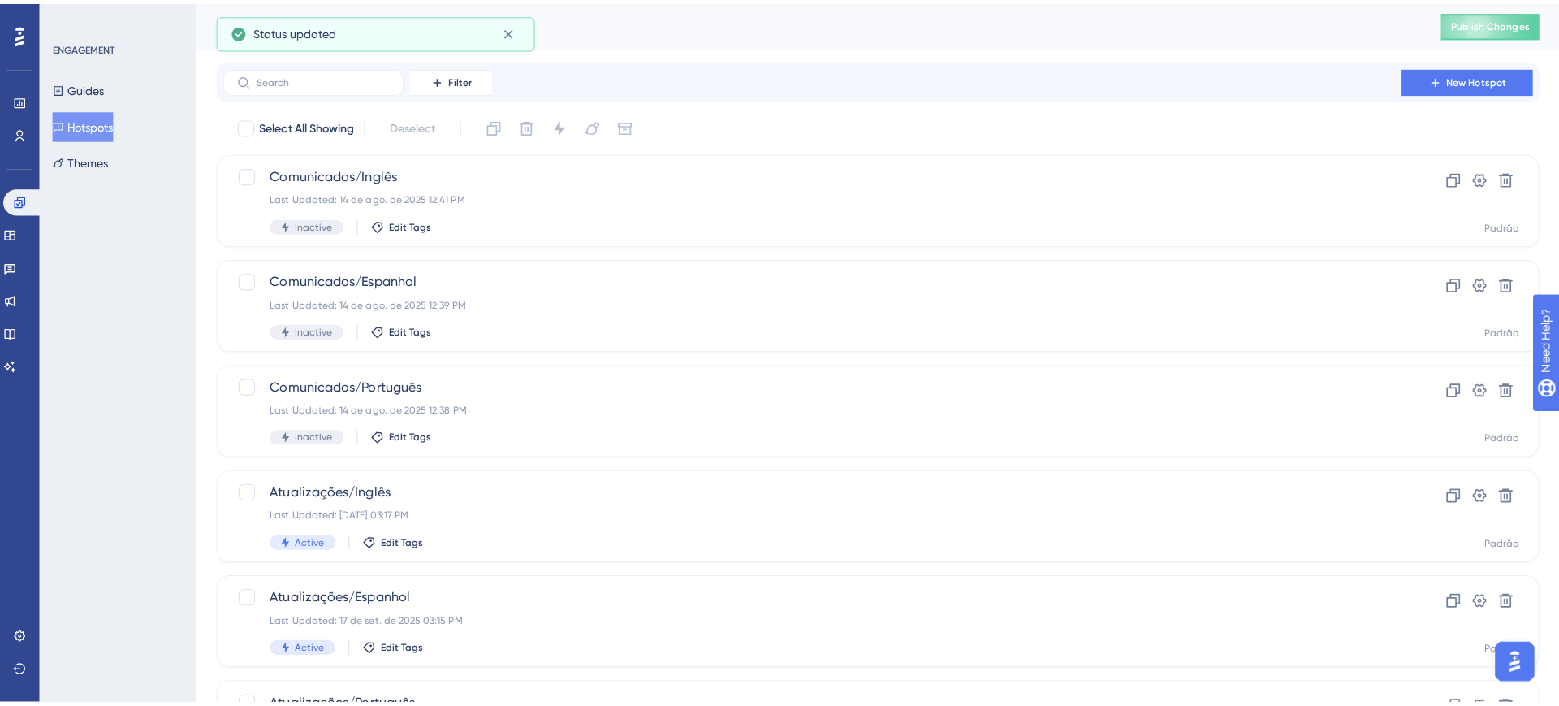
scroll to position [106, 0]
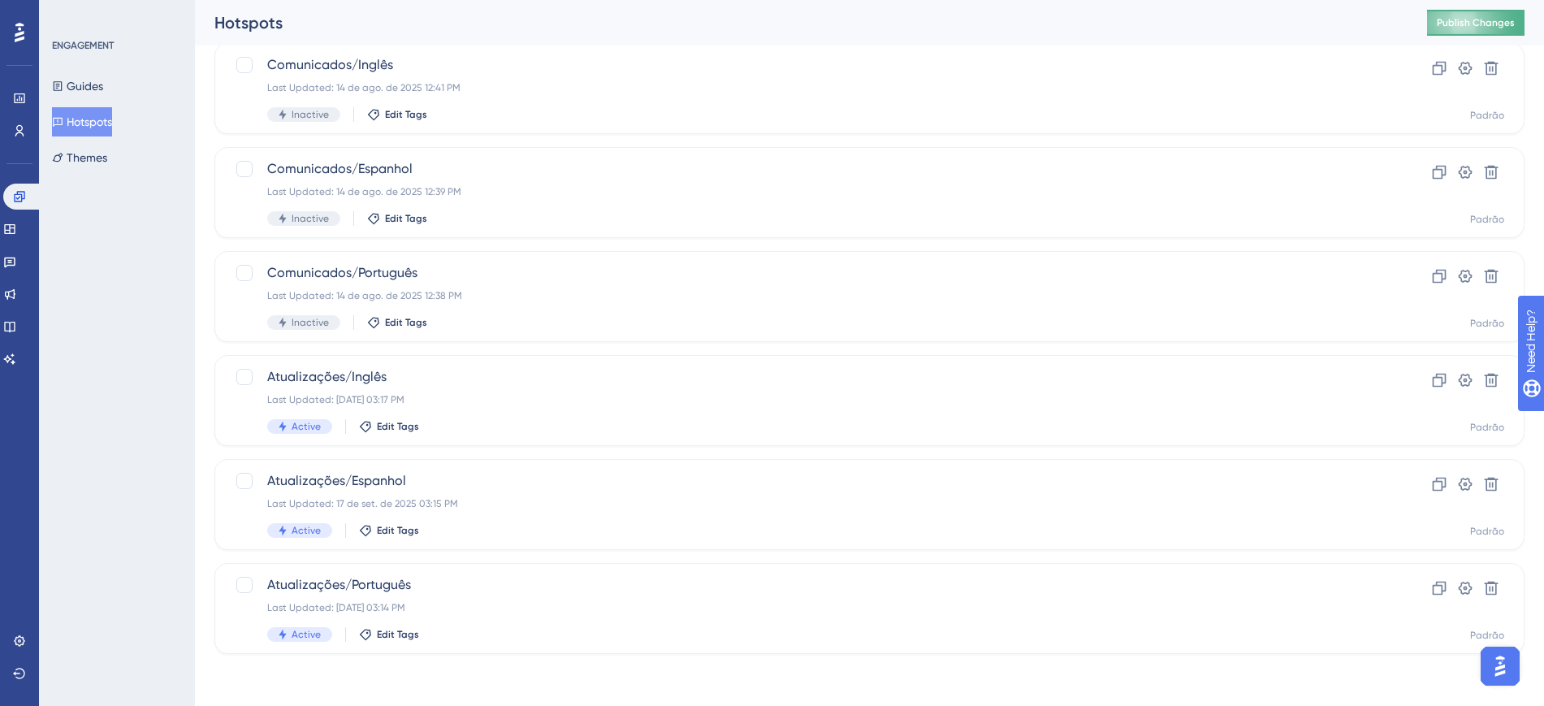
click at [1467, 13] on button "Publish Changes" at bounding box center [1475, 23] width 97 height 26
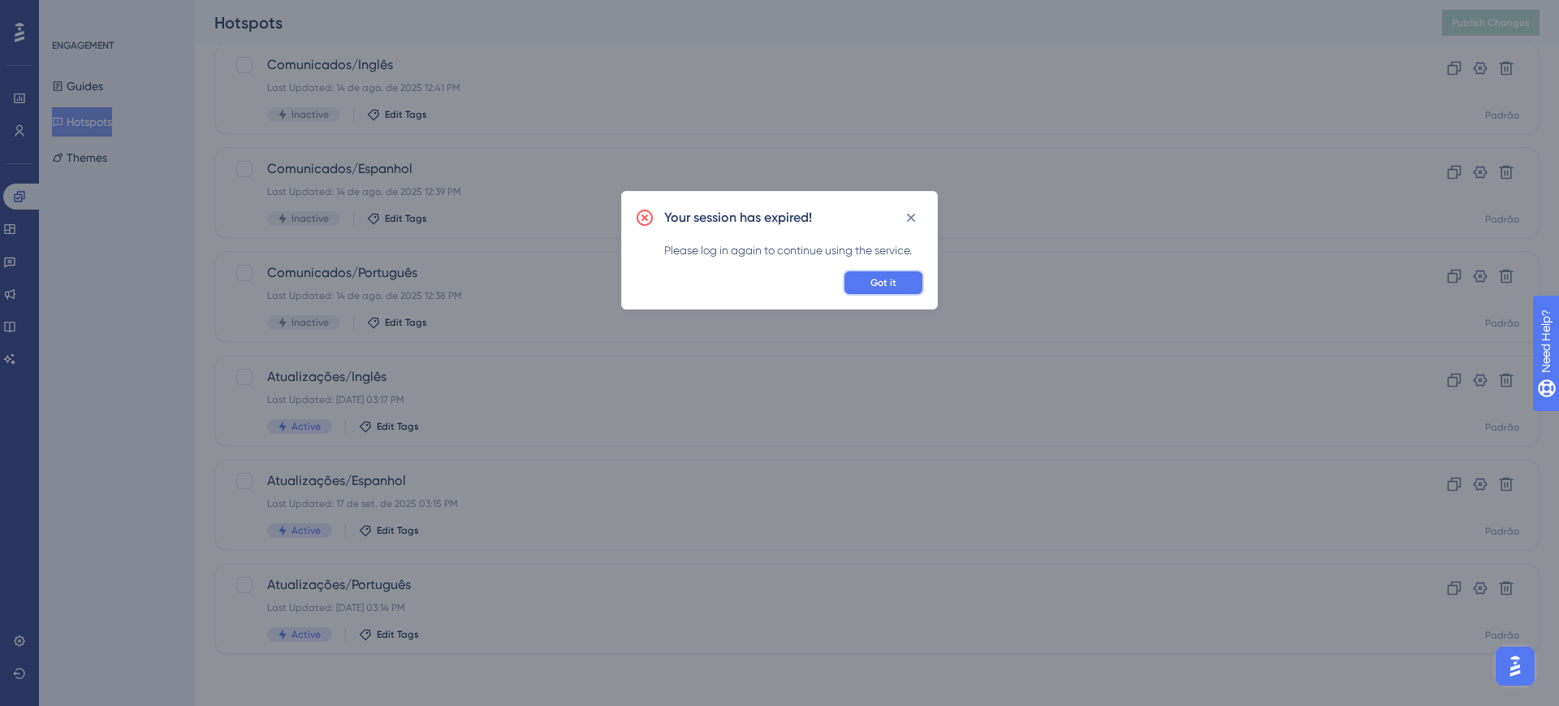
click at [879, 277] on span "Got it" at bounding box center [884, 282] width 26 height 13
